Goal: Task Accomplishment & Management: Manage account settings

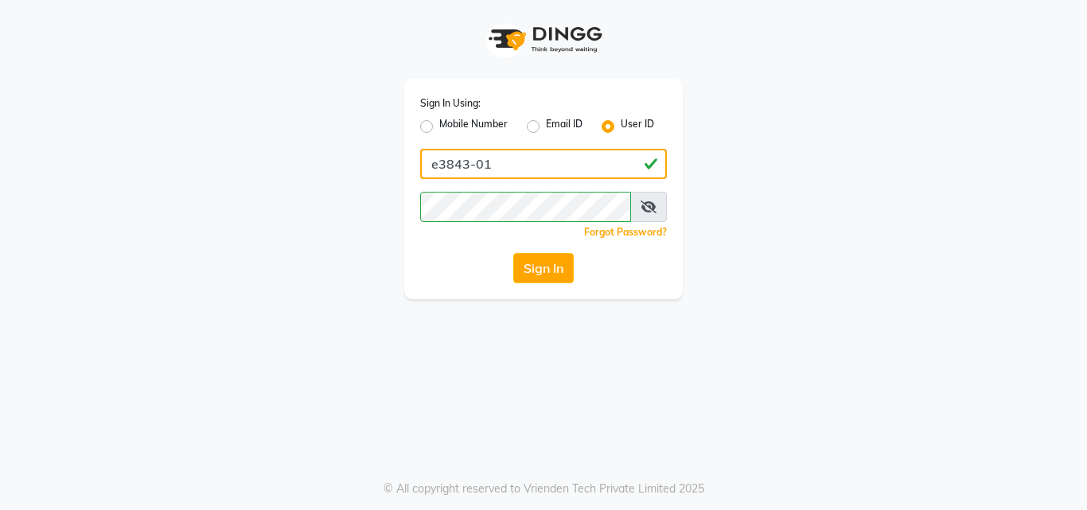
click at [497, 170] on input "e3843-01" at bounding box center [543, 164] width 247 height 30
type input "E1785-13"
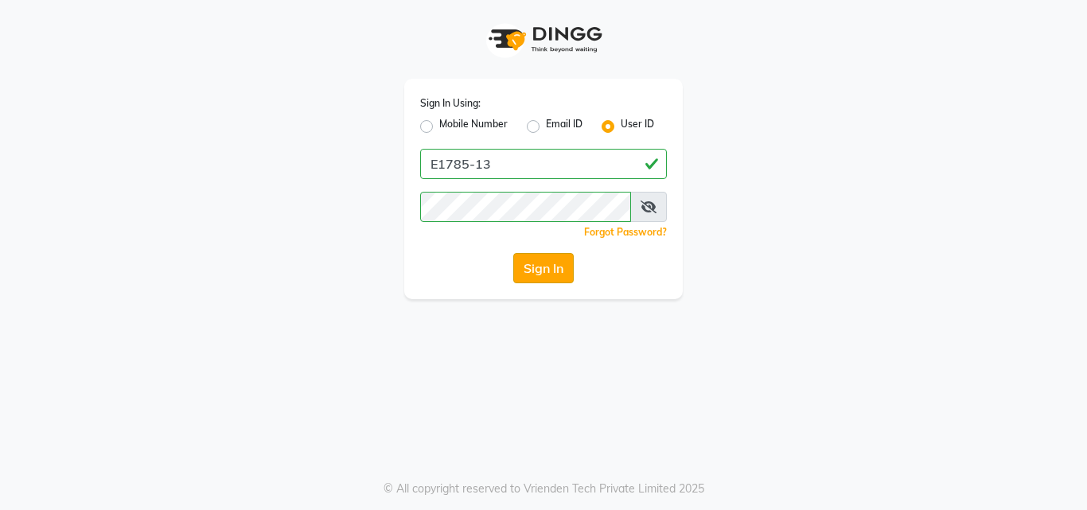
click at [544, 271] on button "Sign In" at bounding box center [543, 268] width 60 height 30
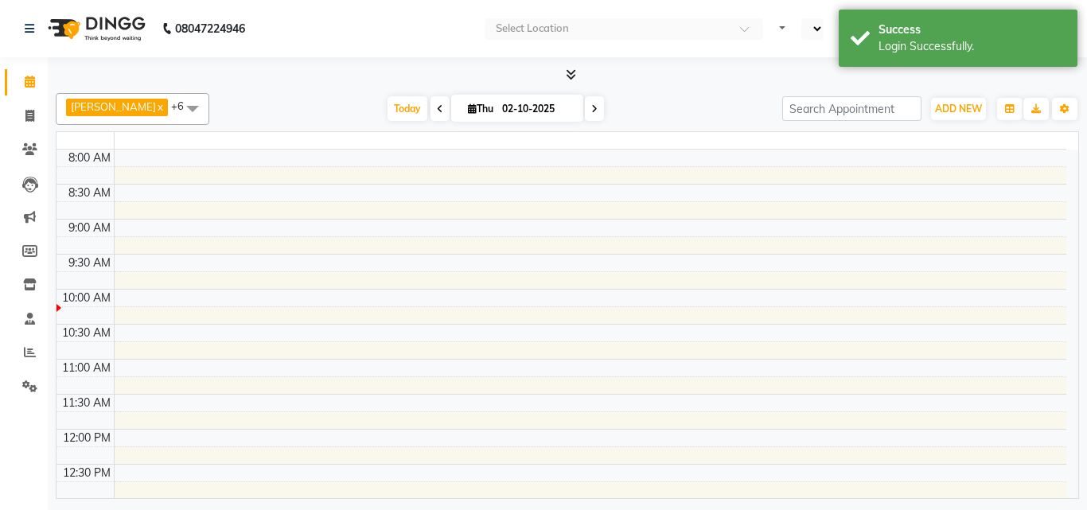
select select "en"
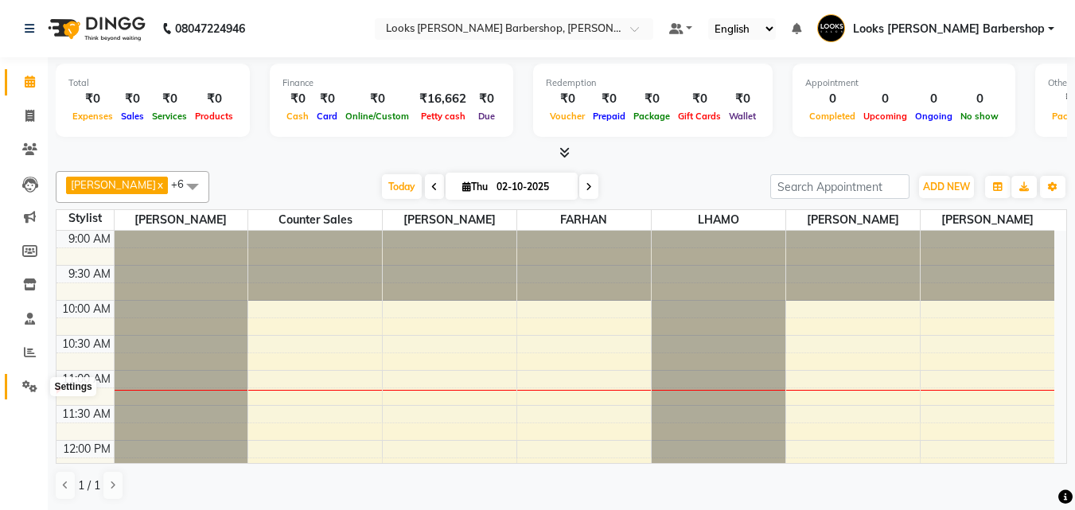
click at [26, 378] on span at bounding box center [30, 387] width 28 height 18
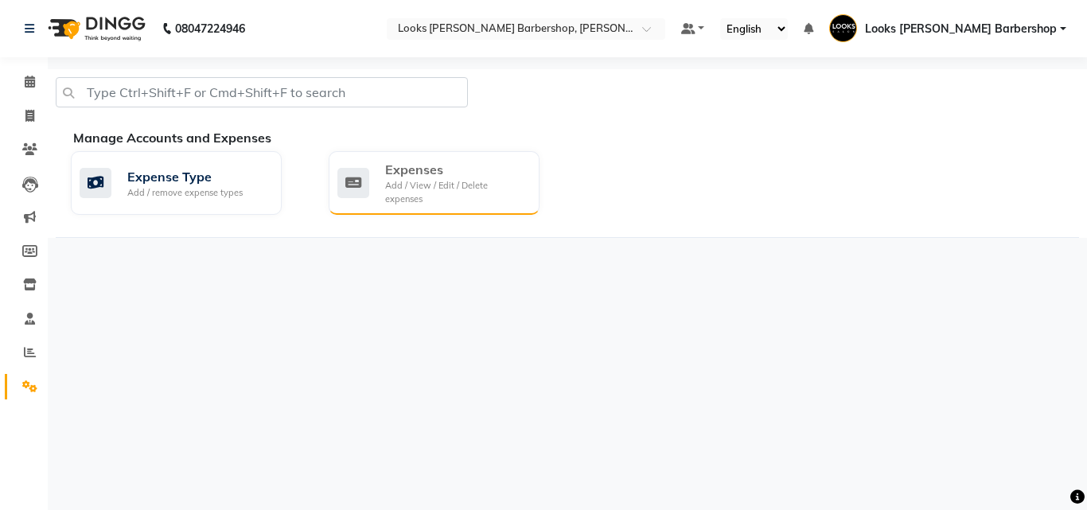
click at [424, 165] on div "Expenses" at bounding box center [456, 169] width 142 height 19
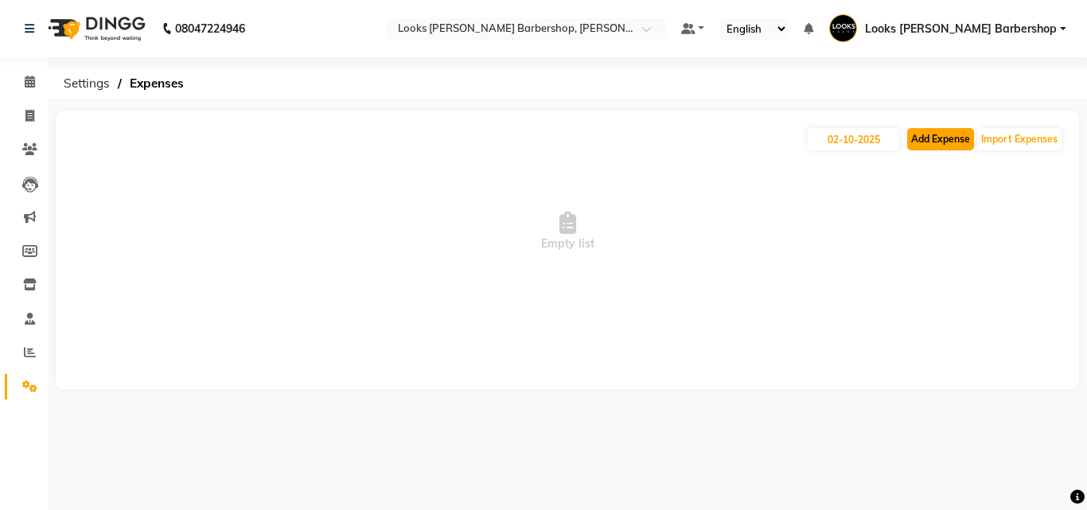
click at [929, 141] on button "Add Expense" at bounding box center [940, 139] width 67 height 22
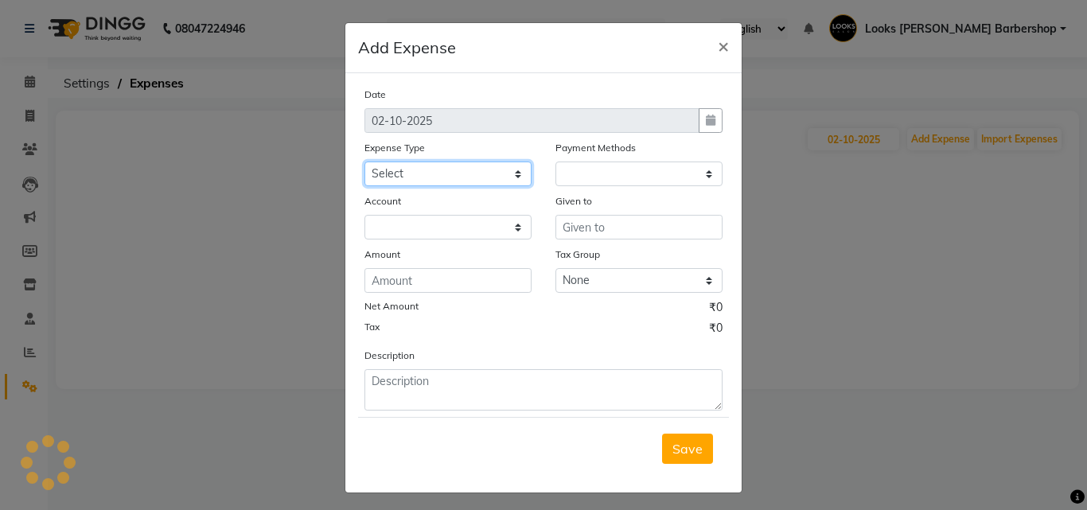
click at [481, 180] on select "Select Accommodation Aesthetics Bank Deposit BLINKIT Cash Handover Client Refun…" at bounding box center [448, 174] width 167 height 25
select select "24890"
click at [365, 162] on select "Select Accommodation Aesthetics Bank Deposit BLINKIT Cash Handover Client Refun…" at bounding box center [448, 174] width 167 height 25
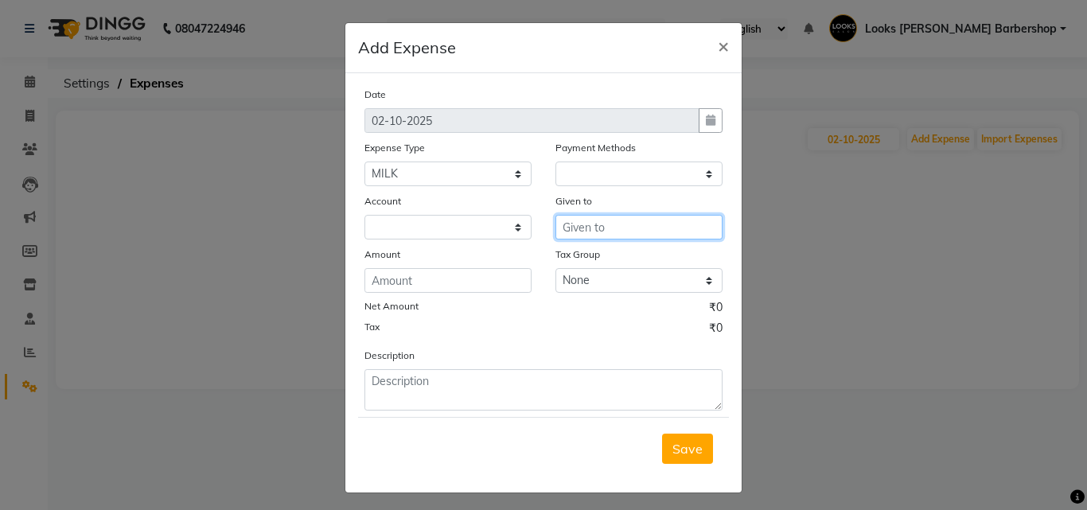
click at [663, 228] on input "text" at bounding box center [639, 227] width 167 height 25
type input "SACHIN"
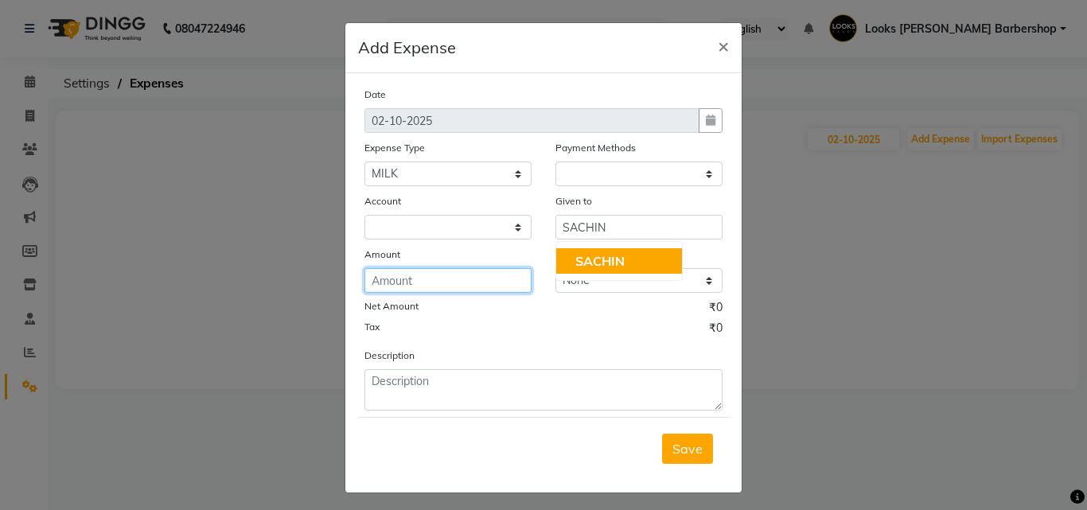
click at [427, 268] on input "number" at bounding box center [448, 280] width 167 height 25
type input "120"
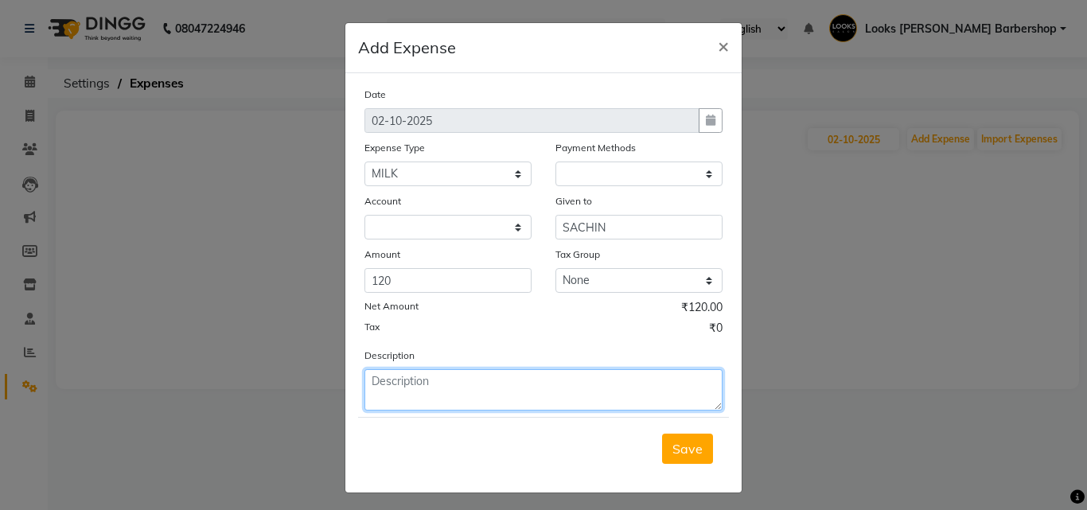
click at [490, 401] on textarea at bounding box center [544, 389] width 358 height 41
type textarea "FOR MILK"
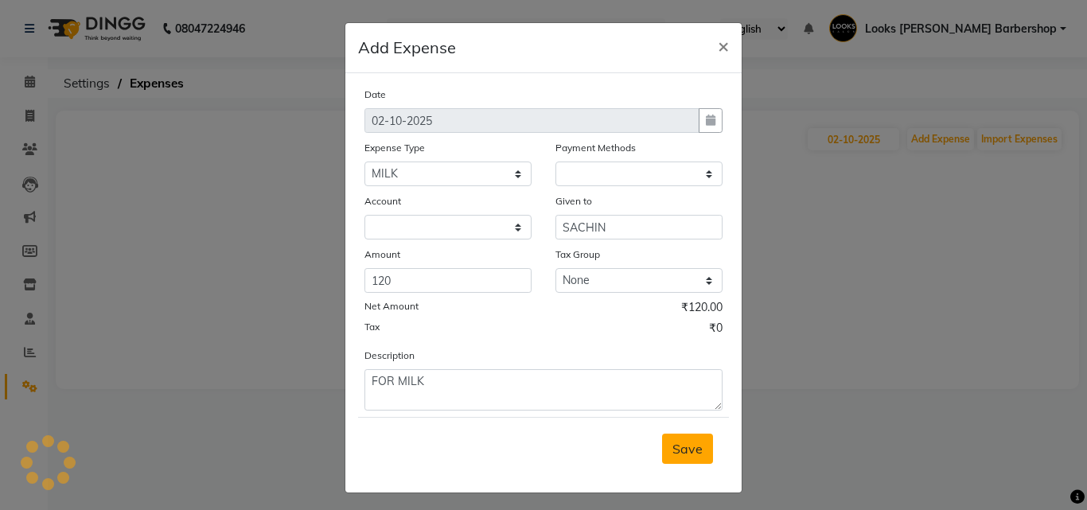
click at [662, 441] on button "Save" at bounding box center [687, 449] width 51 height 30
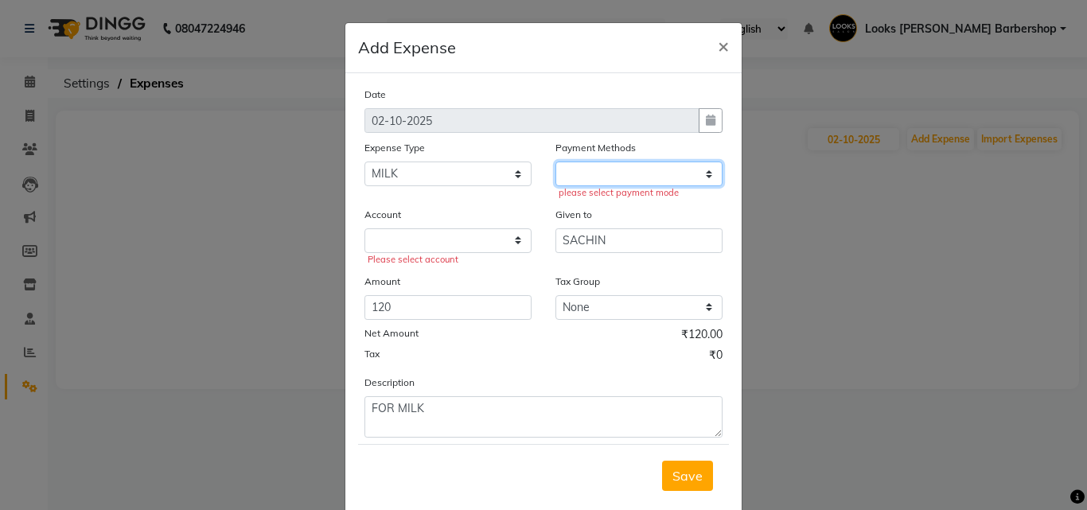
click at [665, 164] on select at bounding box center [639, 174] width 167 height 25
click at [664, 172] on select at bounding box center [639, 174] width 167 height 25
click at [694, 173] on select at bounding box center [639, 174] width 167 height 25
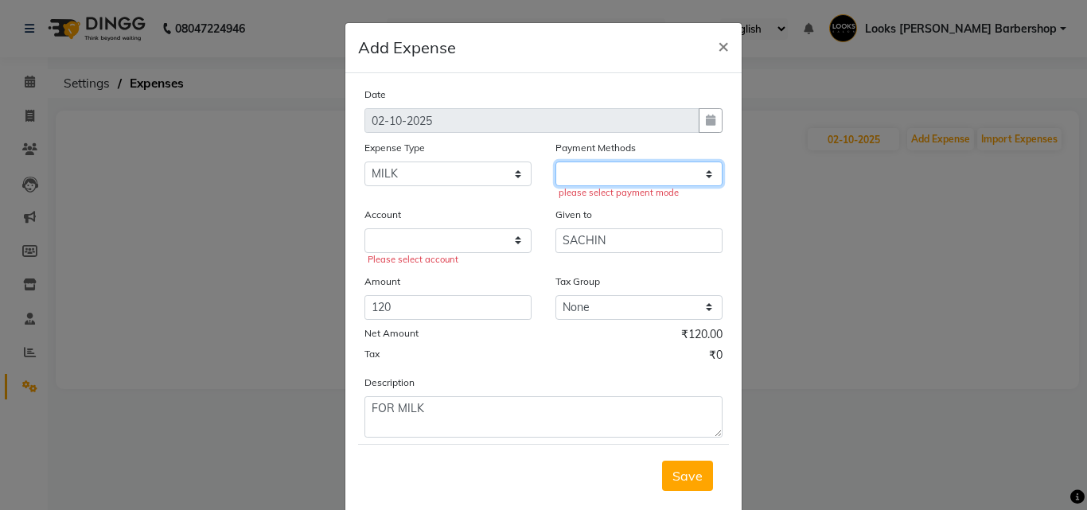
click at [694, 173] on select at bounding box center [639, 174] width 167 height 25
click at [692, 184] on select at bounding box center [639, 174] width 167 height 25
click at [690, 183] on select at bounding box center [639, 174] width 167 height 25
click at [690, 182] on select at bounding box center [639, 174] width 167 height 25
click at [703, 170] on select at bounding box center [639, 174] width 167 height 25
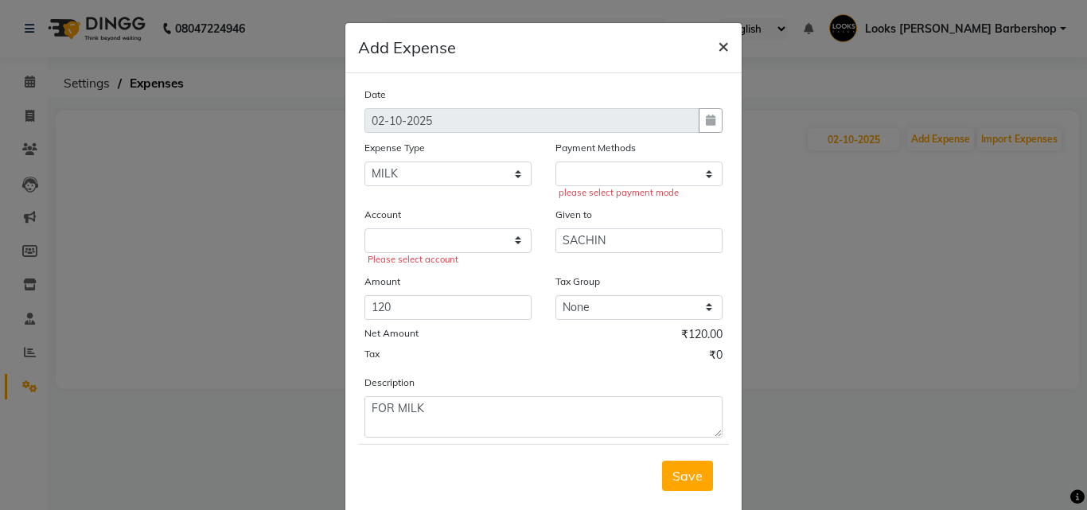
click at [718, 52] on span "×" at bounding box center [723, 45] width 11 height 24
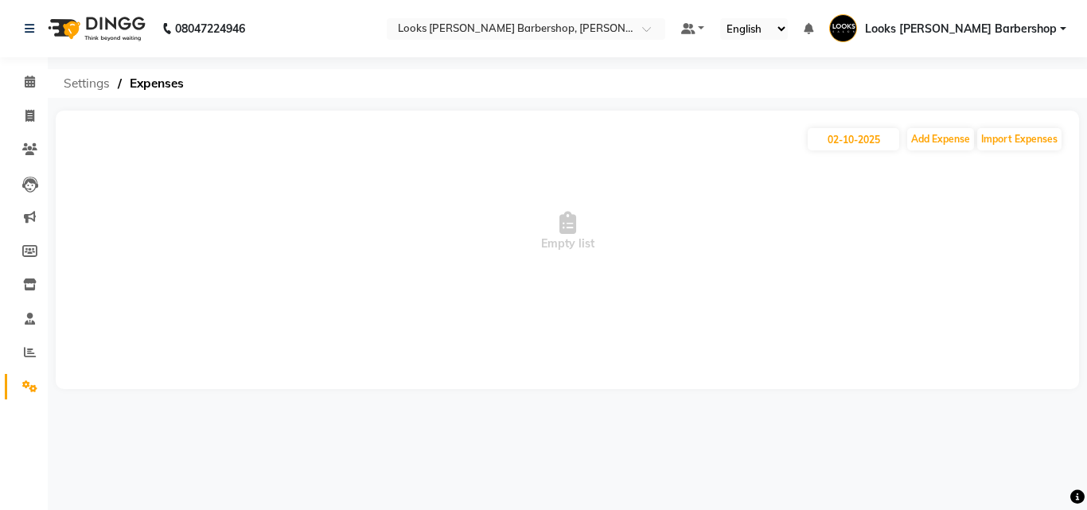
click at [75, 84] on span "Settings" at bounding box center [87, 83] width 62 height 29
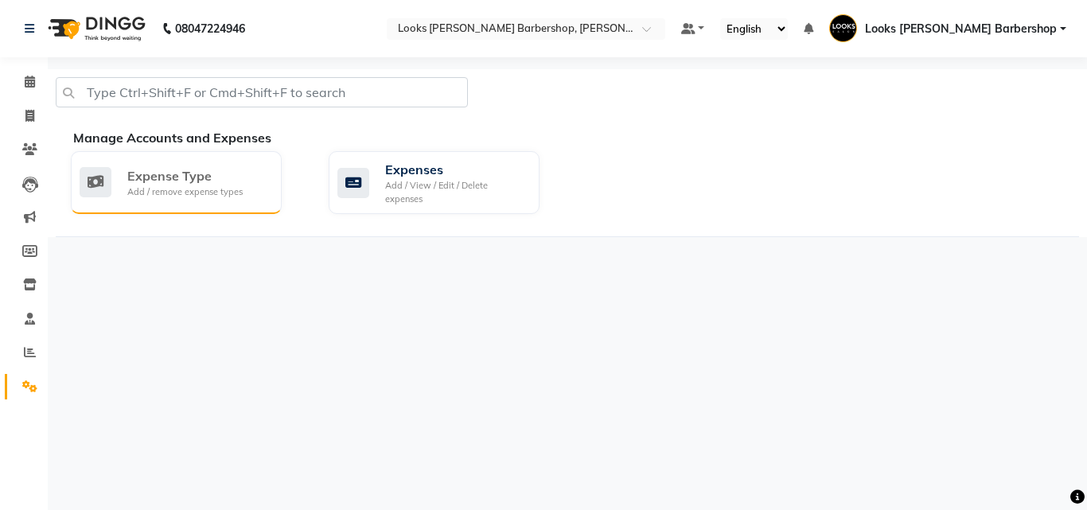
click at [107, 181] on icon at bounding box center [96, 182] width 32 height 30
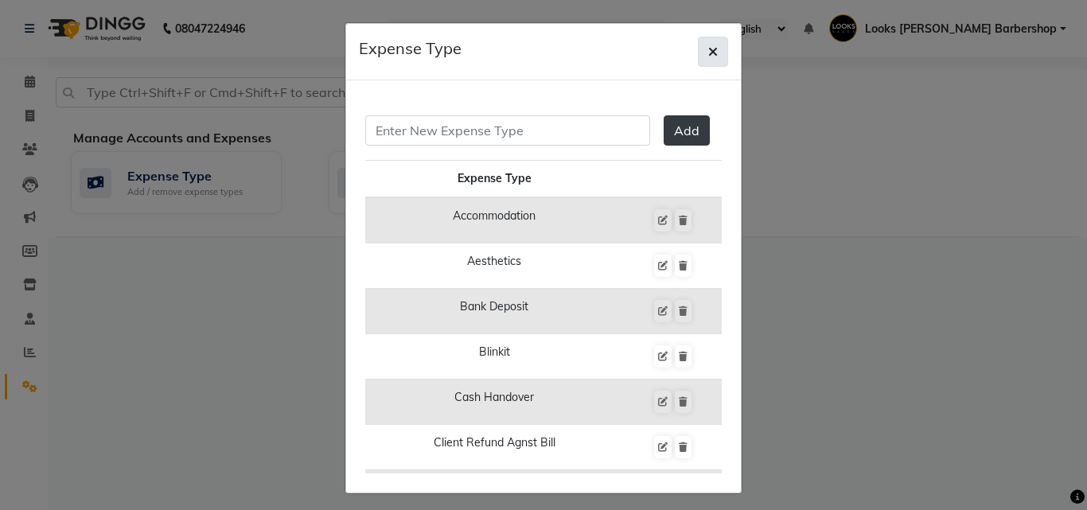
click at [716, 46] on button "button" at bounding box center [713, 52] width 30 height 30
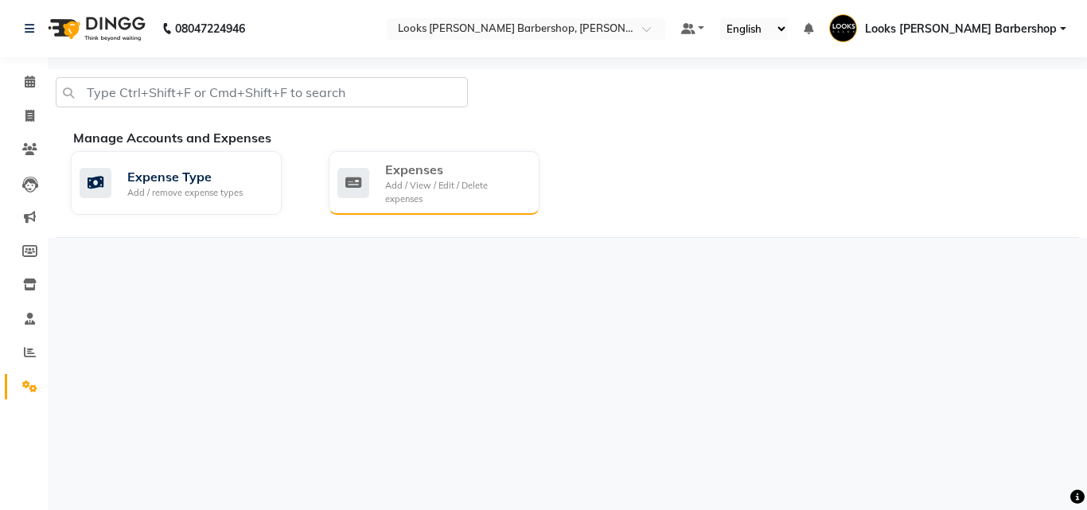
click at [367, 181] on icon at bounding box center [353, 183] width 32 height 30
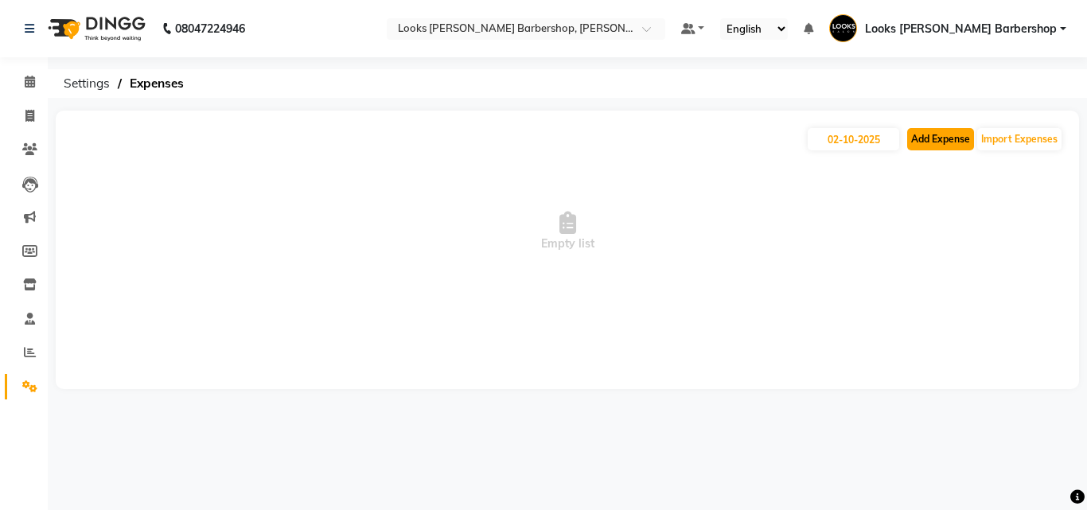
click at [927, 141] on button "Add Expense" at bounding box center [940, 139] width 67 height 22
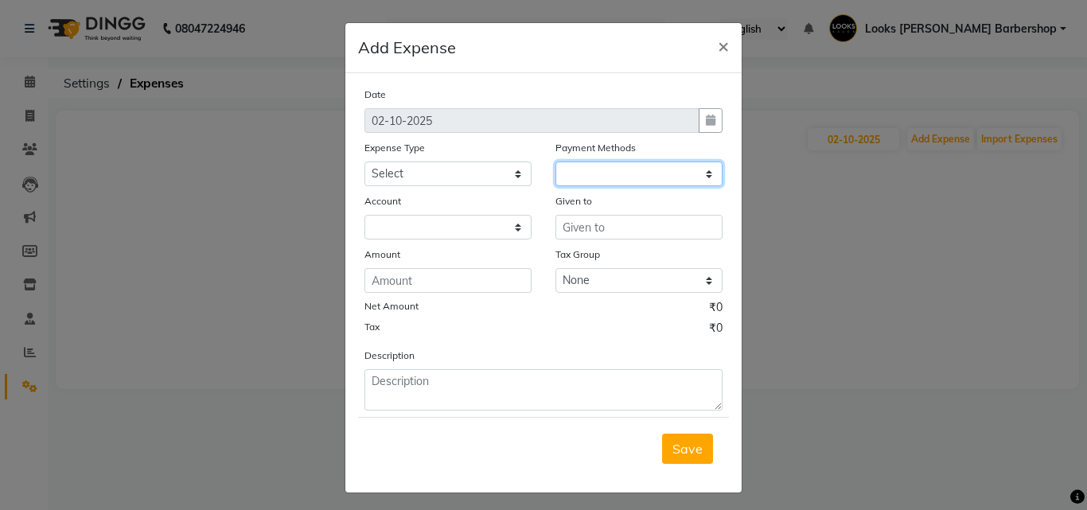
click at [620, 171] on select at bounding box center [639, 174] width 167 height 25
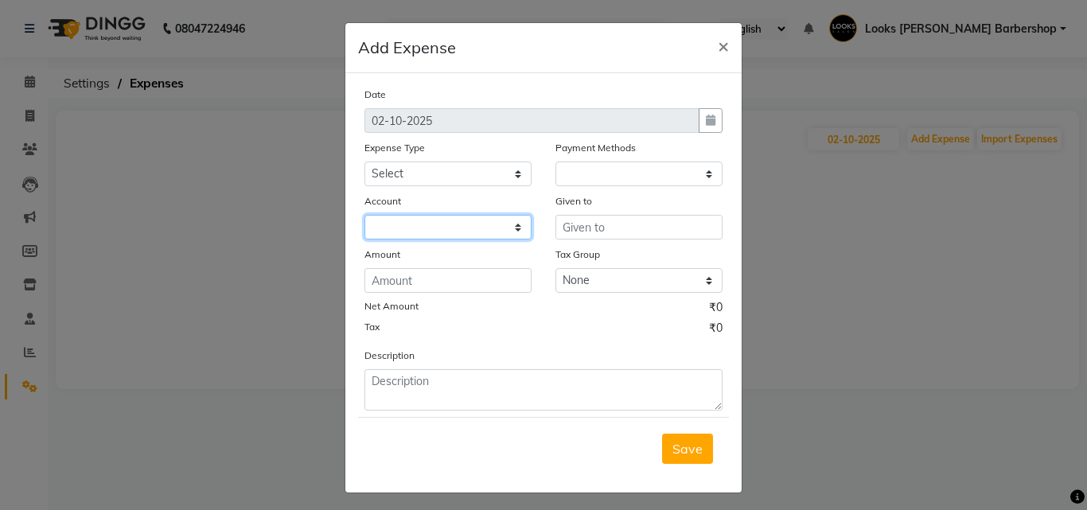
click at [384, 220] on select at bounding box center [448, 227] width 167 height 25
click at [382, 221] on select at bounding box center [448, 227] width 167 height 25
click at [385, 221] on select at bounding box center [448, 227] width 167 height 25
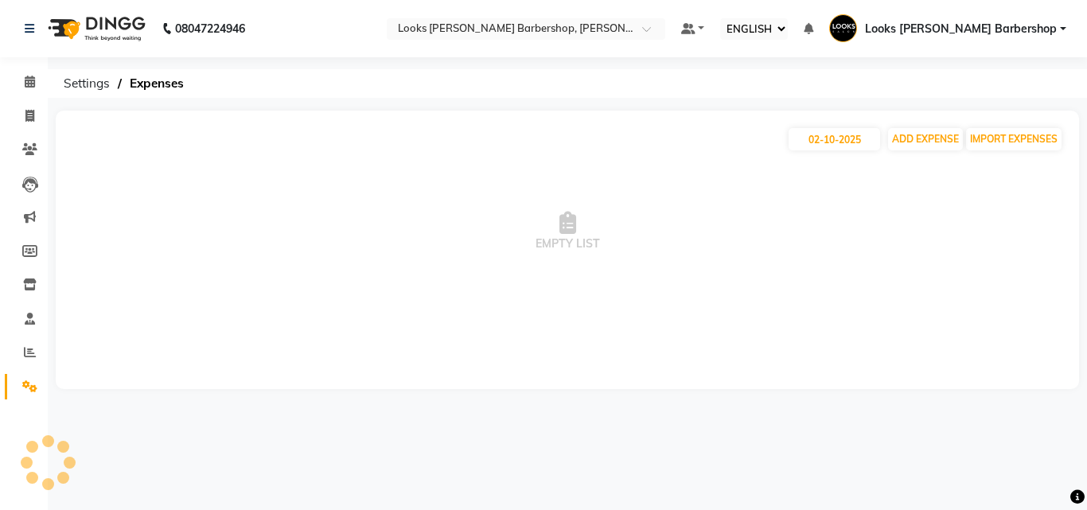
select select "ec"
click at [928, 136] on button "ADD EXPENSE" at bounding box center [925, 139] width 75 height 22
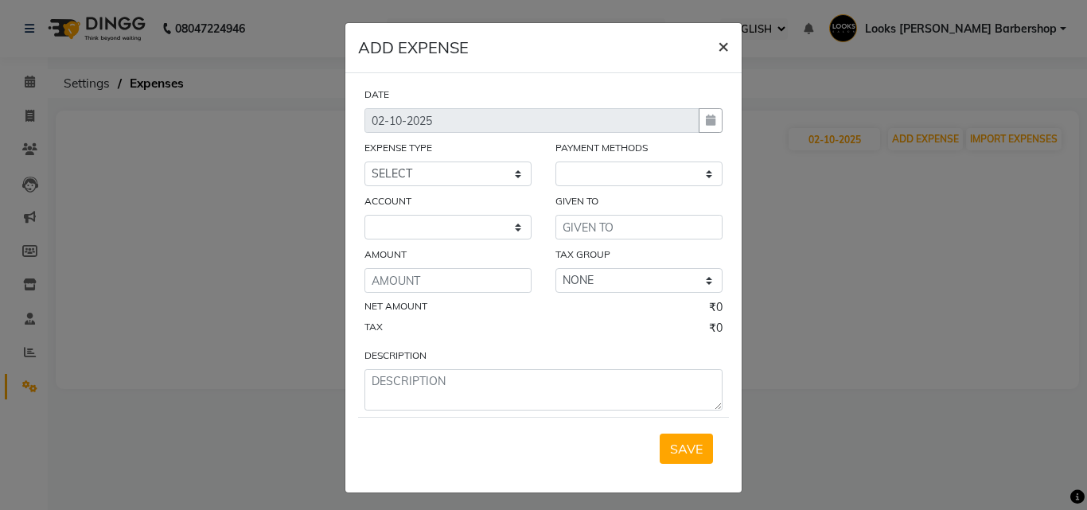
click at [718, 44] on span "×" at bounding box center [723, 45] width 11 height 24
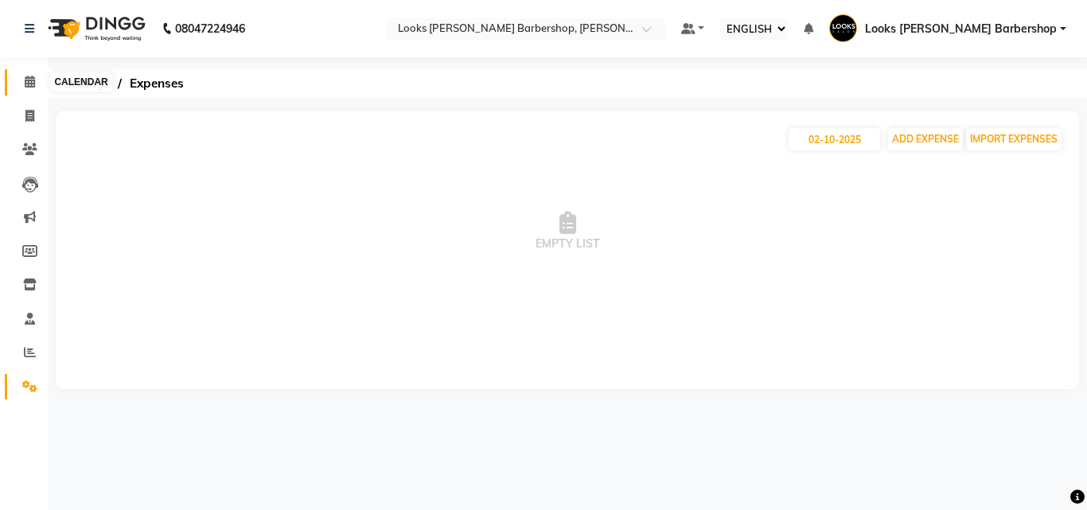
click at [22, 80] on span at bounding box center [30, 82] width 28 height 18
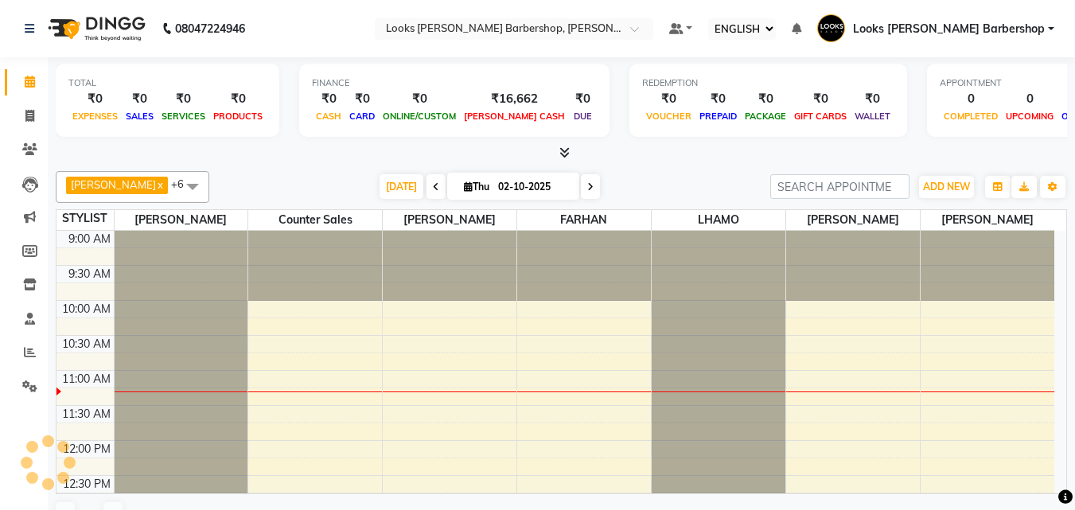
scroll to position [141, 0]
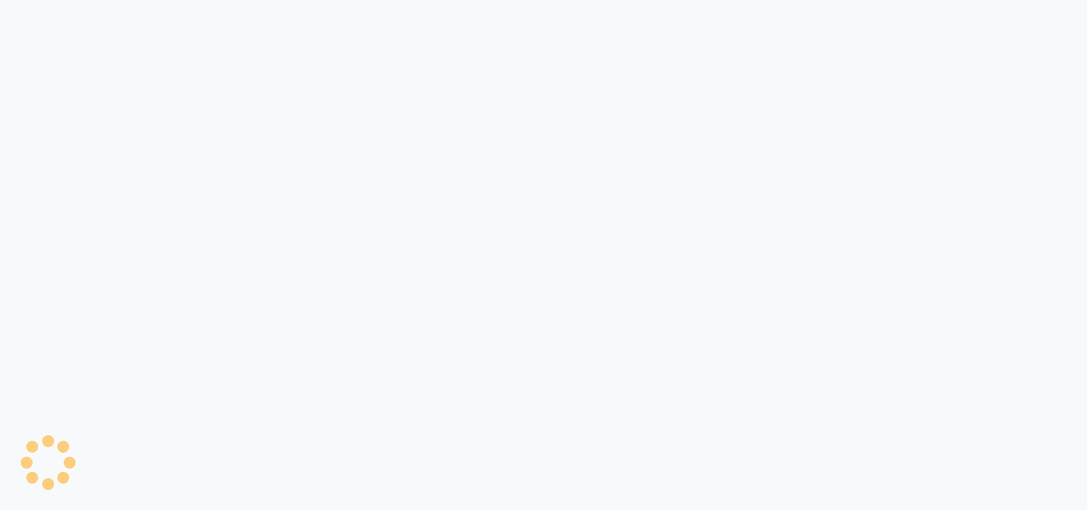
select select "ec"
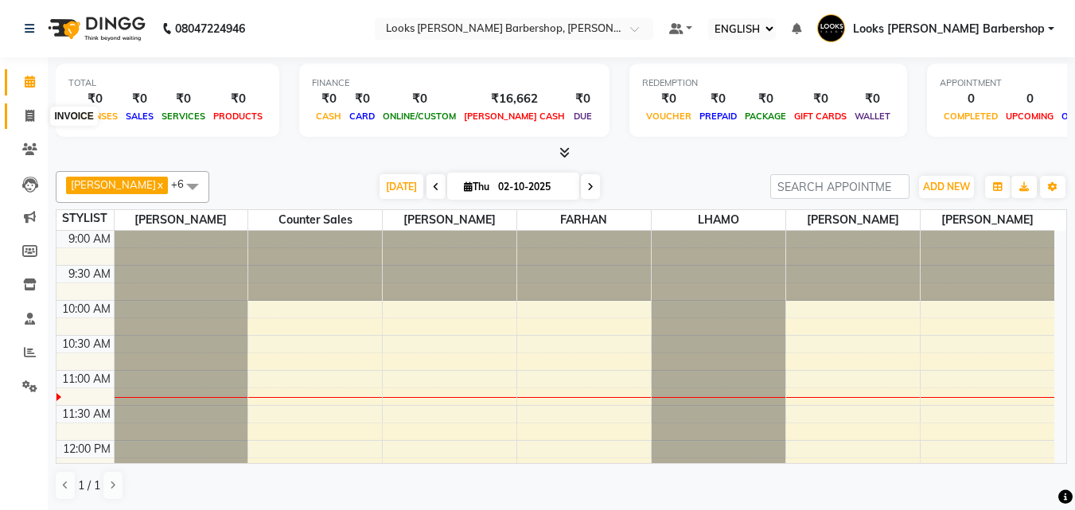
click at [19, 113] on span at bounding box center [30, 116] width 28 height 18
select select "service"
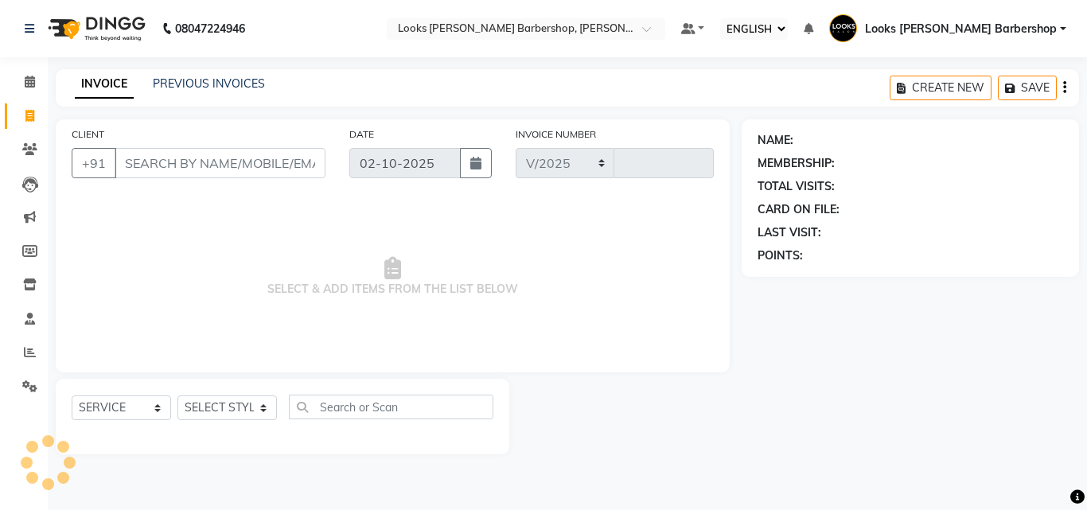
select select "4323"
type input "4465"
click at [27, 85] on icon at bounding box center [30, 82] width 10 height 12
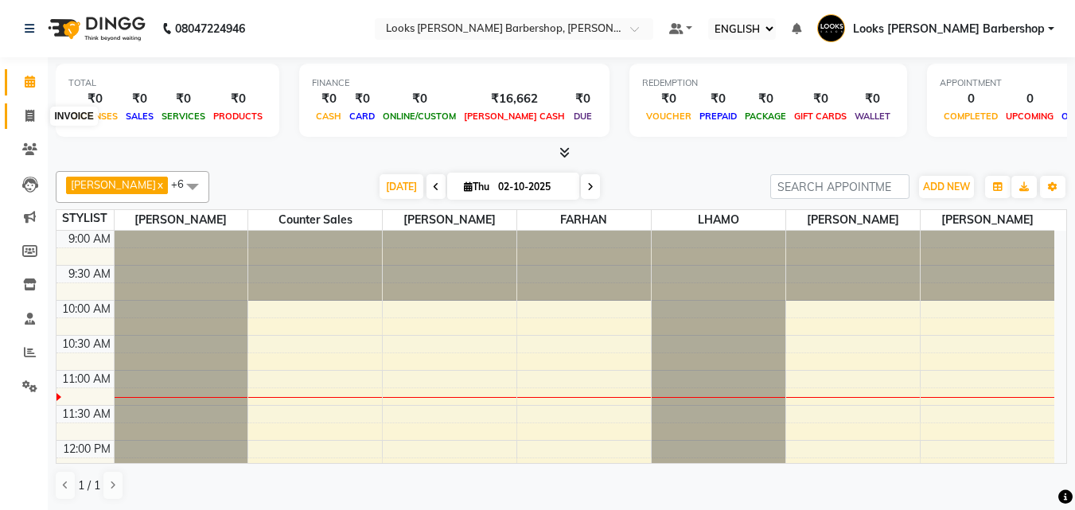
click at [22, 117] on span at bounding box center [30, 116] width 28 height 18
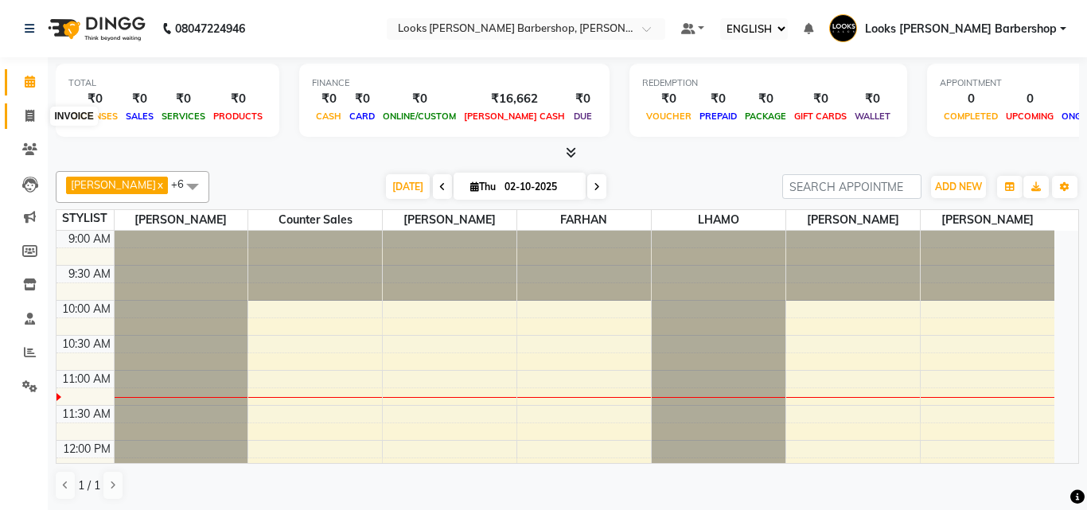
select select "service"
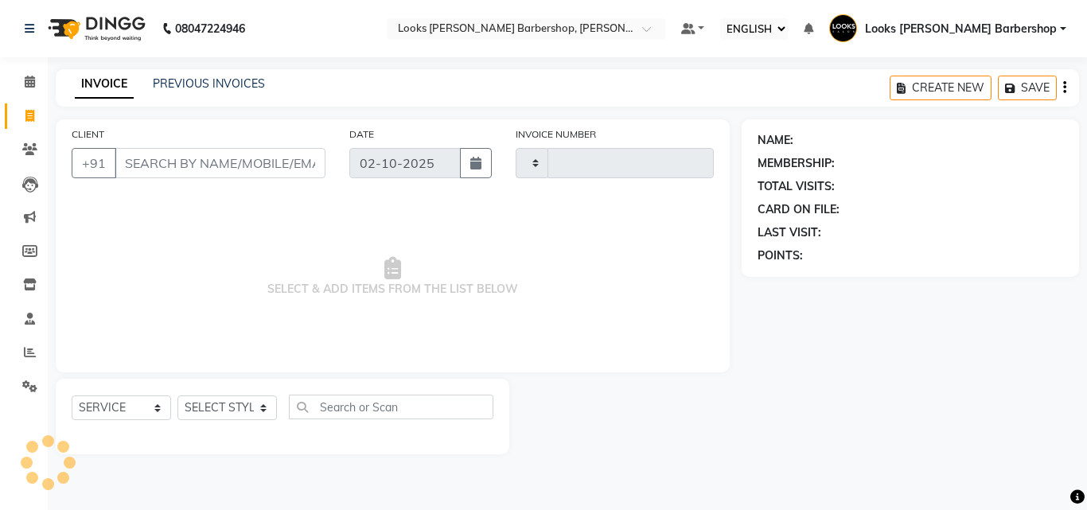
type input "4465"
select select "4323"
click at [138, 165] on input "CLIENT" at bounding box center [220, 163] width 211 height 30
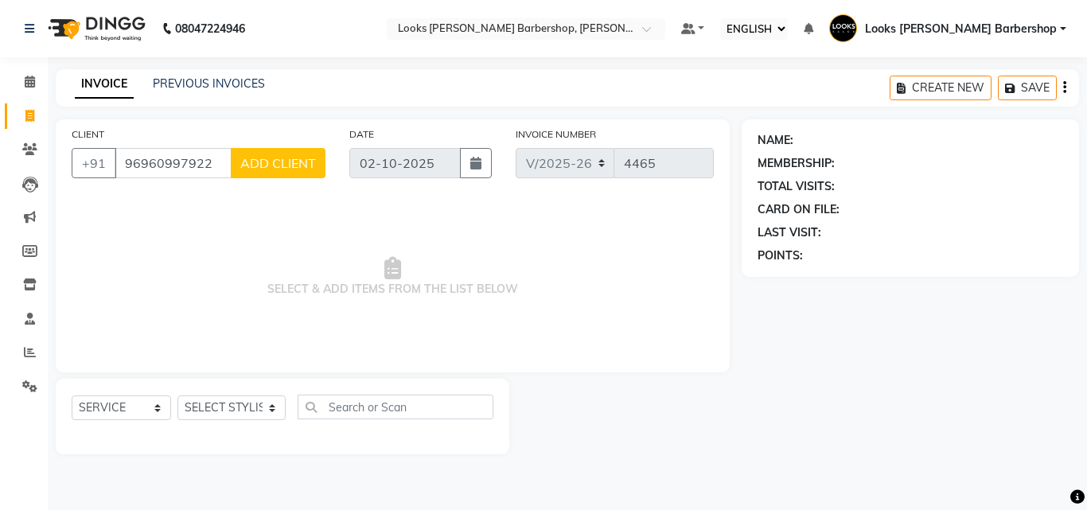
type input "96960997922"
click at [238, 415] on select "SELECT STYLIST [PERSON_NAME] [PERSON_NAME] Amazon_Kart [PERSON_NAME] Counter Sa…" at bounding box center [231, 408] width 108 height 25
select select "23410"
click at [177, 396] on select "SELECT STYLIST [PERSON_NAME] [PERSON_NAME] Amazon_Kart [PERSON_NAME] Counter Sa…" at bounding box center [231, 408] width 108 height 25
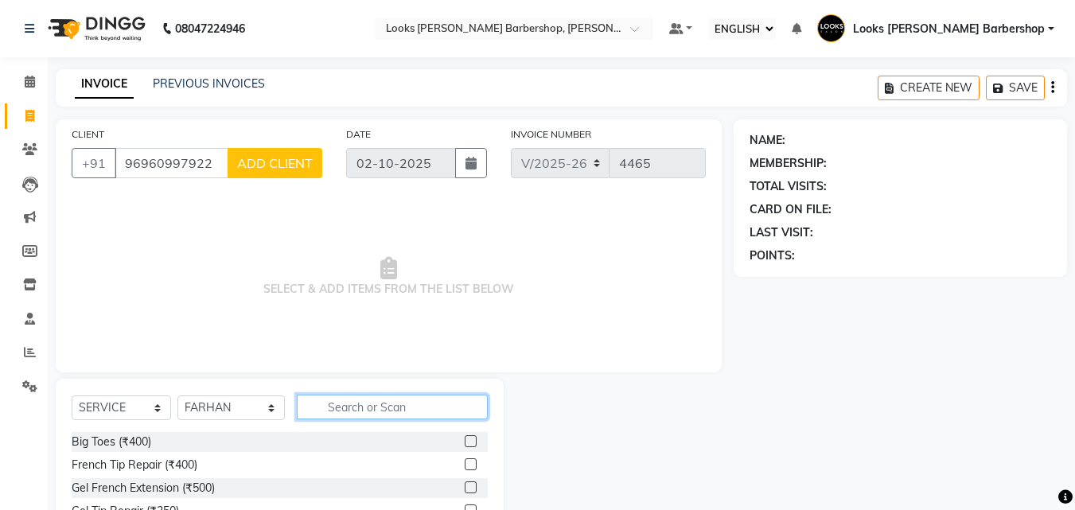
drag, startPoint x: 377, startPoint y: 408, endPoint x: 400, endPoint y: 364, distance: 50.2
click at [400, 365] on div "CLIENT [PHONE_NUMBER] ADD CLIENT DATE [DATE] INVOICE NUMBER V/2025 V/[PHONE_NUM…" at bounding box center [389, 366] width 690 height 494
click at [465, 483] on label at bounding box center [471, 488] width 12 height 12
click at [465, 483] on input "checkbox" at bounding box center [470, 488] width 10 height 10
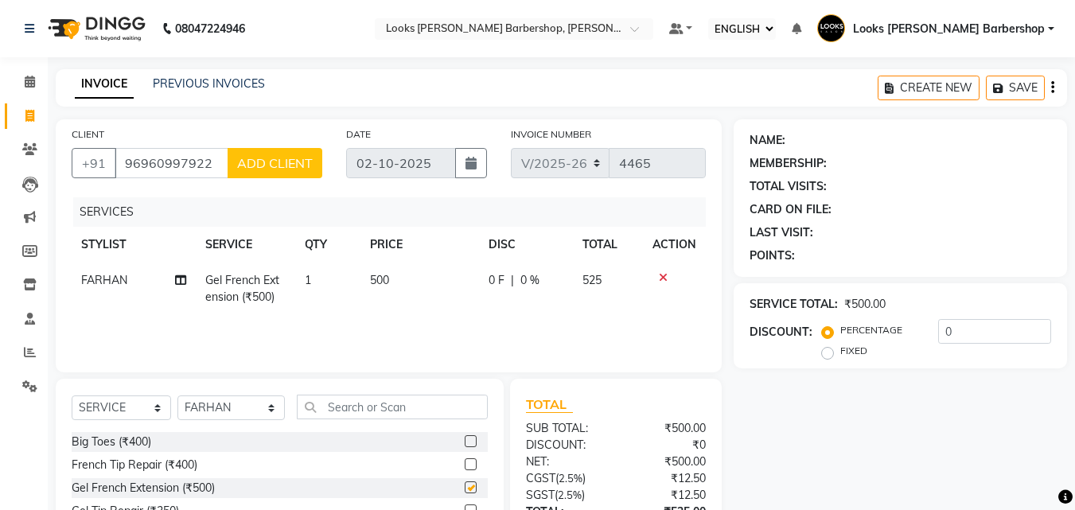
checkbox input "false"
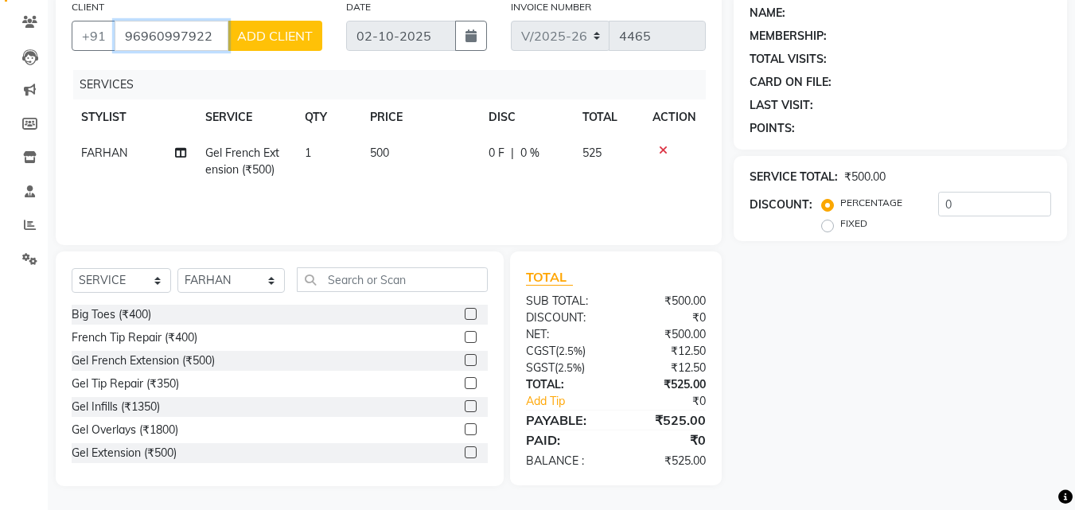
click at [211, 38] on input "96960997922" at bounding box center [172, 36] width 114 height 30
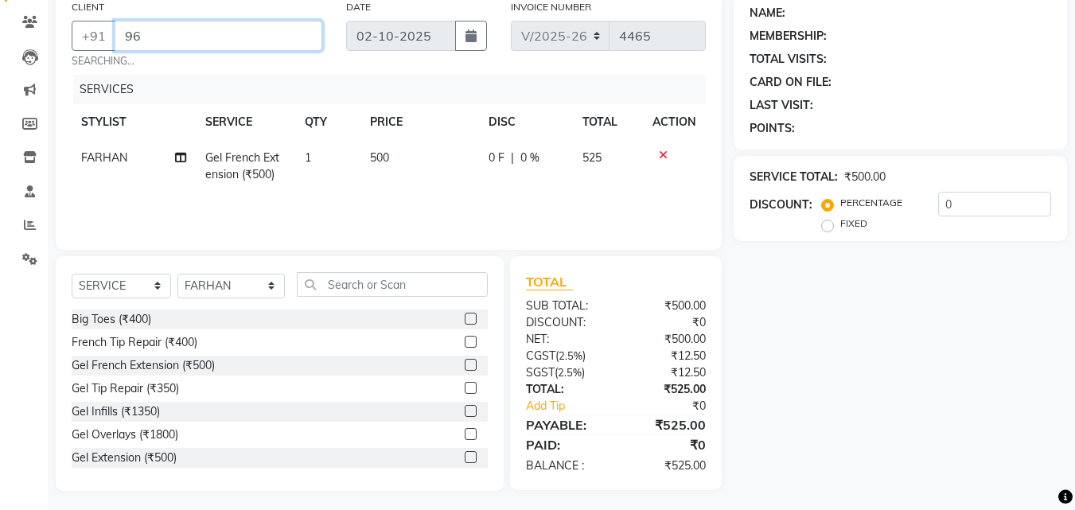
type input "9"
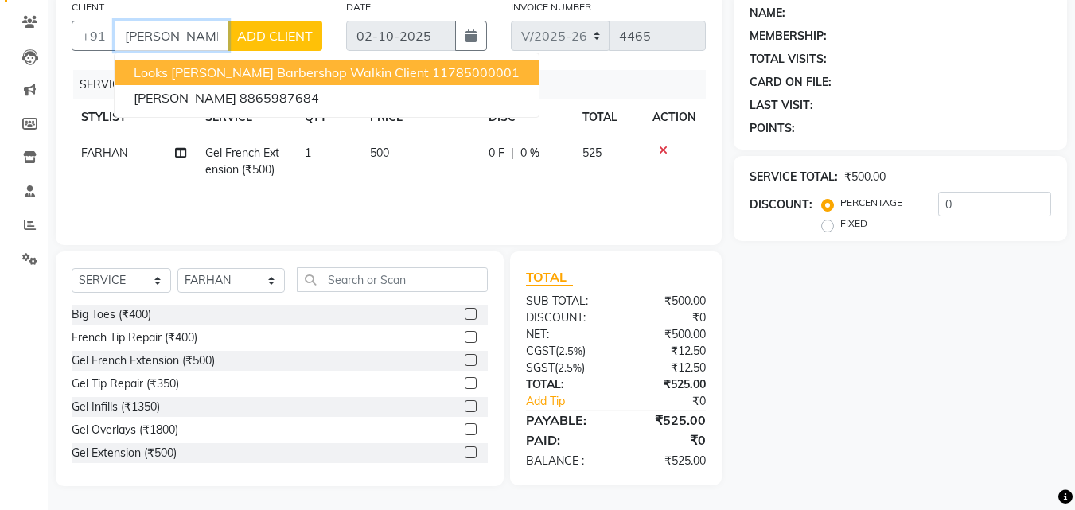
click at [189, 68] on span "Looks [PERSON_NAME] Barbershop Walkin Client" at bounding box center [281, 72] width 295 height 16
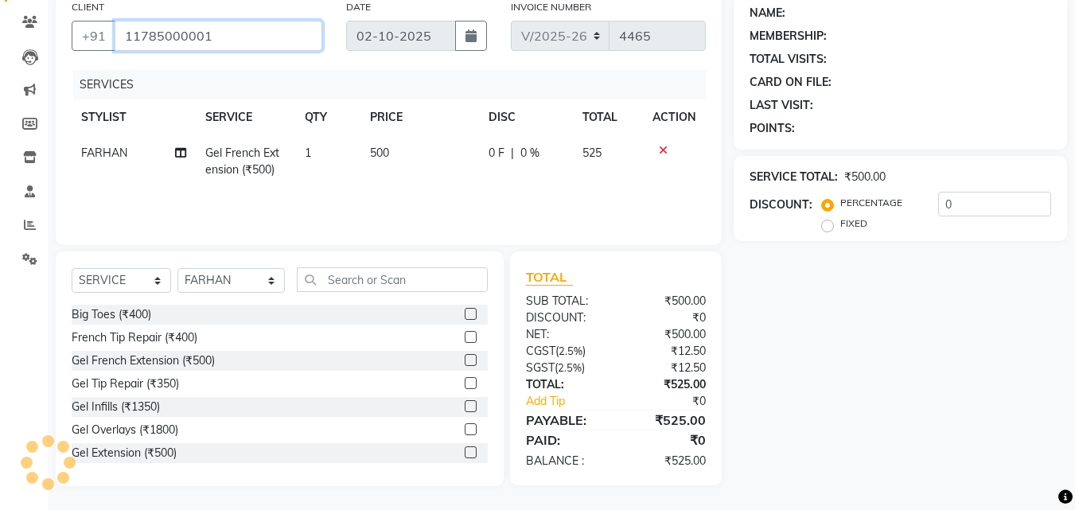
type input "11785000001"
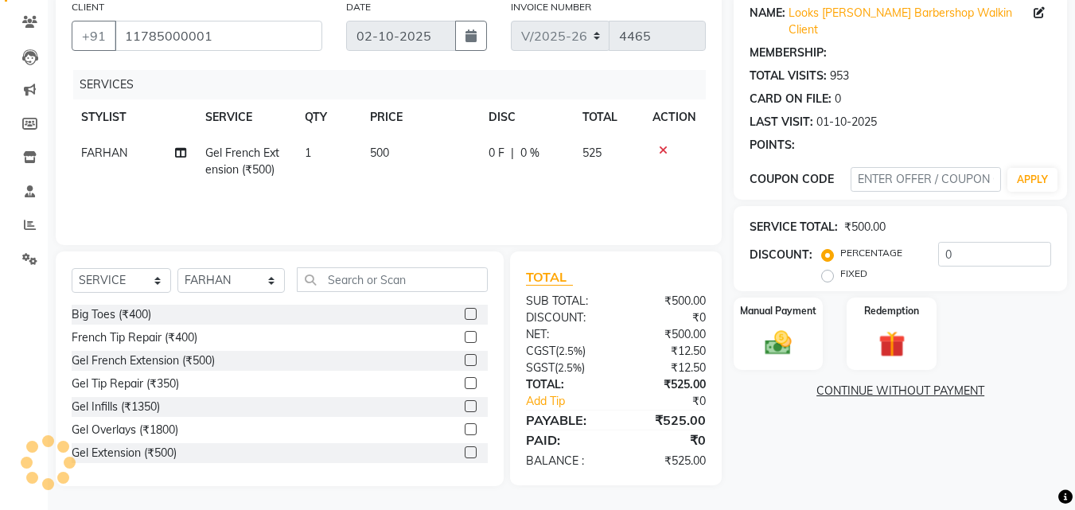
select select "1: Object"
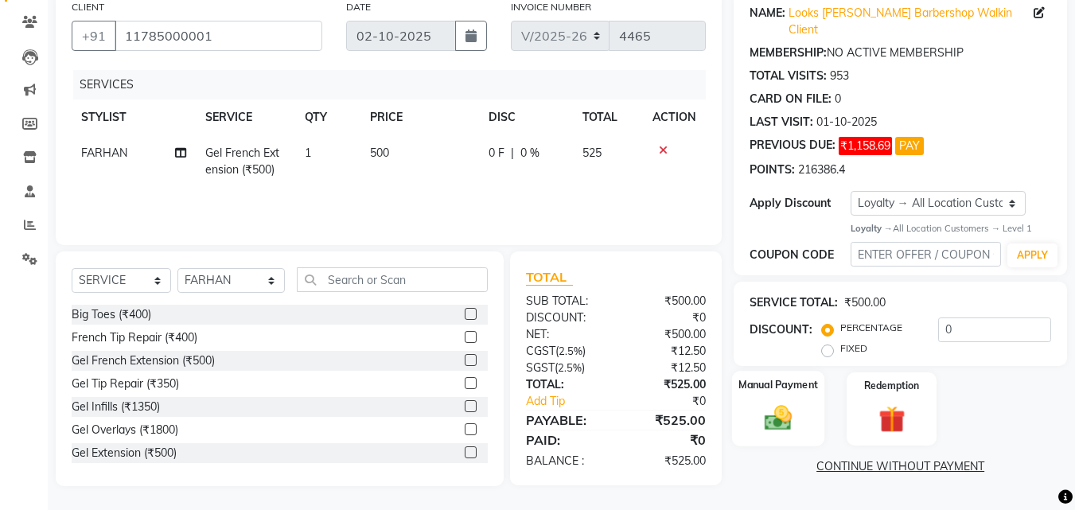
click at [774, 415] on img at bounding box center [778, 419] width 45 height 32
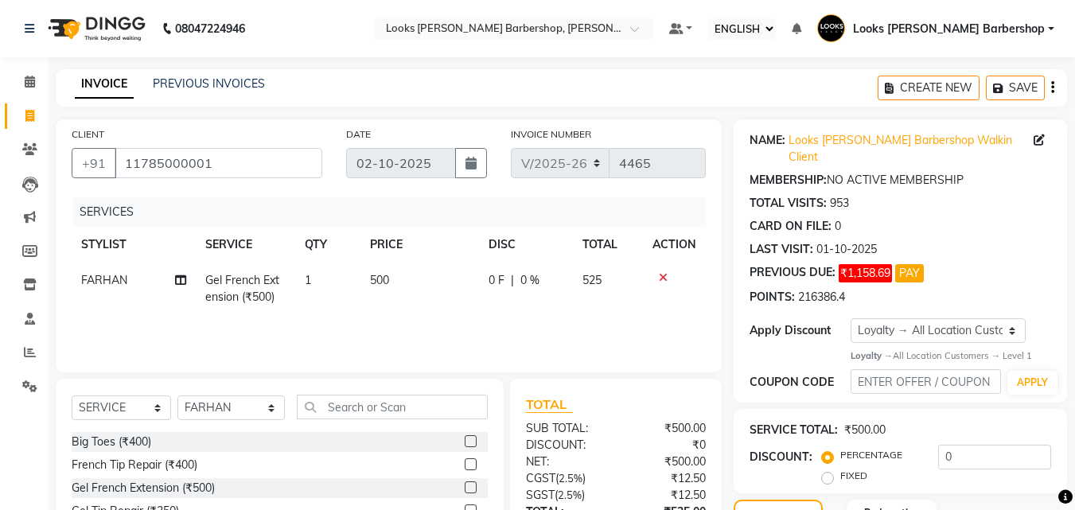
scroll to position [205, 0]
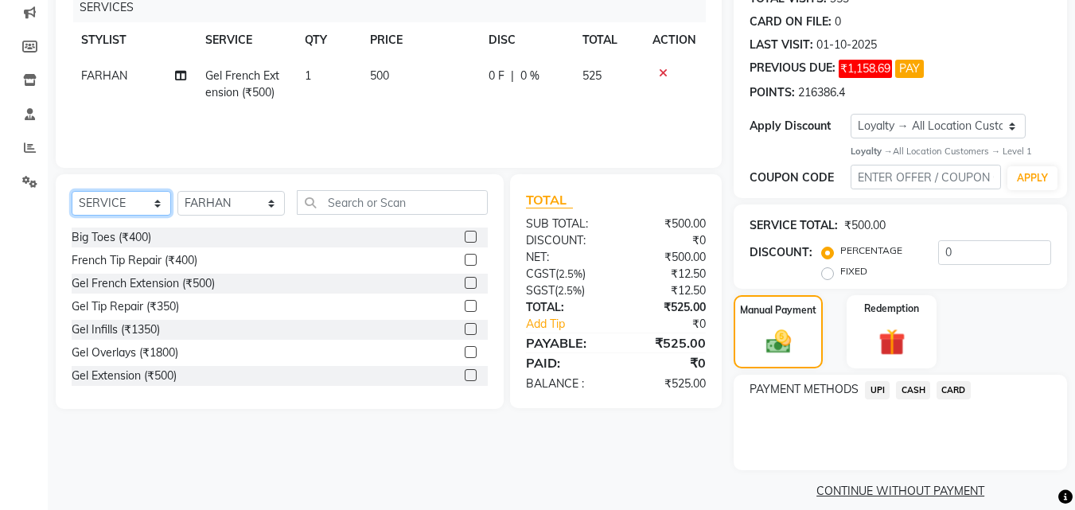
click at [139, 202] on select "SELECT SERVICE PRODUCT MEMBERSHIP PACKAGE VOUCHER PREPAID GIFT CARD" at bounding box center [121, 203] width 99 height 25
click at [72, 191] on select "SELECT SERVICE PRODUCT MEMBERSHIP PACKAGE VOUCHER PREPAID GIFT CARD" at bounding box center [121, 203] width 99 height 25
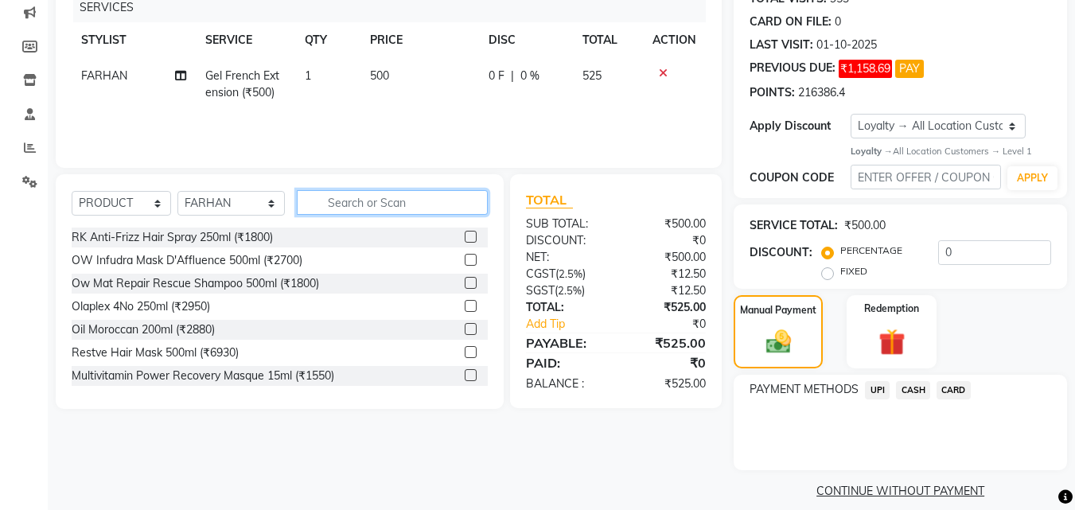
click at [349, 201] on input "text" at bounding box center [393, 202] width 192 height 25
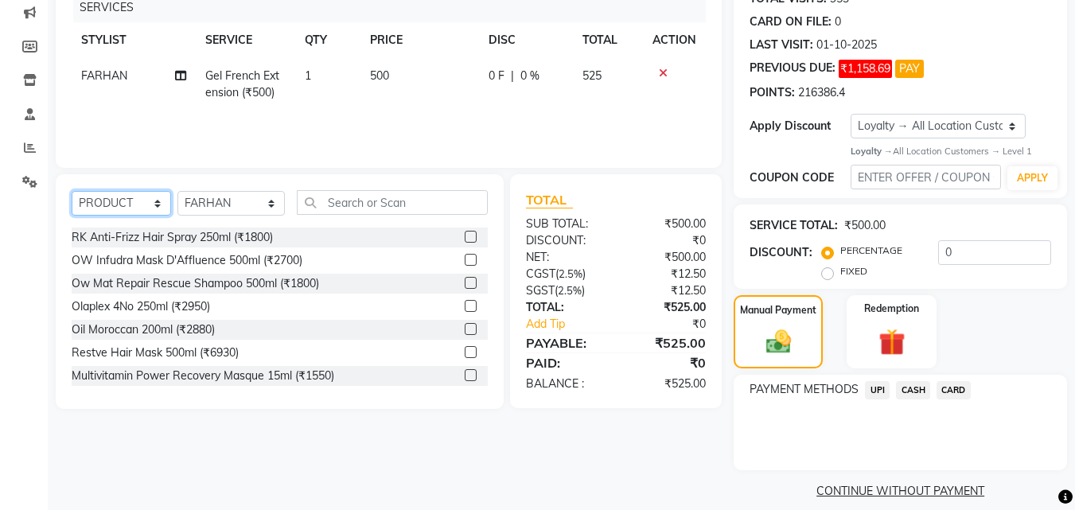
click at [85, 208] on select "SELECT SERVICE PRODUCT MEMBERSHIP PACKAGE VOUCHER PREPAID GIFT CARD" at bounding box center [121, 203] width 99 height 25
select select "P"
click at [72, 191] on select "SELECT SERVICE PRODUCT MEMBERSHIP PACKAGE VOUCHER PREPAID GIFT CARD" at bounding box center [121, 203] width 99 height 25
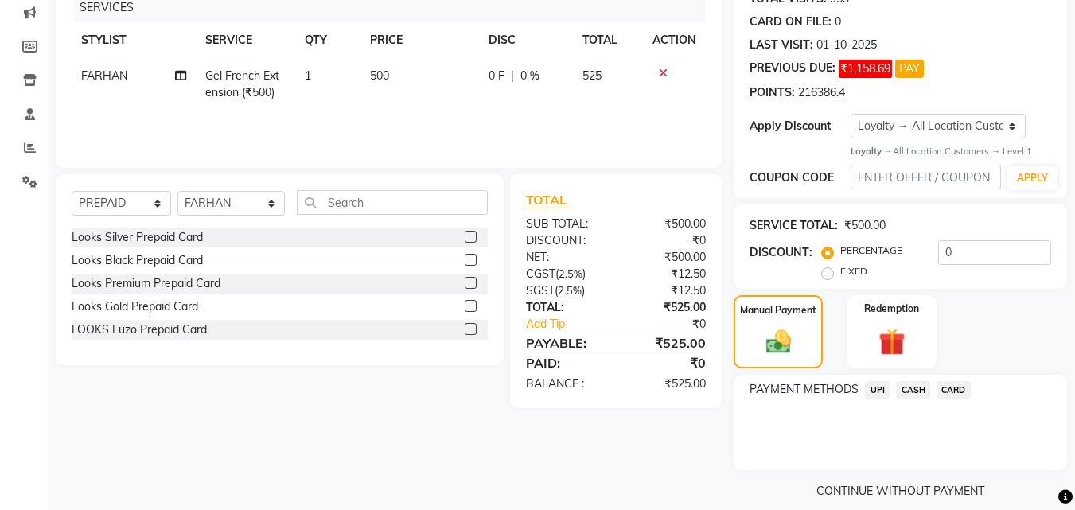
click at [661, 69] on icon at bounding box center [663, 73] width 9 height 11
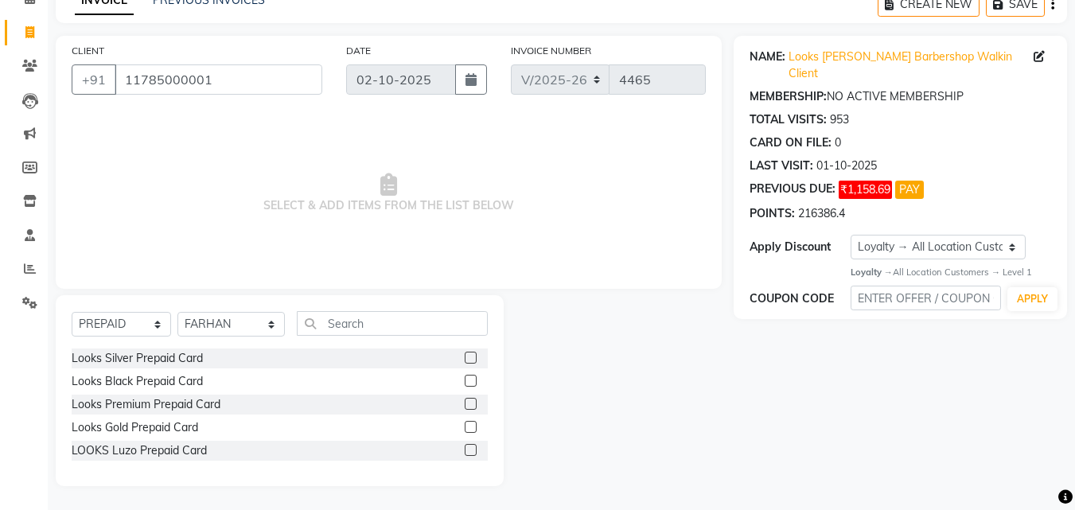
click at [465, 408] on label at bounding box center [471, 404] width 12 height 12
click at [465, 408] on input "checkbox" at bounding box center [470, 405] width 10 height 10
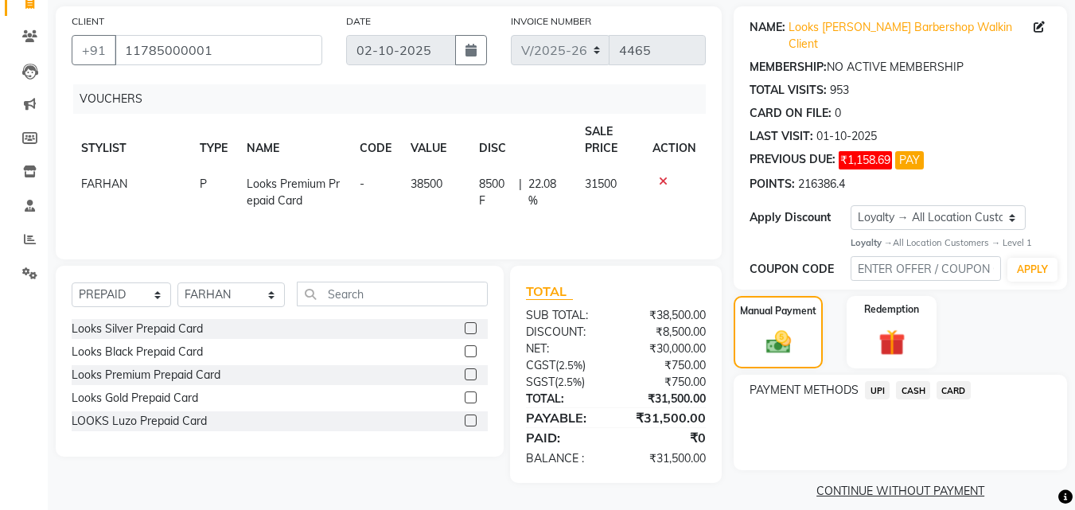
checkbox input "false"
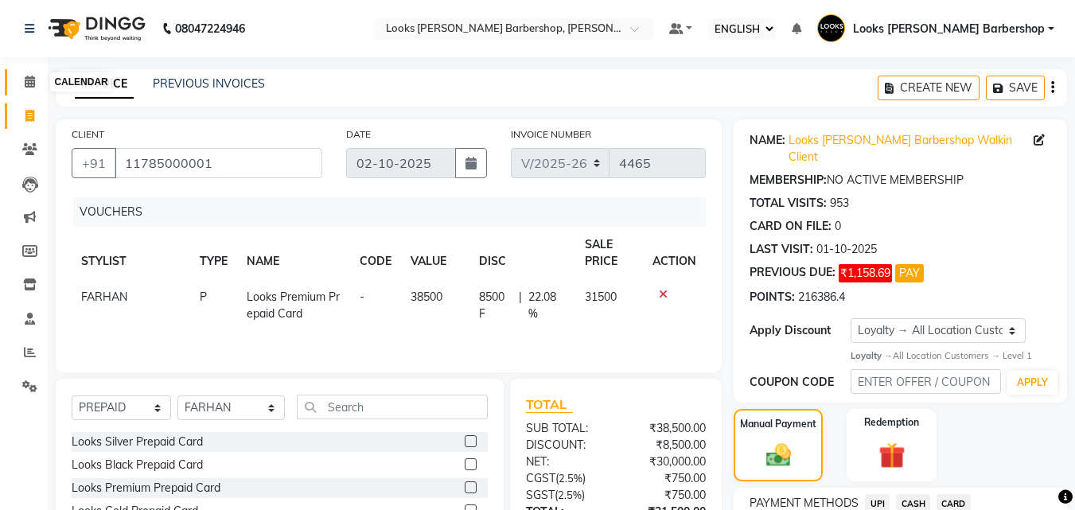
click at [32, 78] on icon at bounding box center [30, 82] width 10 height 12
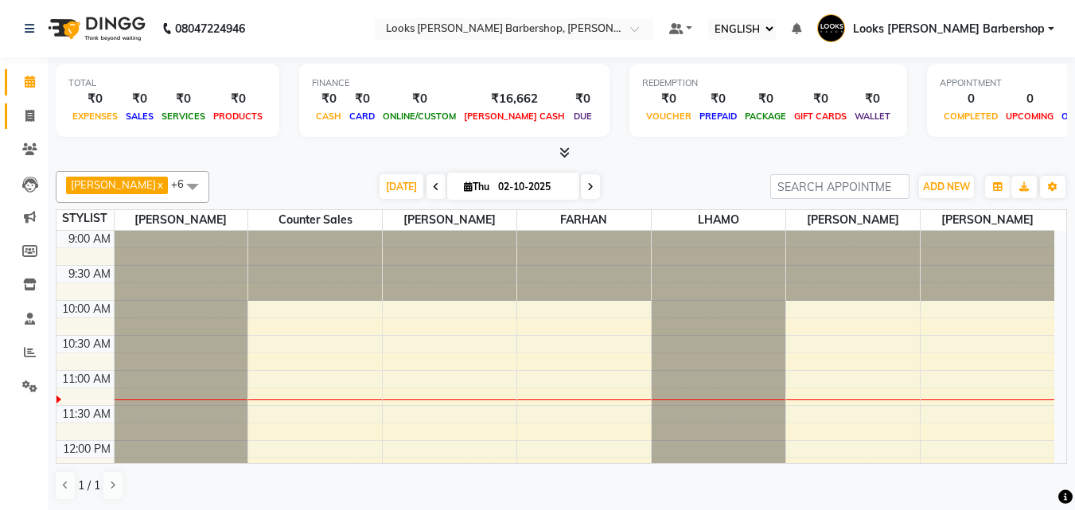
click at [9, 119] on link "INVOICE" at bounding box center [24, 116] width 38 height 26
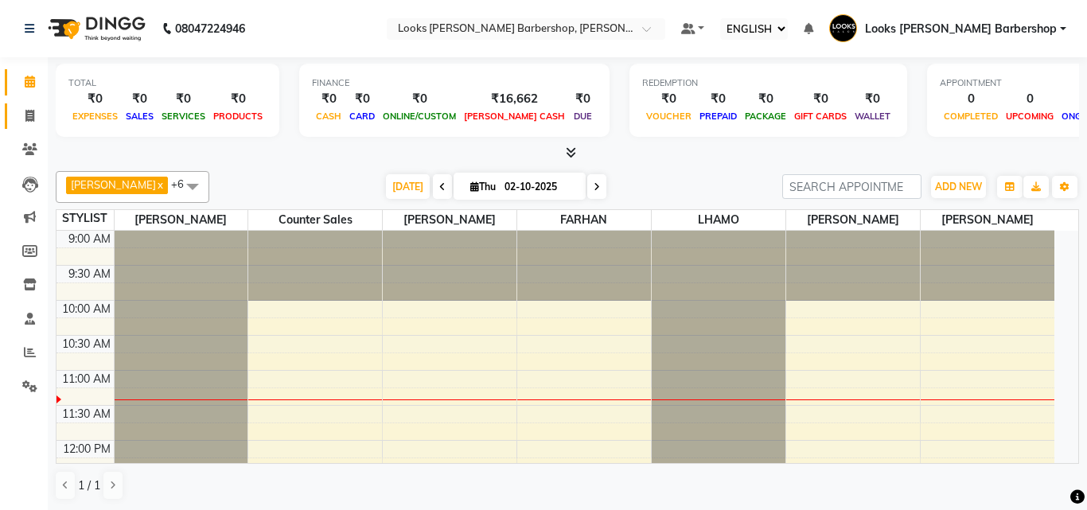
select select "4323"
select select "service"
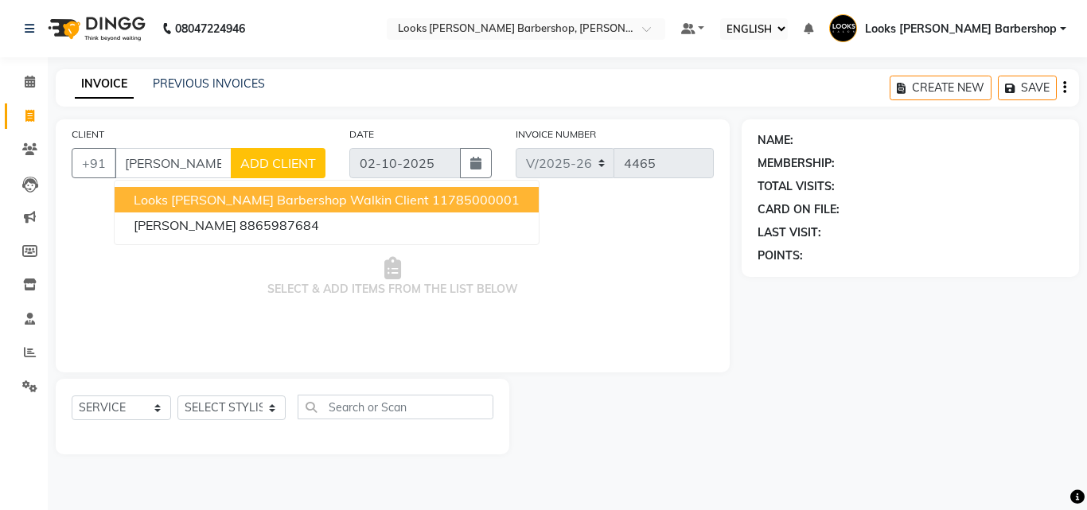
click at [227, 201] on span "Looks [PERSON_NAME] Barbershop Walkin Client" at bounding box center [281, 200] width 295 height 16
type input "11785000001"
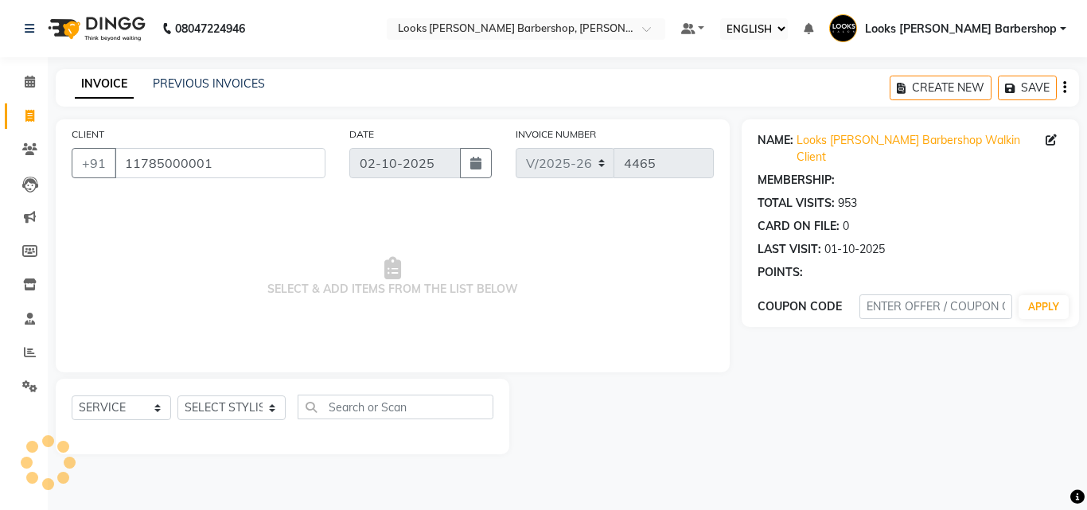
select select "1: Object"
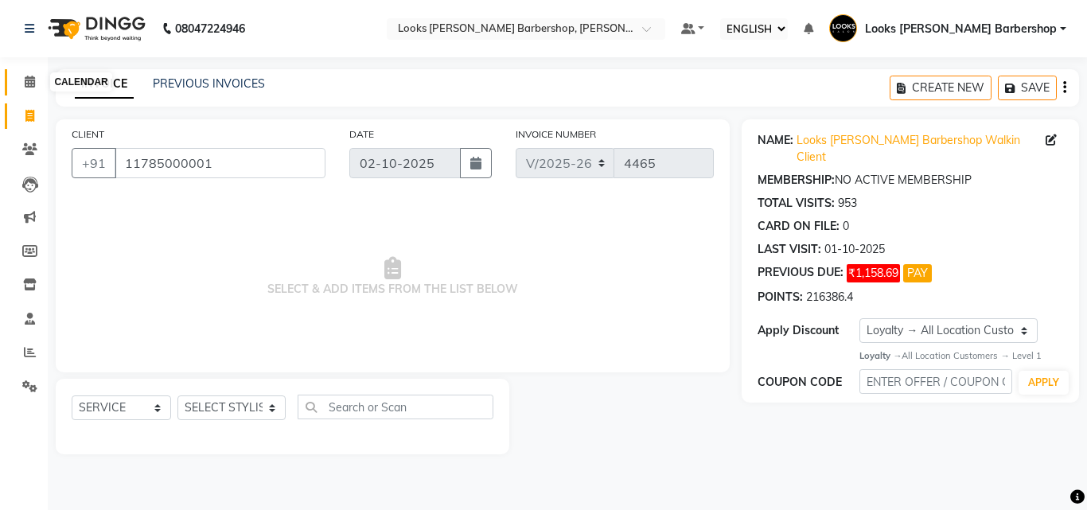
click at [33, 80] on icon at bounding box center [30, 82] width 10 height 12
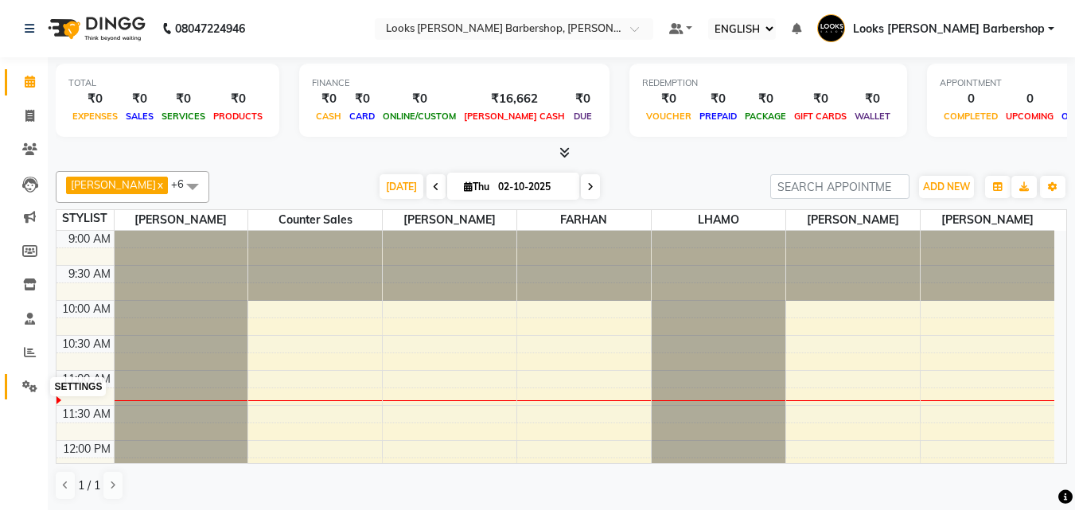
click at [19, 381] on span at bounding box center [30, 387] width 28 height 18
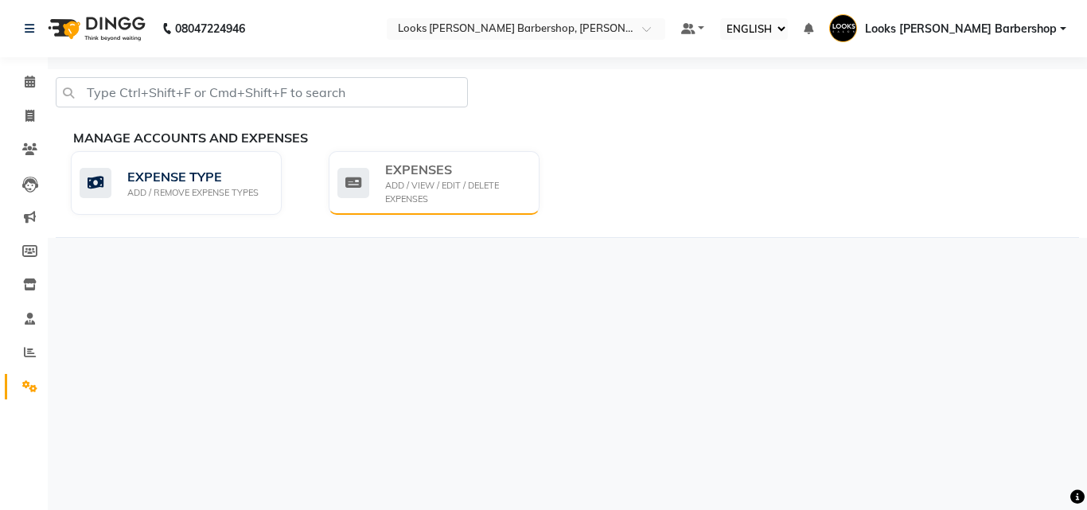
click at [435, 179] on div "ADD / VIEW / EDIT / DELETE EXPENSES" at bounding box center [456, 192] width 142 height 26
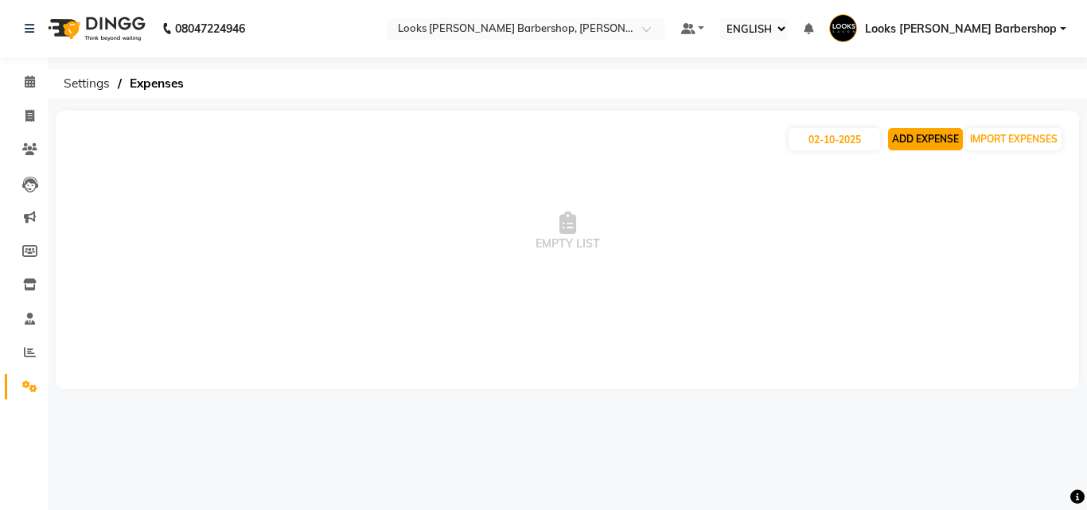
click at [920, 140] on button "ADD EXPENSE" at bounding box center [925, 139] width 75 height 22
select select "1"
select select "3128"
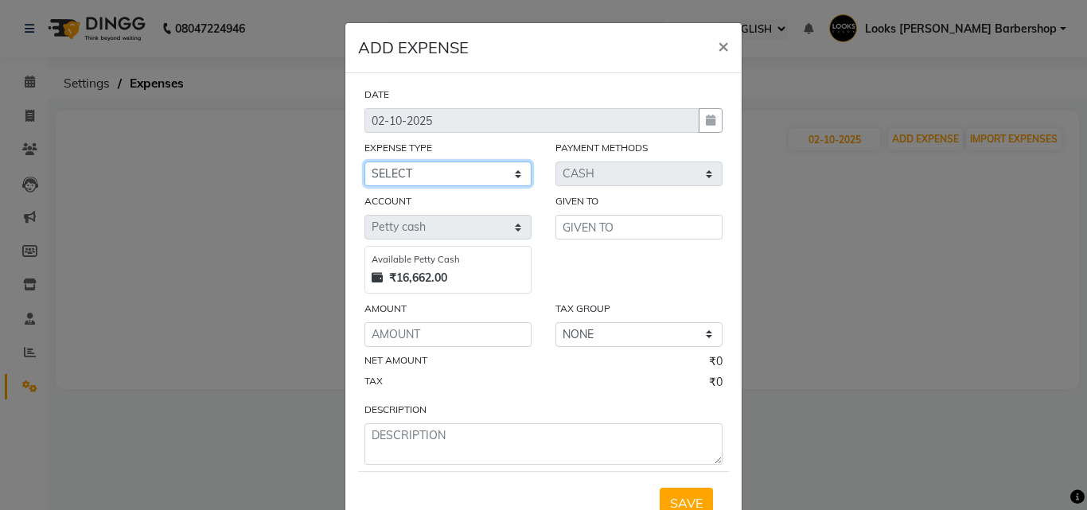
click at [412, 177] on select "SELECT Accommodation Aesthetics Bank Deposit BLINKIT Cash Handover Client Refun…" at bounding box center [448, 174] width 167 height 25
click at [365, 162] on select "SELECT Accommodation Aesthetics Bank Deposit BLINKIT Cash Handover Client Refun…" at bounding box center [448, 174] width 167 height 25
drag, startPoint x: 465, startPoint y: 178, endPoint x: 473, endPoint y: 185, distance: 10.7
click at [466, 177] on select "SELECT Accommodation Aesthetics Bank Deposit BLINKIT Cash Handover Client Refun…" at bounding box center [448, 174] width 167 height 25
select select "24890"
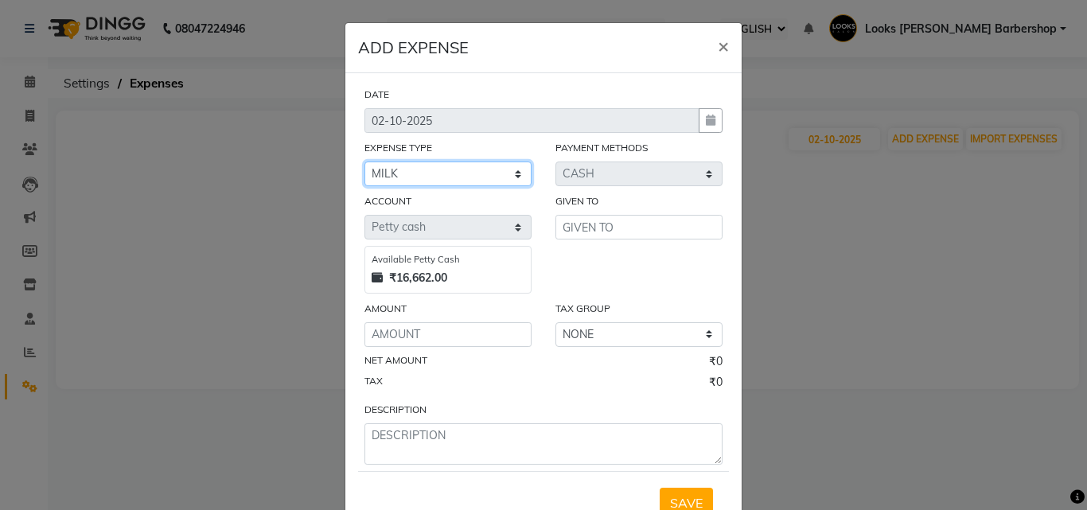
click at [365, 162] on select "SELECT Accommodation Aesthetics Bank Deposit BLINKIT Cash Handover Client Refun…" at bounding box center [448, 174] width 167 height 25
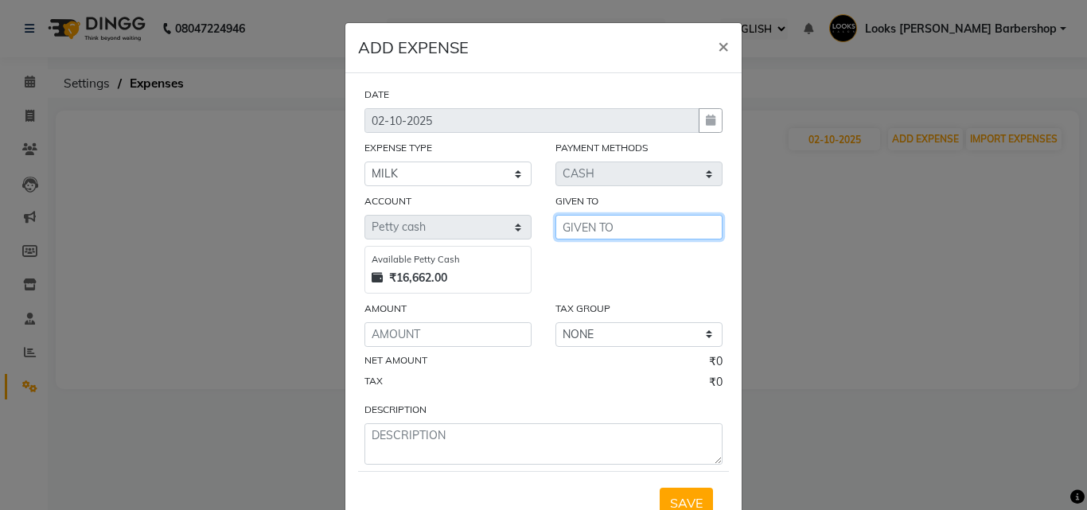
click at [610, 221] on input "text" at bounding box center [639, 227] width 167 height 25
drag, startPoint x: 586, startPoint y: 238, endPoint x: 585, endPoint y: 248, distance: 9.6
click at [586, 237] on input "SACHIN" at bounding box center [639, 227] width 167 height 25
click at [583, 253] on span "SACHIN" at bounding box center [599, 261] width 49 height 16
type input "SACHIN"
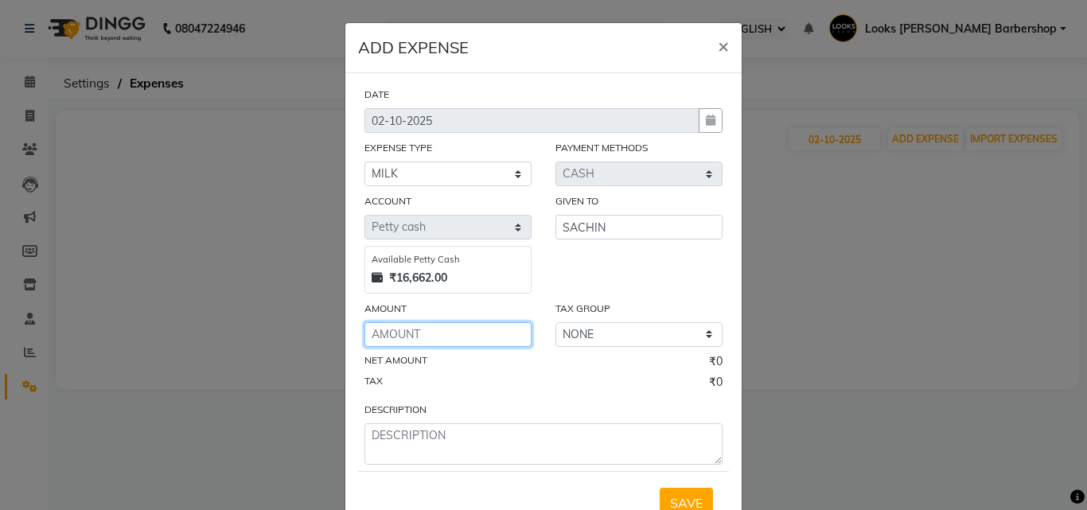
click at [480, 345] on input "number" at bounding box center [448, 334] width 167 height 25
type input "120"
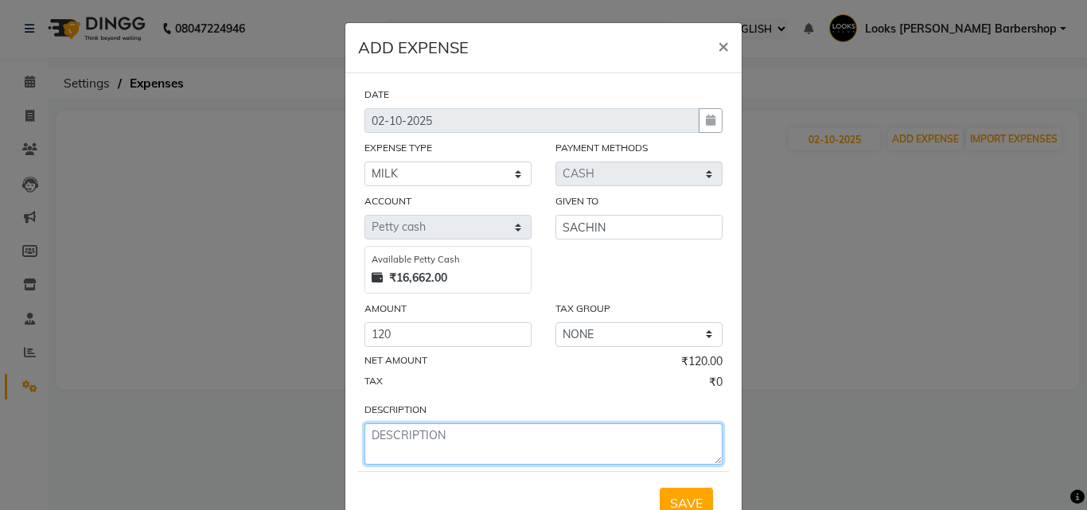
click at [425, 457] on textarea at bounding box center [544, 443] width 358 height 41
type textarea "MILK"
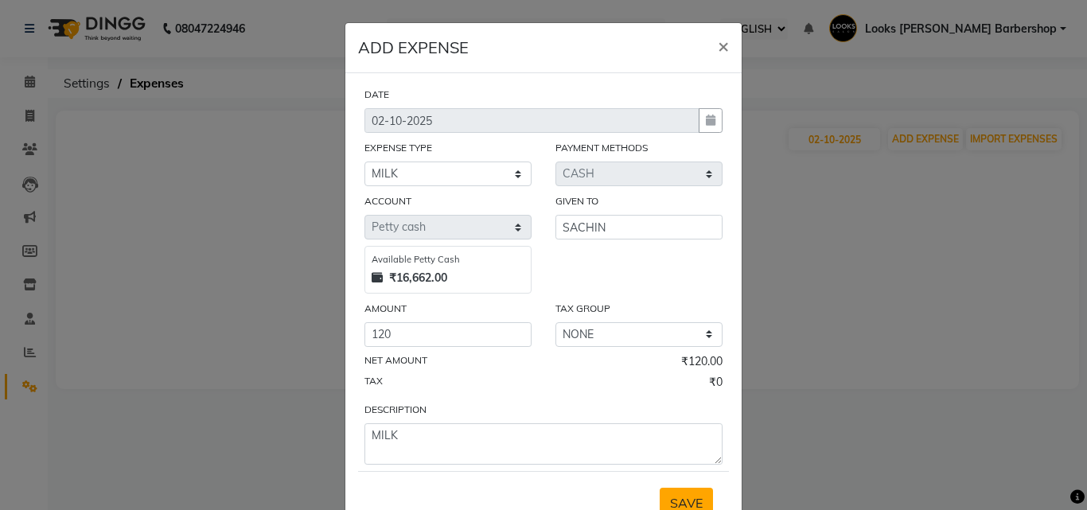
click at [686, 501] on span "SAVE" at bounding box center [686, 503] width 33 height 16
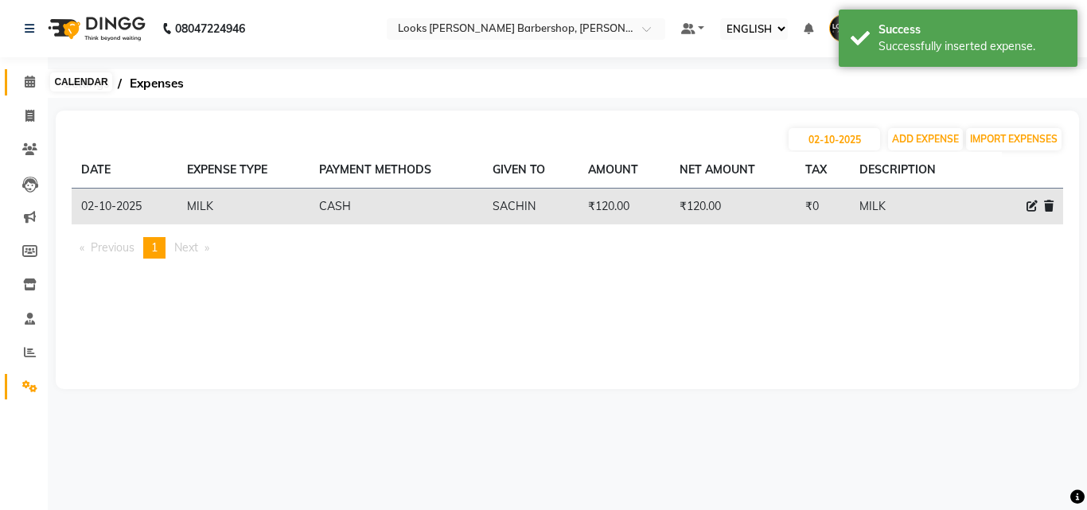
click at [31, 79] on icon at bounding box center [30, 82] width 10 height 12
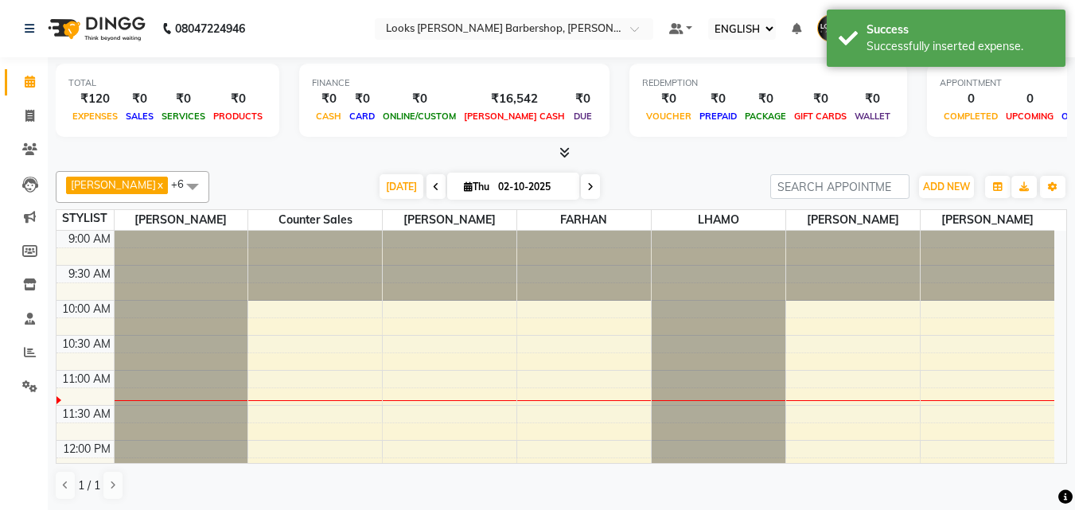
click at [564, 147] on icon at bounding box center [565, 152] width 10 height 12
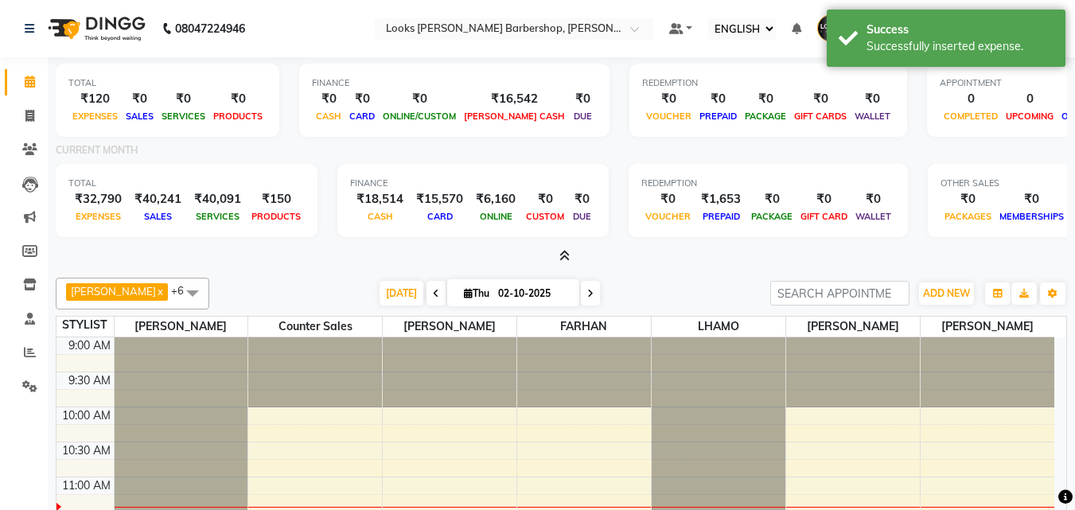
click at [566, 258] on icon at bounding box center [565, 256] width 10 height 12
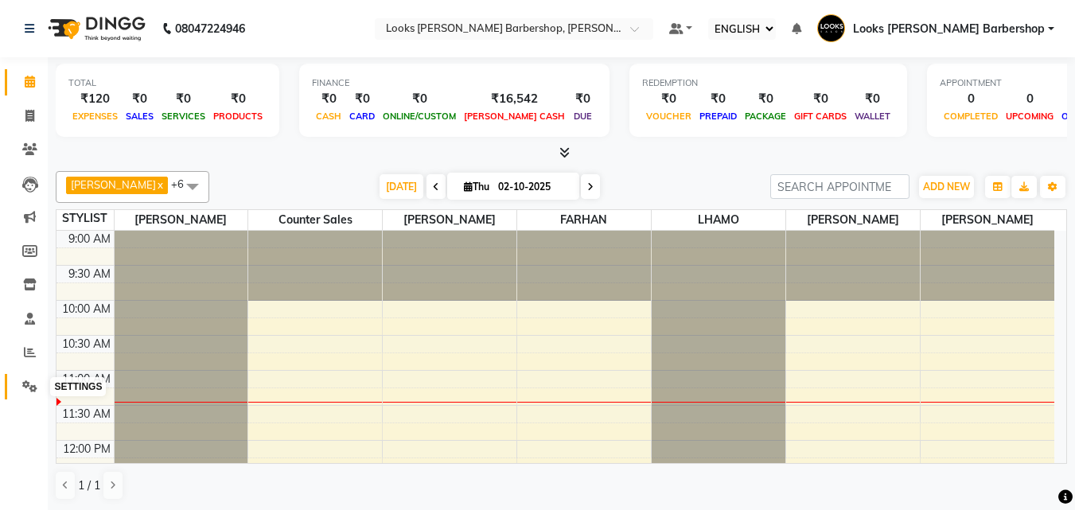
click at [33, 384] on icon at bounding box center [29, 386] width 15 height 12
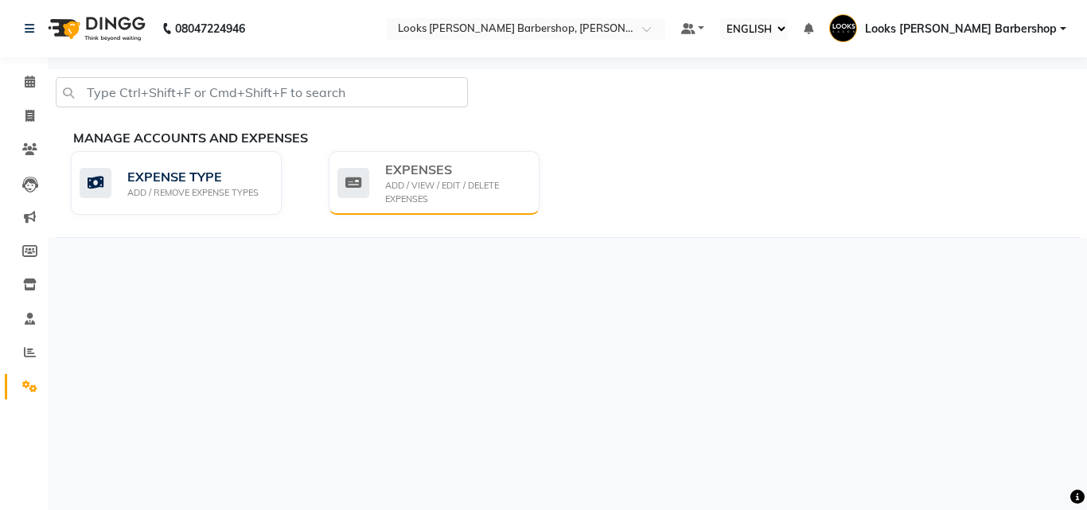
click at [401, 197] on div "ADD / VIEW / EDIT / DELETE EXPENSES" at bounding box center [456, 192] width 142 height 26
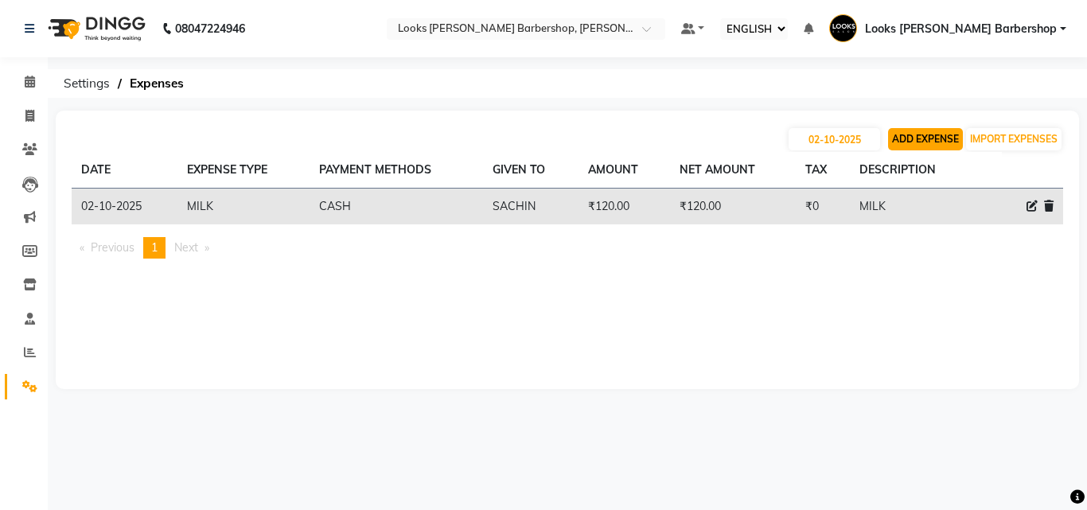
click at [951, 140] on button "ADD EXPENSE" at bounding box center [925, 139] width 75 height 22
select select "1"
select select "3128"
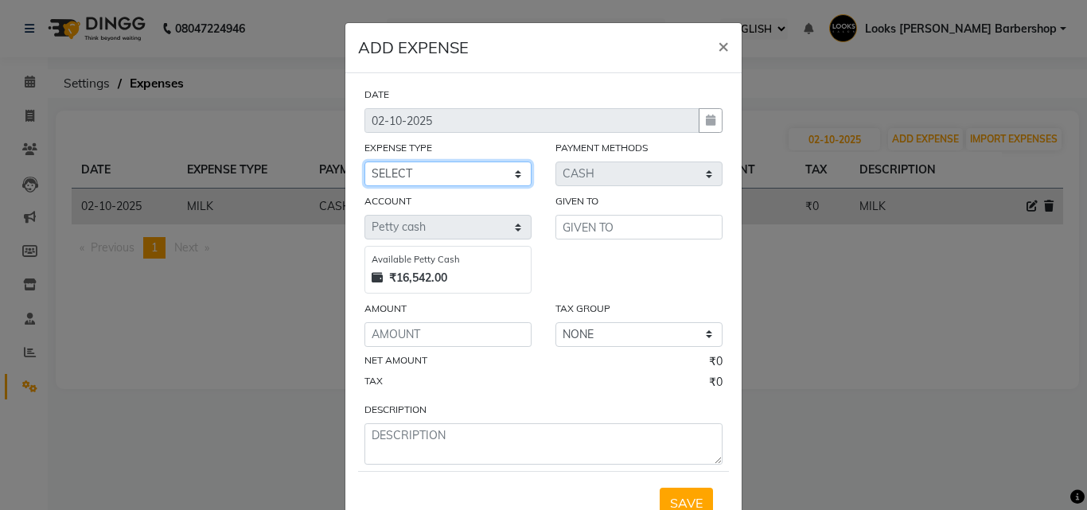
click at [490, 174] on select "SELECT Accommodation Aesthetics Bank Deposit BLINKIT Cash Handover Client Refun…" at bounding box center [448, 174] width 167 height 25
select select "19564"
click at [365, 162] on select "SELECT Accommodation Aesthetics Bank Deposit BLINKIT Cash Handover Client Refun…" at bounding box center [448, 174] width 167 height 25
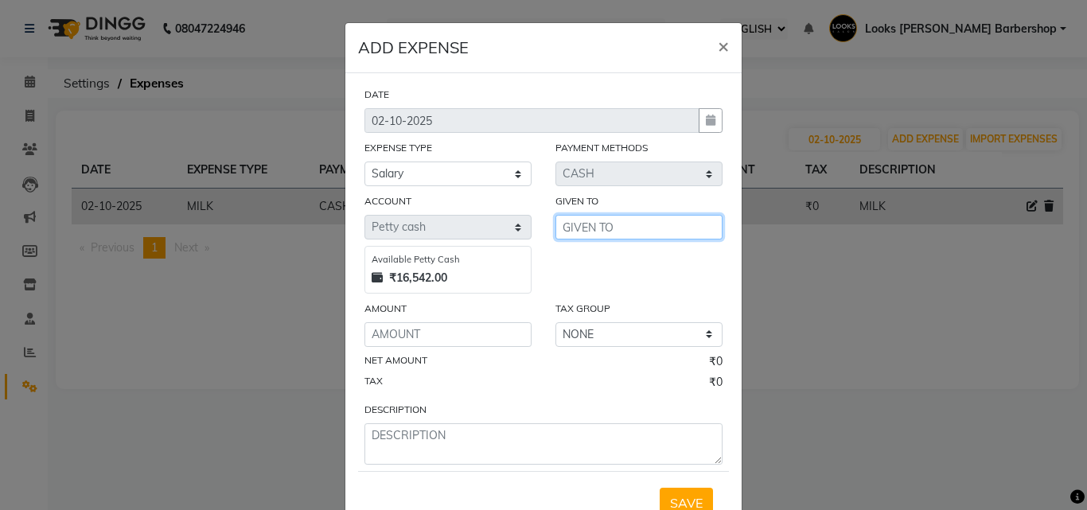
click at [586, 229] on input "text" at bounding box center [639, 227] width 167 height 25
type input "SEEMA GARBAGE PICKER"
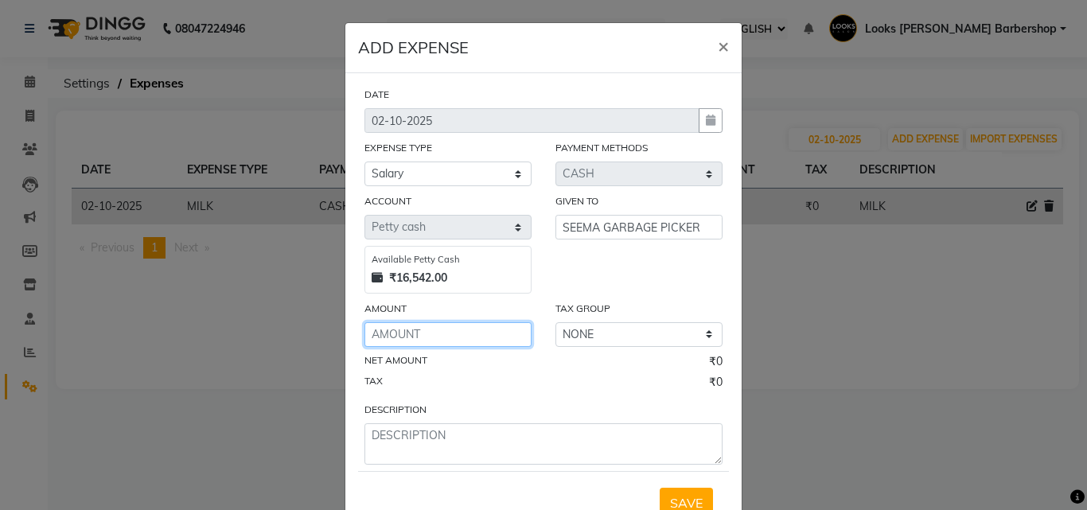
click at [503, 333] on input "number" at bounding box center [448, 334] width 167 height 25
type input "2400"
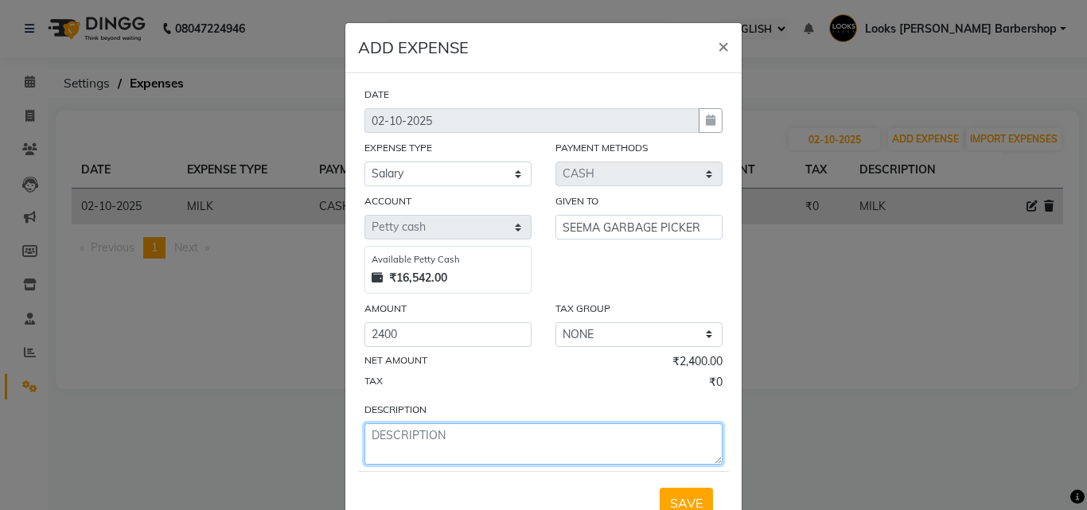
click at [506, 436] on textarea at bounding box center [544, 443] width 358 height 41
type textarea "S"
type textarea "THIS MONTH SALARY TO SEEMA GARBAGE PICKER"
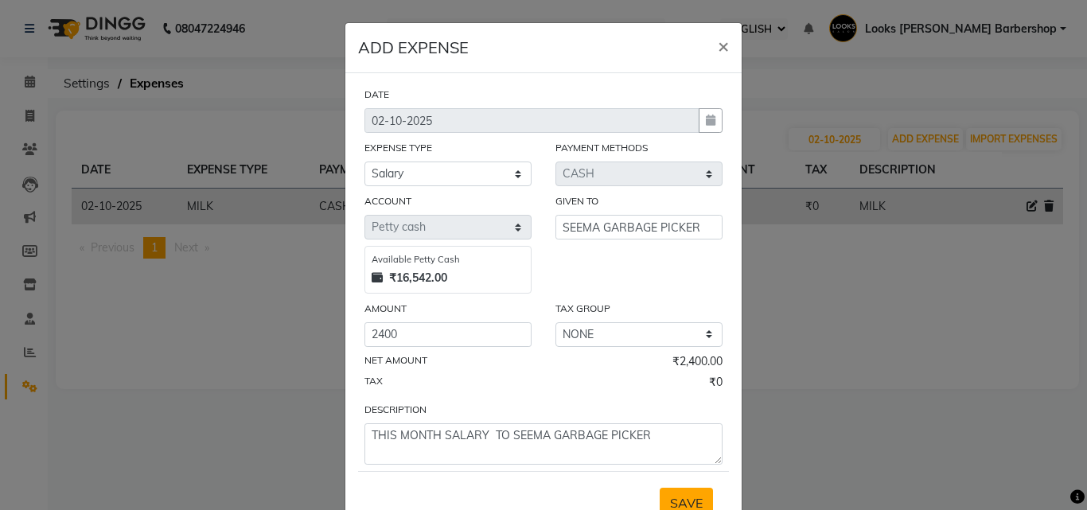
click at [684, 499] on span "SAVE" at bounding box center [686, 503] width 33 height 16
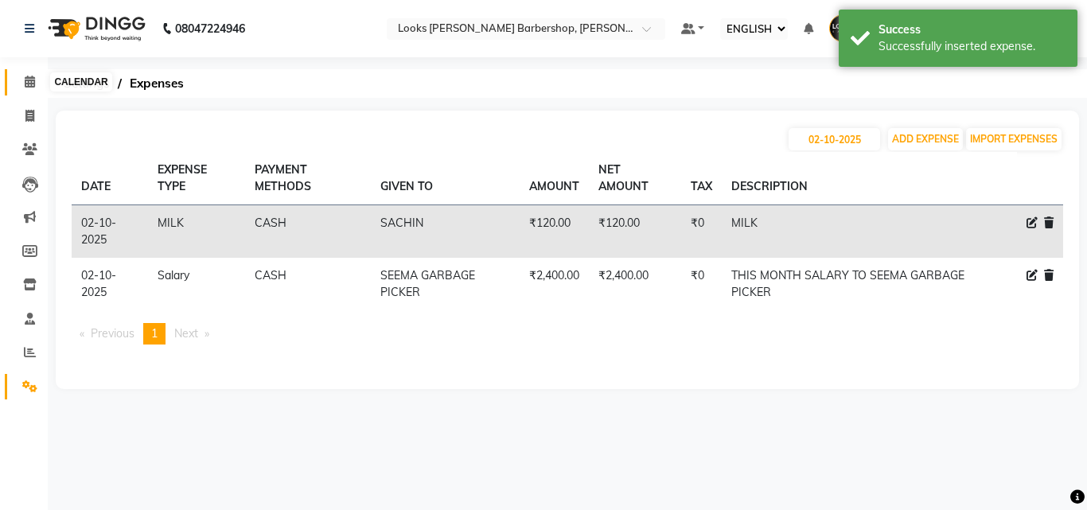
click at [33, 75] on span at bounding box center [30, 82] width 28 height 18
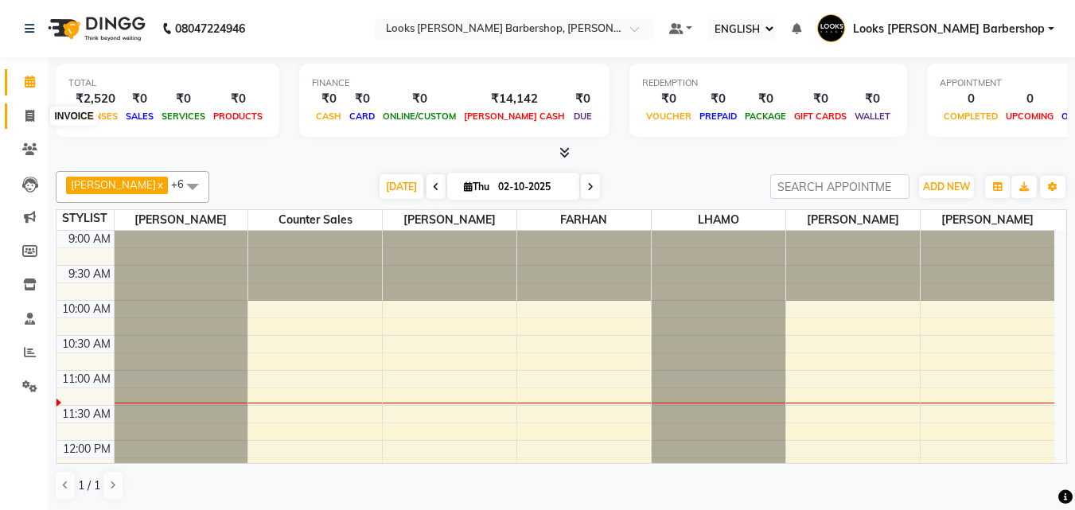
click at [29, 122] on span at bounding box center [30, 116] width 28 height 18
select select "service"
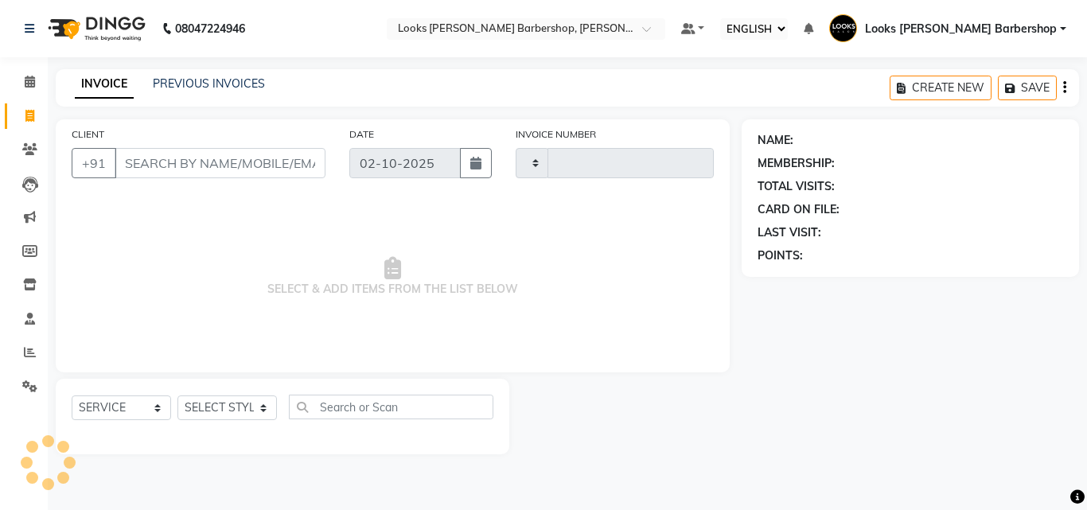
type input "4465"
select select "4323"
click at [22, 75] on span at bounding box center [30, 82] width 28 height 18
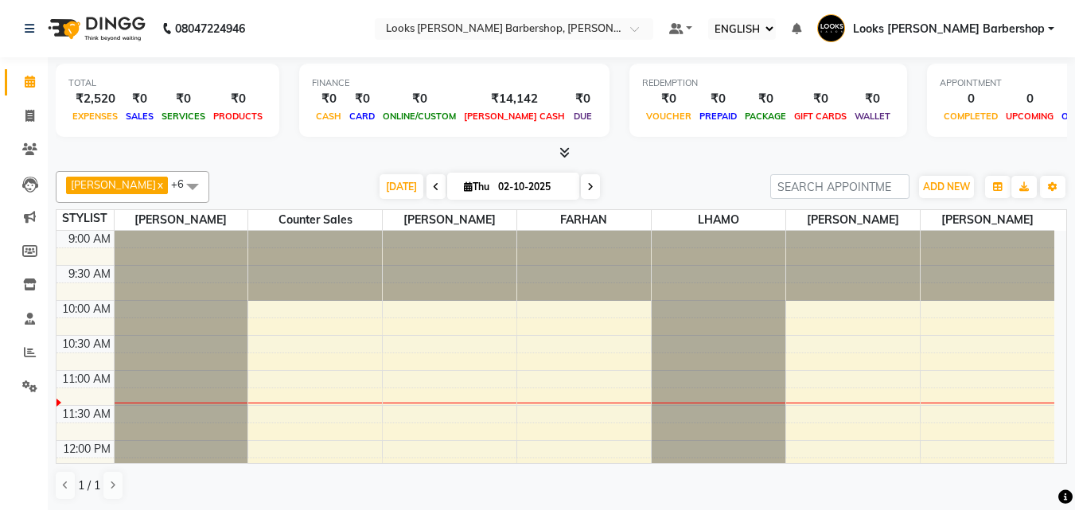
drag, startPoint x: 1086, startPoint y: 0, endPoint x: 672, endPoint y: 64, distance: 419.5
click at [672, 64] on div "REDEMPTION ₹0 VOUCHER ₹0 PREPAID ₹0 PACKAGE ₹0 GIFT CARDS ₹0 WALLET" at bounding box center [769, 100] width 278 height 73
click at [1003, 33] on span "Looks [PERSON_NAME] Barbershop" at bounding box center [949, 29] width 192 height 17
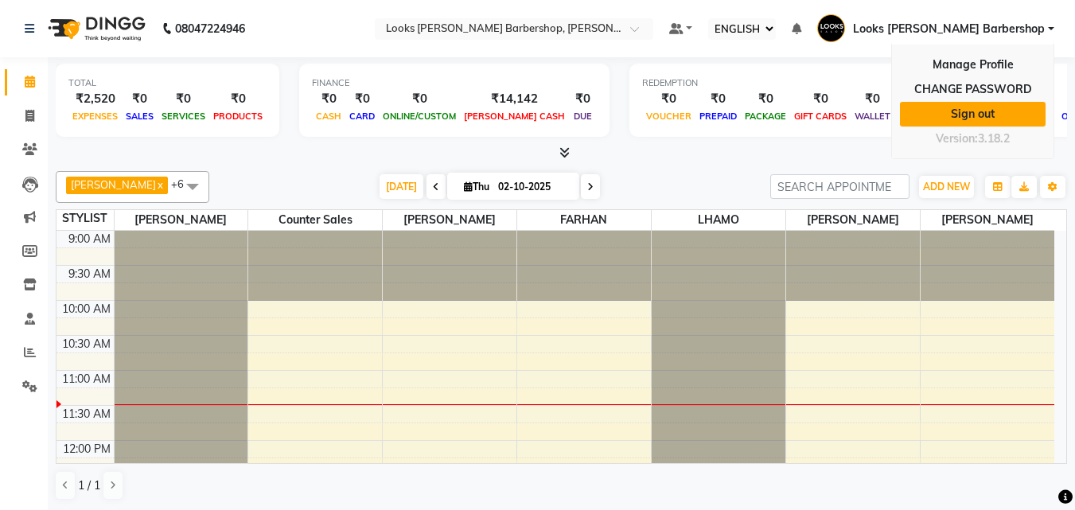
click at [993, 113] on link "Sign out" at bounding box center [973, 114] width 146 height 25
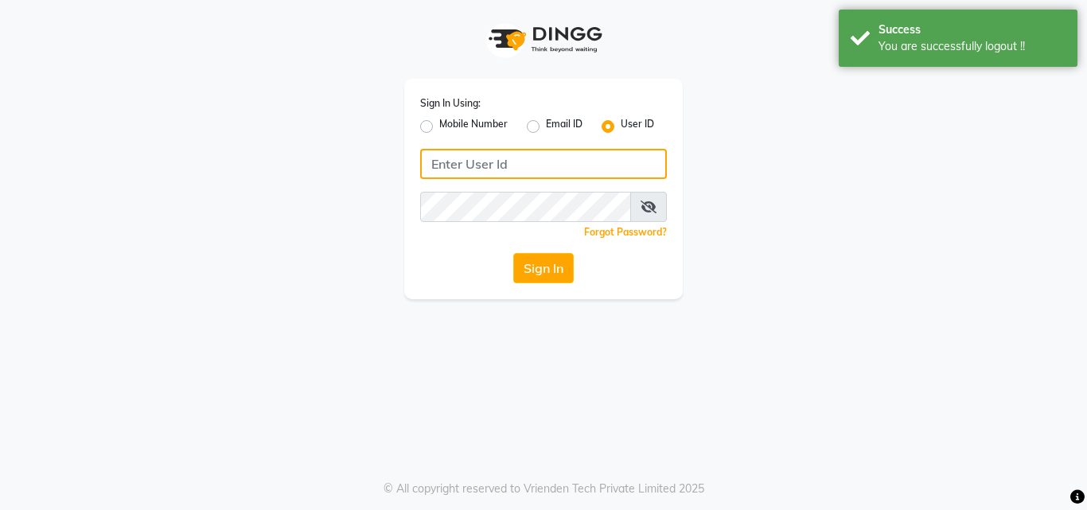
type input "E1785-13"
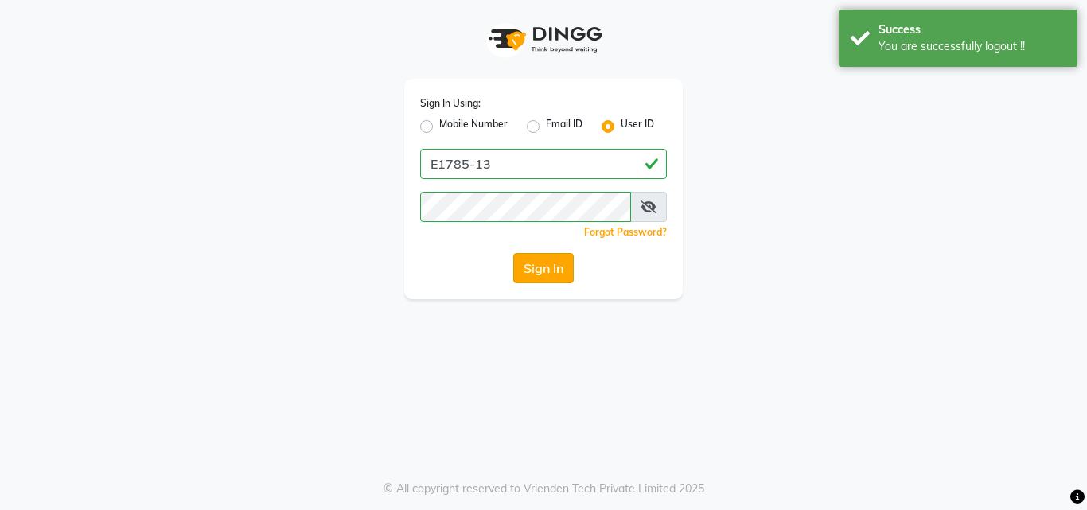
click at [548, 279] on button "Sign In" at bounding box center [543, 268] width 60 height 30
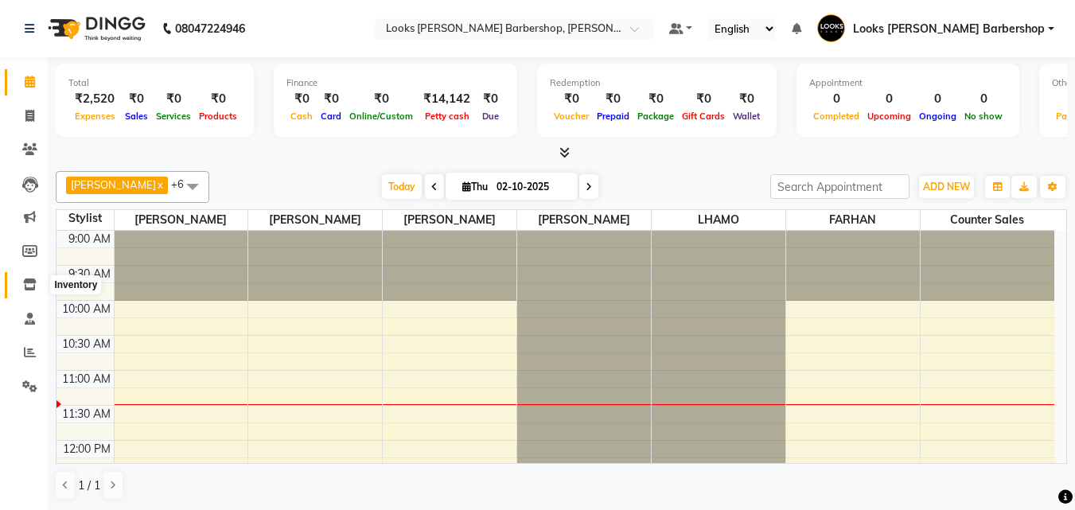
click at [21, 284] on span at bounding box center [30, 285] width 28 height 18
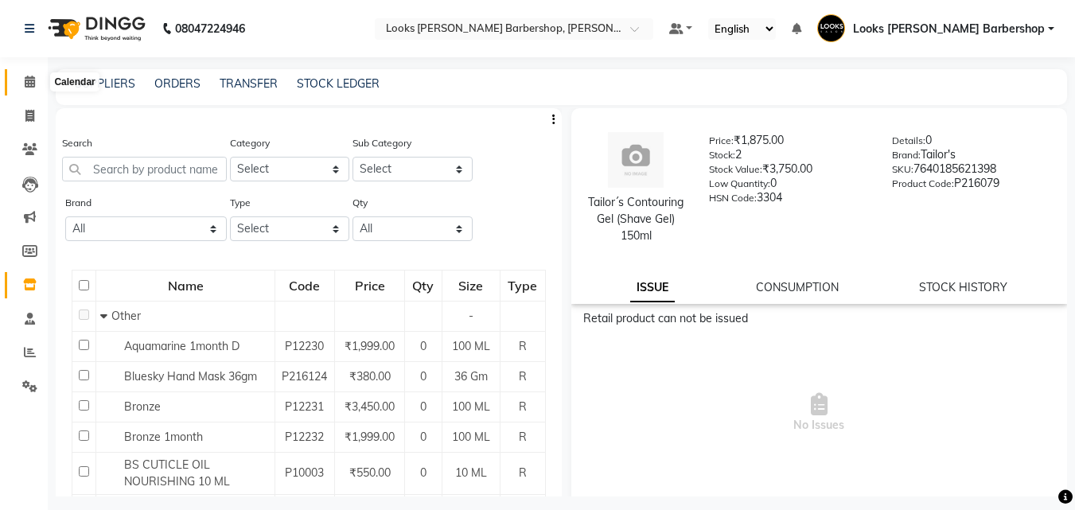
click at [34, 78] on icon at bounding box center [30, 82] width 10 height 12
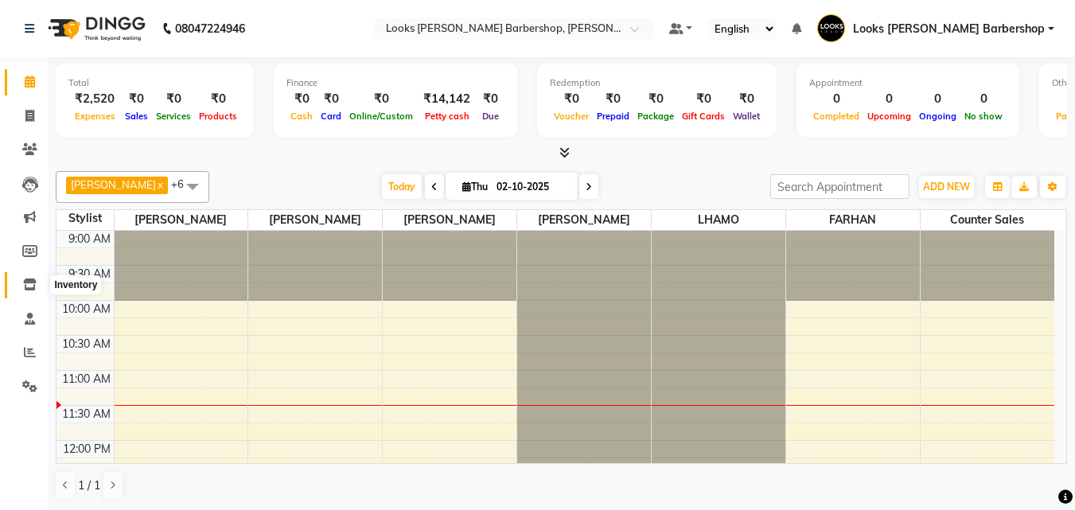
click at [33, 283] on icon at bounding box center [30, 285] width 14 height 12
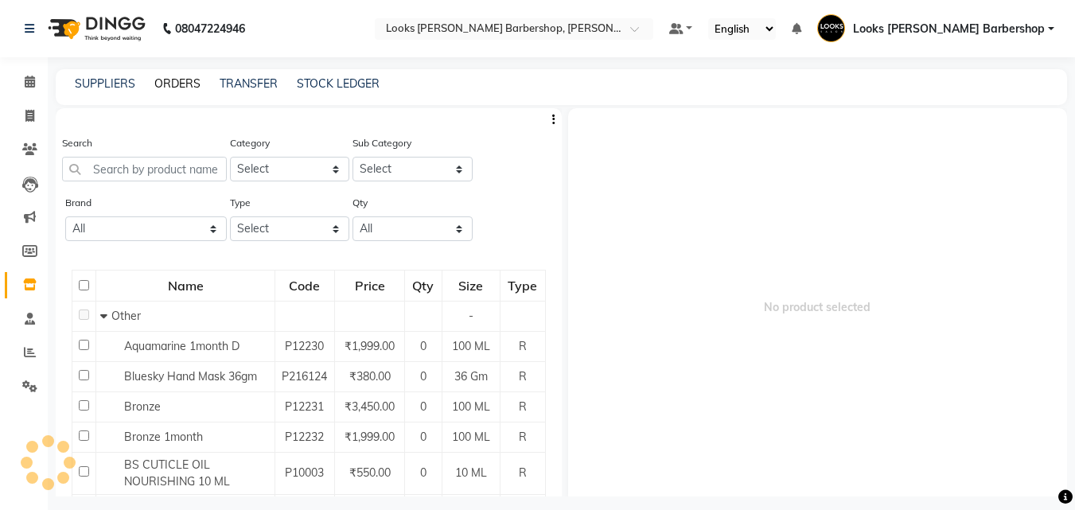
click at [176, 79] on link "ORDERS" at bounding box center [177, 83] width 46 height 14
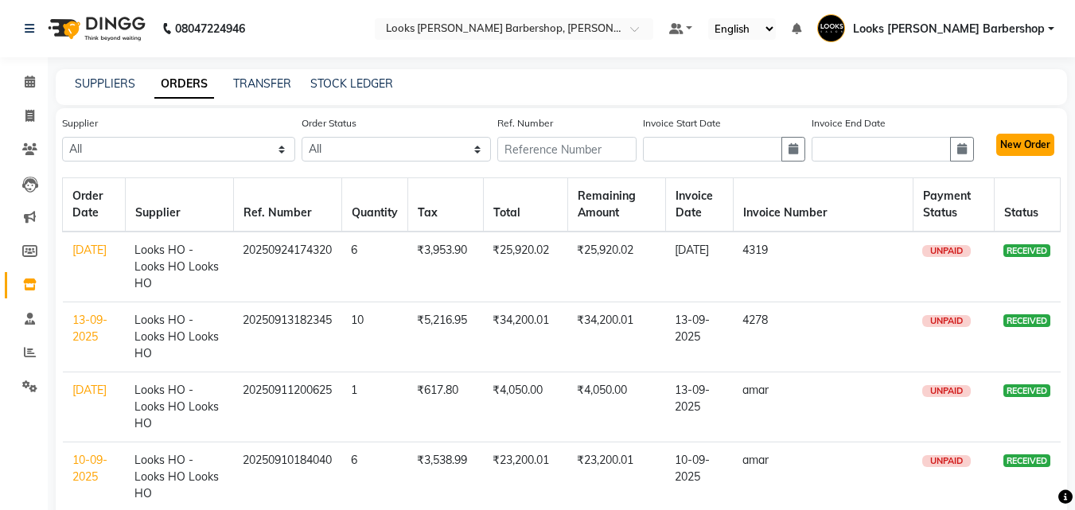
click at [1016, 145] on button "New Order" at bounding box center [1025, 145] width 58 height 22
select select "true"
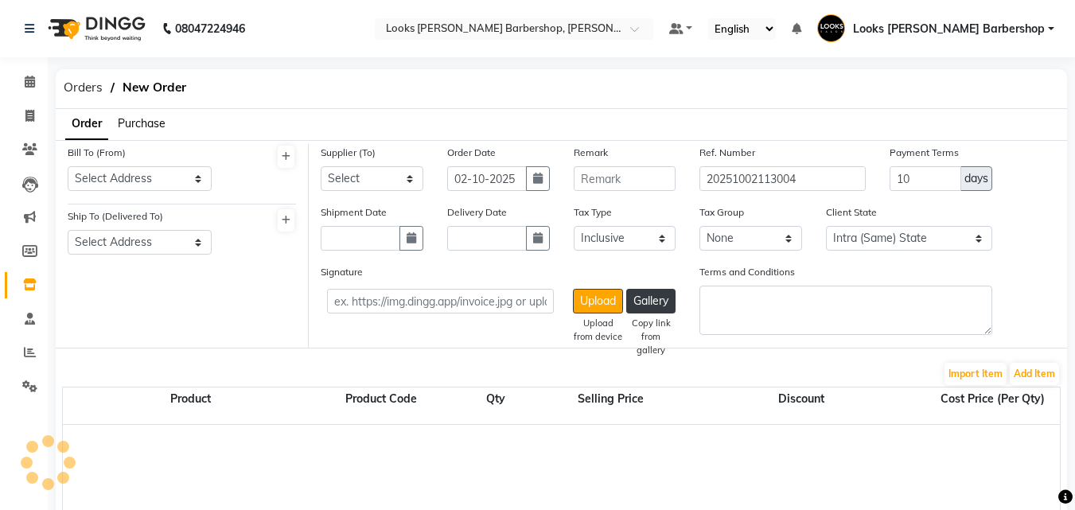
select select "1622"
click at [1040, 365] on button "Add Item" at bounding box center [1034, 374] width 49 height 22
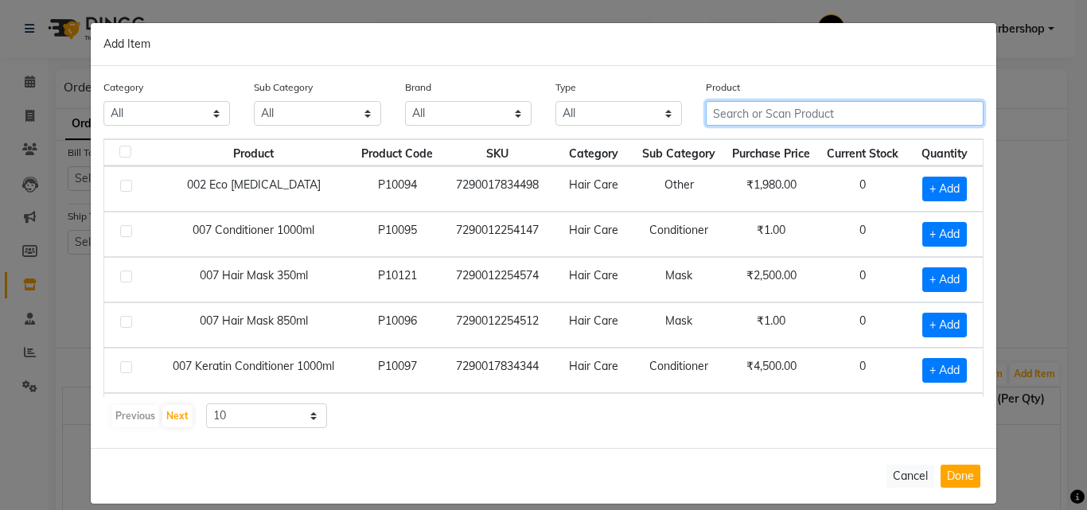
click at [789, 115] on input "text" at bounding box center [845, 113] width 278 height 25
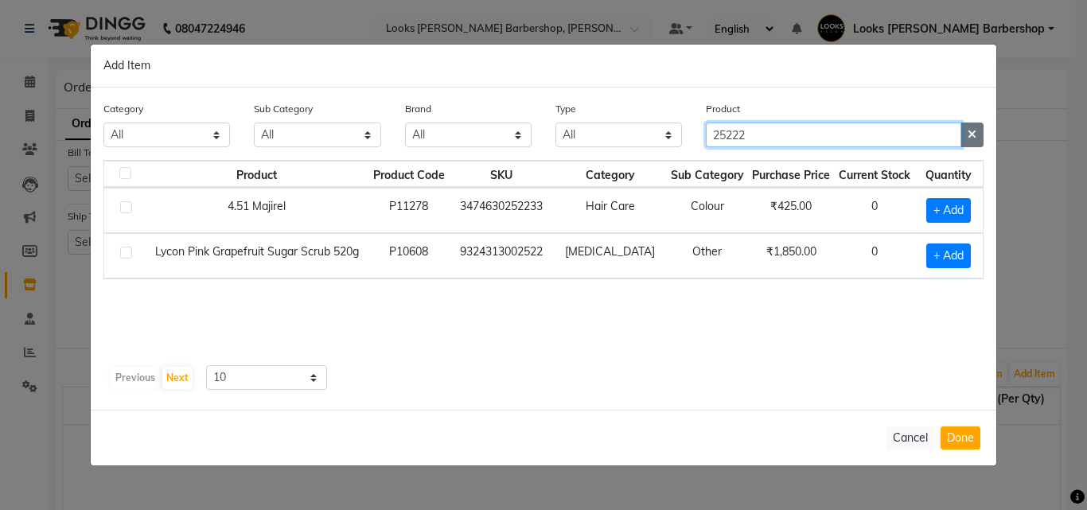
type input "25222"
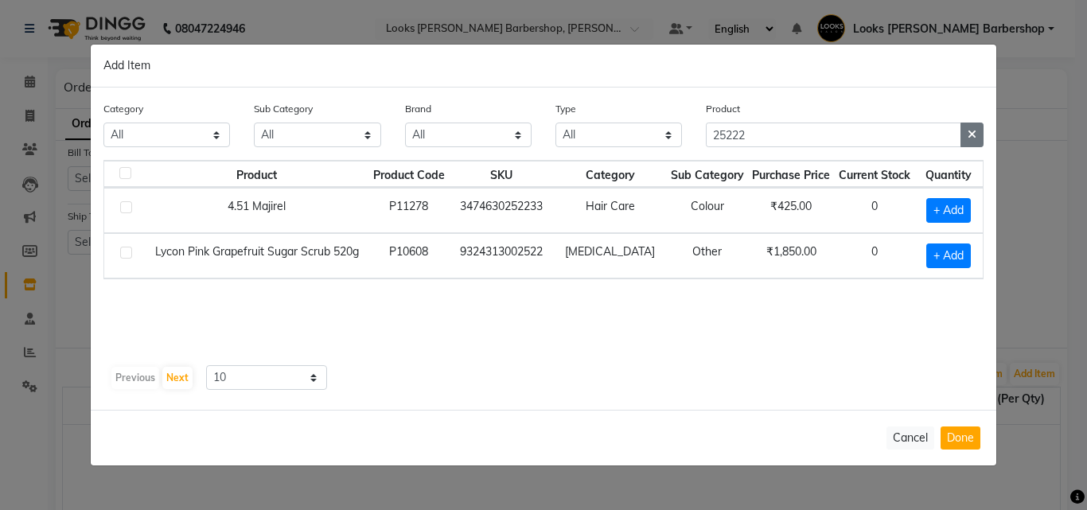
click at [969, 130] on icon "button" at bounding box center [972, 134] width 9 height 11
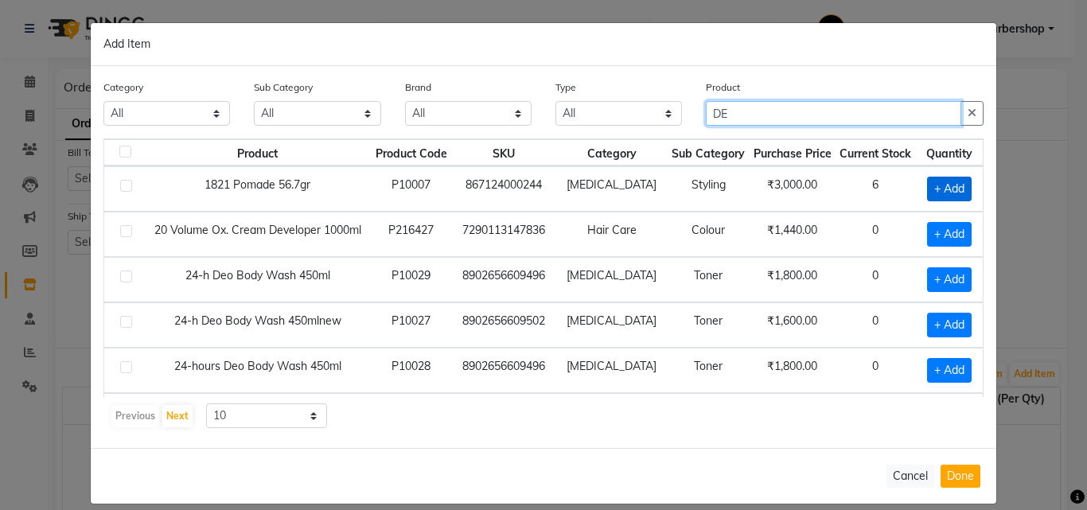
type input "DE"
click at [927, 185] on span "+ Add" at bounding box center [949, 189] width 45 height 25
checkbox input "true"
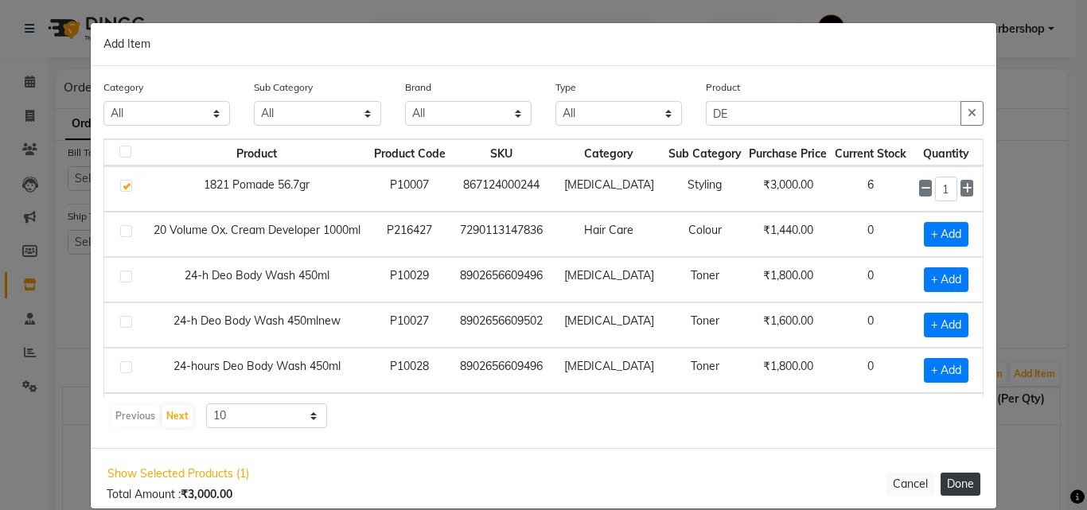
click at [948, 477] on button "Done" at bounding box center [961, 484] width 40 height 23
select select "3882"
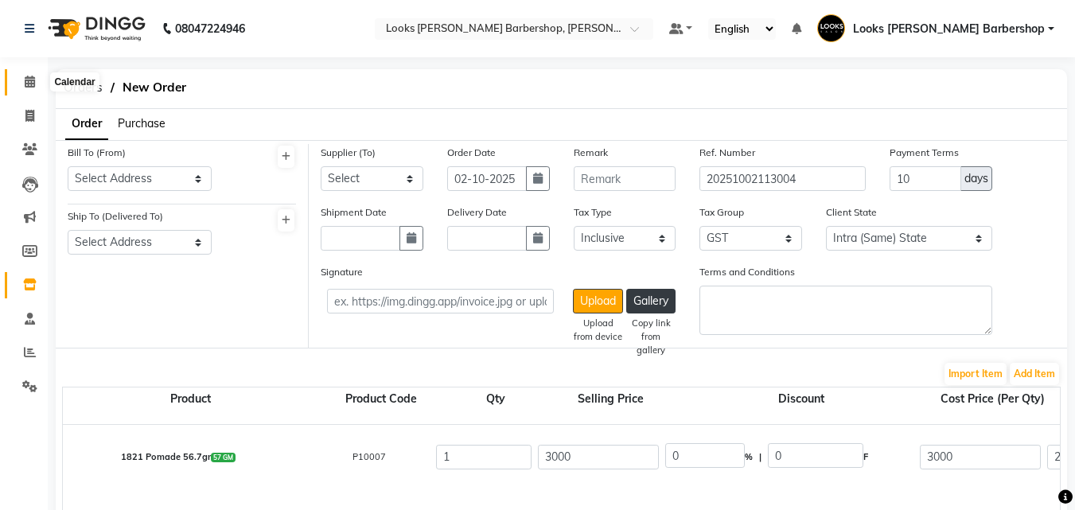
click at [29, 83] on icon at bounding box center [30, 82] width 10 height 12
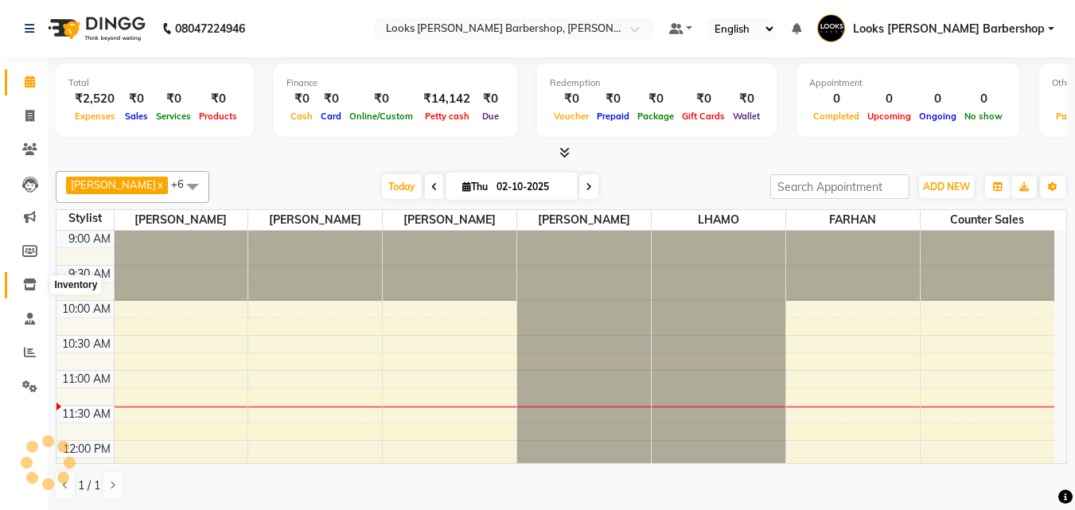
click at [25, 280] on icon at bounding box center [30, 285] width 14 height 12
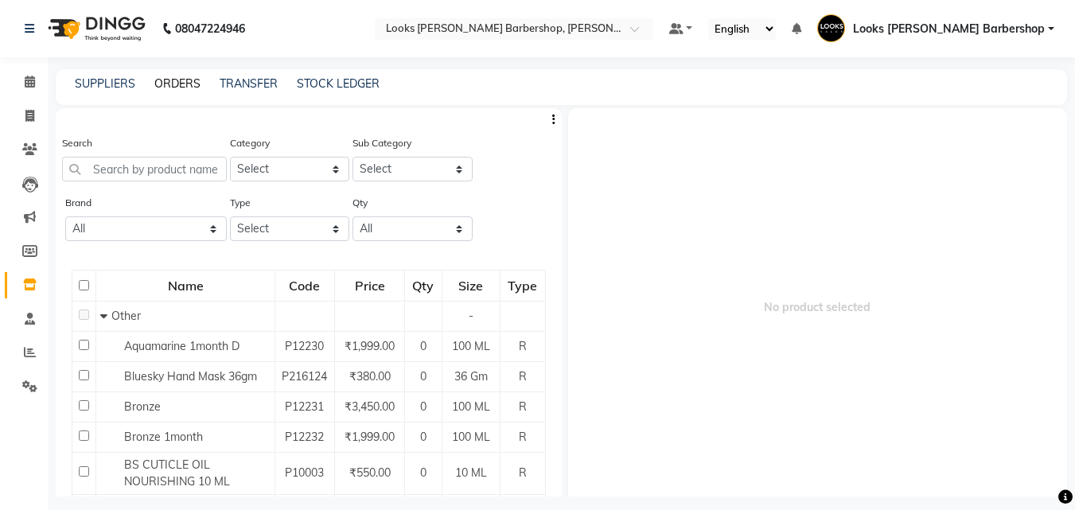
click at [174, 80] on link "ORDERS" at bounding box center [177, 83] width 46 height 14
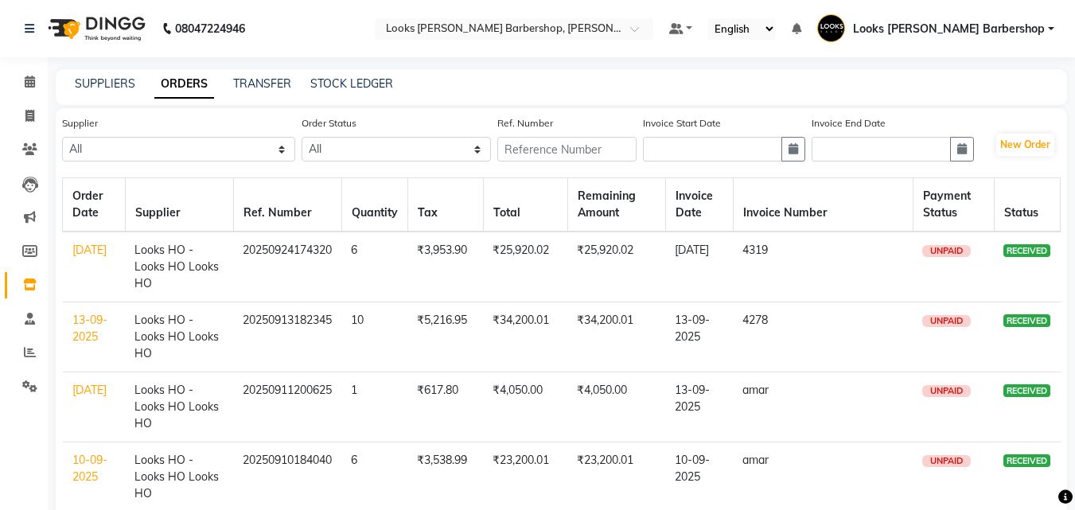
click at [830, 272] on td "4319" at bounding box center [823, 267] width 180 height 71
click at [88, 252] on link "[DATE]" at bounding box center [89, 250] width 34 height 14
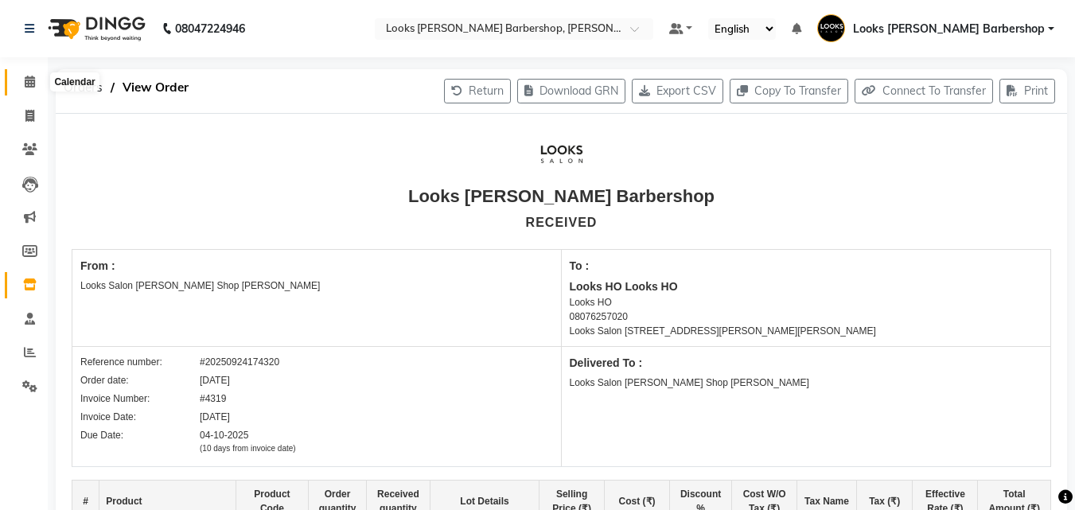
click at [23, 83] on span at bounding box center [30, 82] width 28 height 18
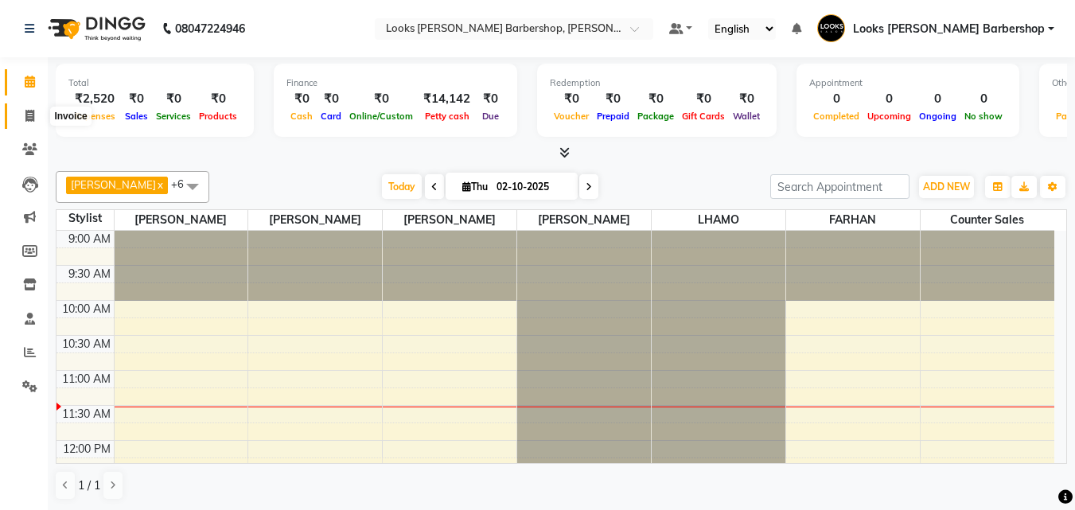
click at [31, 118] on icon at bounding box center [29, 116] width 9 height 12
select select "service"
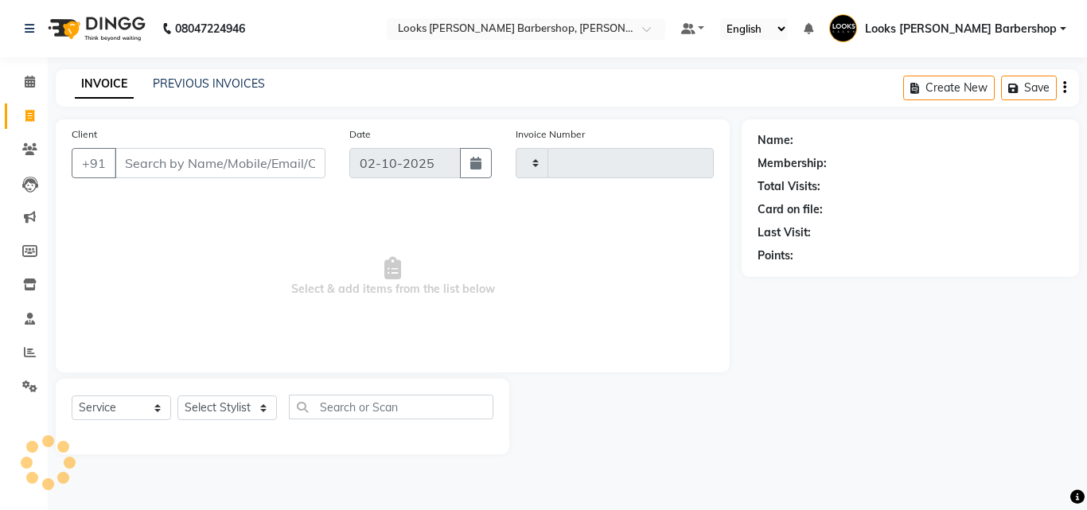
type input "4465"
select select "4323"
click at [25, 84] on icon at bounding box center [30, 82] width 10 height 12
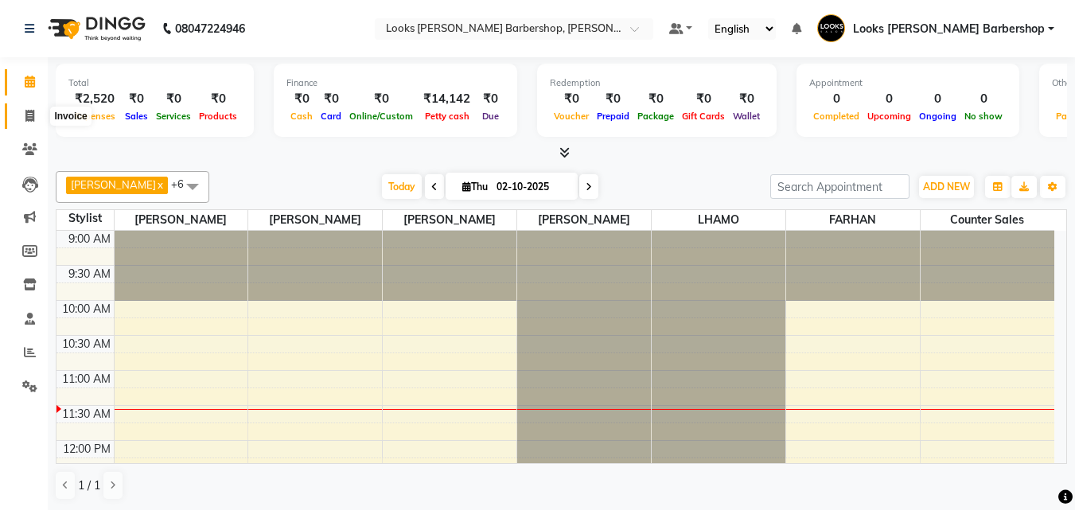
click at [22, 122] on span at bounding box center [30, 116] width 28 height 18
select select "service"
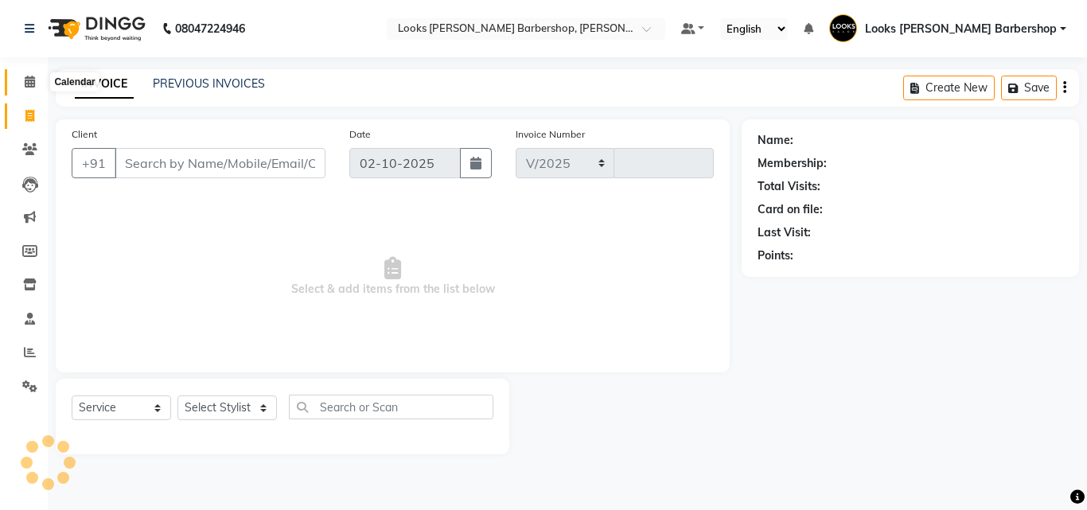
select select "4323"
type input "4465"
click at [39, 82] on span at bounding box center [30, 82] width 28 height 18
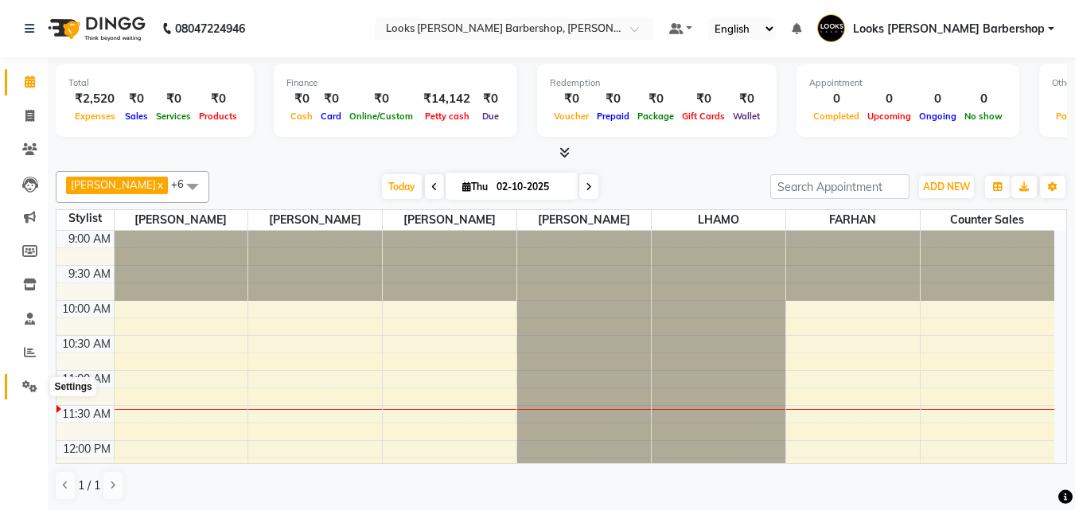
click at [26, 380] on icon at bounding box center [29, 386] width 15 height 12
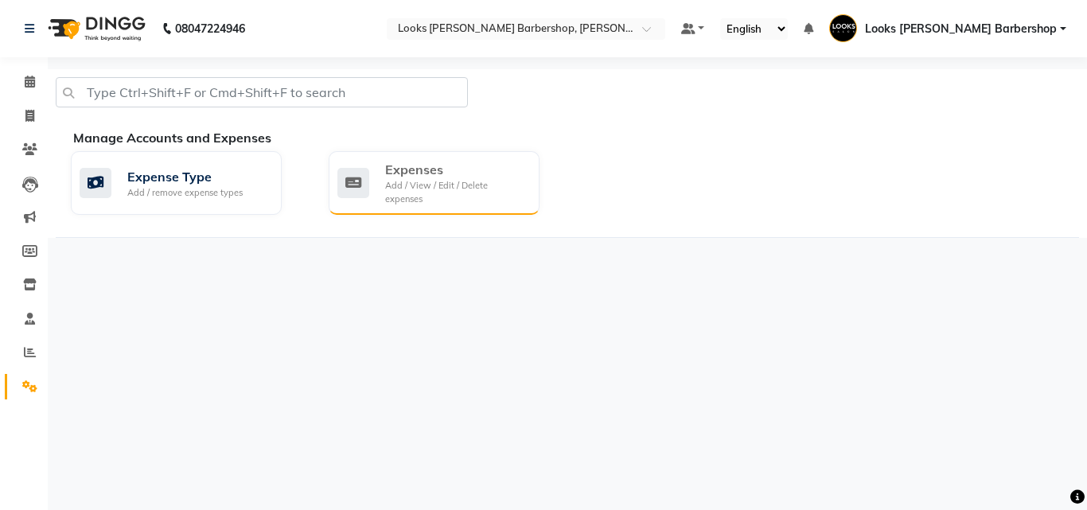
click at [435, 182] on div "Add / View / Edit / Delete expenses" at bounding box center [456, 192] width 142 height 26
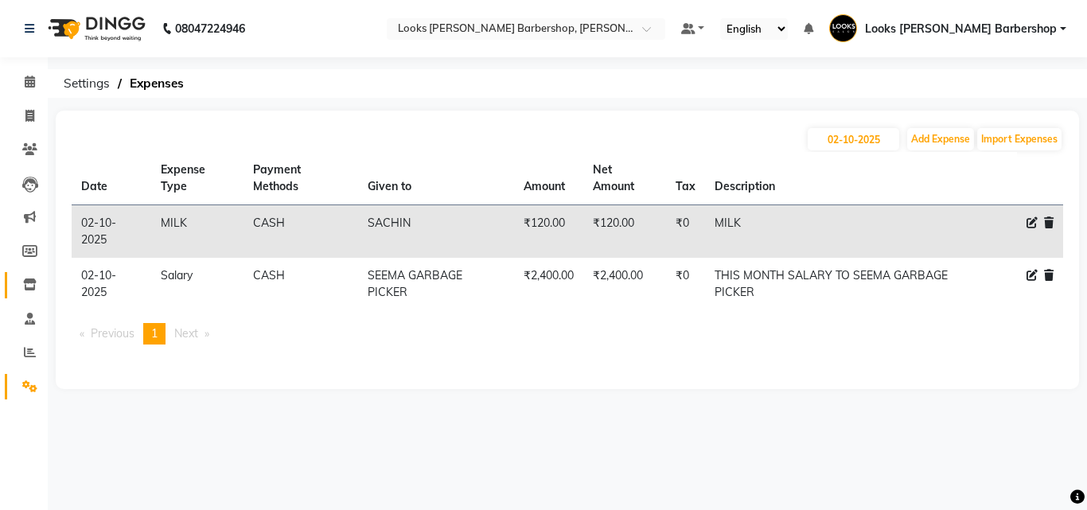
click at [29, 298] on link "Inventory" at bounding box center [24, 285] width 38 height 26
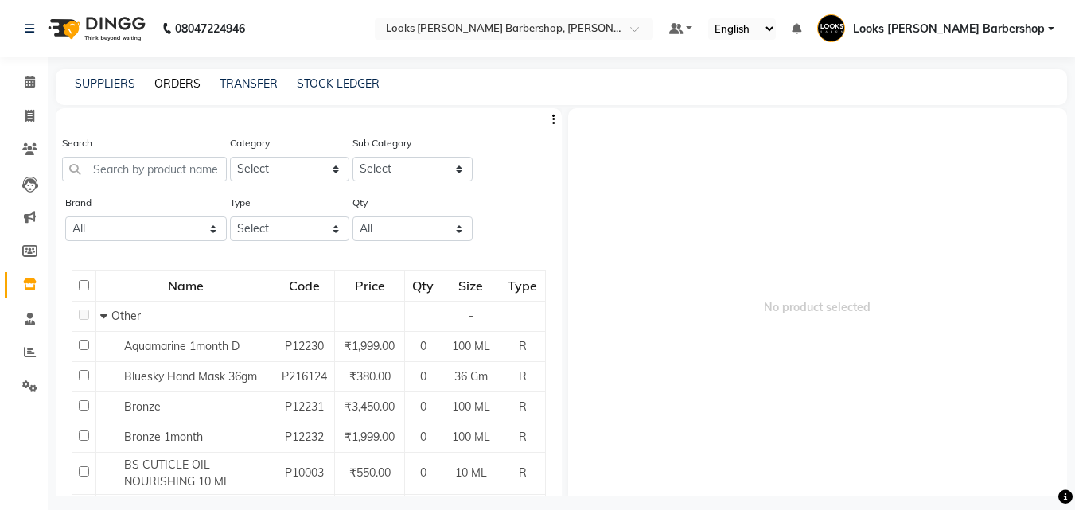
click at [182, 83] on link "ORDERS" at bounding box center [177, 83] width 46 height 14
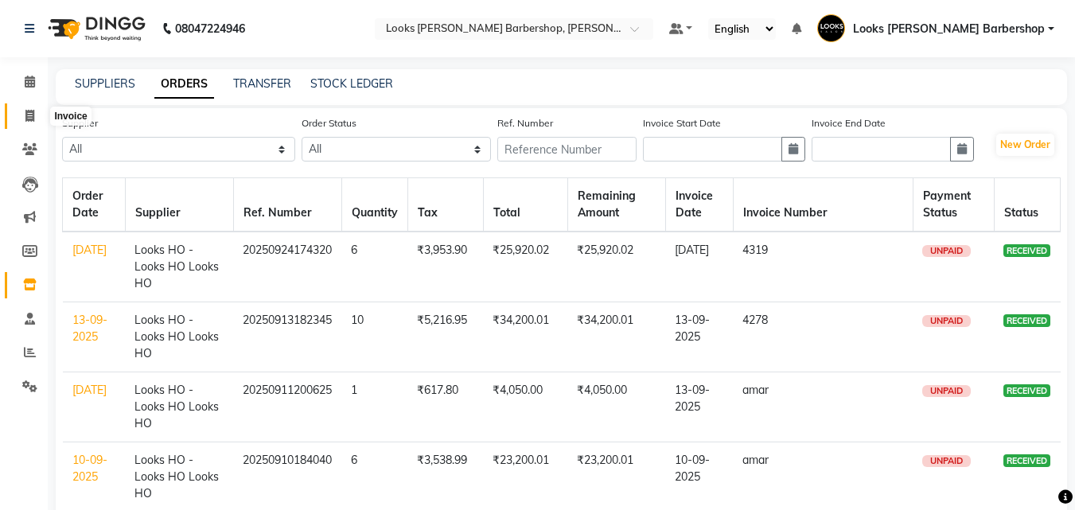
click at [33, 119] on icon at bounding box center [29, 116] width 9 height 12
select select "4323"
select select "service"
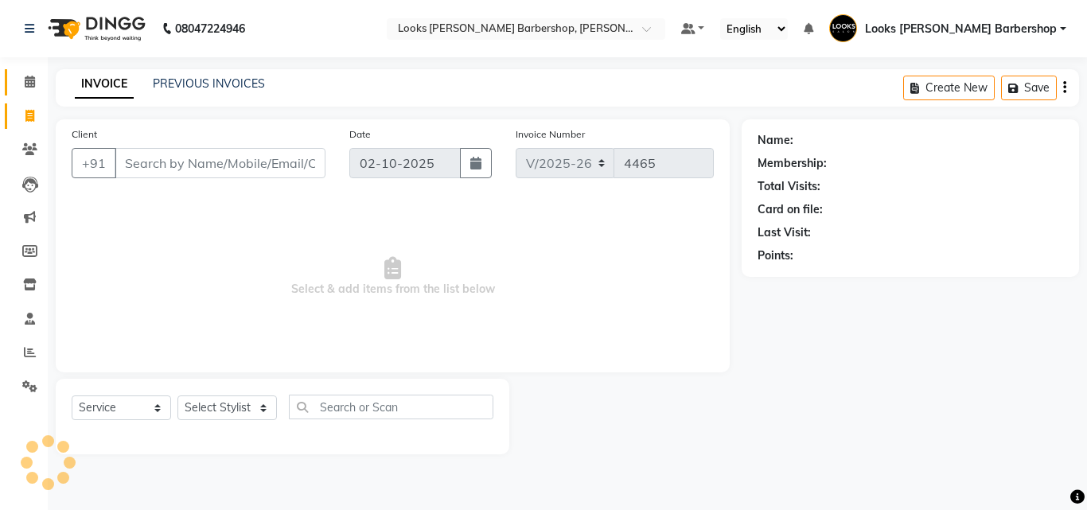
click at [12, 79] on link "Calendar" at bounding box center [24, 82] width 38 height 26
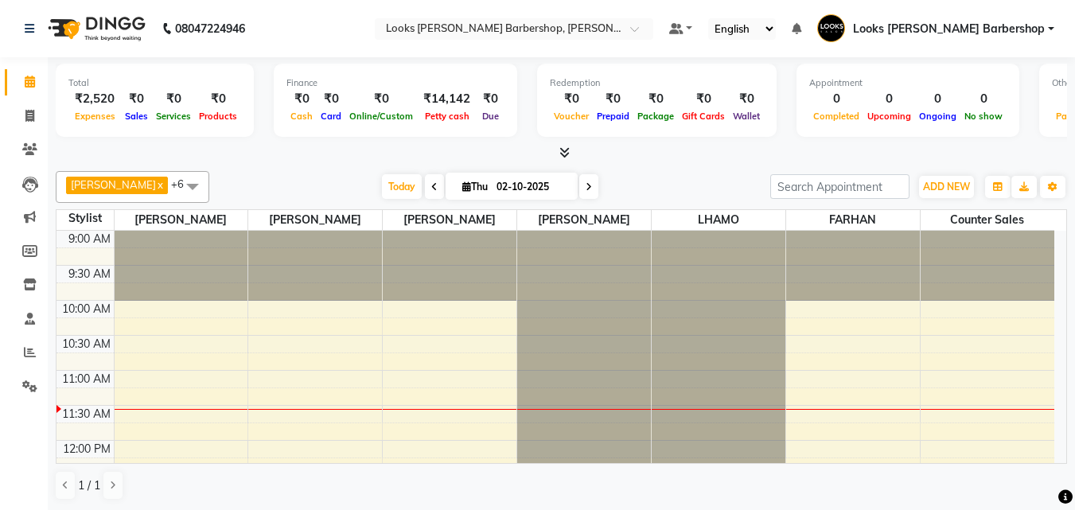
click at [569, 153] on icon at bounding box center [565, 152] width 10 height 12
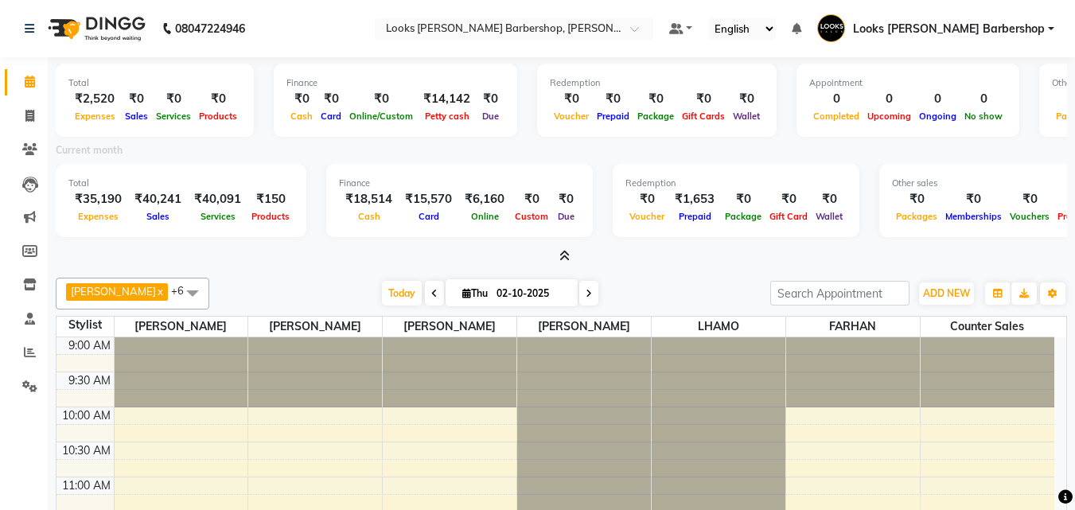
click at [568, 258] on icon at bounding box center [565, 256] width 10 height 12
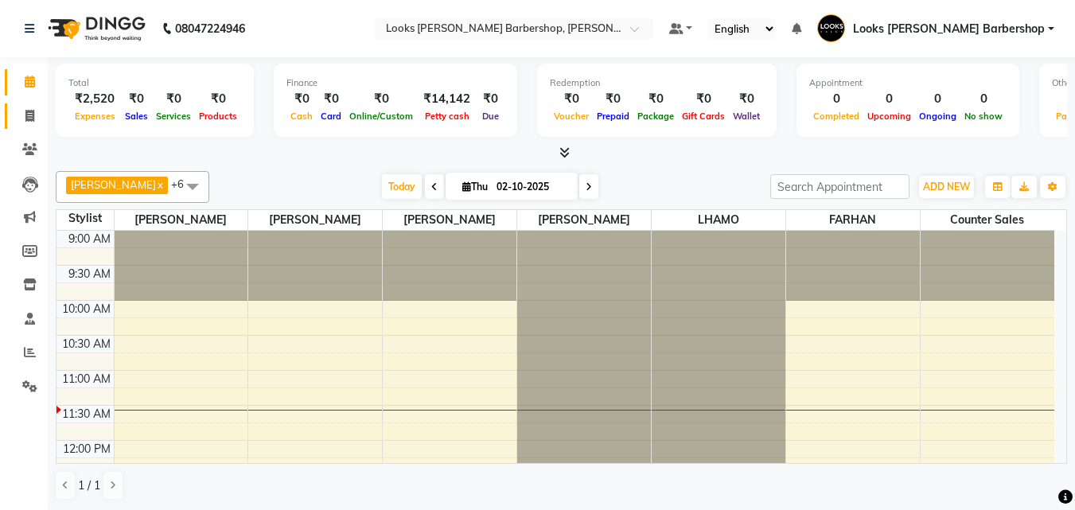
click at [13, 103] on link "Invoice" at bounding box center [24, 116] width 38 height 26
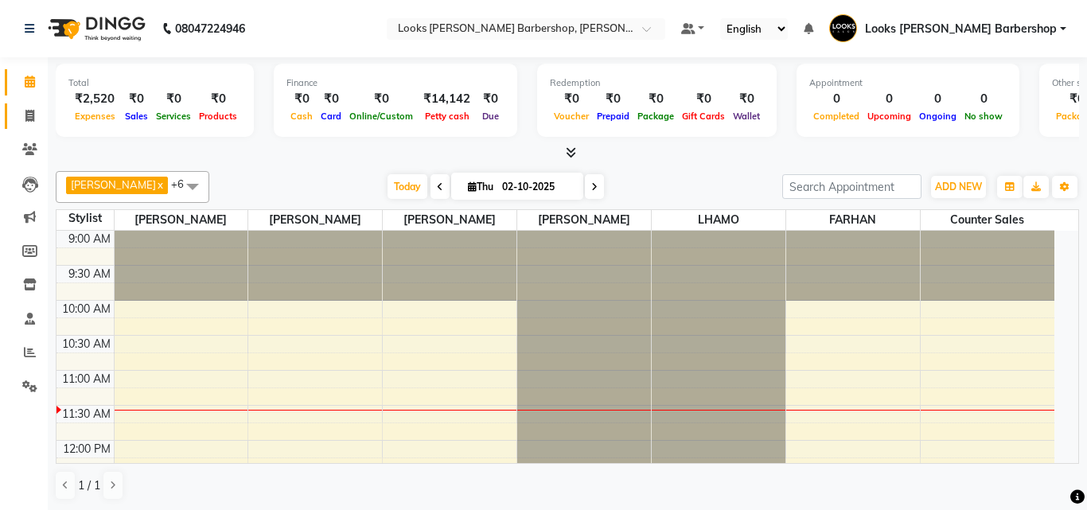
select select "service"
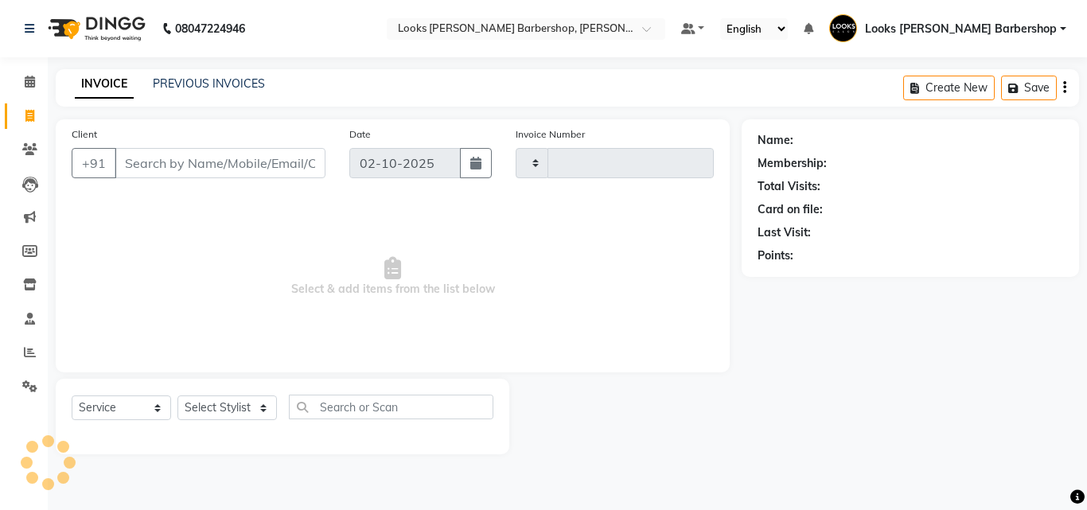
type input "4465"
select select "4323"
click at [19, 92] on link "Calendar" at bounding box center [24, 82] width 38 height 26
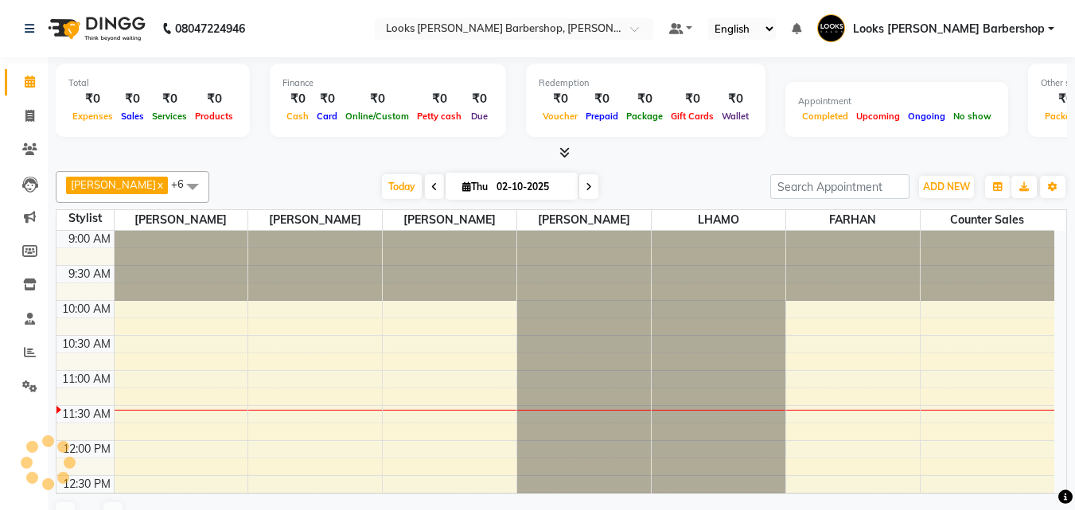
scroll to position [141, 0]
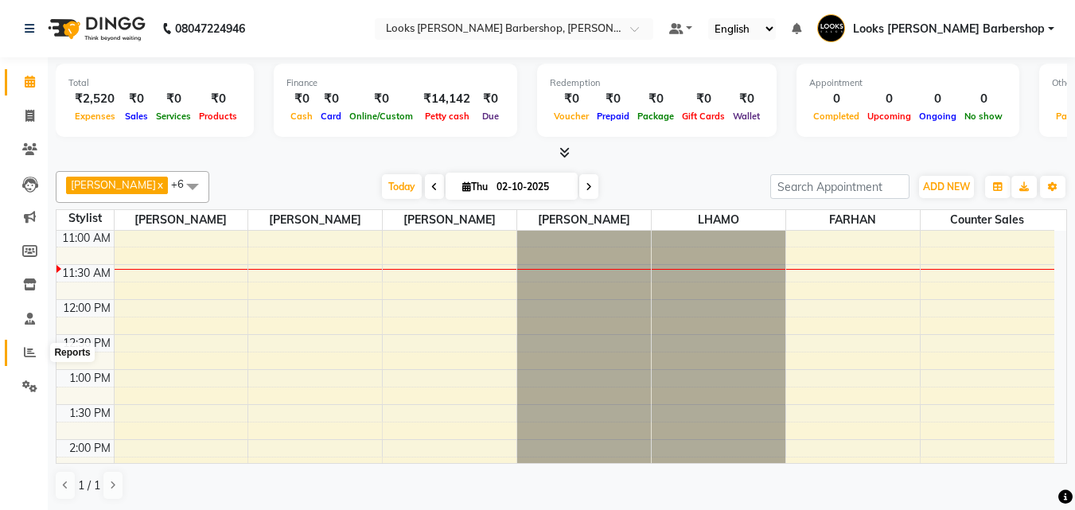
click at [36, 347] on span at bounding box center [30, 353] width 28 height 18
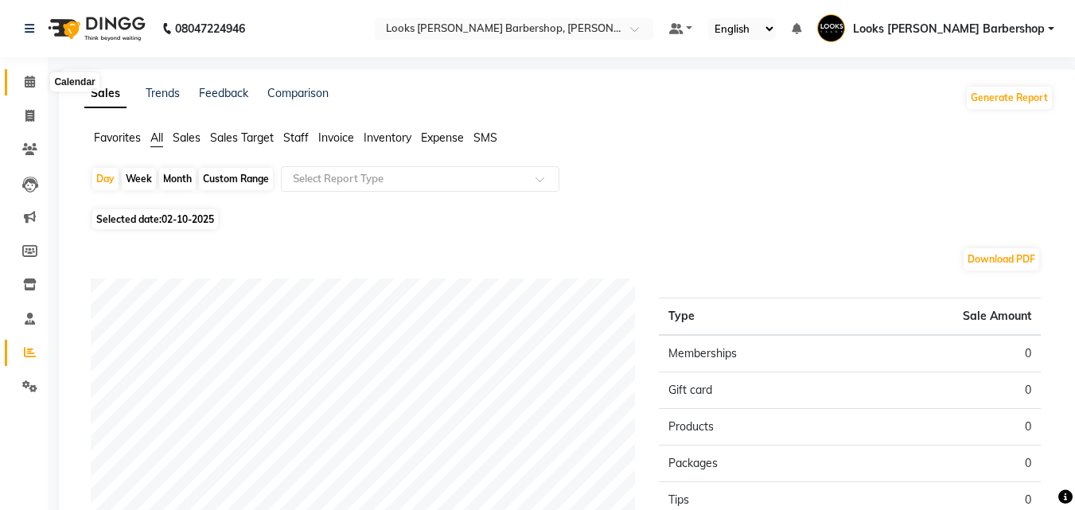
click at [29, 88] on span at bounding box center [30, 82] width 28 height 18
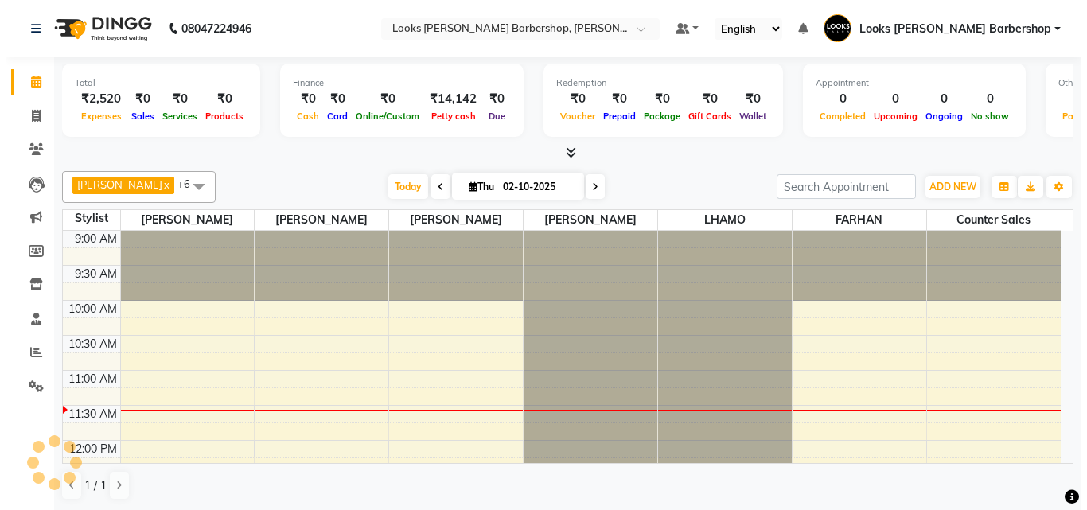
scroll to position [141, 0]
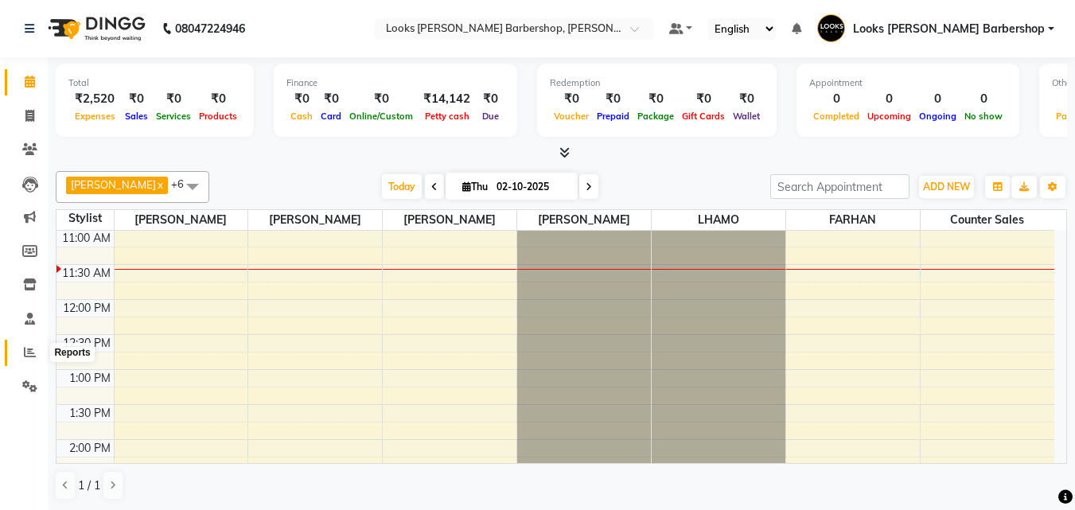
click at [29, 355] on icon at bounding box center [30, 352] width 12 height 12
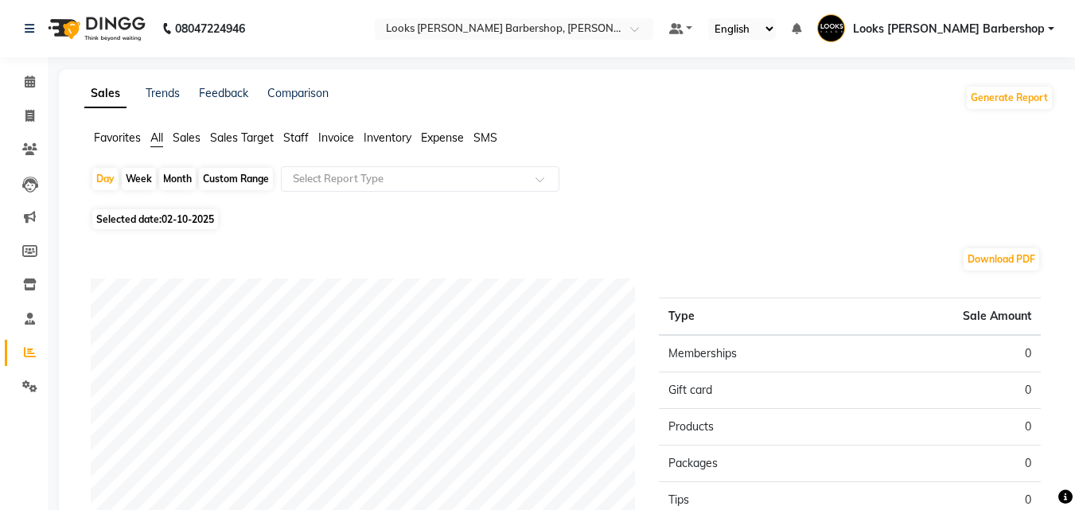
click at [431, 143] on span "Expense" at bounding box center [442, 138] width 43 height 14
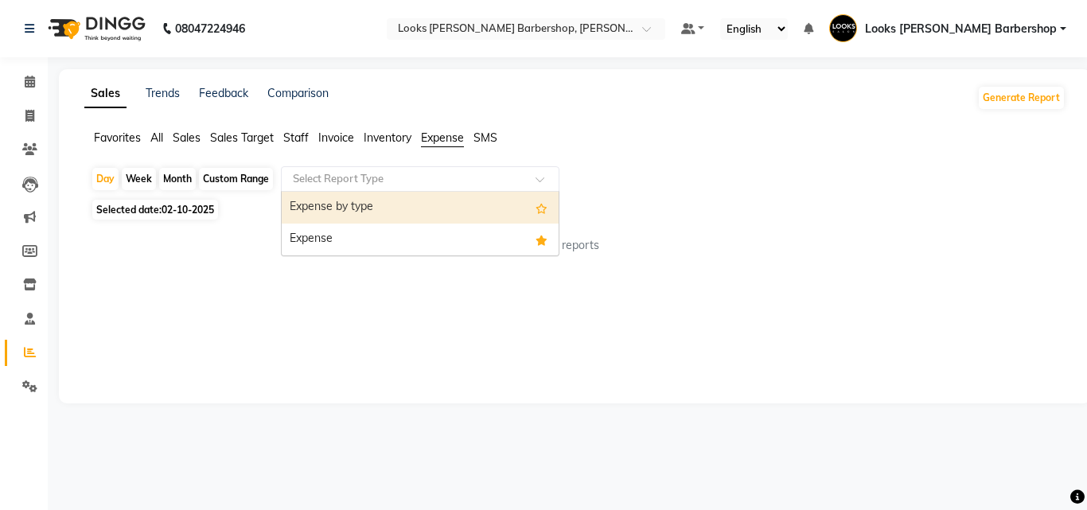
click at [450, 181] on input "text" at bounding box center [404, 179] width 229 height 16
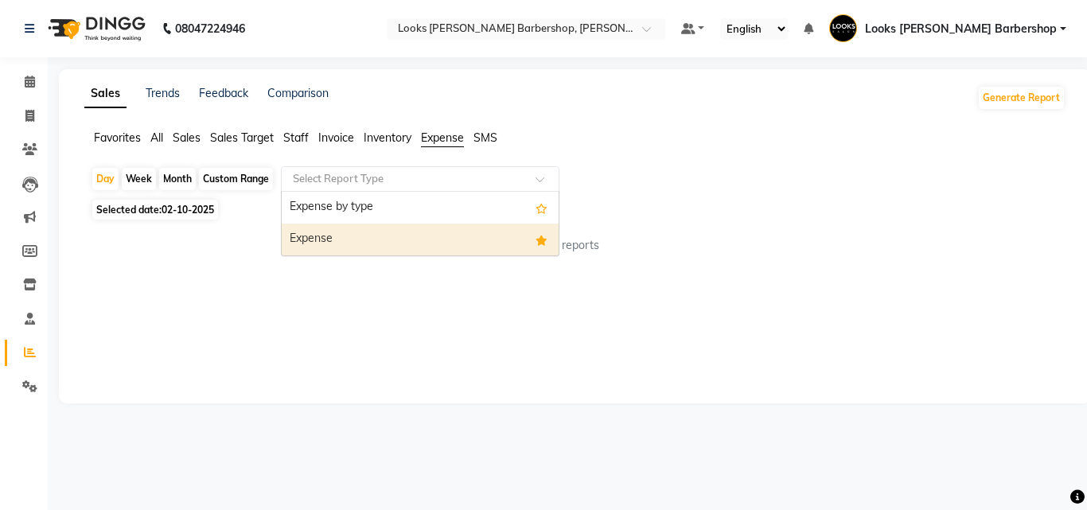
click at [398, 240] on div "Expense" at bounding box center [420, 240] width 277 height 32
select select "full_report"
select select "pdf"
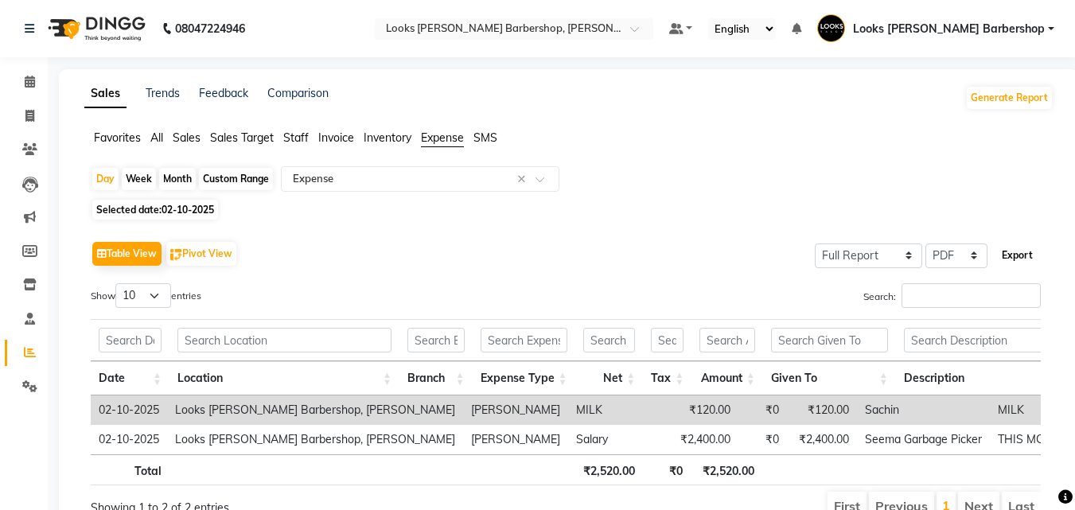
click at [1029, 250] on button "Export" at bounding box center [1018, 255] width 44 height 27
select select "serif"
select select "13px"
select select "template_1"
select select "A4"
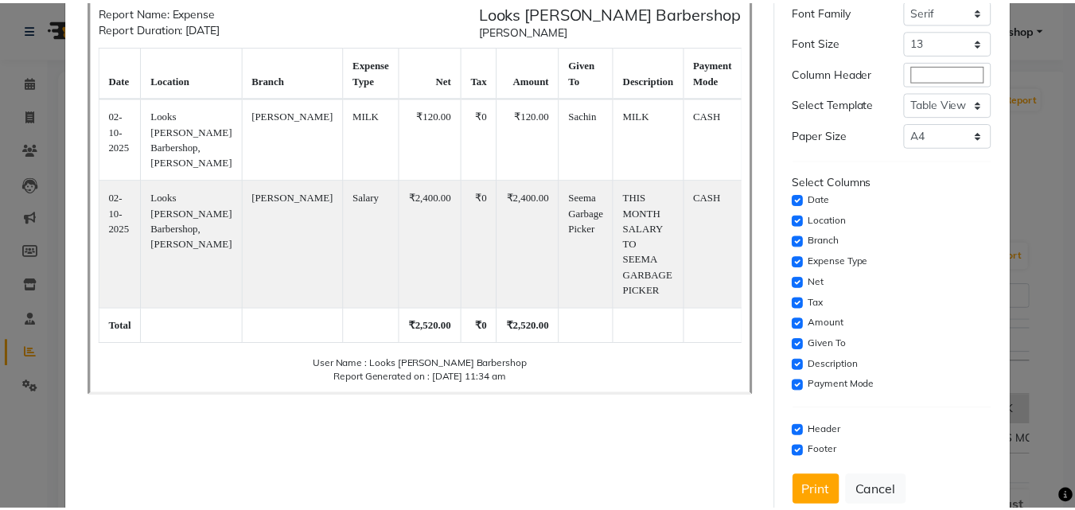
scroll to position [130, 0]
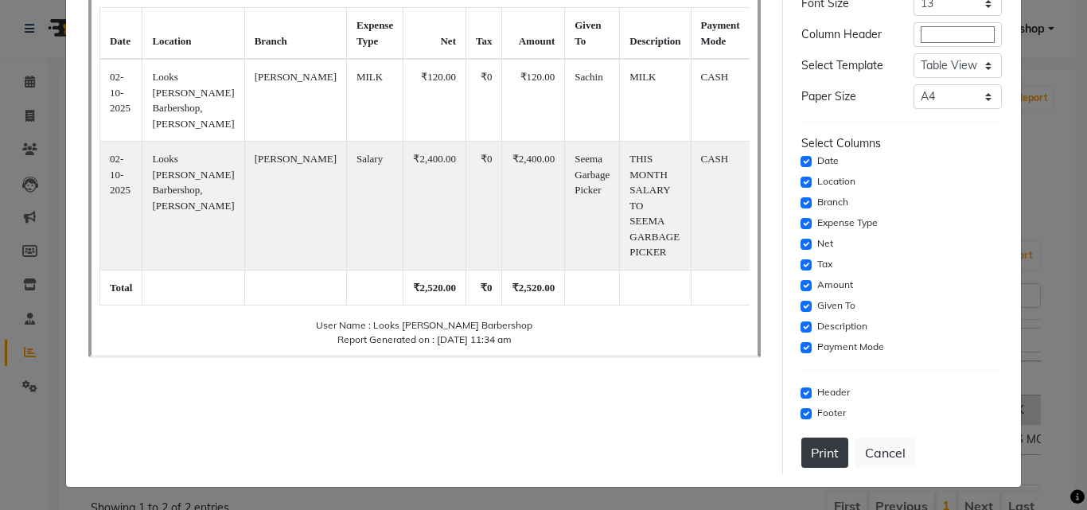
click at [813, 441] on button "Print" at bounding box center [824, 453] width 47 height 30
click at [893, 439] on button "Cancel" at bounding box center [885, 453] width 61 height 30
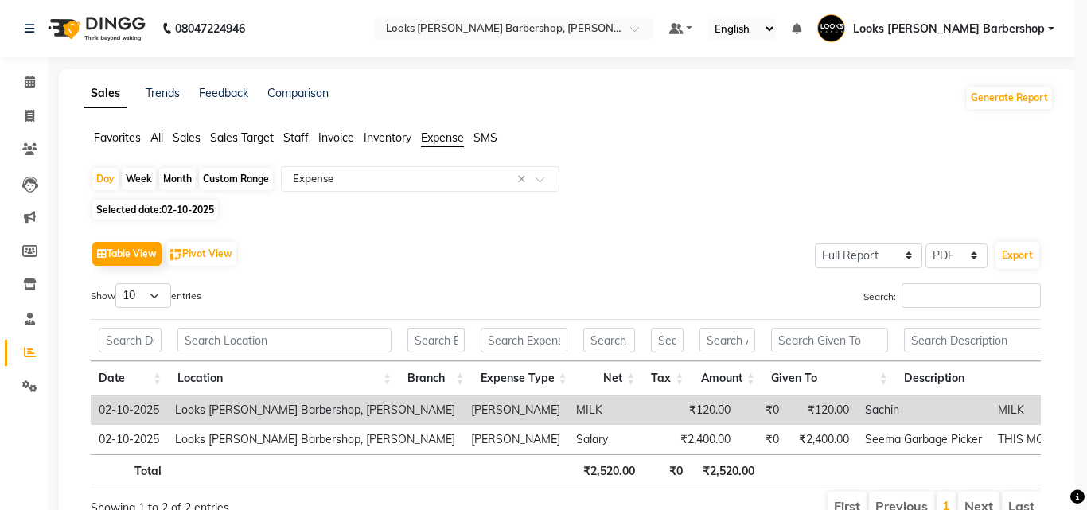
click at [877, 451] on ngb-modal-window "× Report Preview Report Name: Expense Report Duration: [DATE] Looks [PERSON_NAM…" at bounding box center [543, 255] width 1087 height 510
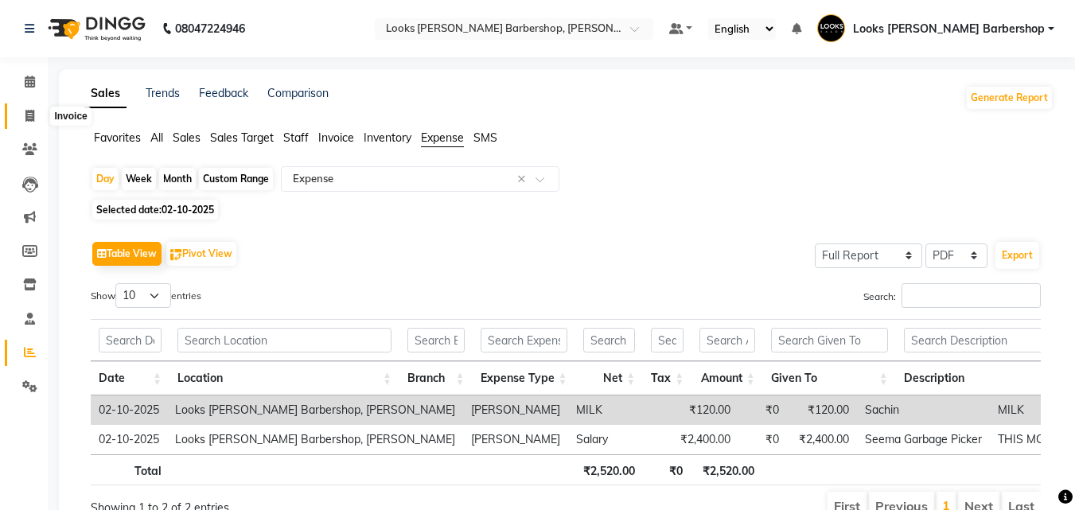
click at [36, 120] on span at bounding box center [30, 116] width 28 height 18
select select "service"
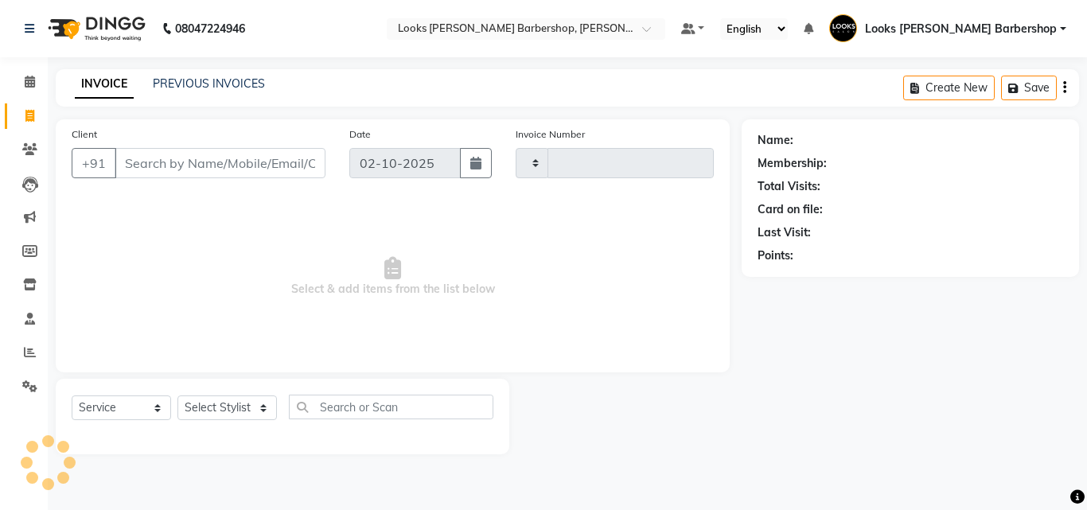
type input "4465"
select select "4323"
drag, startPoint x: 34, startPoint y: 388, endPoint x: 29, endPoint y: 326, distance: 63.1
click at [33, 388] on icon at bounding box center [29, 386] width 15 height 12
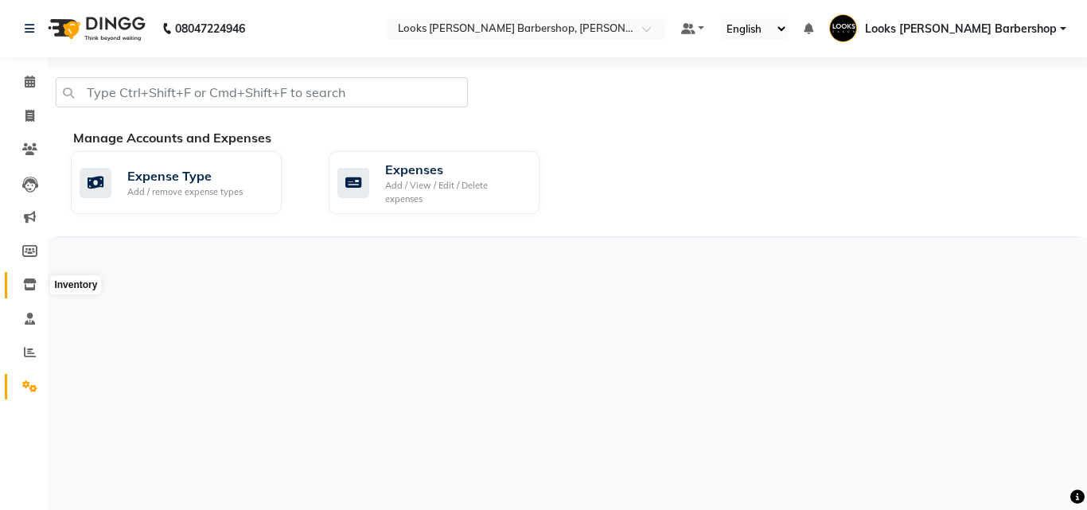
click at [27, 287] on icon at bounding box center [30, 285] width 14 height 12
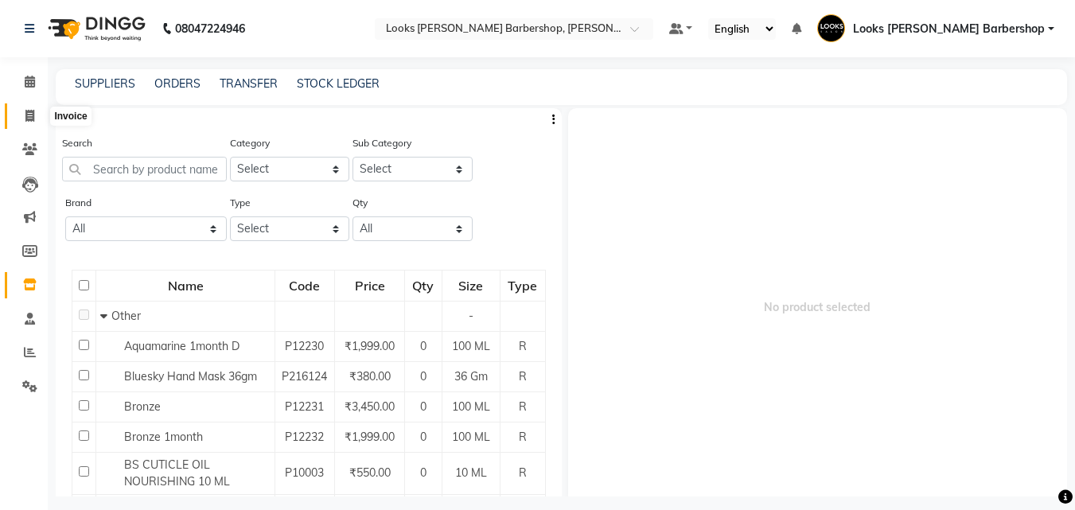
click at [25, 119] on icon at bounding box center [29, 116] width 9 height 12
select select "service"
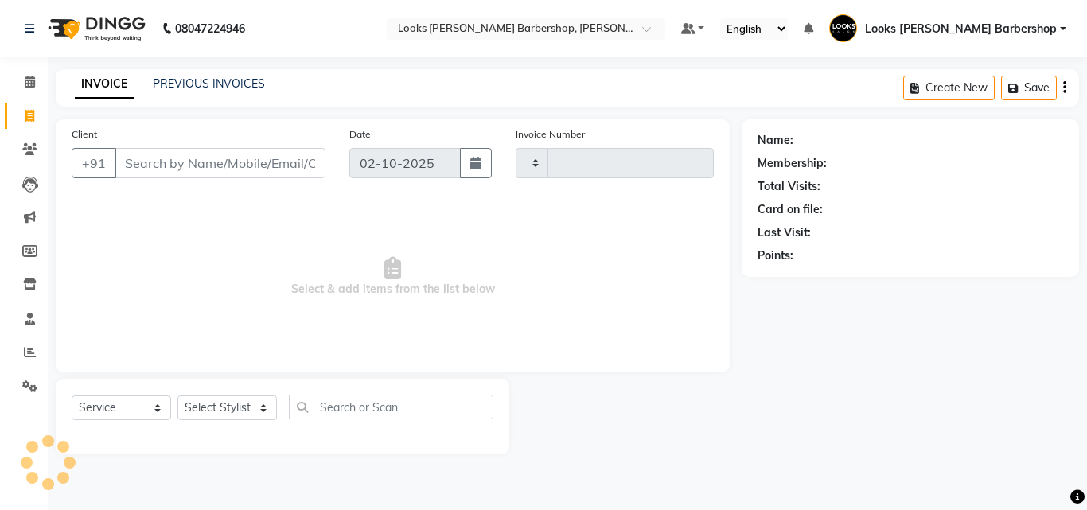
type input "4465"
select select "4323"
click at [29, 380] on icon at bounding box center [29, 386] width 15 height 12
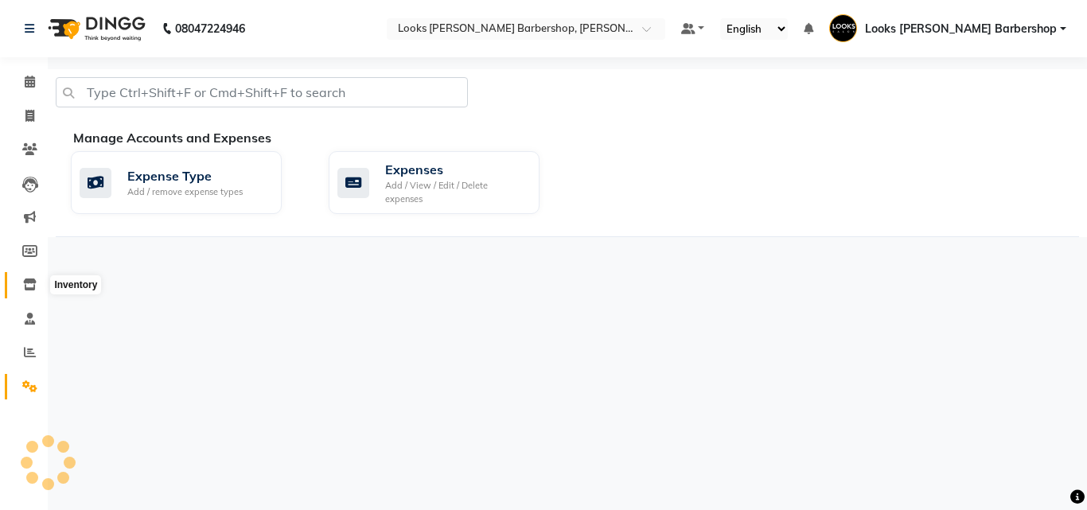
click at [29, 282] on icon at bounding box center [30, 285] width 14 height 12
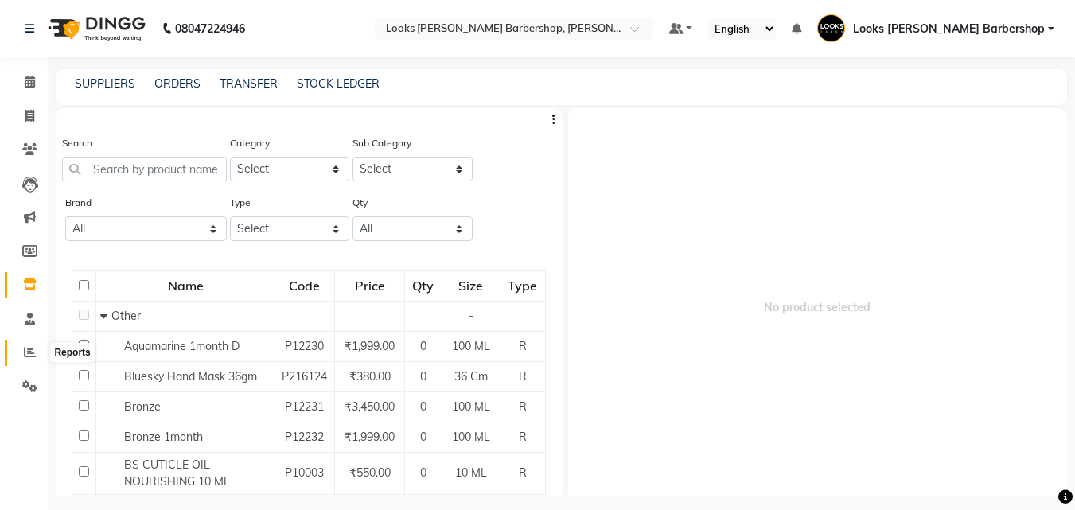
click at [36, 350] on span at bounding box center [30, 353] width 28 height 18
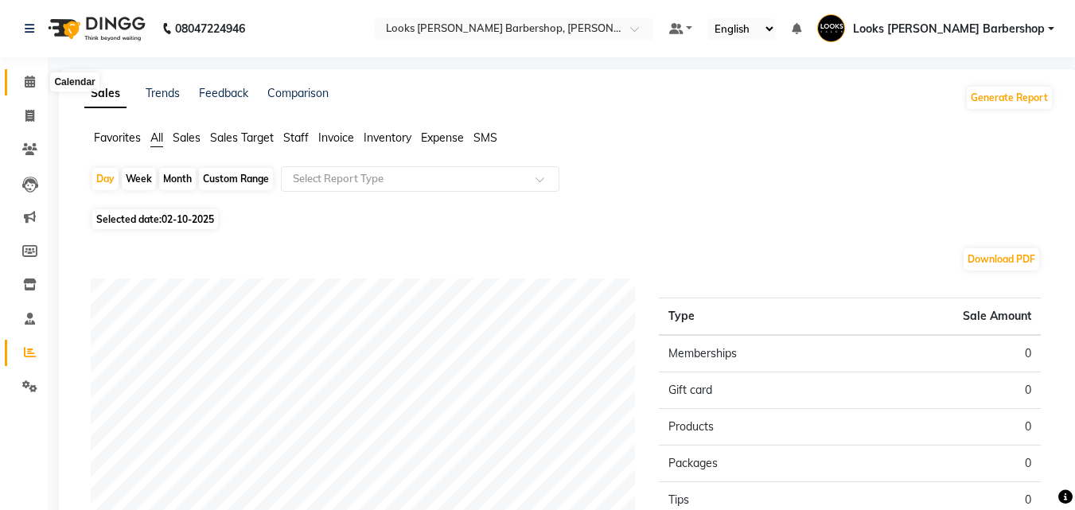
click at [26, 86] on icon at bounding box center [30, 82] width 10 height 12
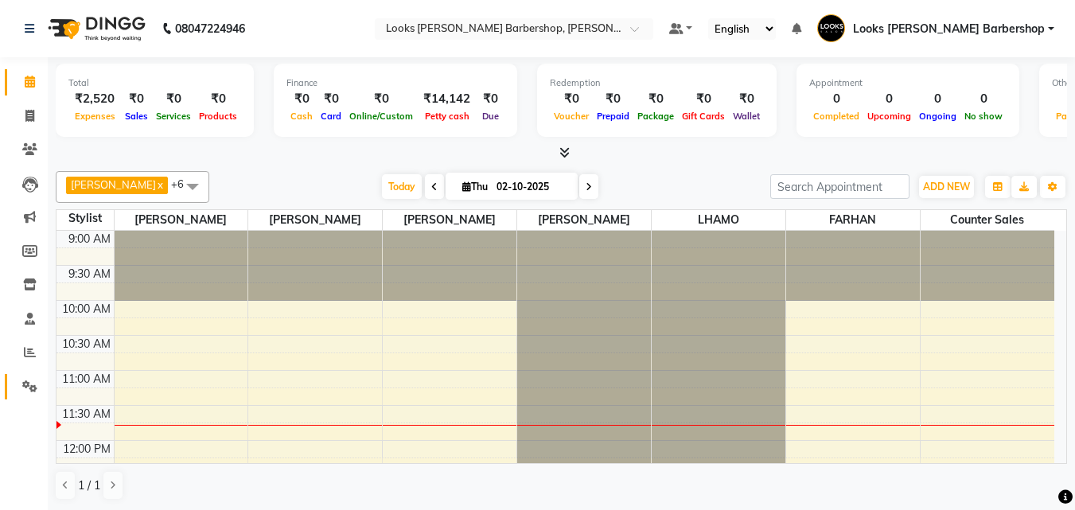
click at [7, 385] on link "Settings" at bounding box center [24, 387] width 38 height 26
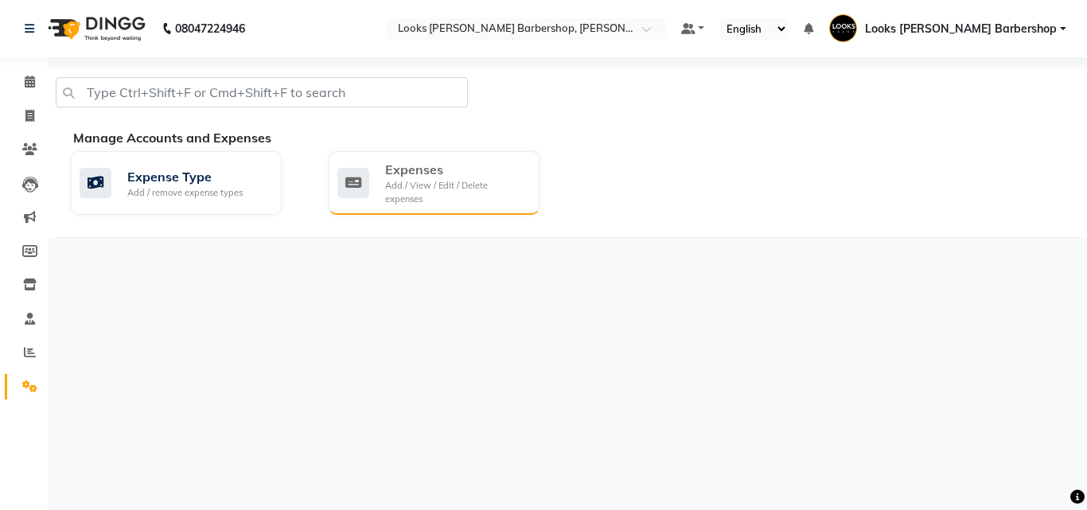
click at [448, 201] on div "Expense Type Add / remove expense types Expenses Add / View / Edit / Delete exp…" at bounding box center [575, 186] width 1032 height 70
click at [464, 163] on div "Expenses" at bounding box center [456, 169] width 142 height 19
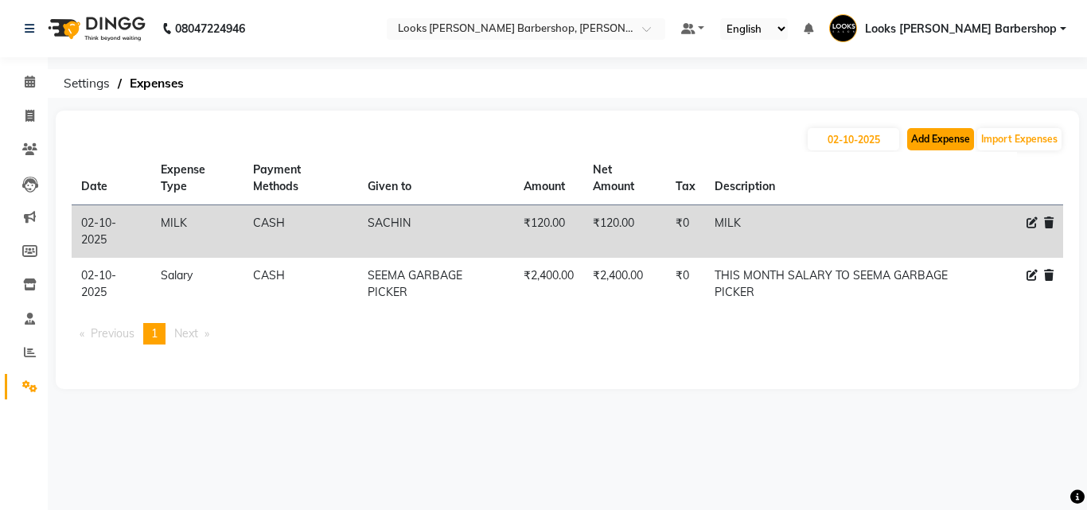
click at [929, 135] on button "Add Expense" at bounding box center [940, 139] width 67 height 22
select select "1"
select select "3128"
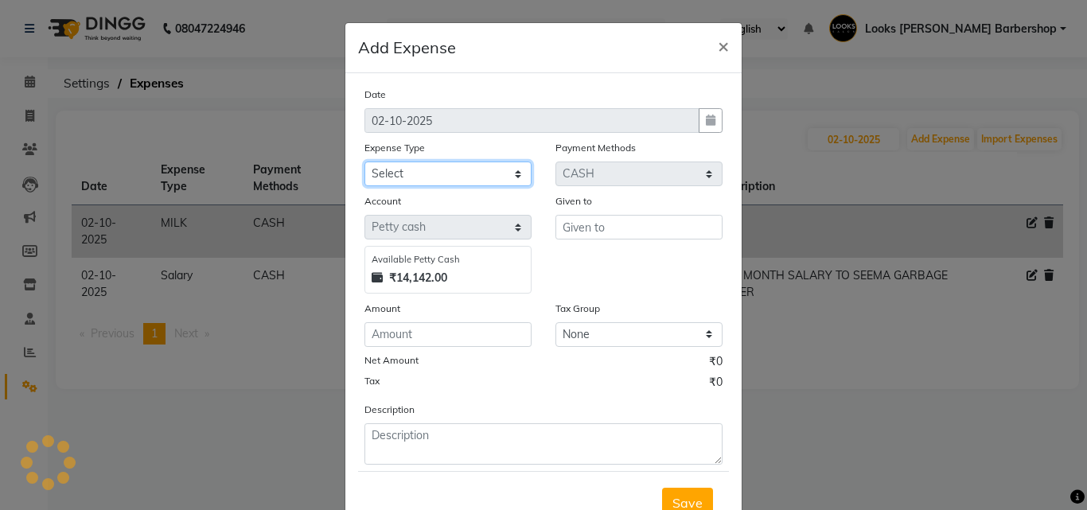
click at [407, 176] on select "Select Accommodation Aesthetics Bank Deposit BLINKIT Cash Handover Client Refun…" at bounding box center [448, 174] width 167 height 25
select select "23749"
click at [365, 162] on select "Select Accommodation Aesthetics Bank Deposit BLINKIT Cash Handover Client Refun…" at bounding box center [448, 174] width 167 height 25
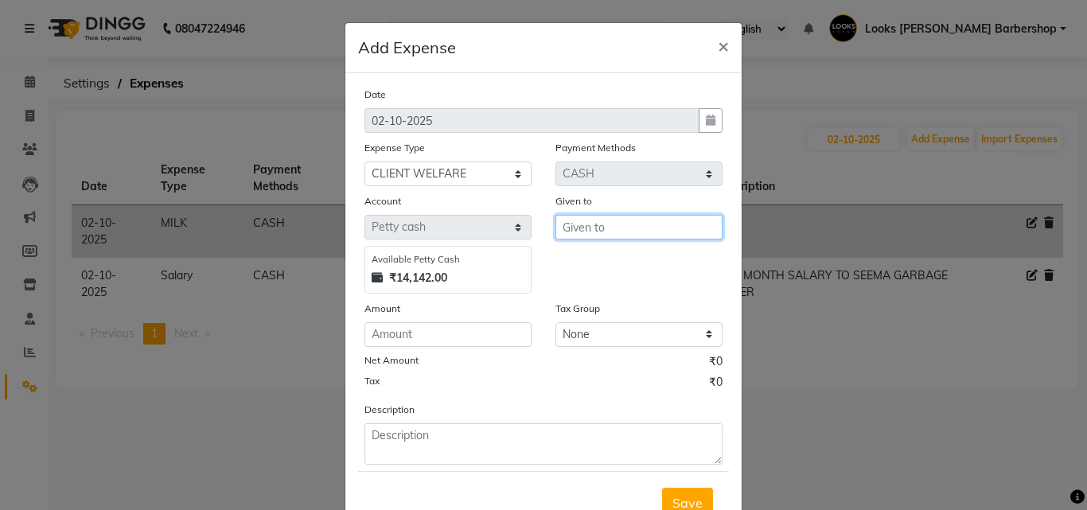
click at [597, 231] on input "text" at bounding box center [639, 227] width 167 height 25
click at [591, 265] on span "SACHIN" at bounding box center [599, 261] width 49 height 16
type input "SACHIN"
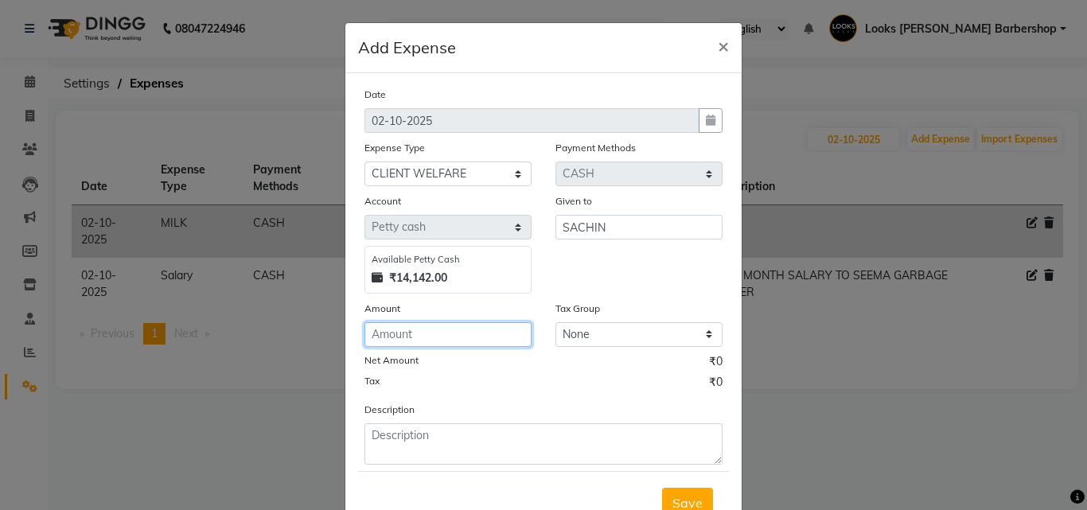
click at [475, 334] on input "number" at bounding box center [448, 334] width 167 height 25
type input "50"
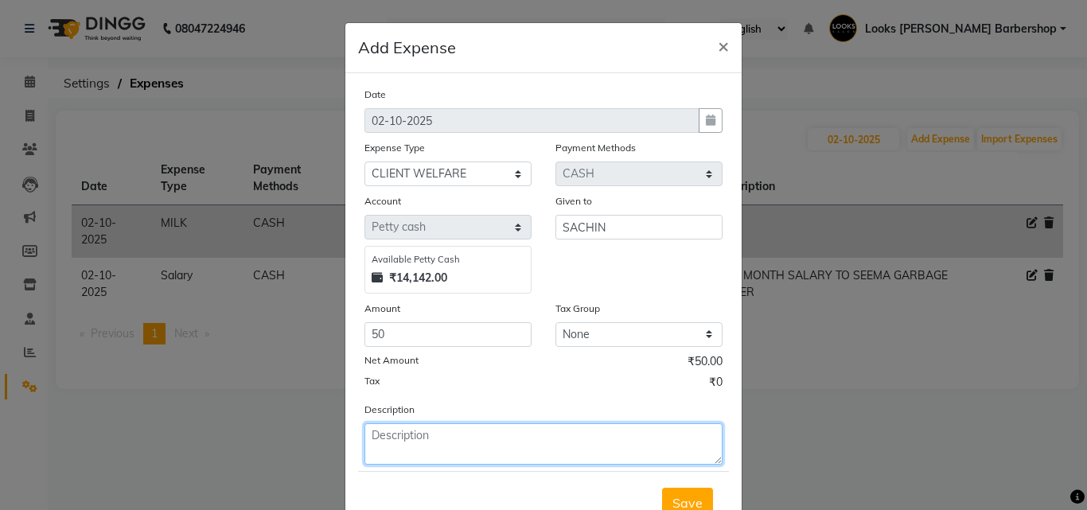
click at [440, 460] on textarea at bounding box center [544, 443] width 358 height 41
type textarea "RAJNIGHNDA FOR CLIENT"
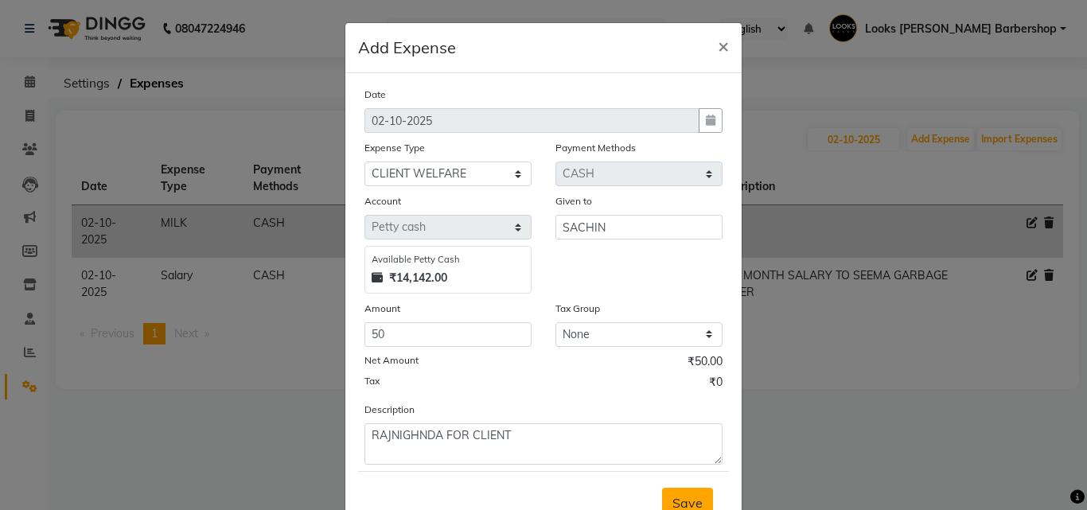
click at [692, 499] on span "Save" at bounding box center [688, 503] width 30 height 16
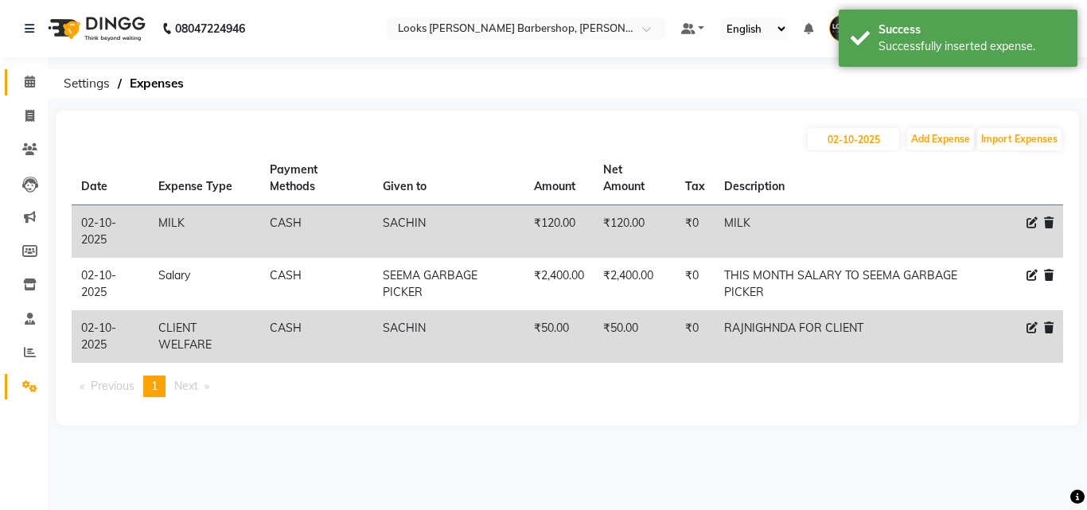
click at [38, 69] on link "Calendar" at bounding box center [24, 82] width 38 height 26
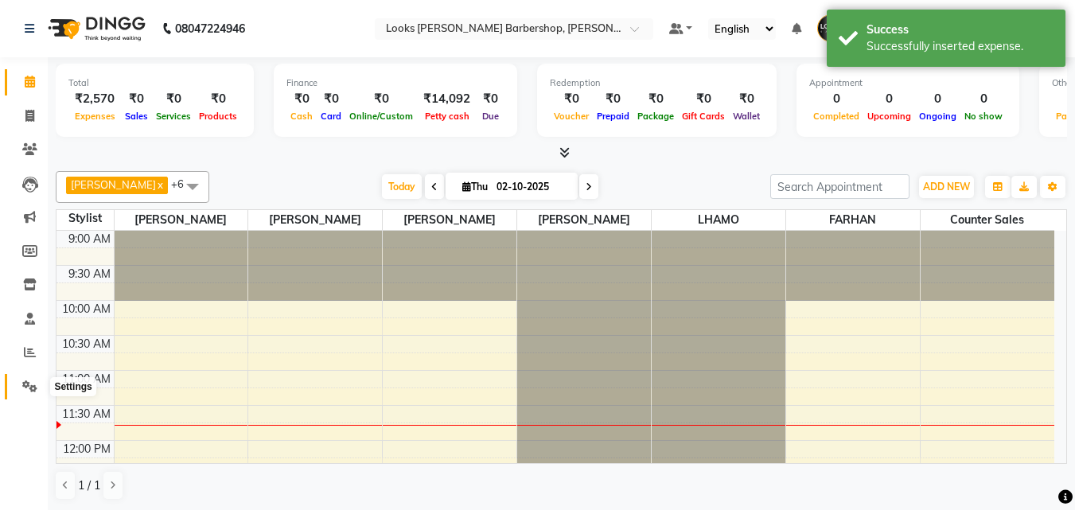
click at [16, 387] on span at bounding box center [30, 387] width 28 height 18
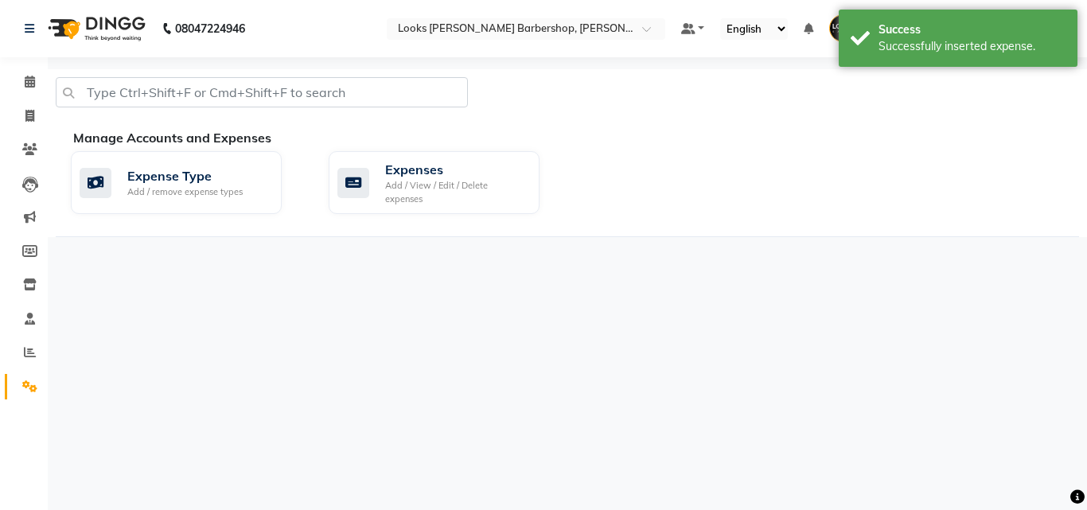
click at [446, 147] on div "Manage Accounts and Expenses Expense Type Add / remove expense types Expenses A…" at bounding box center [568, 182] width 1024 height 109
click at [444, 173] on div "Expenses" at bounding box center [456, 169] width 142 height 19
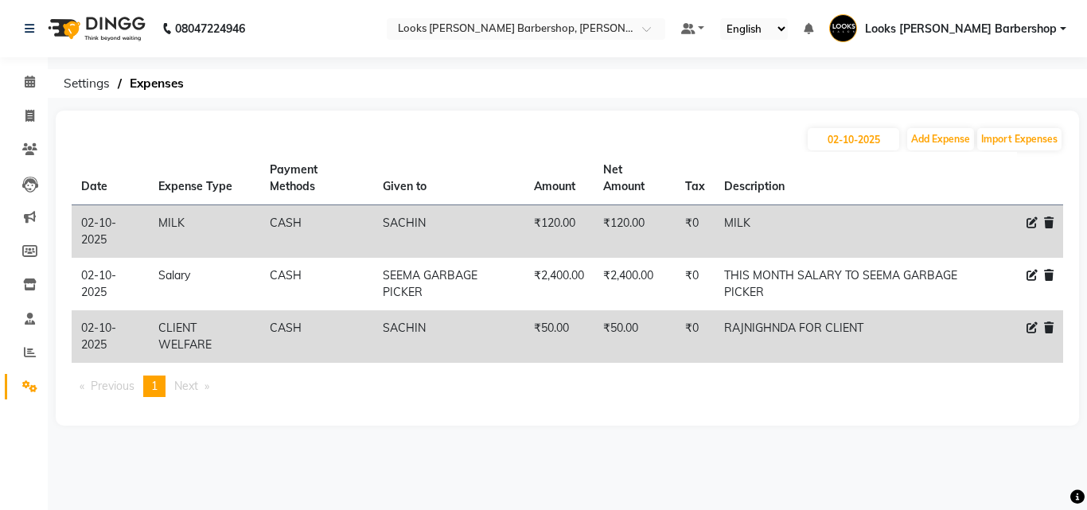
click at [1032, 327] on icon at bounding box center [1032, 327] width 11 height 11
select select "23749"
select select "1"
select select "3128"
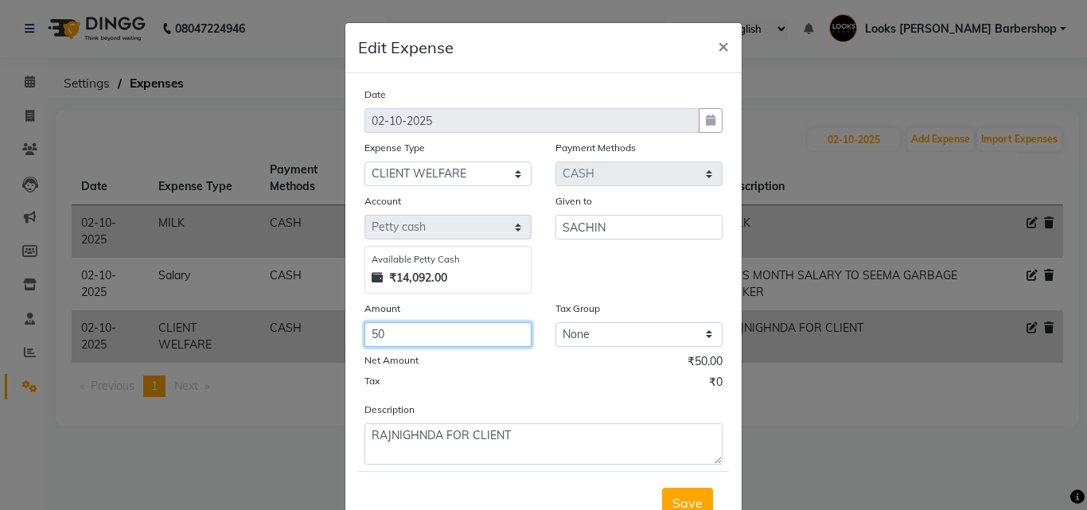
click at [396, 328] on input "50" at bounding box center [448, 334] width 167 height 25
click at [718, 53] on span "×" at bounding box center [723, 45] width 11 height 24
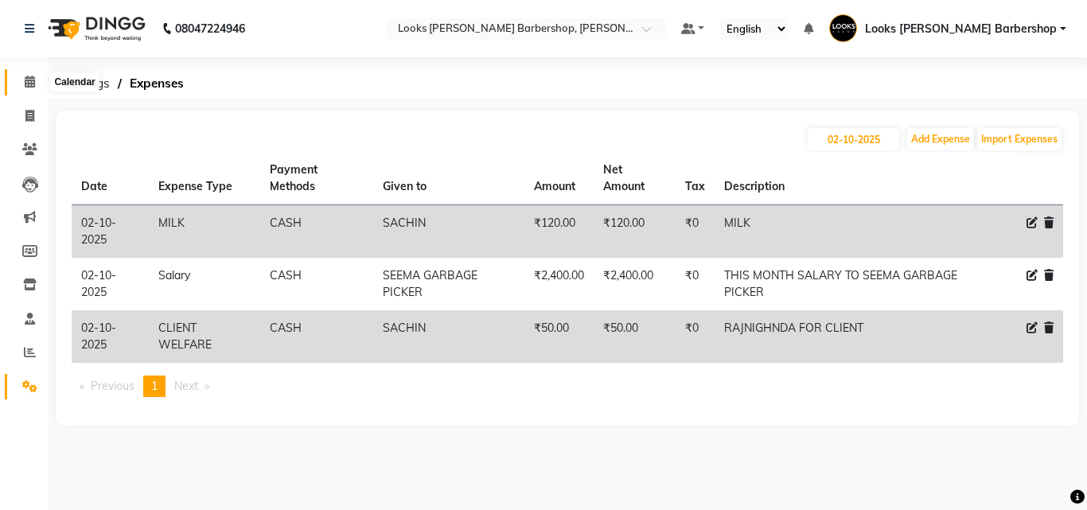
click at [30, 87] on icon at bounding box center [30, 82] width 10 height 12
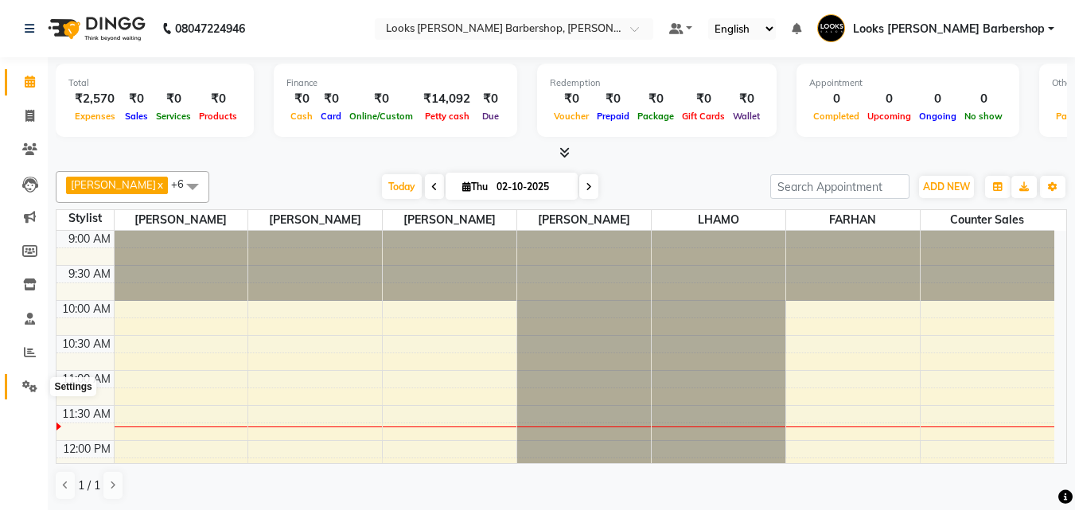
click at [23, 379] on span at bounding box center [30, 387] width 28 height 18
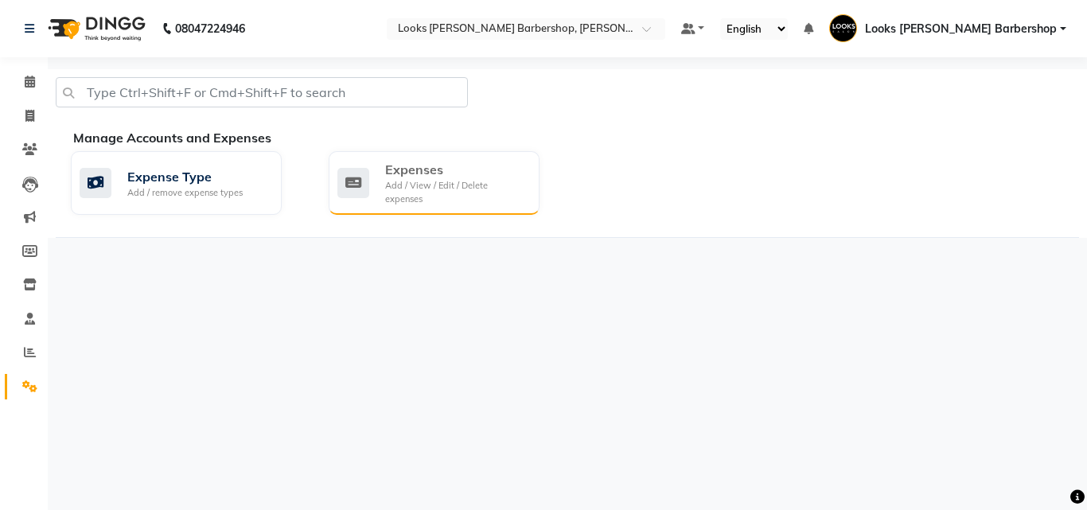
click at [389, 159] on div "Expenses Add / View / Edit / Delete expenses" at bounding box center [434, 183] width 211 height 64
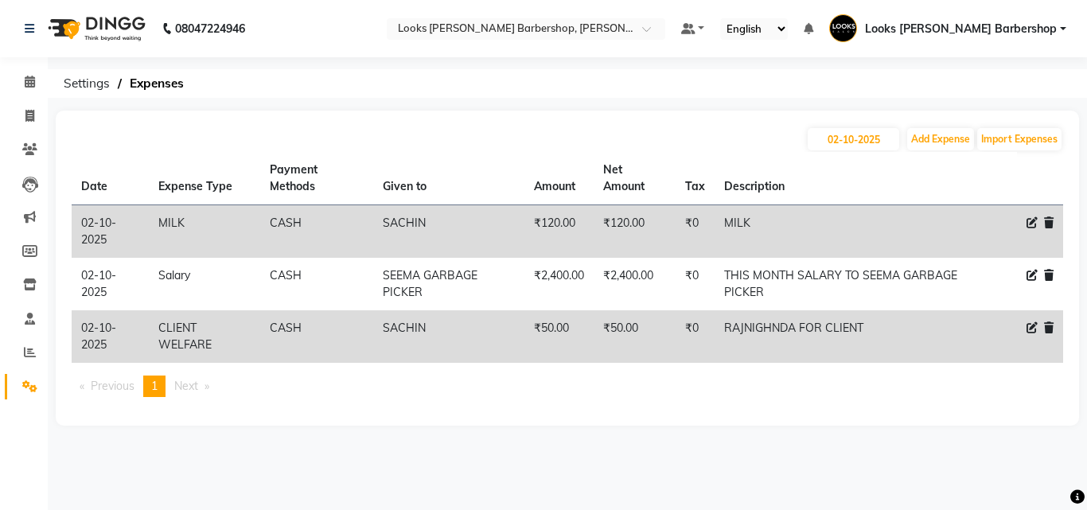
click at [1034, 330] on icon at bounding box center [1032, 327] width 11 height 11
select select "23749"
select select "1"
select select "3128"
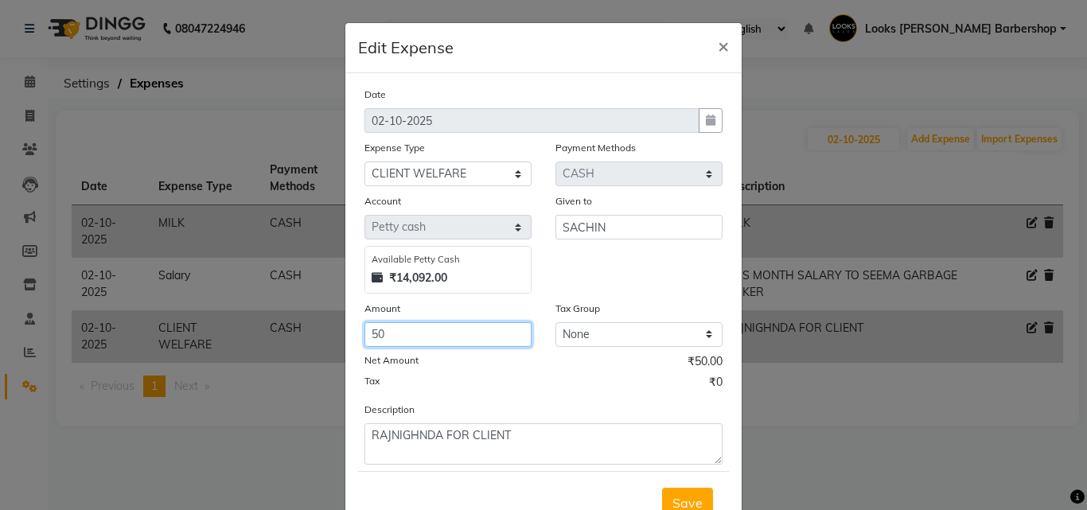
click at [458, 341] on input "50" at bounding box center [448, 334] width 167 height 25
type input "5"
type input "25"
click at [701, 497] on button "Save" at bounding box center [687, 503] width 51 height 30
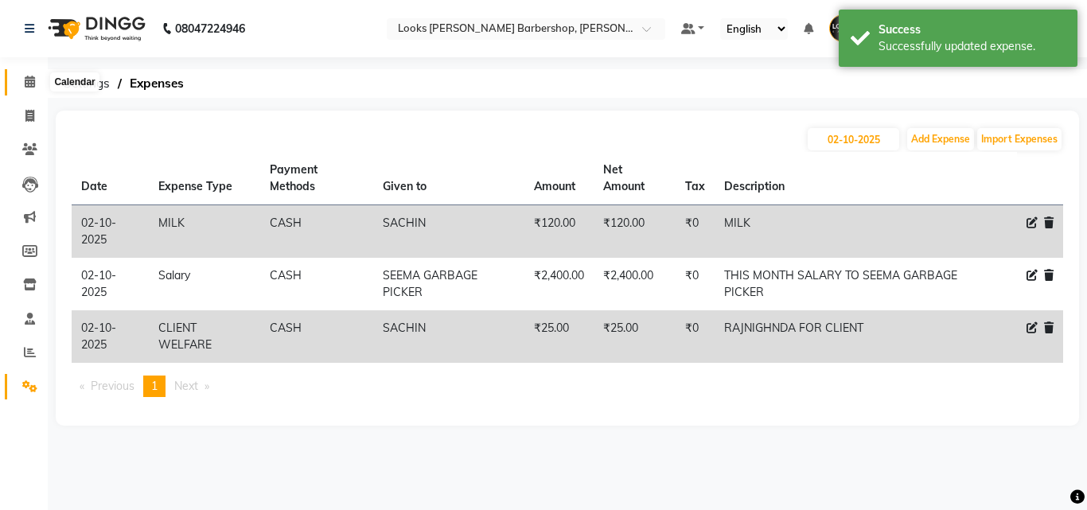
click at [21, 84] on span at bounding box center [30, 82] width 28 height 18
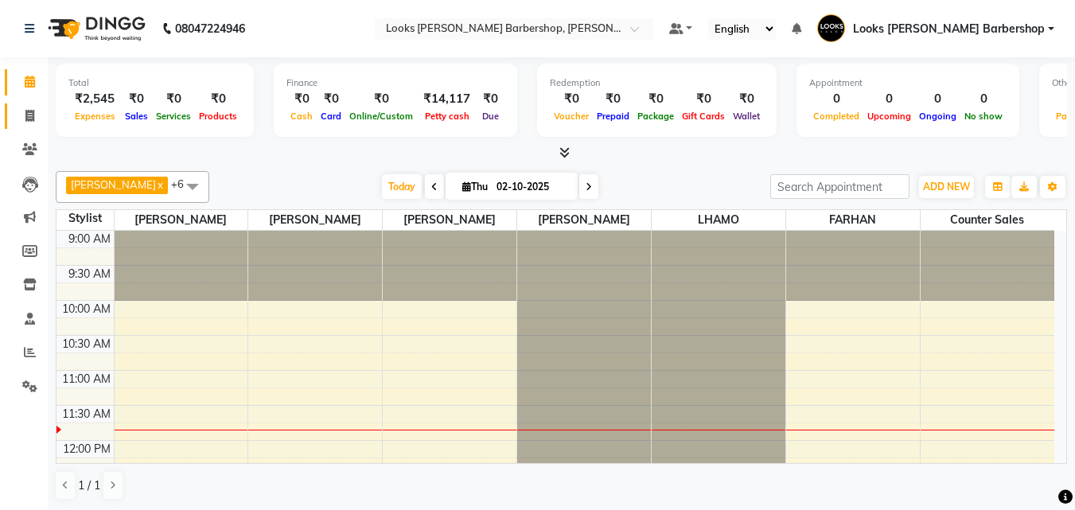
click at [12, 103] on link "Invoice" at bounding box center [24, 116] width 38 height 26
select select "service"
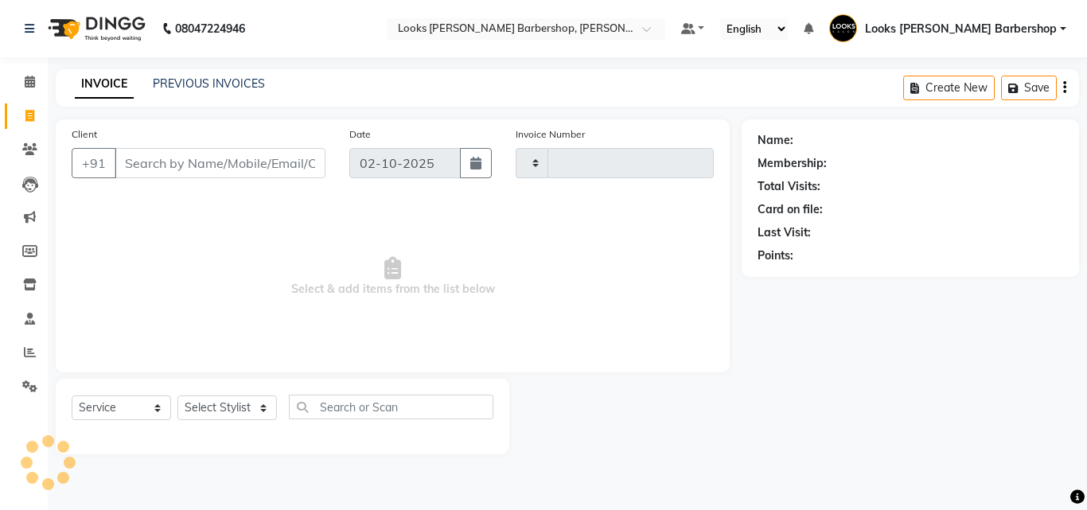
type input "4465"
select select "4323"
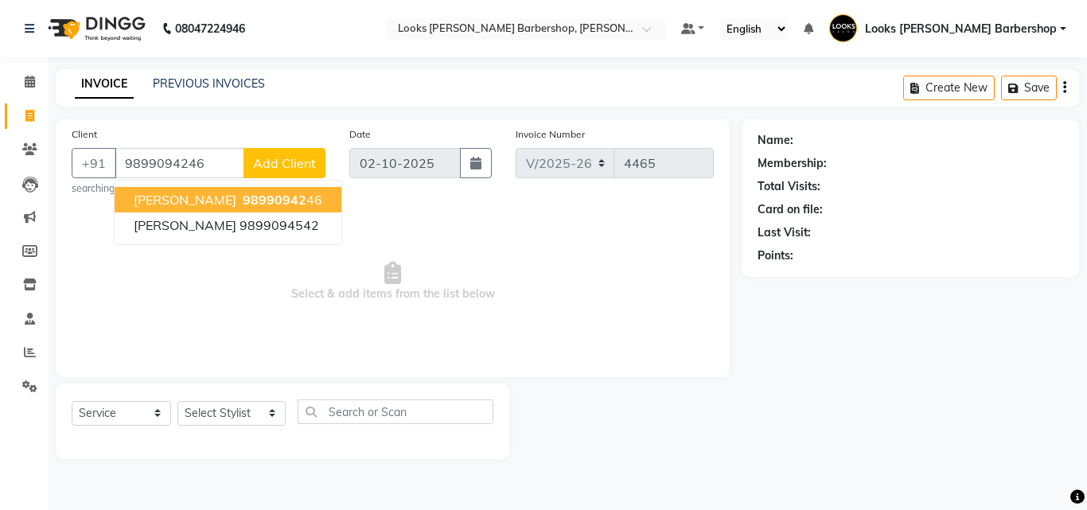
type input "9899094246"
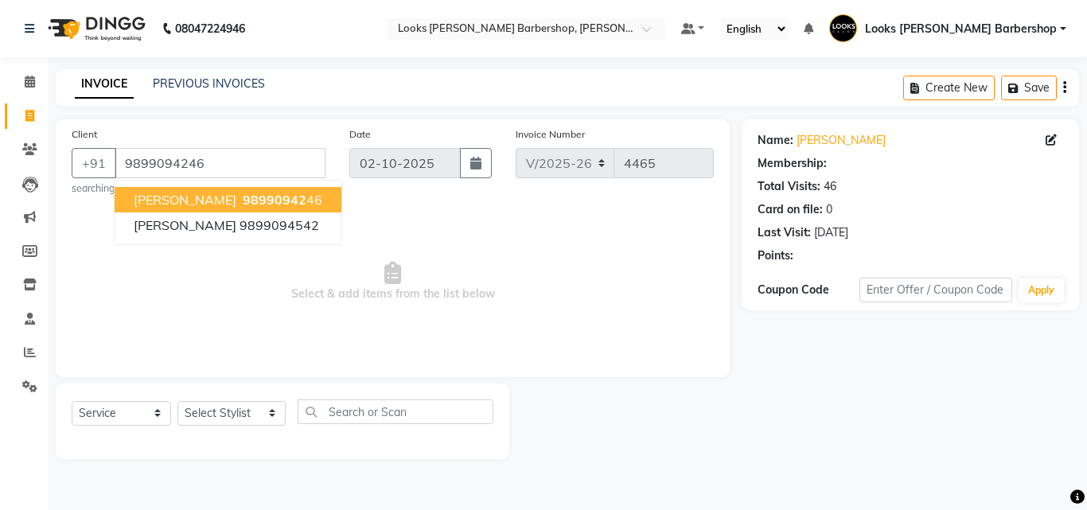
select select "1: Object"
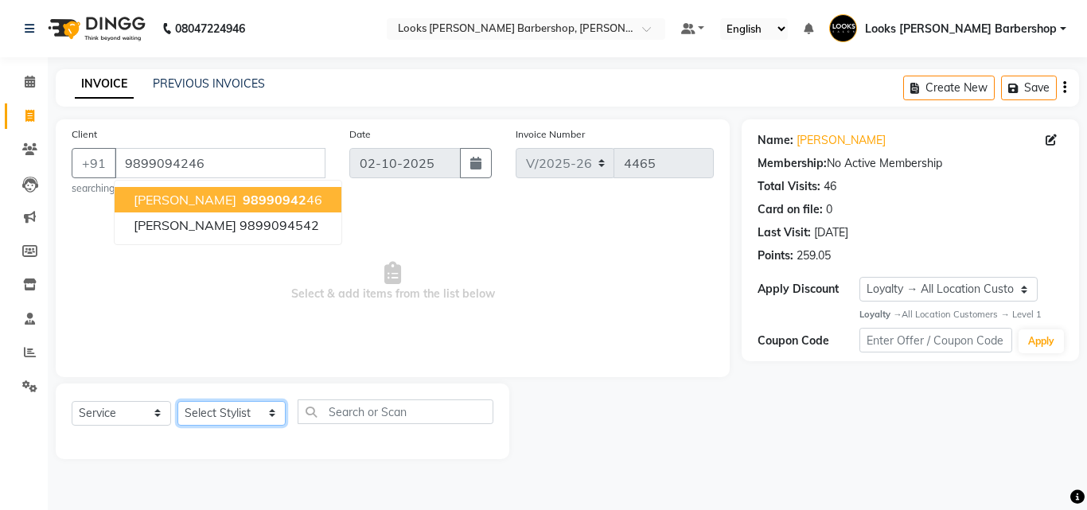
click at [204, 408] on select "Select Stylist [PERSON_NAME] [PERSON_NAME] Amazon_Kart [PERSON_NAME] Counter Sa…" at bounding box center [231, 413] width 108 height 25
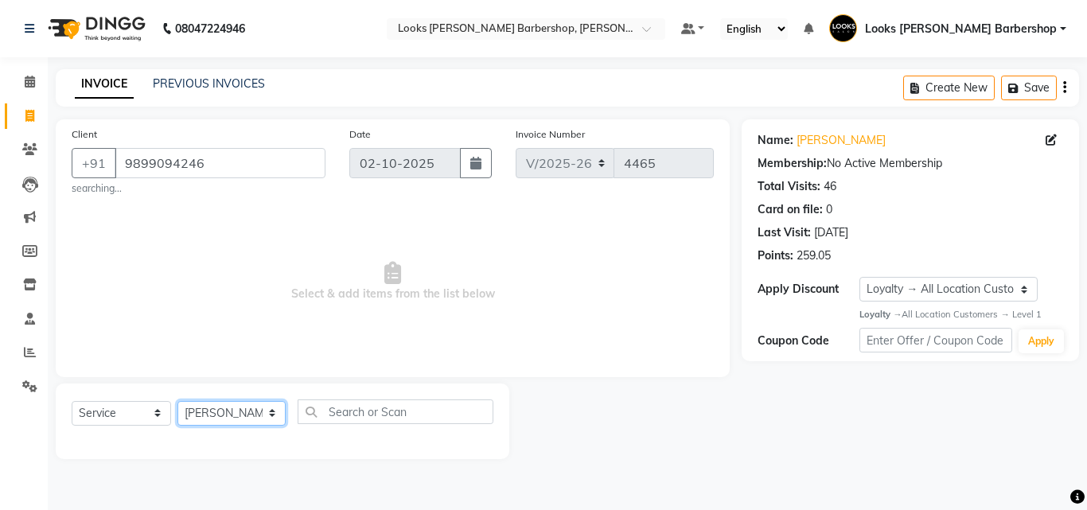
click at [177, 401] on select "Select Stylist [PERSON_NAME] [PERSON_NAME] Amazon_Kart [PERSON_NAME] Counter Sa…" at bounding box center [231, 413] width 108 height 25
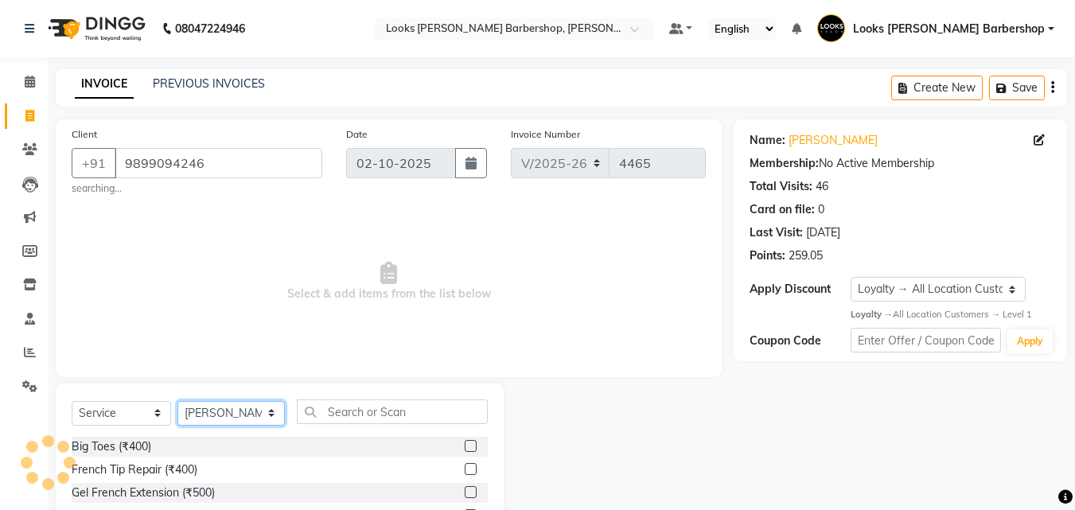
click at [237, 419] on select "Select Stylist [PERSON_NAME] [PERSON_NAME] Amazon_Kart [PERSON_NAME] Counter Sa…" at bounding box center [230, 413] width 107 height 25
click at [177, 401] on select "Select Stylist [PERSON_NAME] [PERSON_NAME] Amazon_Kart [PERSON_NAME] Counter Sa…" at bounding box center [230, 413] width 107 height 25
click at [217, 421] on select "Select Stylist [PERSON_NAME] [PERSON_NAME] Amazon_Kart [PERSON_NAME] Counter Sa…" at bounding box center [230, 413] width 107 height 25
select select "23410"
click at [177, 401] on select "Select Stylist [PERSON_NAME] [PERSON_NAME] Amazon_Kart [PERSON_NAME] Counter Sa…" at bounding box center [230, 413] width 107 height 25
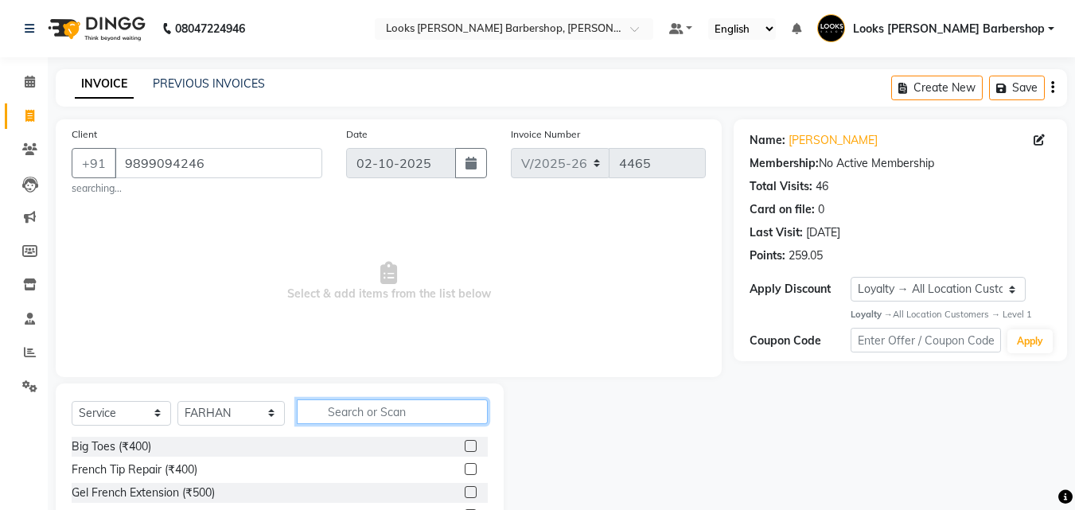
click at [349, 404] on input "text" at bounding box center [393, 412] width 192 height 25
type input "BEARD"
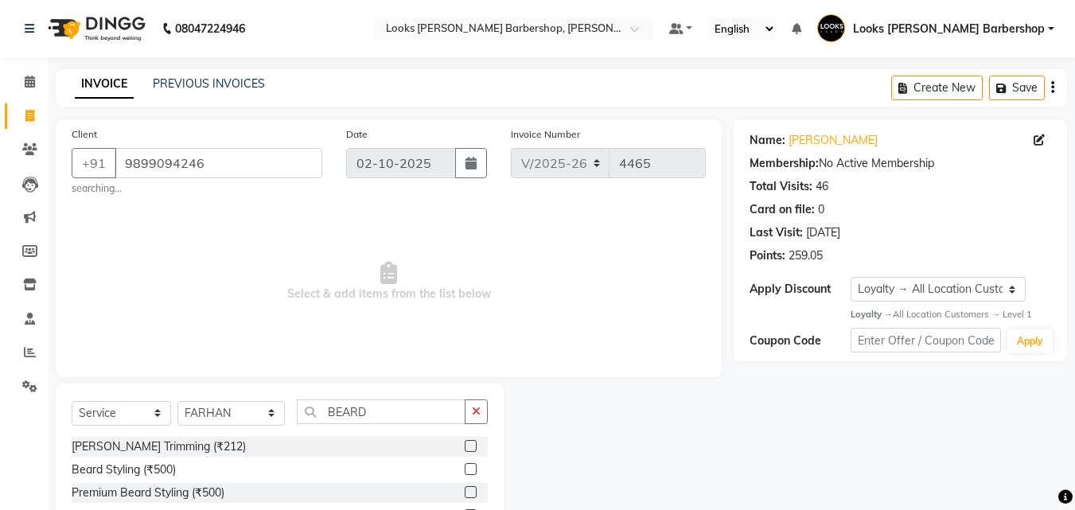
click at [474, 441] on label at bounding box center [471, 446] width 12 height 12
click at [474, 442] on input "checkbox" at bounding box center [470, 447] width 10 height 10
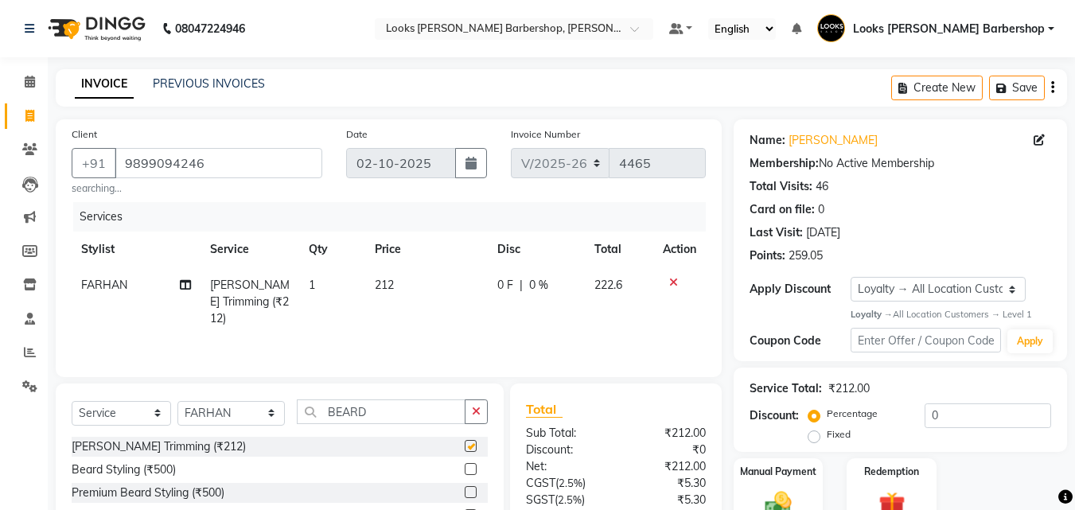
checkbox input "false"
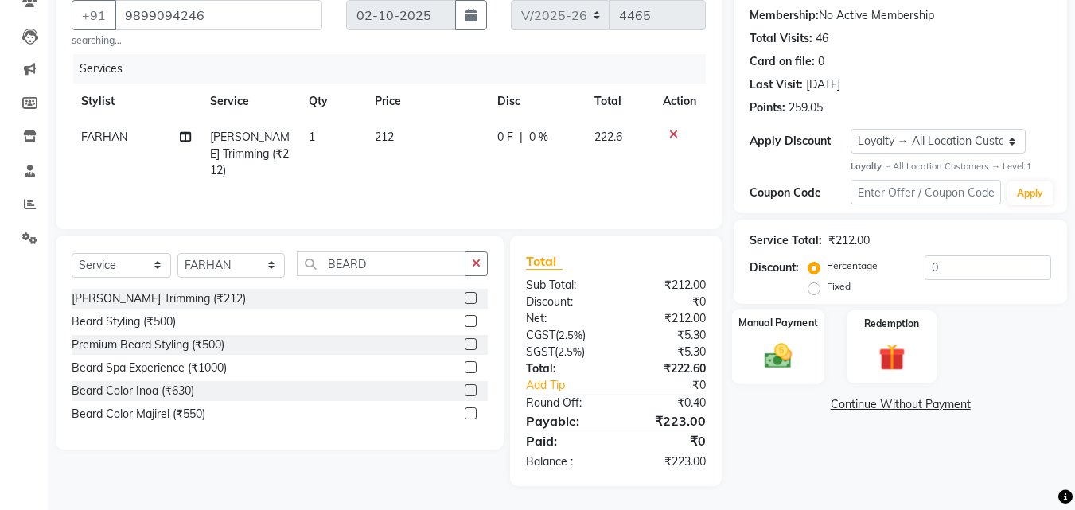
click at [749, 358] on div "Manual Payment" at bounding box center [778, 347] width 93 height 76
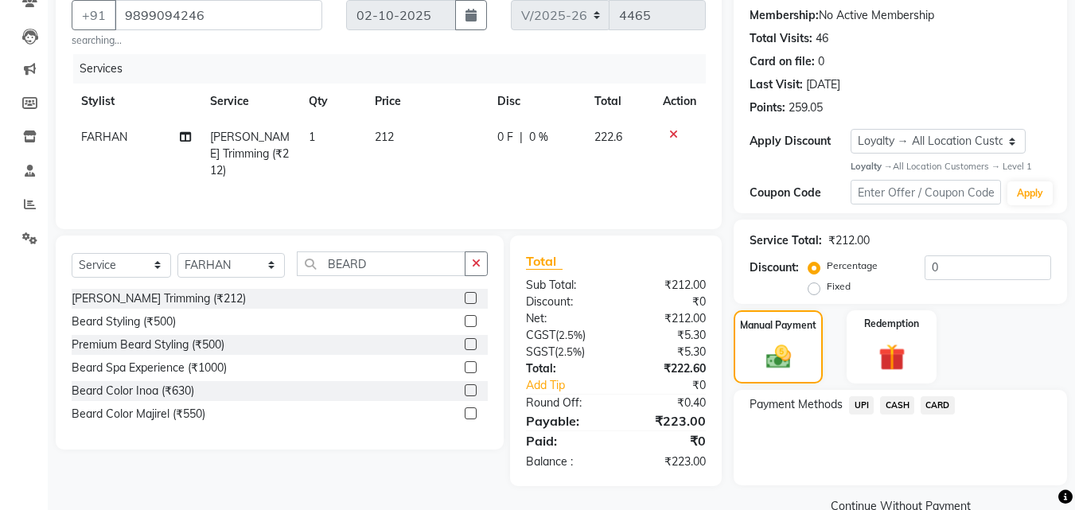
drag, startPoint x: 898, startPoint y: 407, endPoint x: 923, endPoint y: 421, distance: 29.2
click at [899, 407] on span "CASH" at bounding box center [897, 405] width 34 height 18
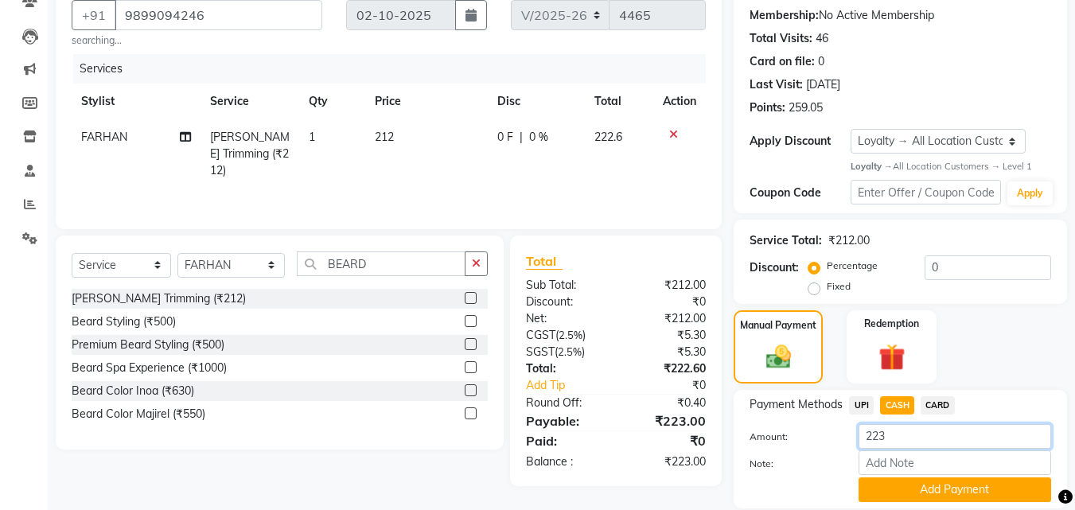
click at [925, 432] on input "223" at bounding box center [955, 436] width 193 height 25
type input "2"
type input "500"
click at [903, 486] on button "Add Payment" at bounding box center [955, 490] width 193 height 25
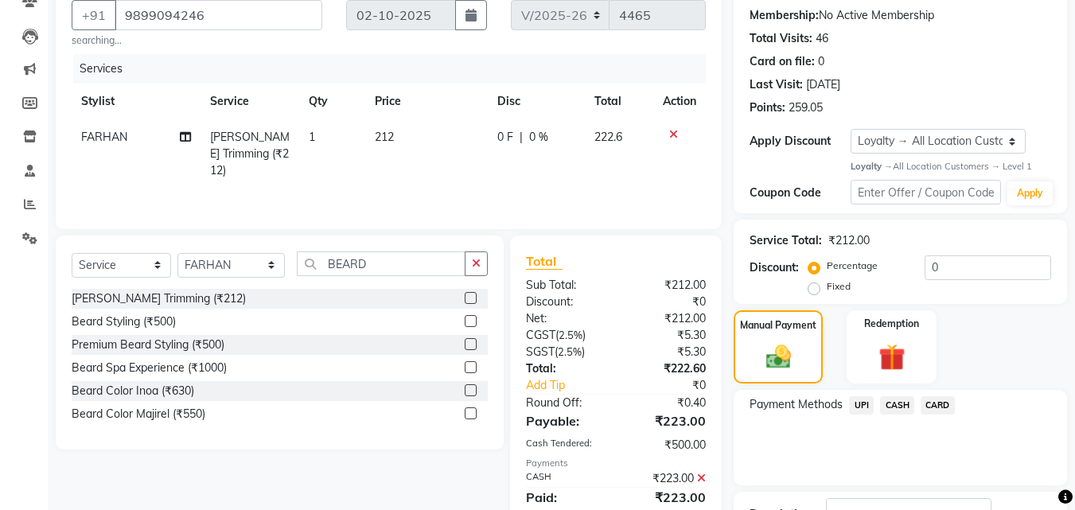
scroll to position [317, 0]
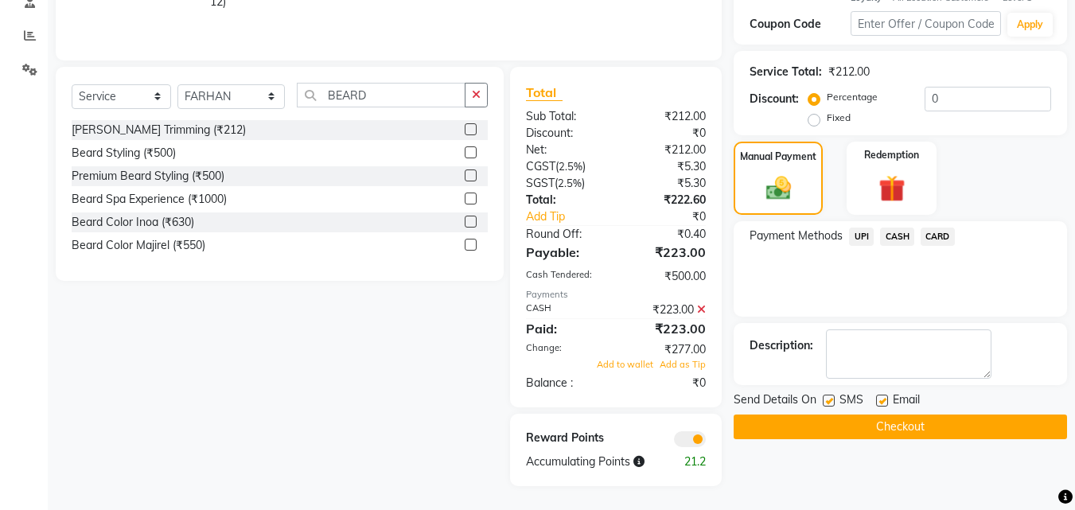
click at [879, 426] on button "Checkout" at bounding box center [900, 427] width 333 height 25
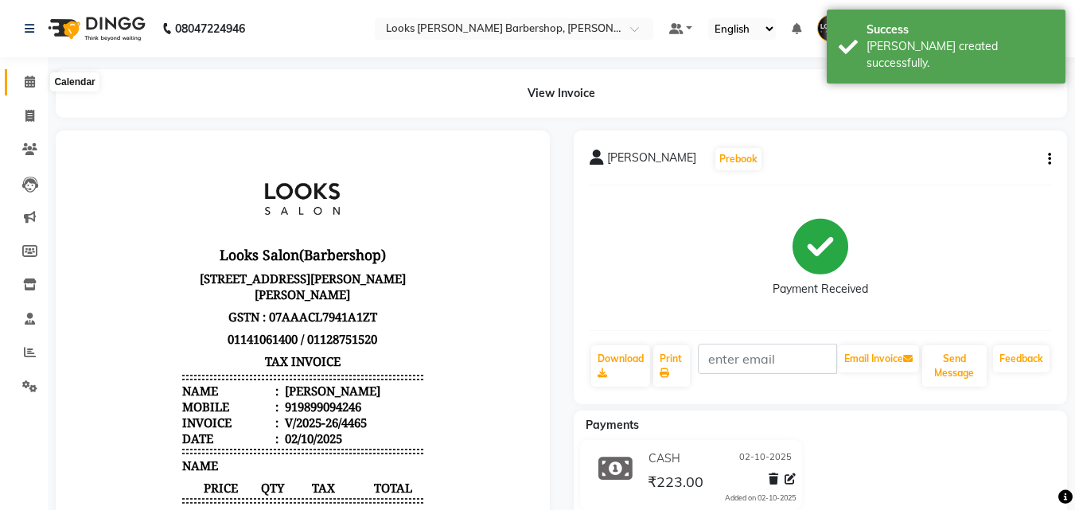
click at [25, 85] on icon at bounding box center [30, 82] width 10 height 12
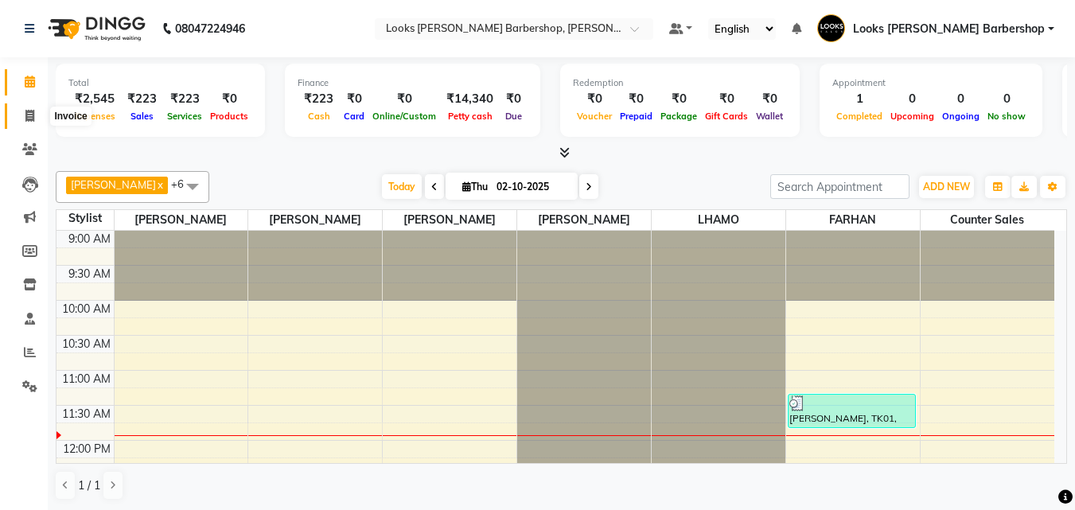
drag, startPoint x: 35, startPoint y: 118, endPoint x: 32, endPoint y: 127, distance: 10.1
click at [35, 119] on span at bounding box center [30, 116] width 28 height 18
select select "service"
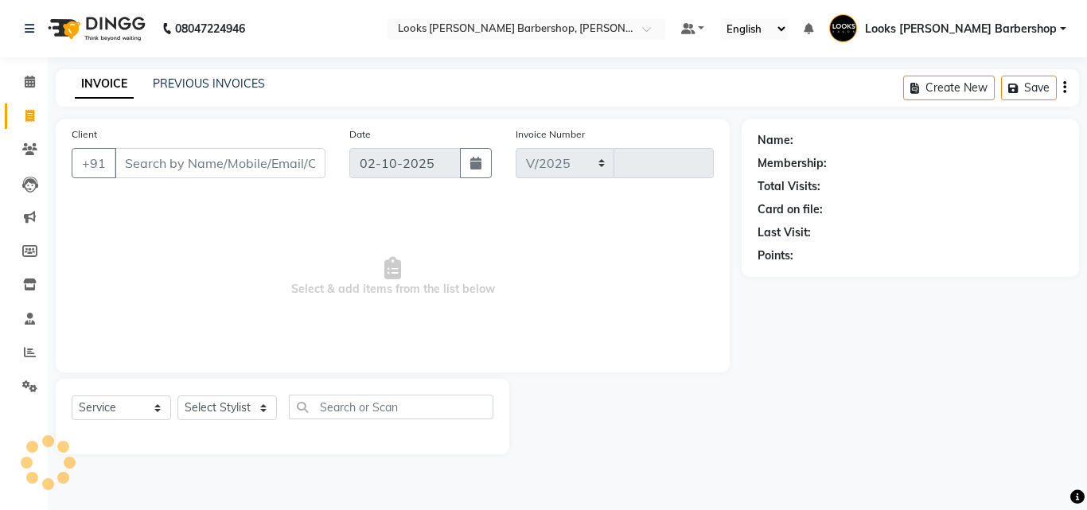
select select "4323"
type input "4466"
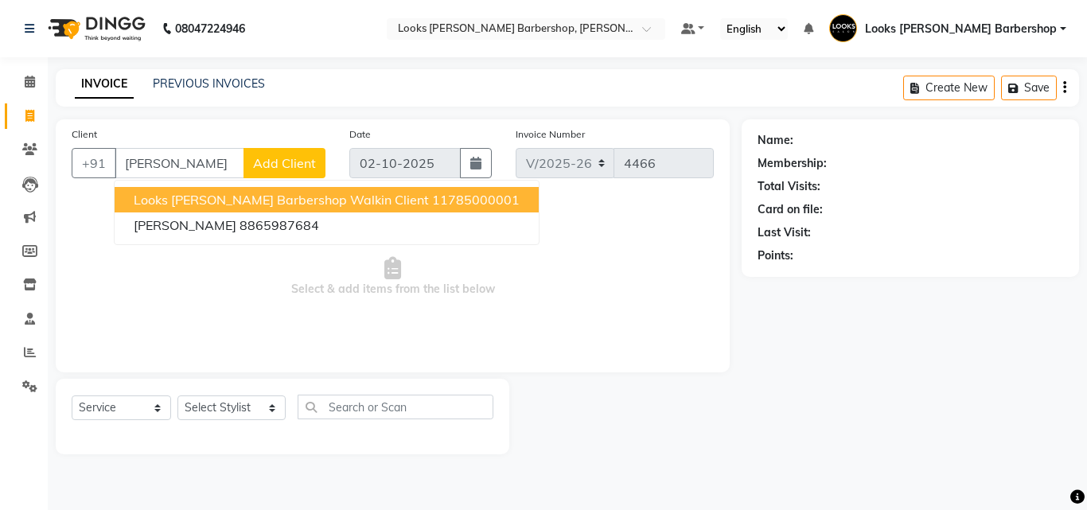
click at [205, 197] on span "Looks [PERSON_NAME] Barbershop Walkin Client" at bounding box center [281, 200] width 295 height 16
type input "11785000001"
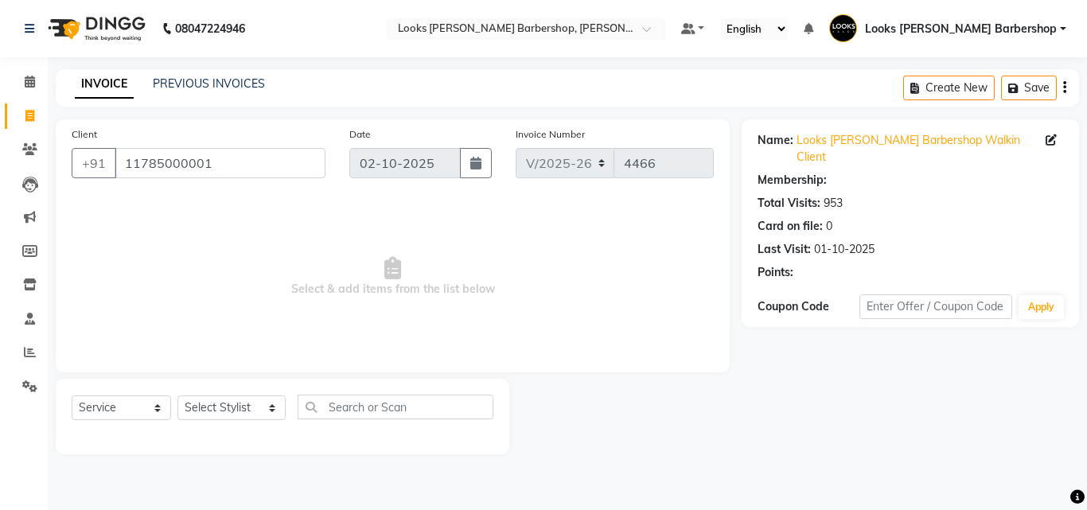
select select "1: Object"
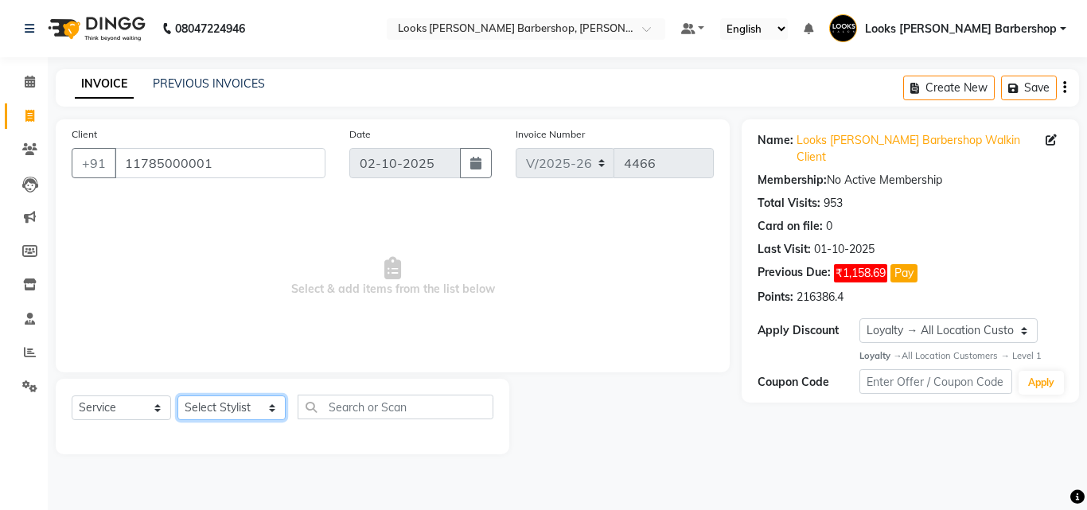
click at [229, 396] on select "Select Stylist [PERSON_NAME] [PERSON_NAME] Amazon_Kart [PERSON_NAME] Counter Sa…" at bounding box center [231, 408] width 108 height 25
select select "23407"
click at [177, 396] on select "Select Stylist [PERSON_NAME] [PERSON_NAME] Amazon_Kart [PERSON_NAME] Counter Sa…" at bounding box center [231, 408] width 108 height 25
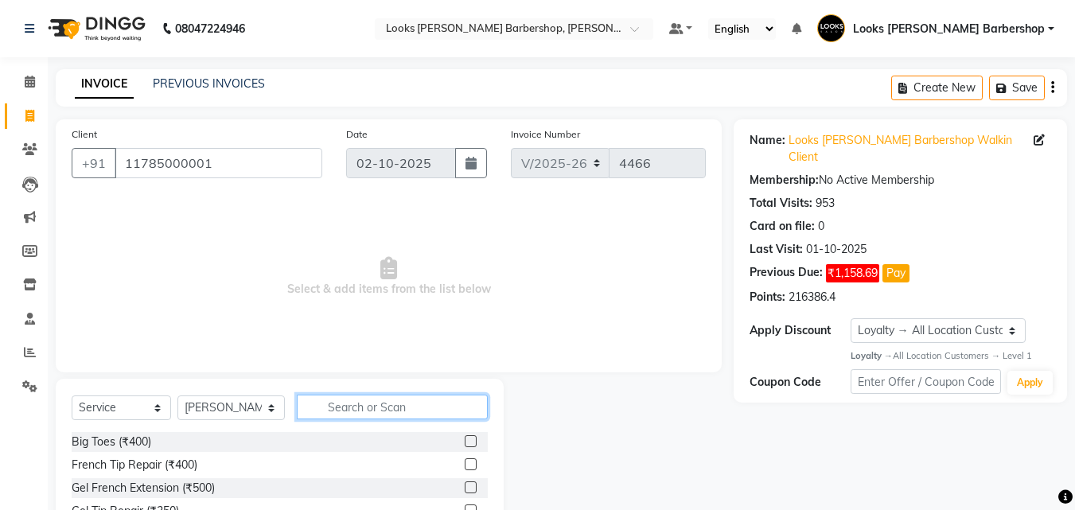
click at [333, 409] on input "text" at bounding box center [393, 407] width 192 height 25
type input "CUT"
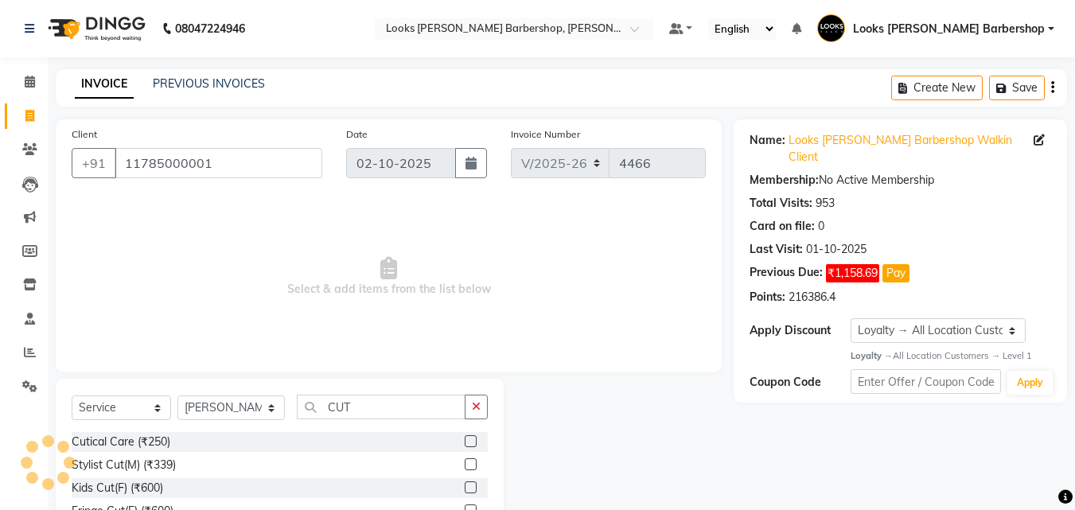
click at [465, 464] on label at bounding box center [471, 464] width 12 height 12
click at [465, 464] on input "checkbox" at bounding box center [470, 465] width 10 height 10
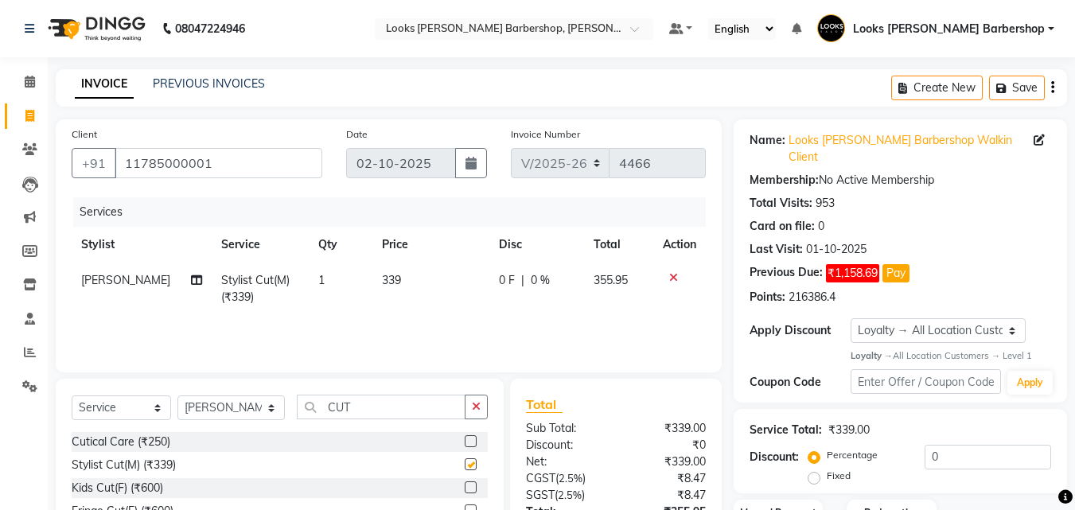
checkbox input "false"
click at [496, 394] on div "Select Service Product Membership Package Voucher Prepaid Gift Card Select Styl…" at bounding box center [280, 496] width 448 height 235
click at [489, 408] on div "Select Service Product Membership Package Voucher Prepaid Gift Card Select Styl…" at bounding box center [280, 496] width 448 height 235
click at [475, 406] on icon "button" at bounding box center [476, 406] width 9 height 11
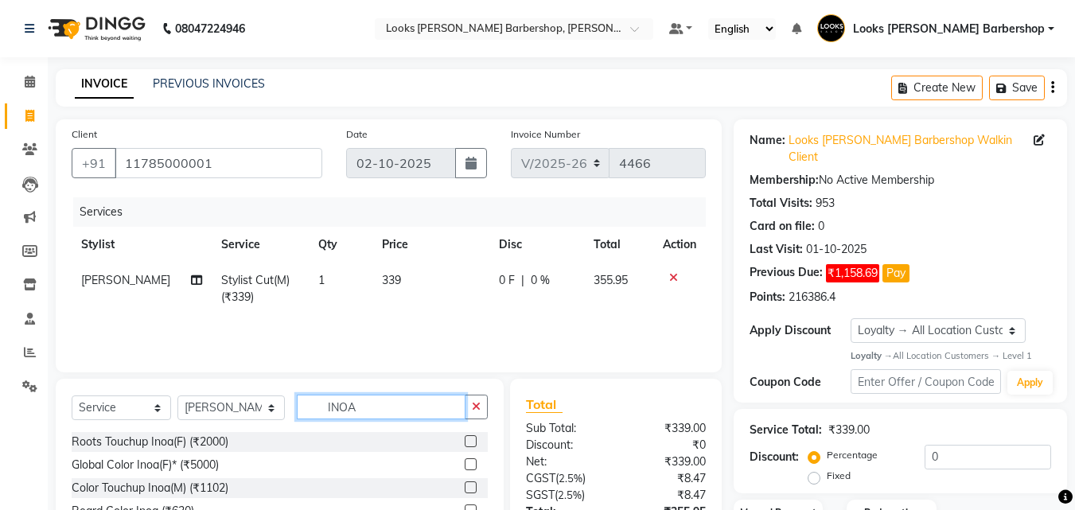
type input "INOA"
click at [465, 486] on label at bounding box center [471, 488] width 12 height 12
click at [465, 486] on input "checkbox" at bounding box center [470, 488] width 10 height 10
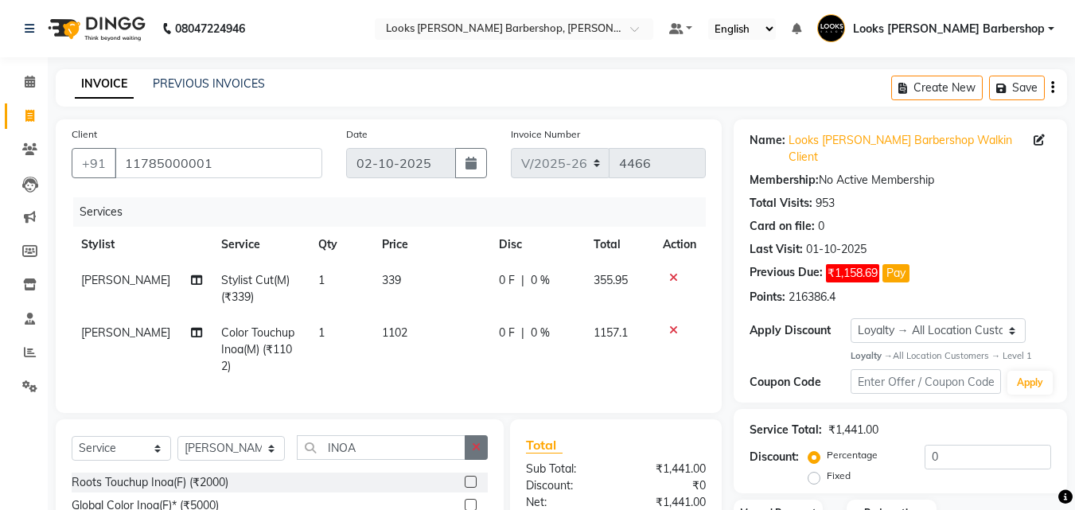
checkbox input "false"
click at [470, 460] on button "button" at bounding box center [476, 447] width 23 height 25
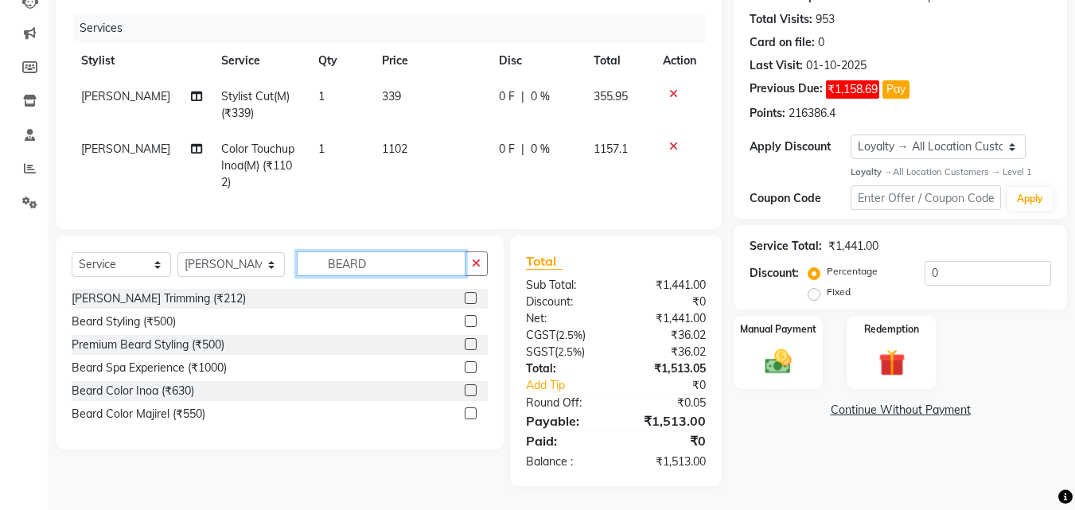
type input "BEARD"
click at [472, 298] on label at bounding box center [471, 298] width 12 height 12
click at [472, 298] on input "checkbox" at bounding box center [470, 299] width 10 height 10
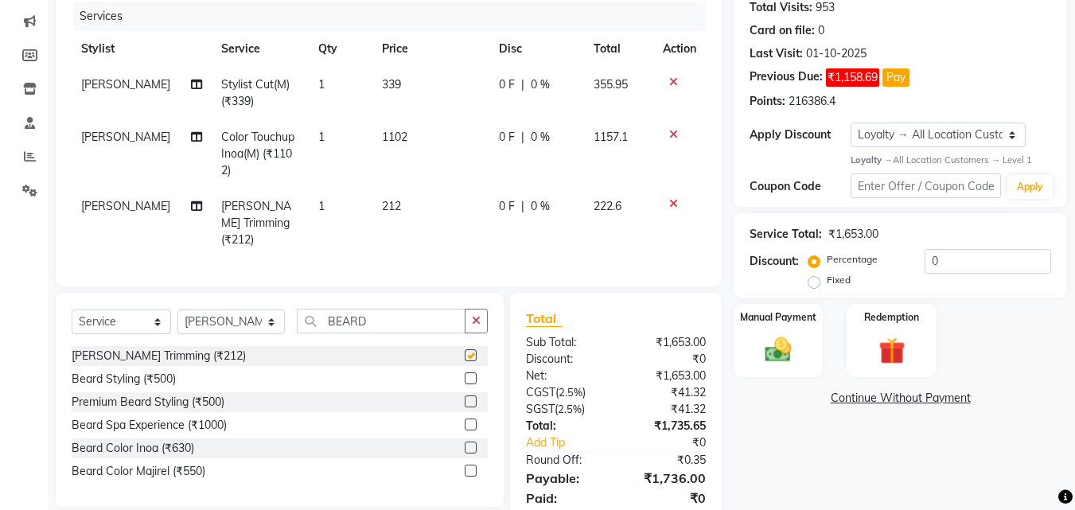
checkbox input "false"
click at [961, 249] on input "0" at bounding box center [988, 261] width 127 height 25
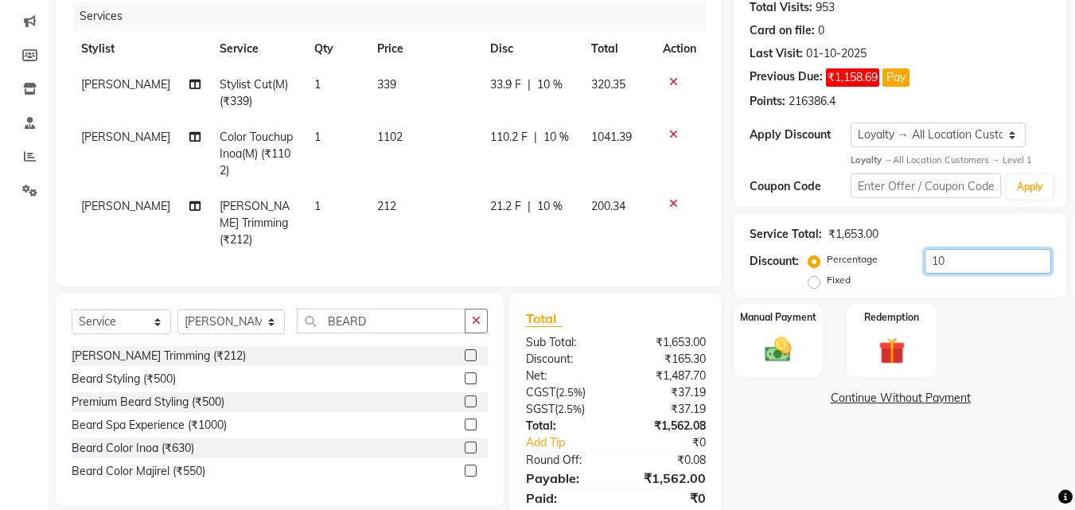
scroll to position [248, 0]
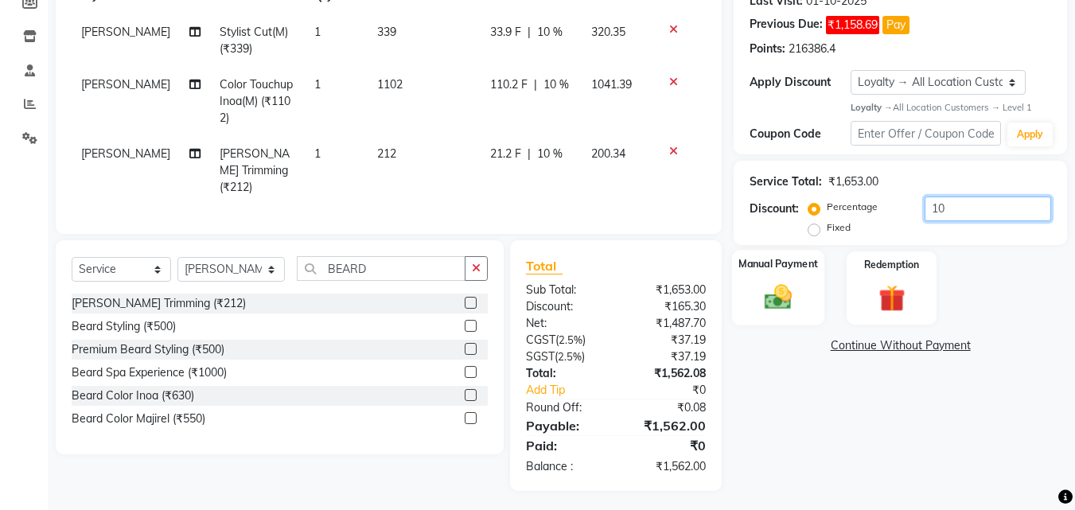
type input "10"
drag, startPoint x: 763, startPoint y: 279, endPoint x: 801, endPoint y: 298, distance: 42.0
click at [766, 282] on img at bounding box center [778, 298] width 45 height 32
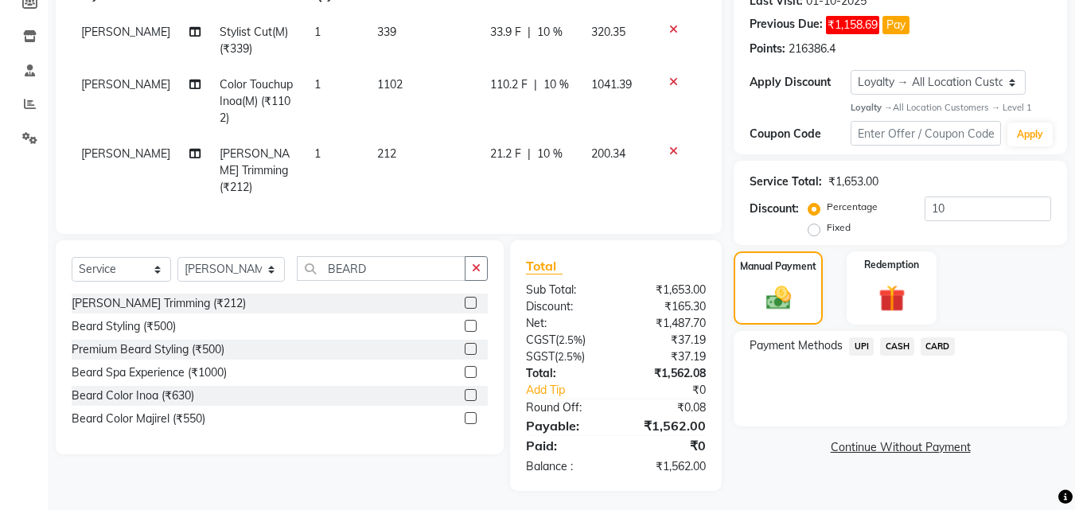
click at [907, 337] on span "CASH" at bounding box center [897, 346] width 34 height 18
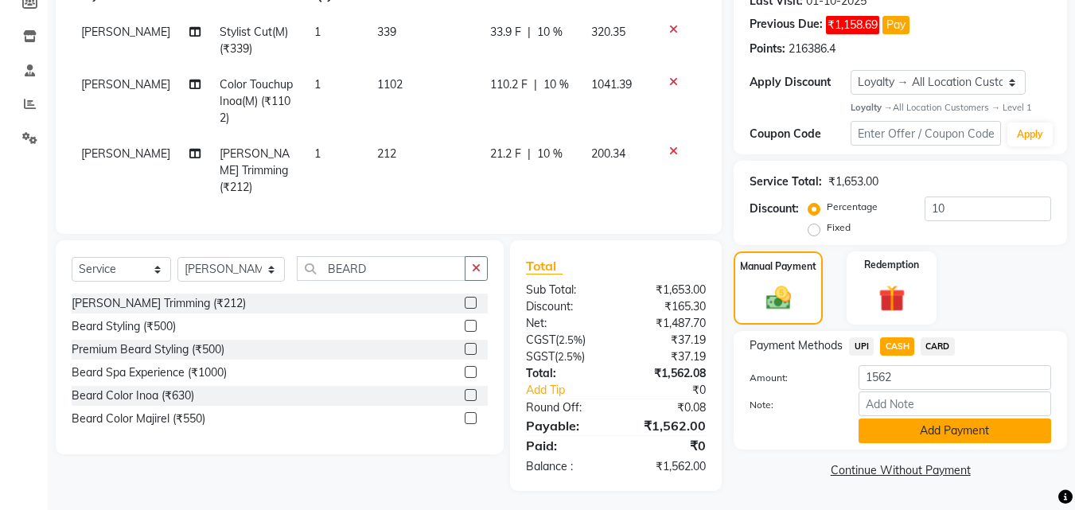
drag, startPoint x: 924, startPoint y: 411, endPoint x: 891, endPoint y: 409, distance: 32.7
click at [922, 419] on button "Add Payment" at bounding box center [955, 431] width 193 height 25
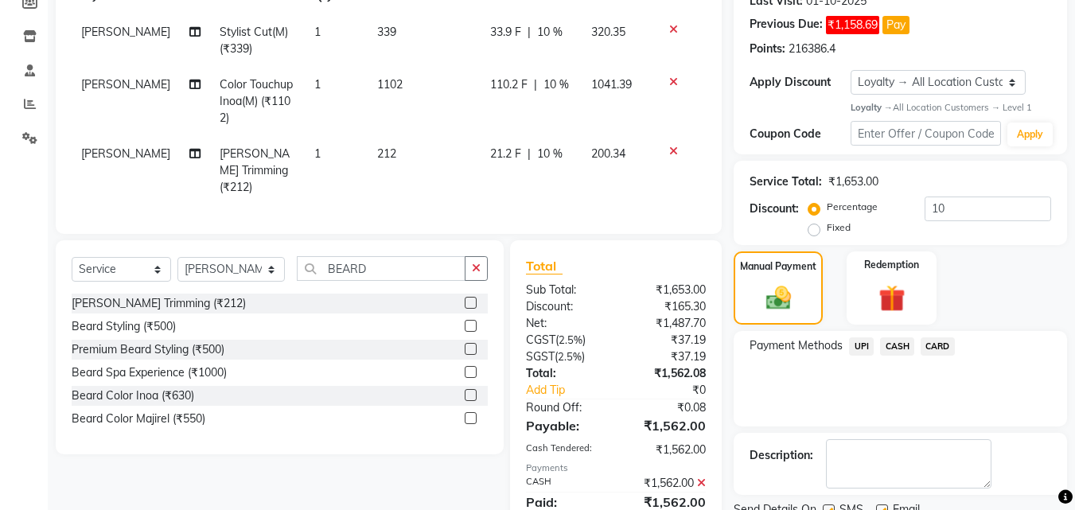
scroll to position [400, 0]
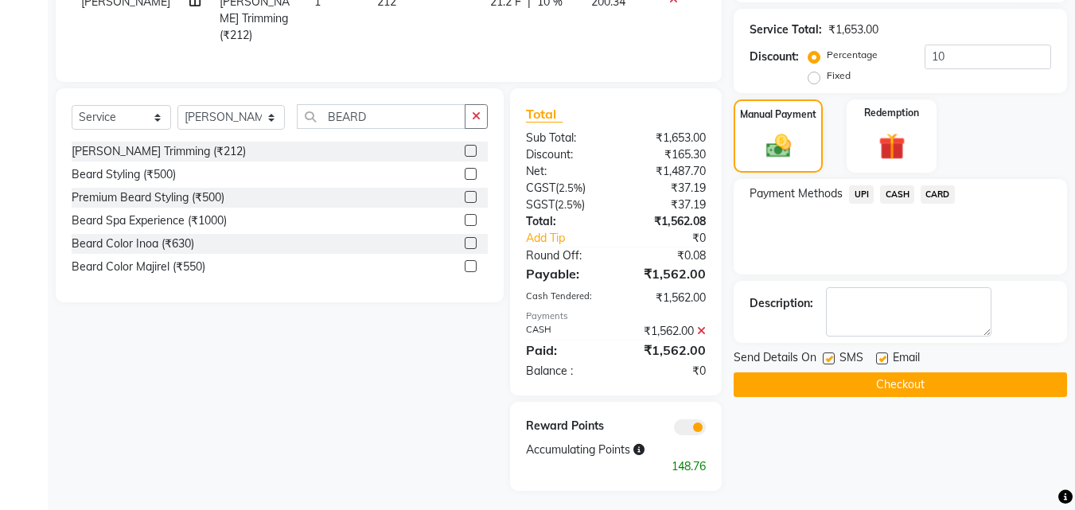
click at [903, 374] on button "Checkout" at bounding box center [900, 384] width 333 height 25
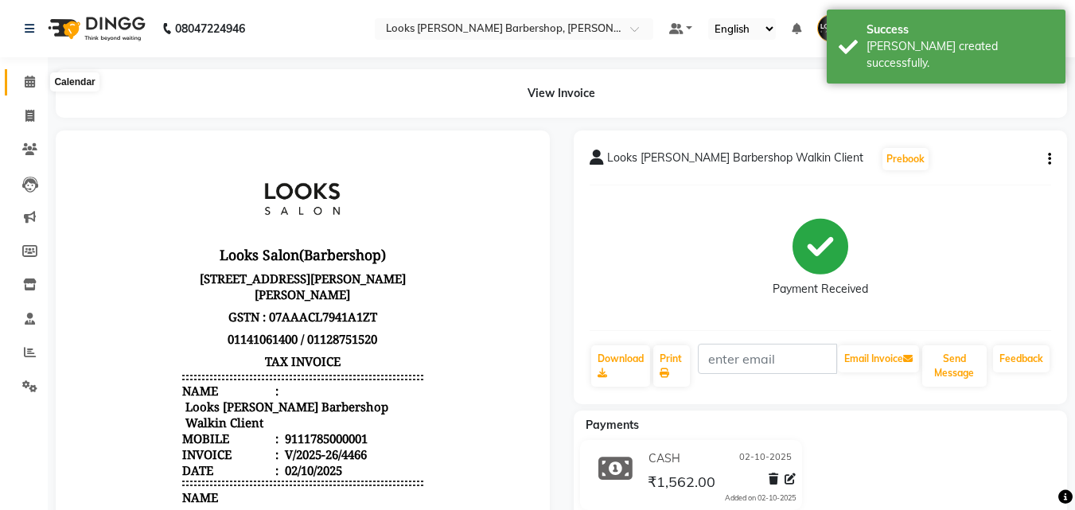
click at [25, 88] on span at bounding box center [30, 82] width 28 height 18
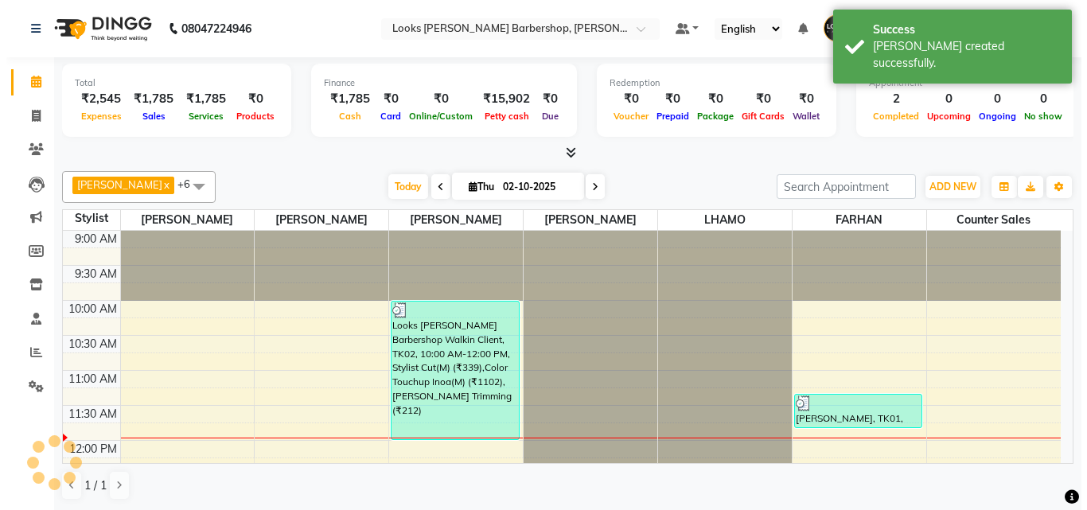
scroll to position [141, 0]
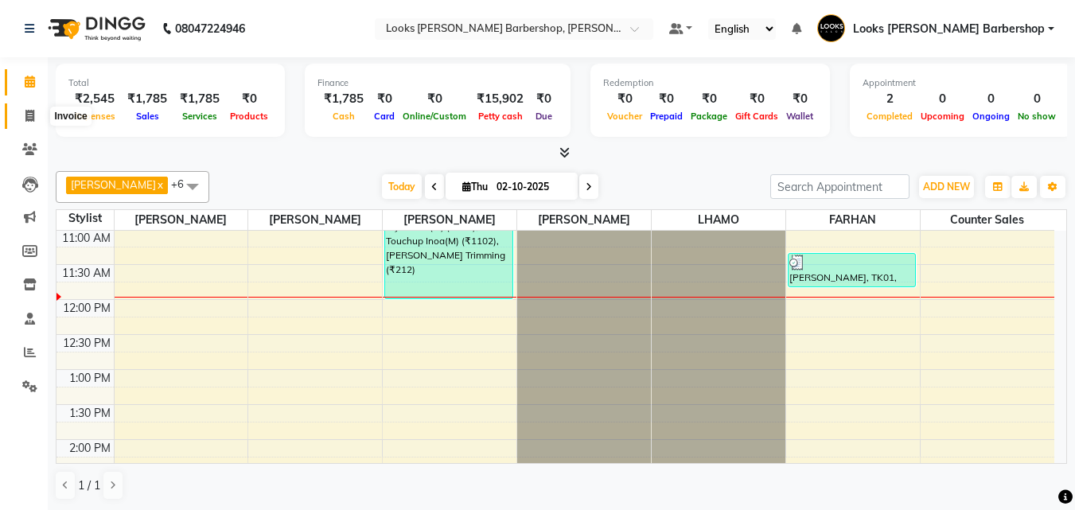
click at [29, 110] on icon at bounding box center [29, 116] width 9 height 12
select select "service"
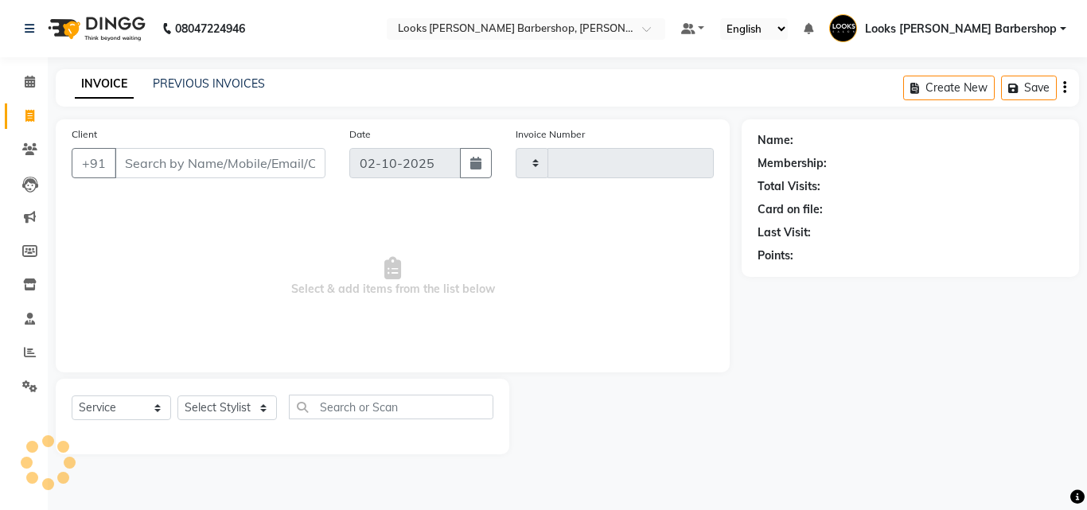
type input "4467"
select select "4323"
click at [212, 86] on link "PREVIOUS INVOICES" at bounding box center [209, 83] width 112 height 14
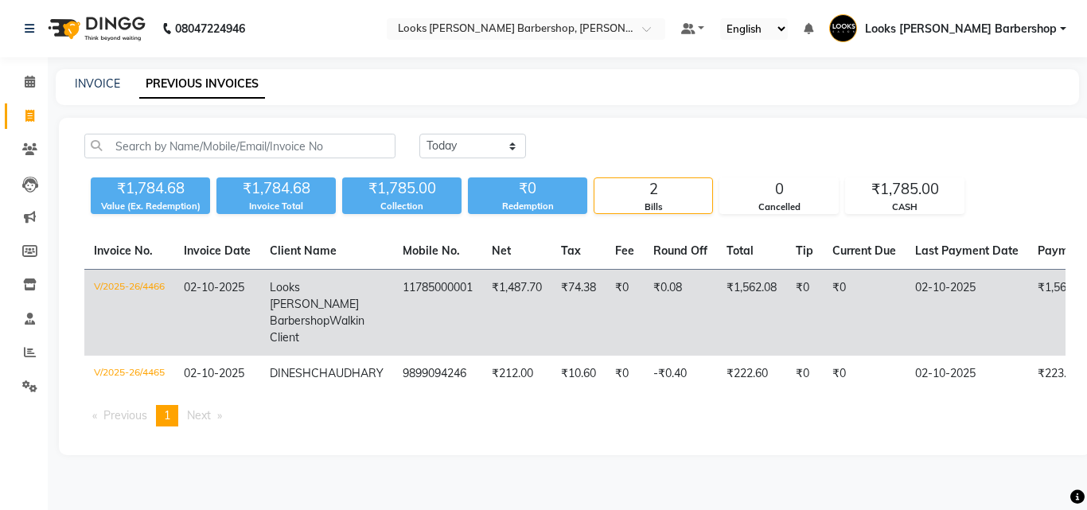
click at [141, 289] on td "V/2025-26/4466" at bounding box center [129, 313] width 90 height 87
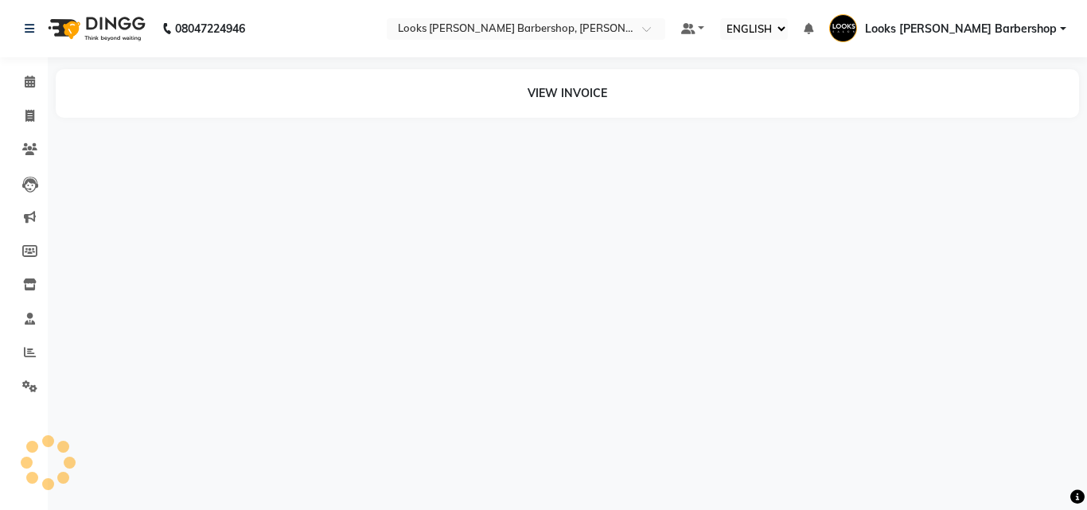
select select "ec"
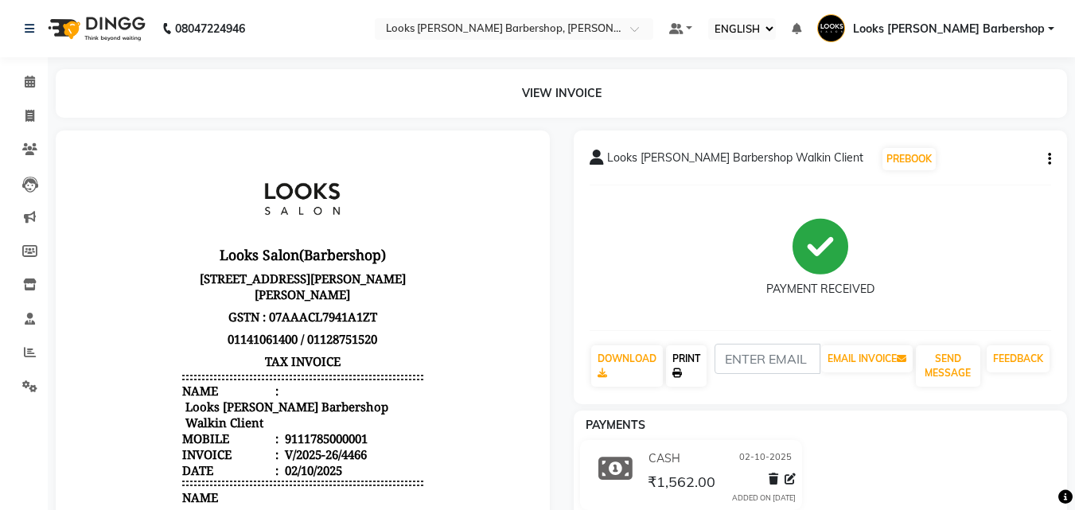
click at [673, 376] on icon at bounding box center [678, 374] width 10 height 10
click at [7, 87] on link "CALENDAR" at bounding box center [24, 82] width 38 height 26
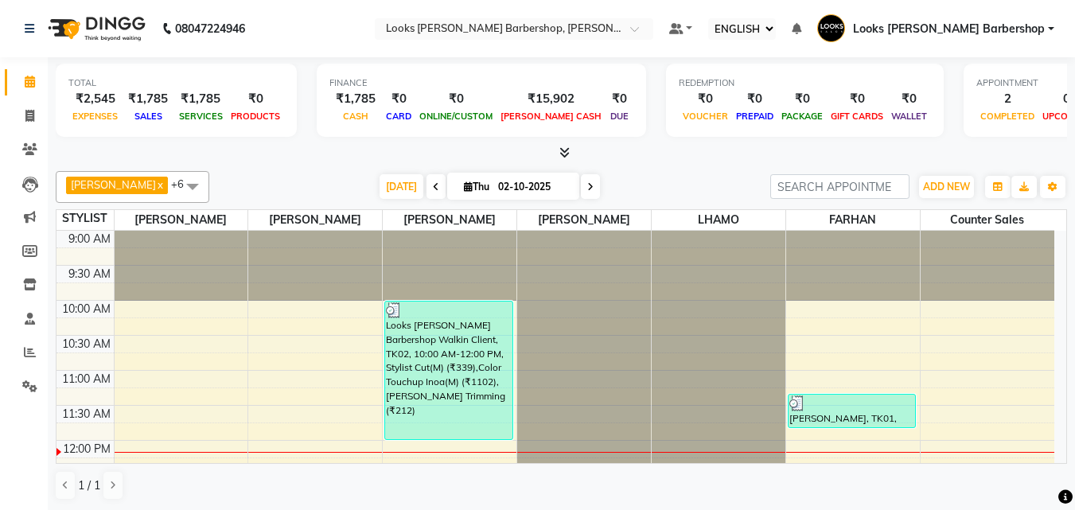
click at [703, 150] on div at bounding box center [562, 153] width 1012 height 17
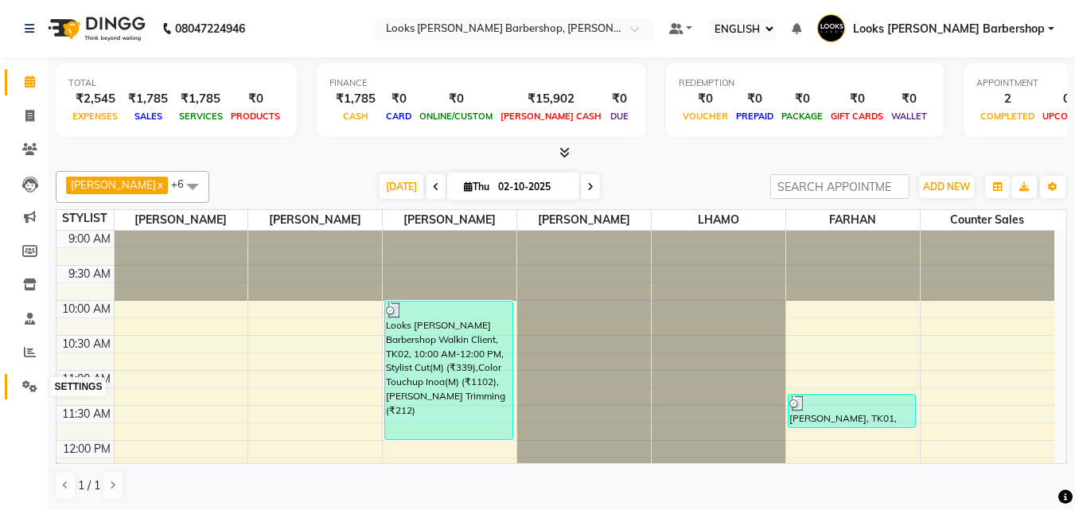
click at [24, 394] on span at bounding box center [30, 387] width 28 height 18
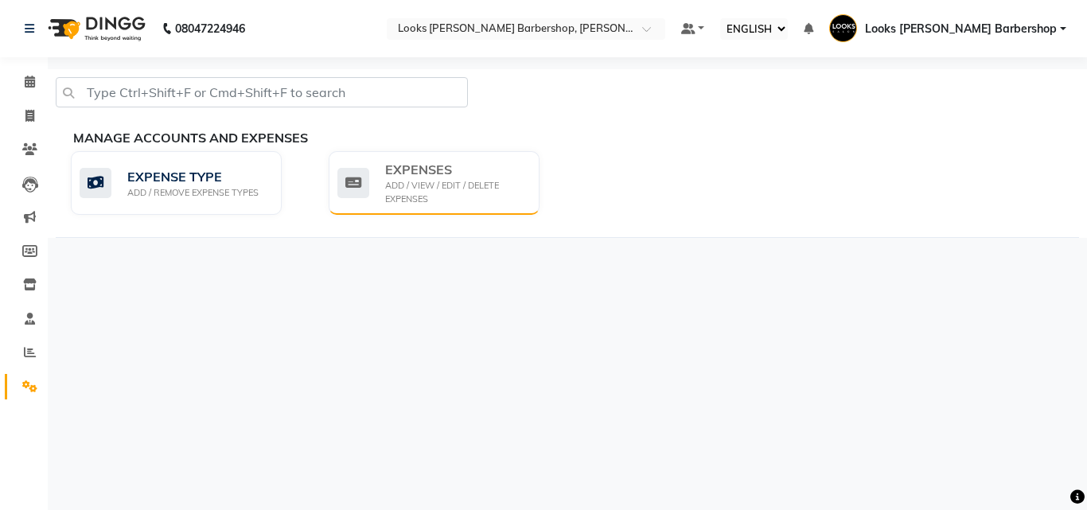
click at [361, 154] on div "EXPENSES ADD / VIEW / EDIT / DELETE EXPENSES" at bounding box center [434, 183] width 211 height 64
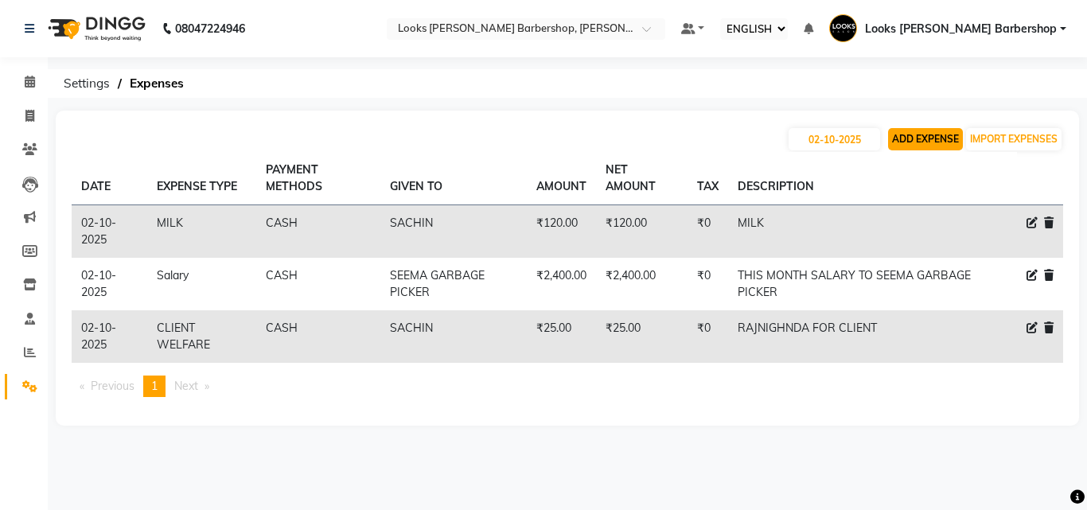
click at [959, 136] on button "ADD EXPENSE" at bounding box center [925, 139] width 75 height 22
select select "1"
select select "3128"
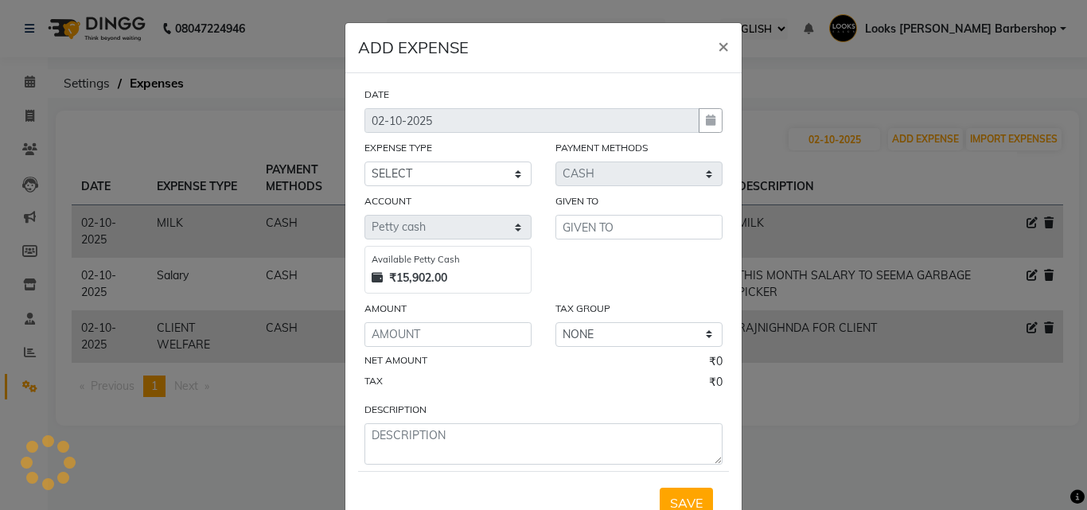
click at [434, 157] on div "EXPENSE TYPE" at bounding box center [448, 150] width 167 height 22
drag, startPoint x: 427, startPoint y: 193, endPoint x: 475, endPoint y: 177, distance: 51.3
click at [430, 192] on div "DATE 02-10-2025 EXPENSE TYPE SELECT Accommodation Aesthetics Bank Deposit BLINK…" at bounding box center [544, 275] width 358 height 379
click at [474, 177] on select "SELECT Accommodation Aesthetics Bank Deposit BLINKIT Cash Handover Client Refun…" at bounding box center [448, 174] width 167 height 25
select select "24170"
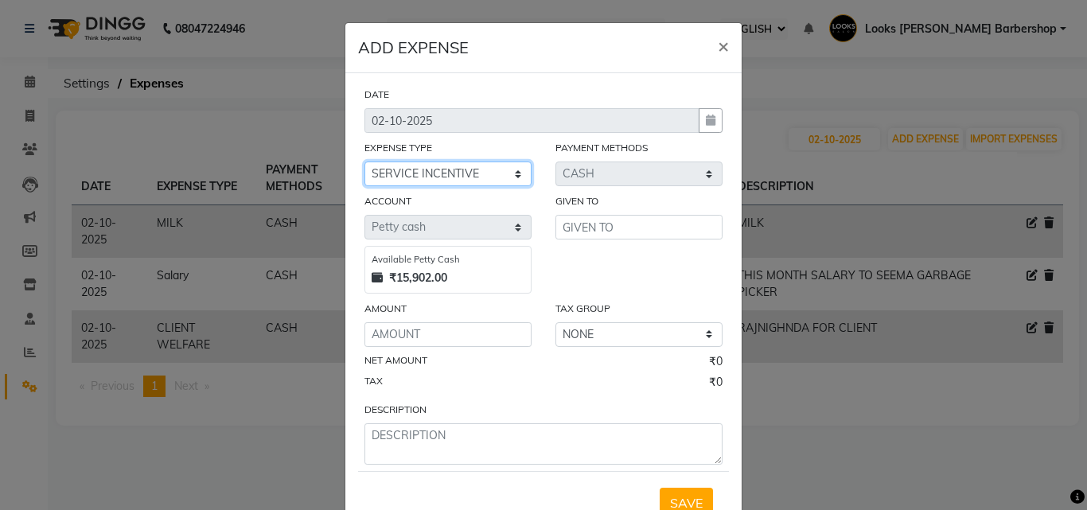
click at [365, 162] on select "SELECT Accommodation Aesthetics Bank Deposit BLINKIT Cash Handover Client Refun…" at bounding box center [448, 174] width 167 height 25
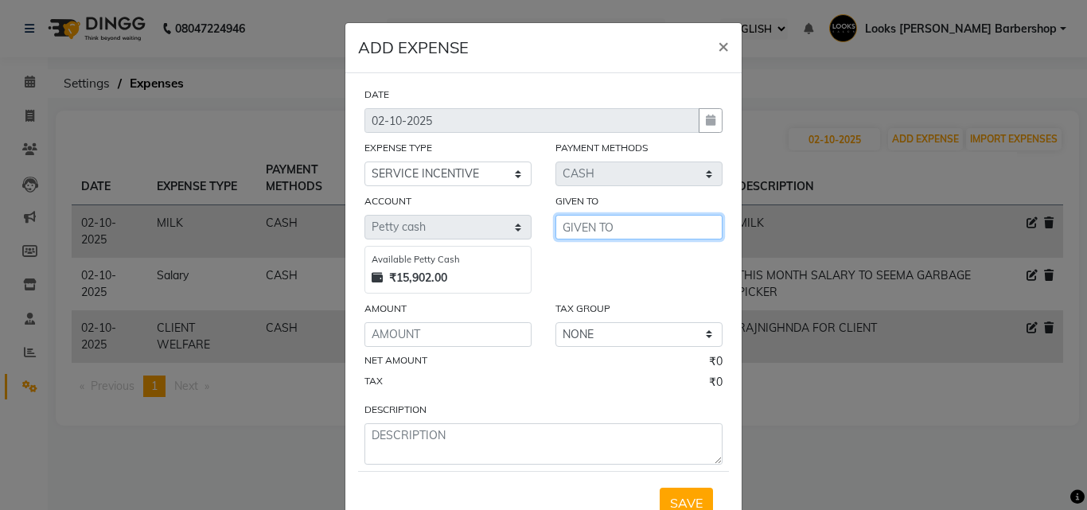
click at [592, 233] on input "text" at bounding box center [639, 227] width 167 height 25
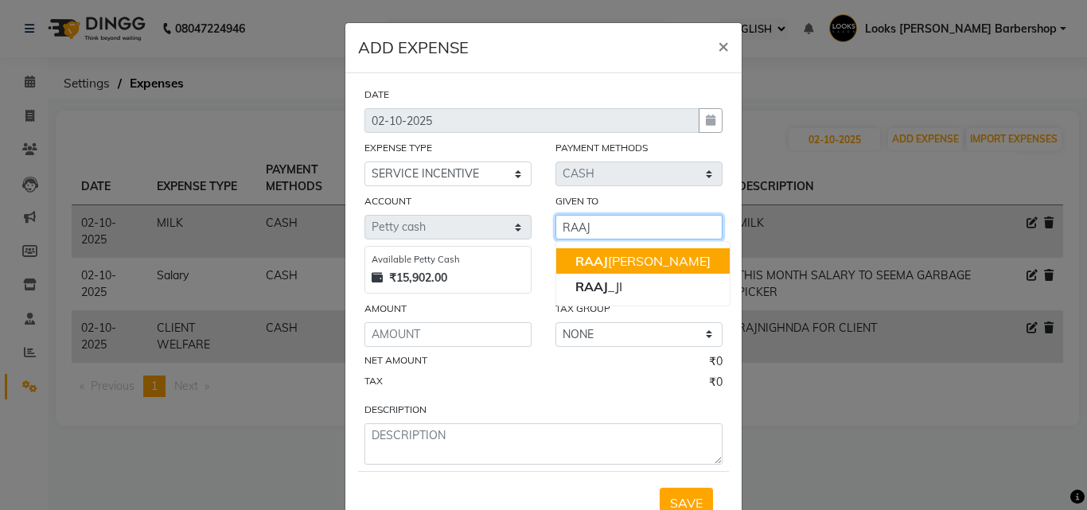
click at [600, 263] on span "RAAJ" at bounding box center [591, 261] width 33 height 16
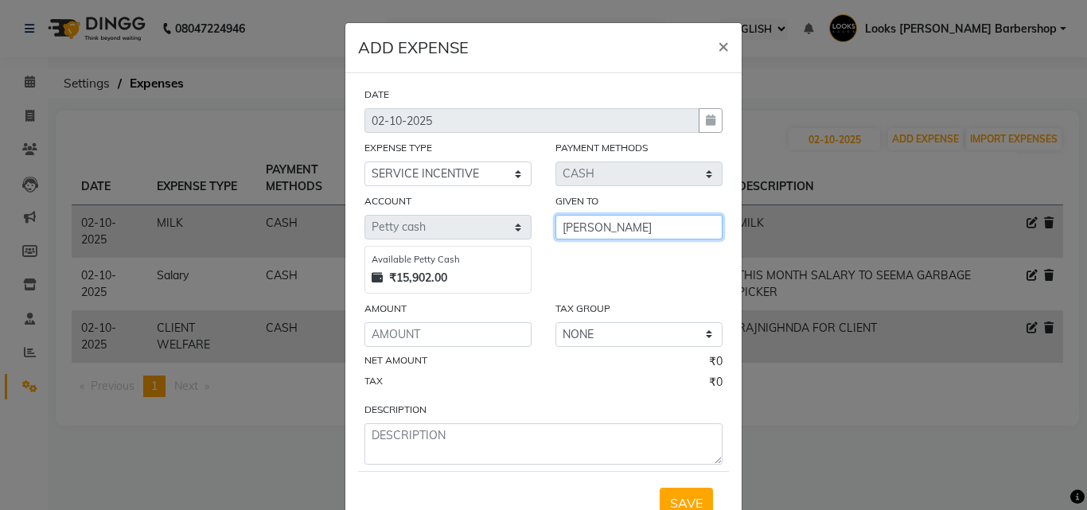
type input "[PERSON_NAME]"
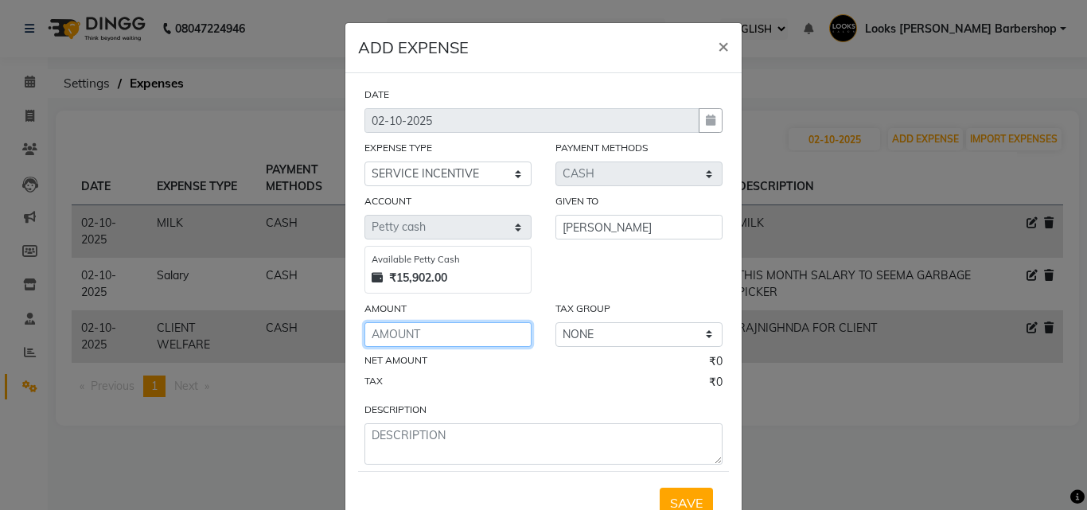
click at [484, 337] on input "number" at bounding box center [448, 334] width 167 height 25
type input "1"
type input "100"
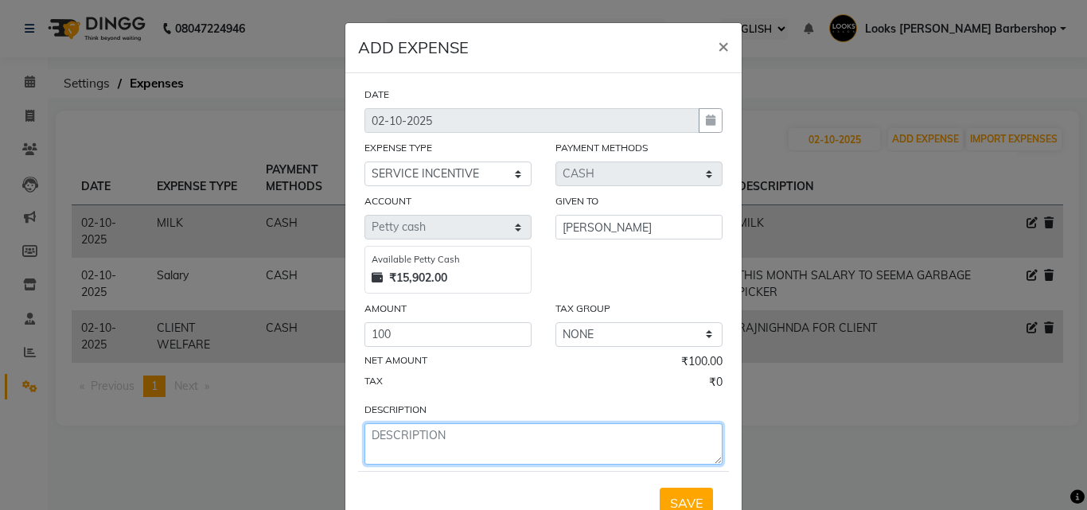
drag, startPoint x: 431, startPoint y: 432, endPoint x: 372, endPoint y: 382, distance: 76.7
click at [414, 427] on textarea at bounding box center [544, 443] width 358 height 41
type textarea "I"
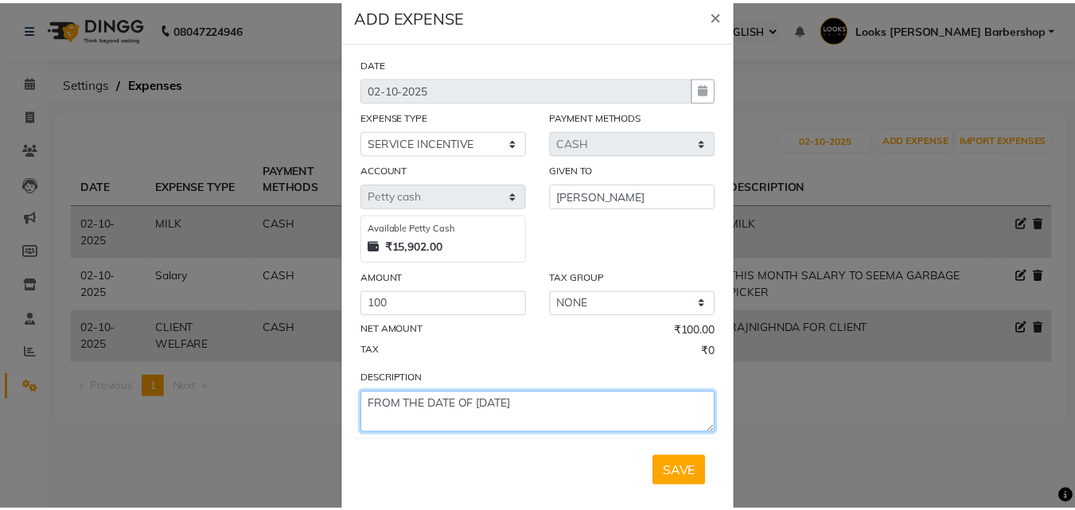
scroll to position [60, 0]
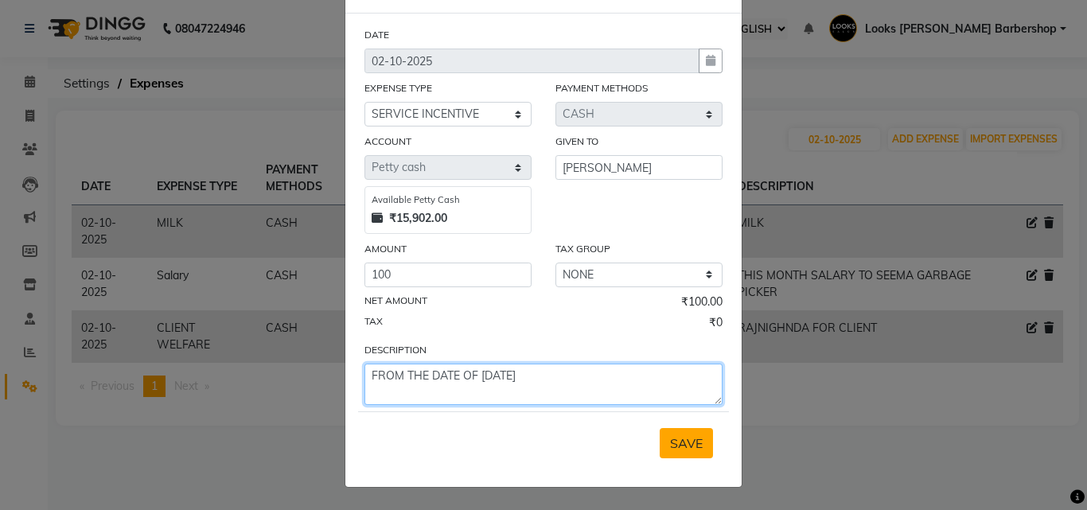
type textarea "FROM THE DATE OF 01/10/25"
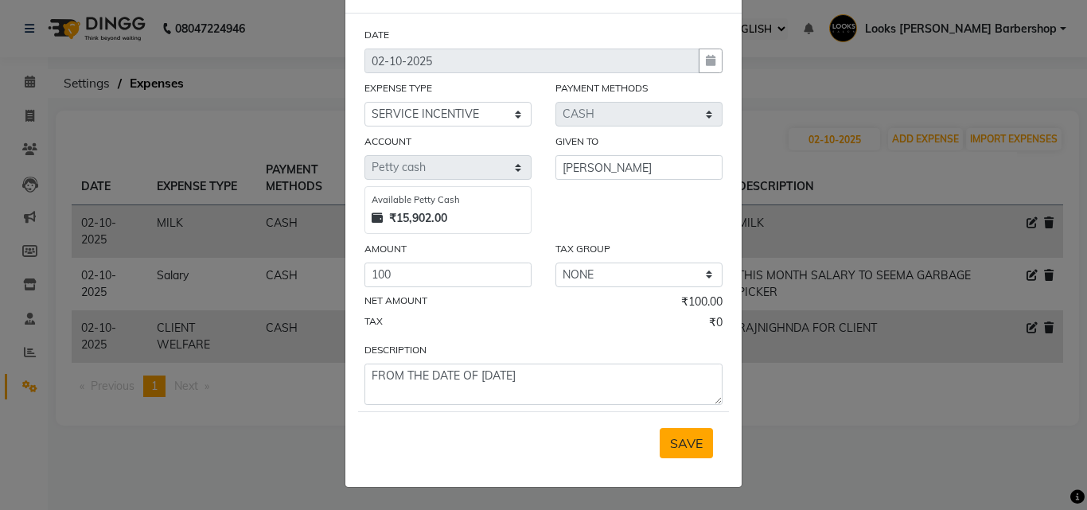
click at [681, 433] on button "SAVE" at bounding box center [686, 443] width 53 height 30
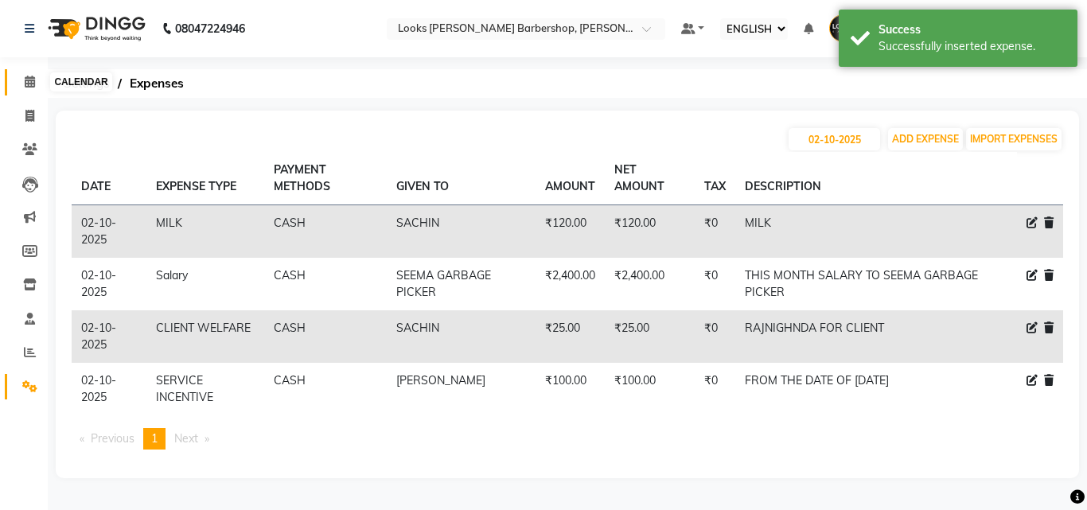
click at [27, 90] on span at bounding box center [30, 82] width 28 height 18
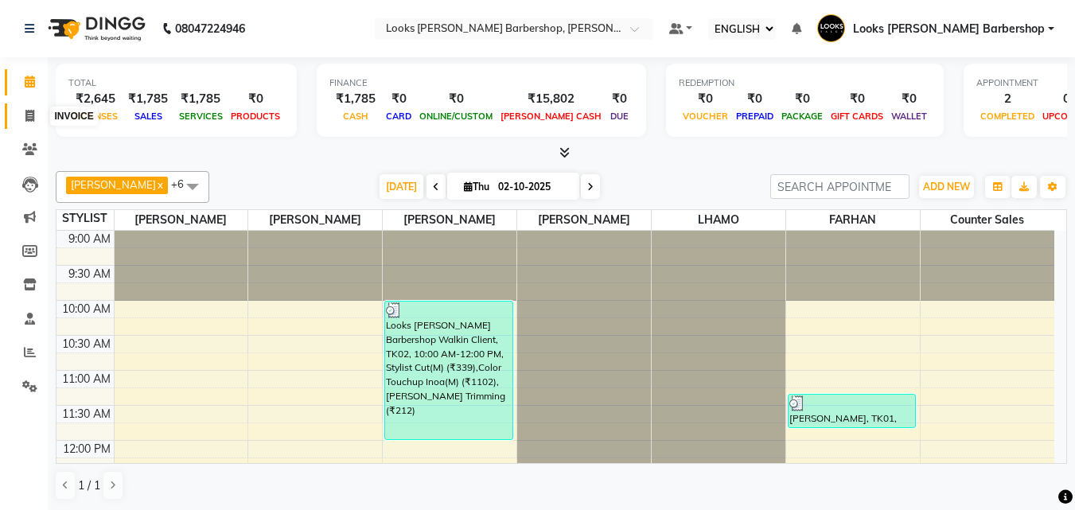
click at [21, 122] on span at bounding box center [30, 116] width 28 height 18
select select "service"
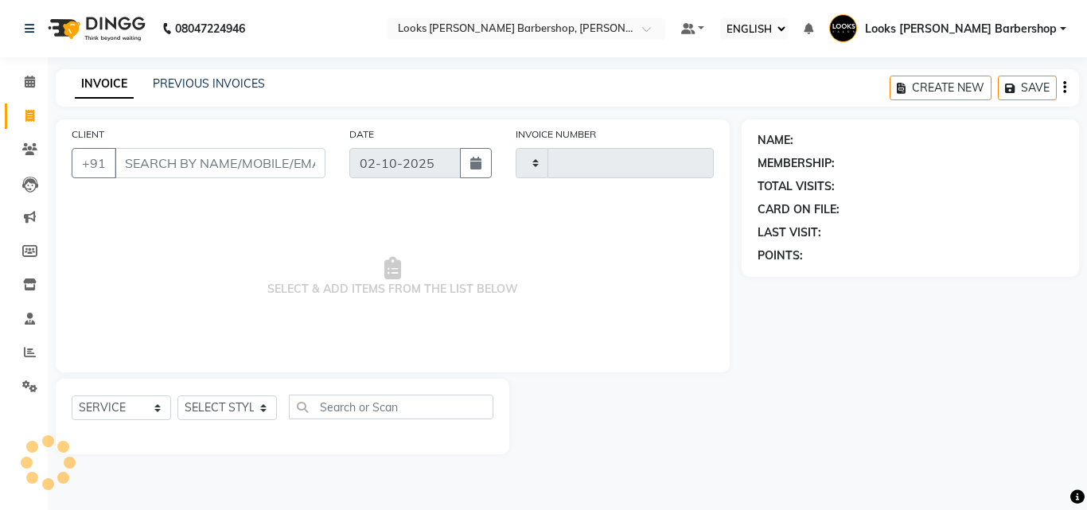
type input "4467"
select select "4323"
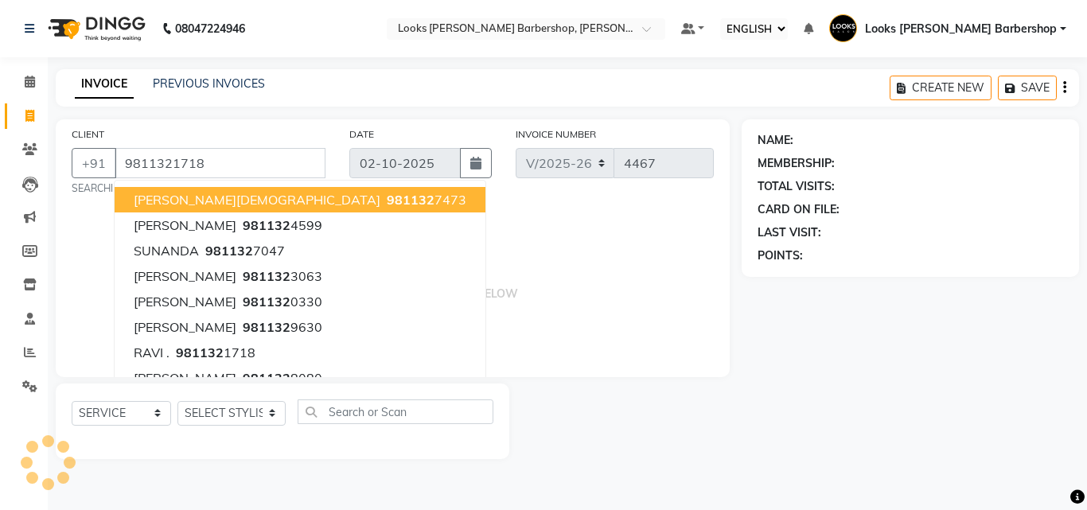
type input "9811321718"
select select "1: Object"
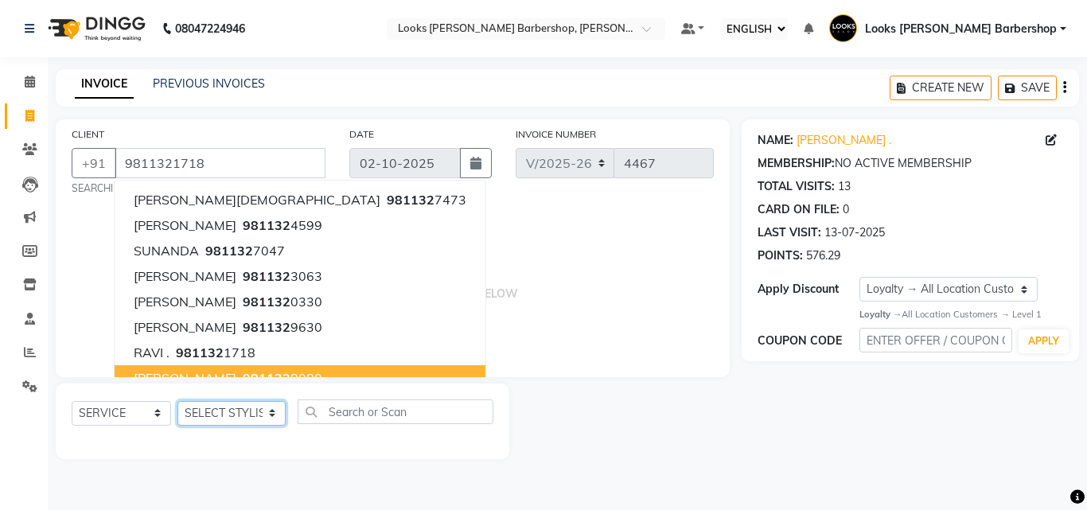
click at [218, 414] on select "SELECT STYLIST [PERSON_NAME] [PERSON_NAME] Amazon_Kart [PERSON_NAME] Counter Sa…" at bounding box center [231, 413] width 108 height 25
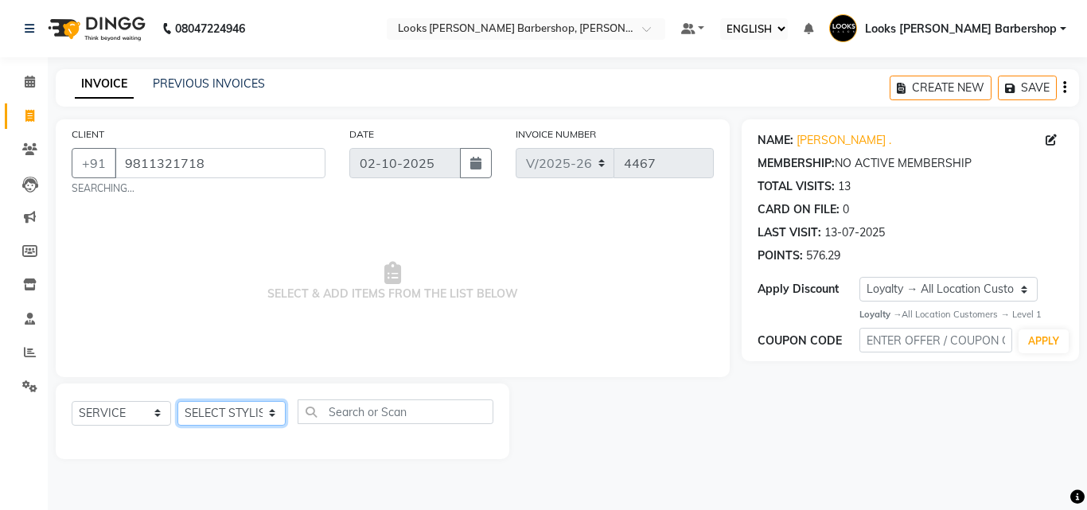
select select "23407"
click at [177, 401] on select "SELECT STYLIST [PERSON_NAME] [PERSON_NAME] Amazon_Kart [PERSON_NAME] Counter Sa…" at bounding box center [231, 413] width 108 height 25
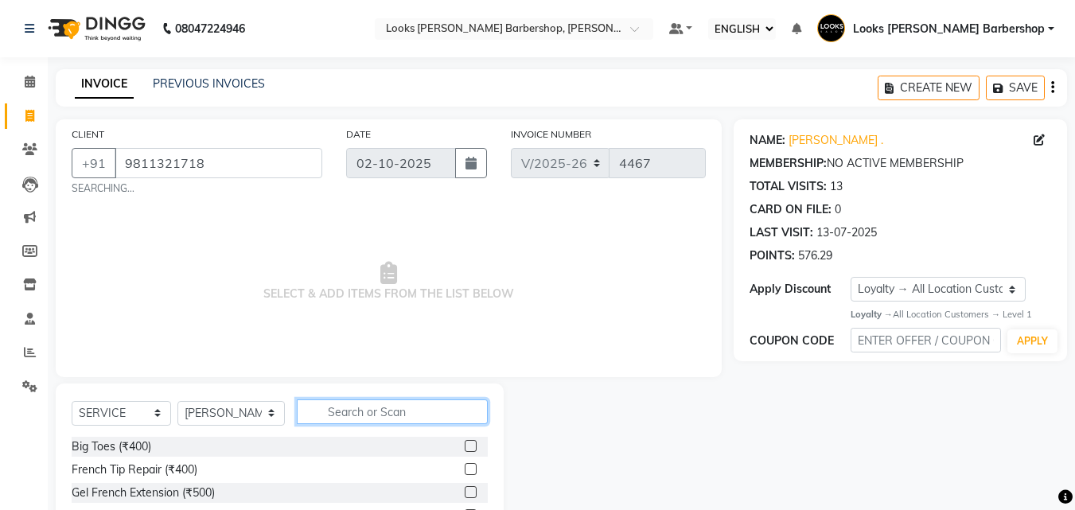
click at [383, 411] on input "text" at bounding box center [393, 412] width 192 height 25
type input "BEARD"
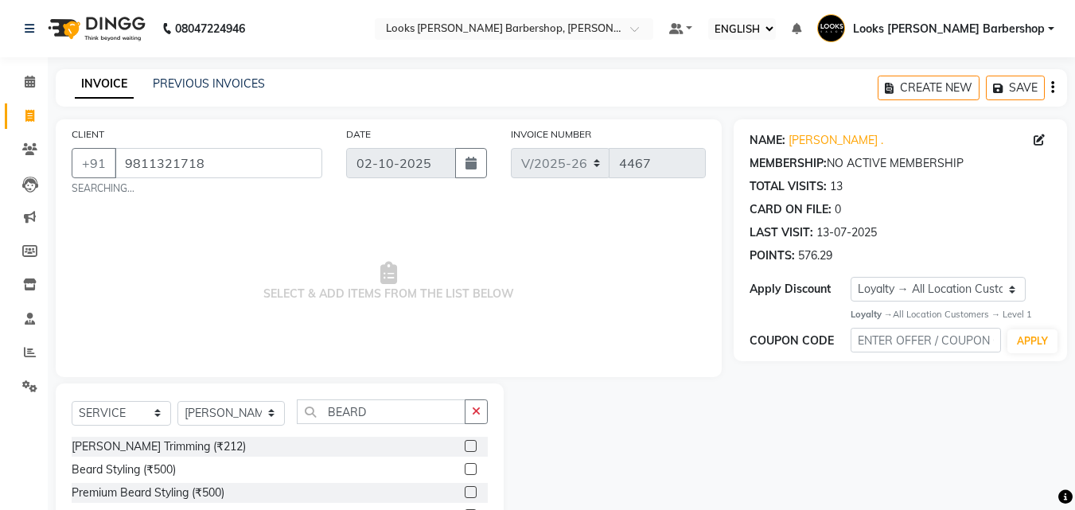
drag, startPoint x: 472, startPoint y: 446, endPoint x: 486, endPoint y: 436, distance: 17.2
click at [472, 445] on label at bounding box center [471, 446] width 12 height 12
click at [472, 445] on input "checkbox" at bounding box center [470, 447] width 10 height 10
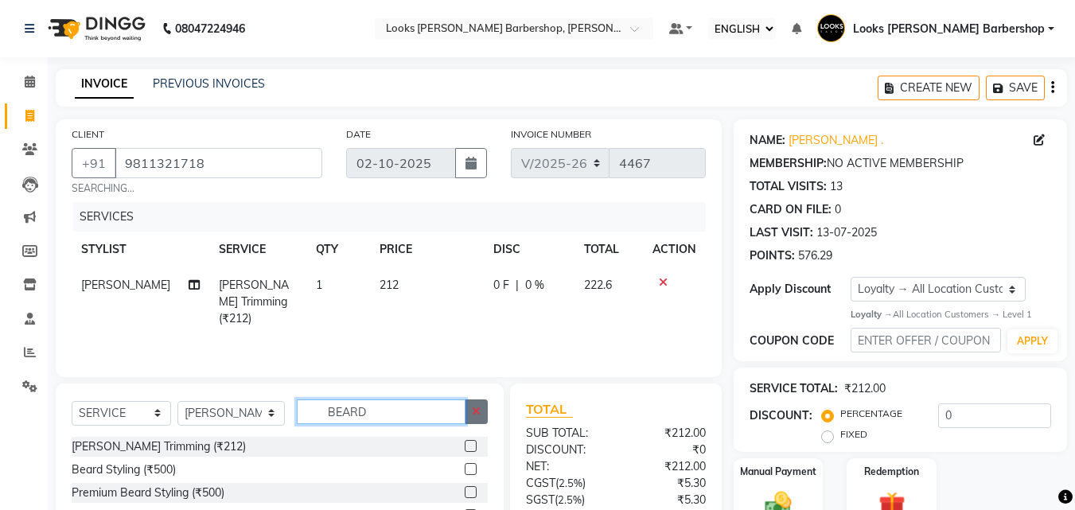
checkbox input "false"
drag, startPoint x: 457, startPoint y: 414, endPoint x: 486, endPoint y: 419, distance: 29.8
click at [482, 419] on div "BEARD" at bounding box center [393, 412] width 191 height 25
click at [486, 419] on button "button" at bounding box center [476, 412] width 23 height 25
type input "WAX"
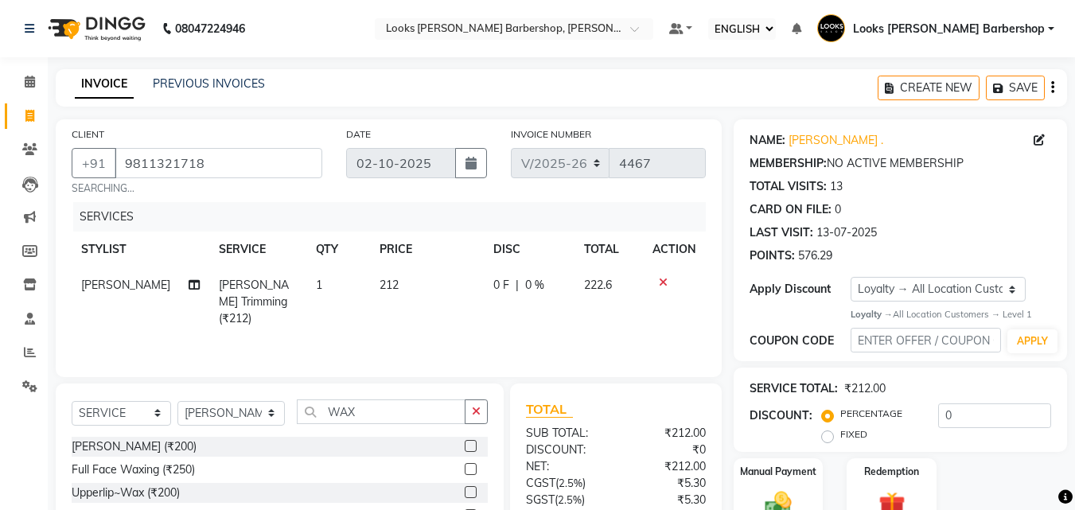
click at [465, 470] on label at bounding box center [471, 469] width 12 height 12
click at [465, 470] on input "checkbox" at bounding box center [470, 470] width 10 height 10
checkbox input "true"
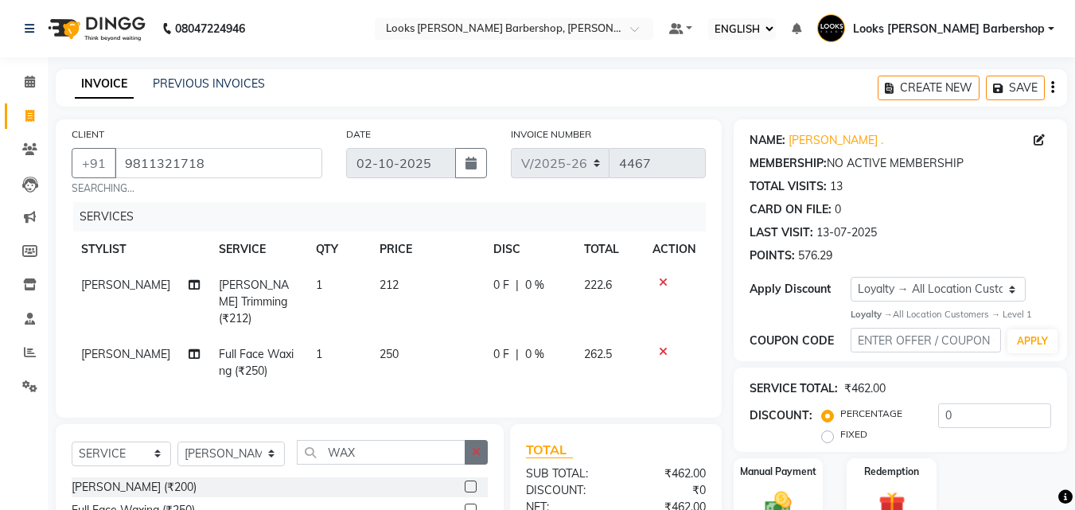
click at [478, 447] on icon "button" at bounding box center [476, 452] width 9 height 11
click at [229, 446] on select "SELECT STYLIST [PERSON_NAME] [PERSON_NAME] Amazon_Kart [PERSON_NAME] Counter Sa…" at bounding box center [230, 454] width 107 height 25
select select "23413"
click at [177, 442] on select "SELECT STYLIST [PERSON_NAME] [PERSON_NAME] Amazon_Kart [PERSON_NAME] Counter Sa…" at bounding box center [230, 454] width 107 height 25
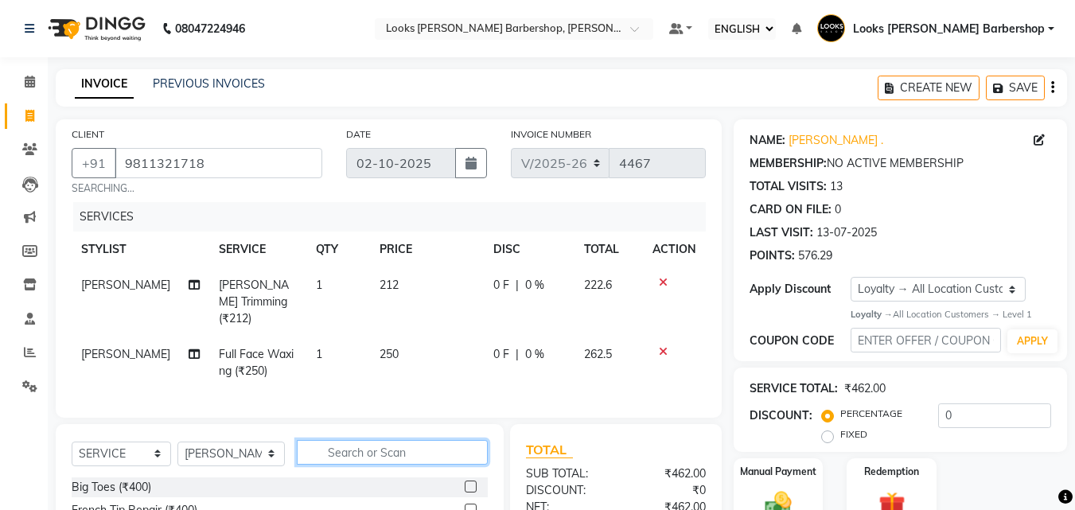
click at [391, 451] on input "text" at bounding box center [393, 452] width 192 height 25
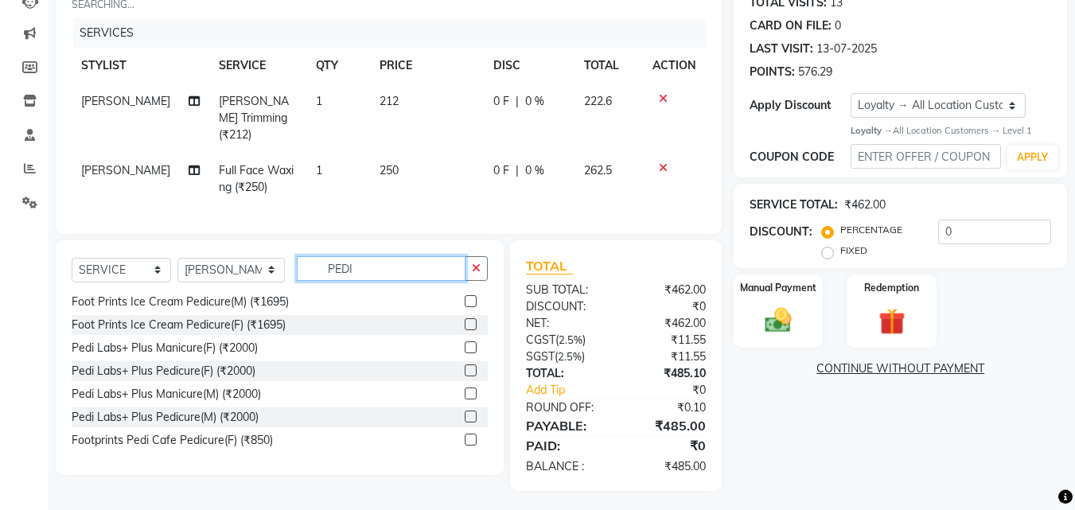
scroll to position [207, 0]
type input "PEDI"
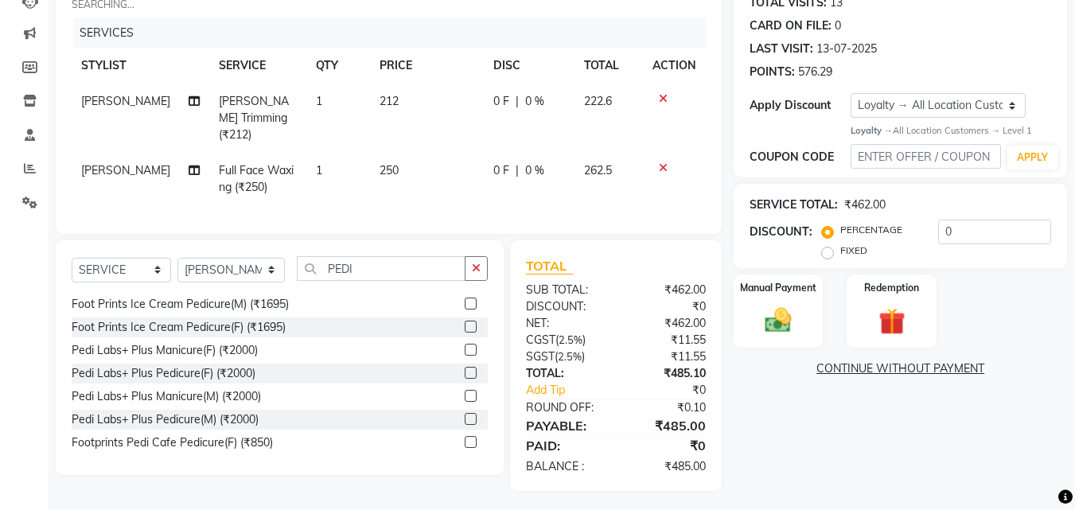
click at [465, 390] on label at bounding box center [471, 396] width 12 height 12
click at [465, 392] on input "checkbox" at bounding box center [470, 397] width 10 height 10
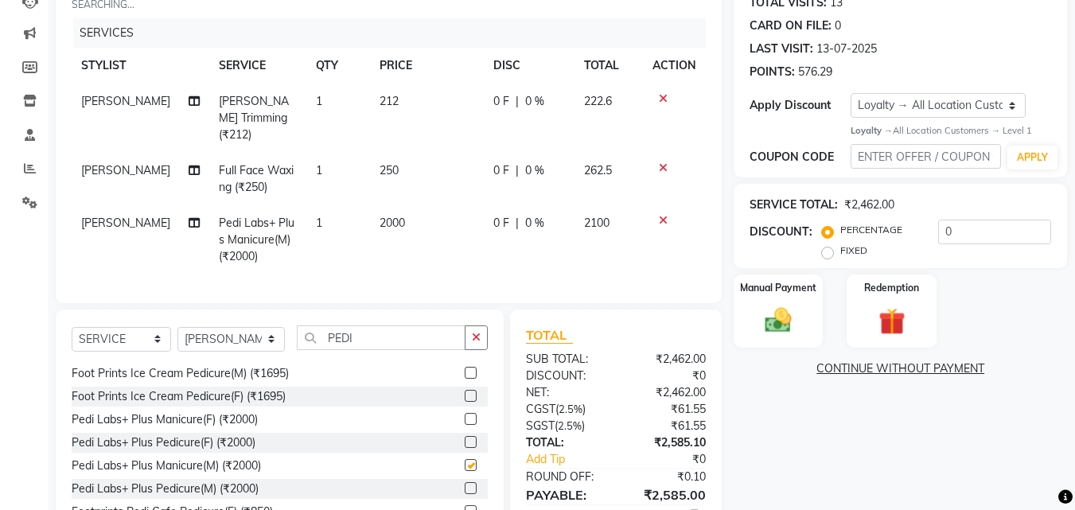
checkbox input "false"
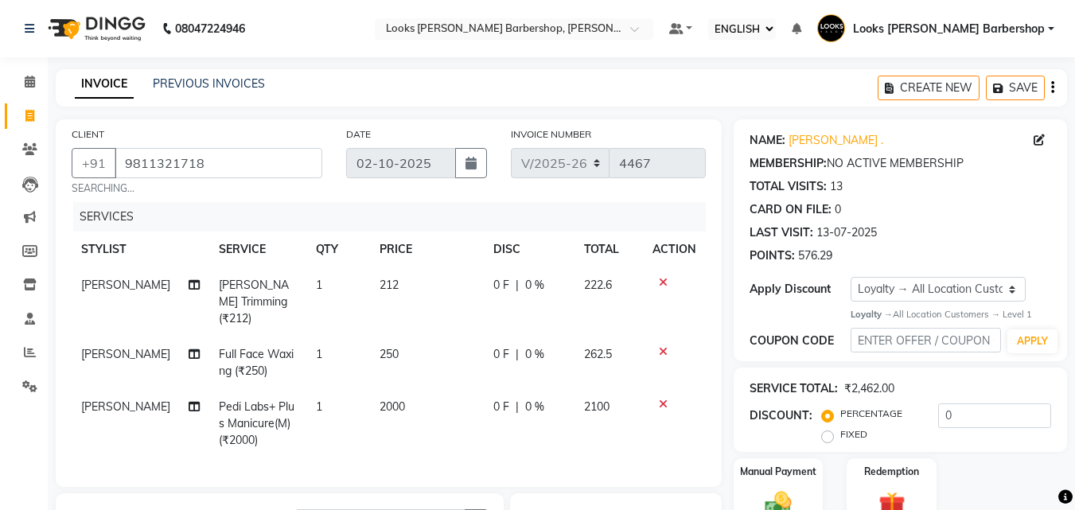
scroll to position [253, 0]
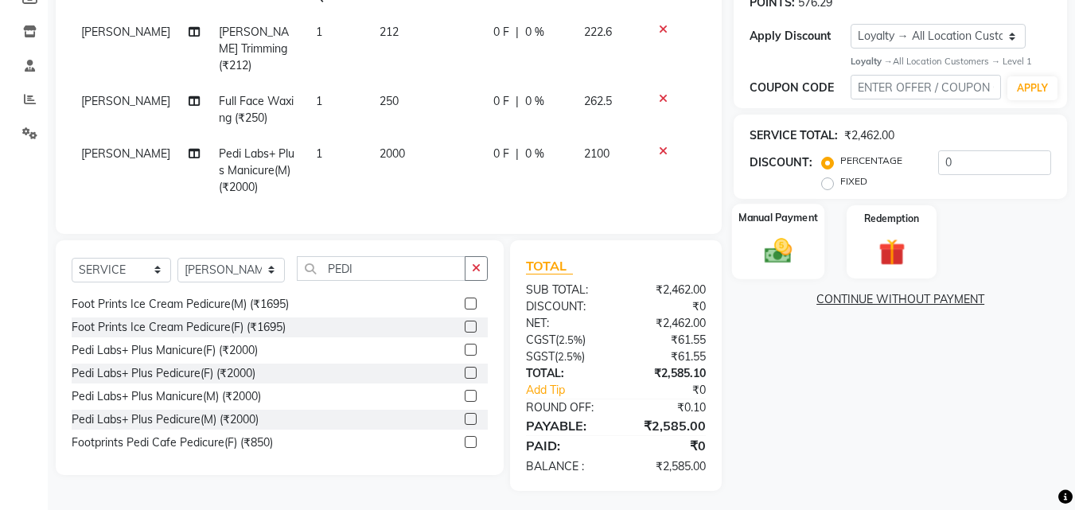
click at [756, 268] on div "Manual Payment" at bounding box center [778, 242] width 93 height 76
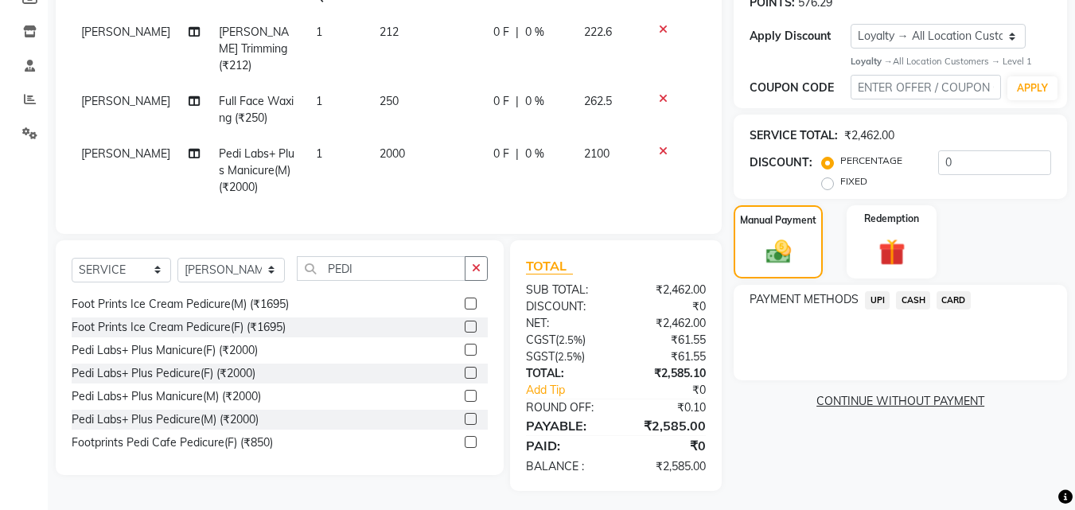
click at [920, 289] on div "PAYMENT METHODS UPI CASH CARD" at bounding box center [900, 333] width 333 height 96
click at [911, 296] on span "CASH" at bounding box center [913, 300] width 34 height 18
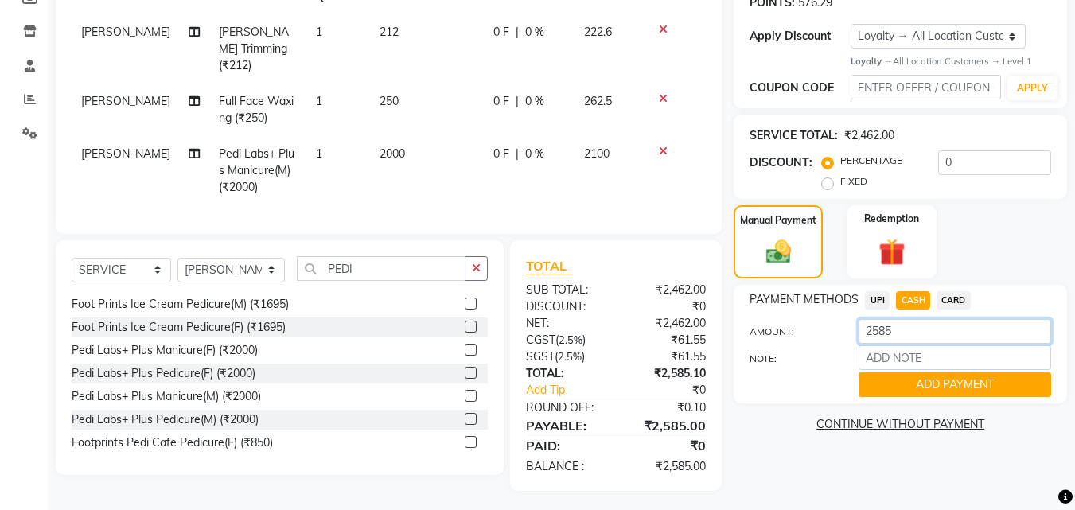
click at [899, 326] on input "2585" at bounding box center [955, 331] width 193 height 25
type input "2"
type input "3000"
click at [875, 380] on button "ADD PAYMENT" at bounding box center [955, 384] width 193 height 25
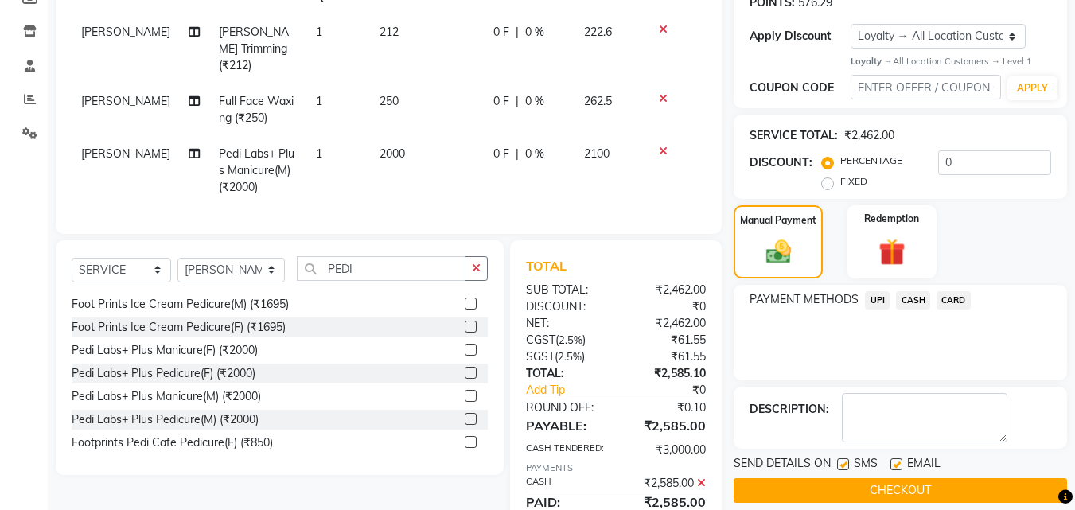
scroll to position [439, 0]
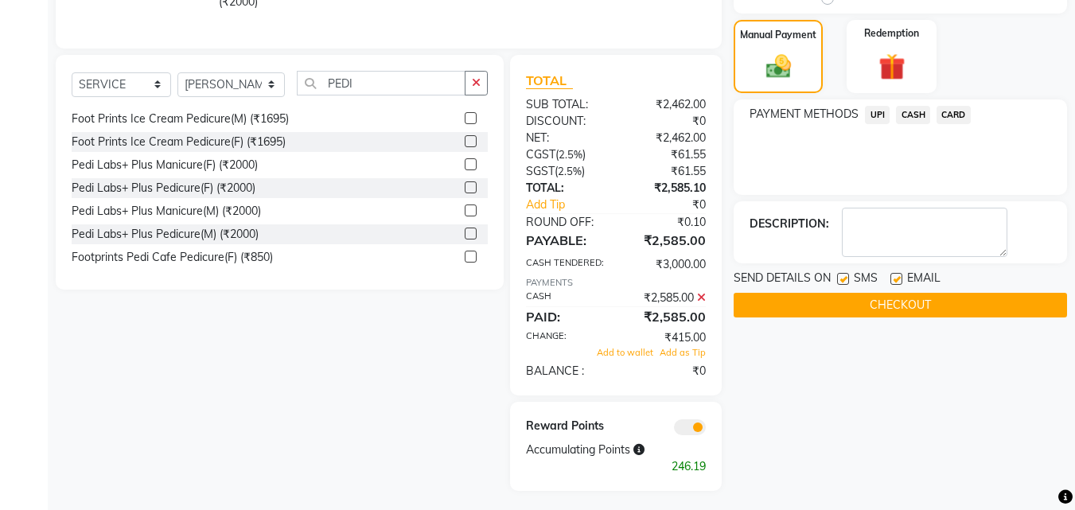
click at [885, 311] on button "CHECKOUT" at bounding box center [900, 305] width 333 height 25
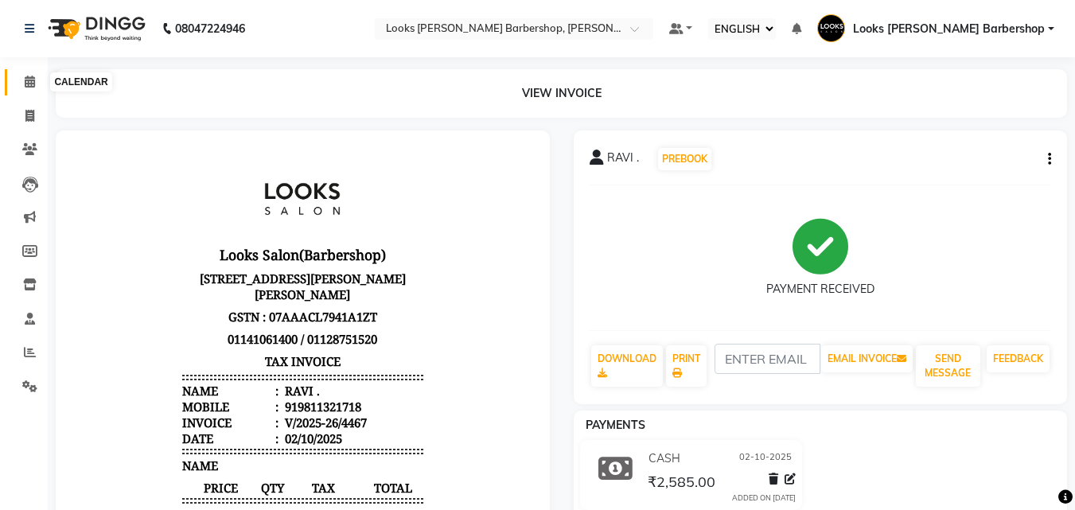
click at [23, 82] on span at bounding box center [30, 82] width 28 height 18
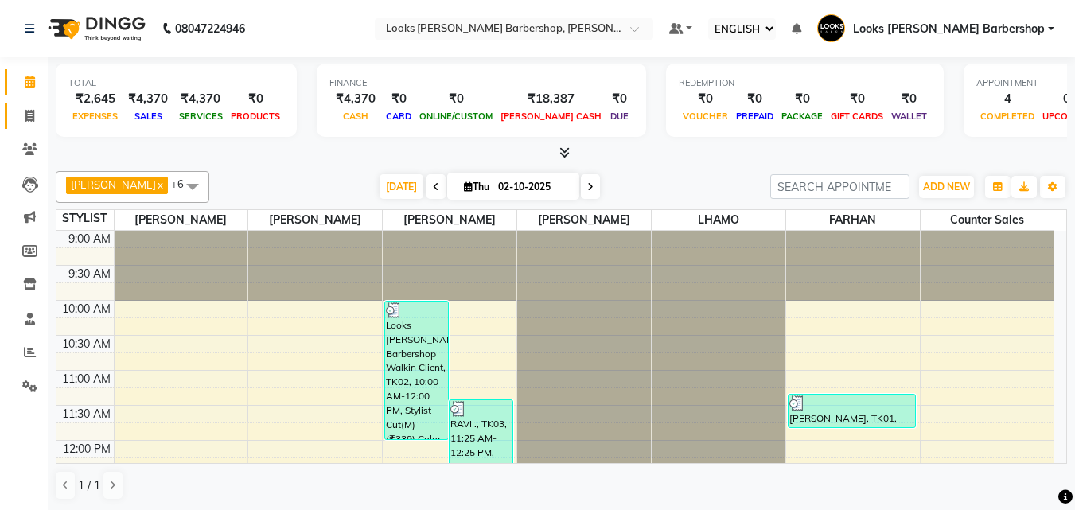
click at [28, 106] on link "INVOICE" at bounding box center [24, 116] width 38 height 26
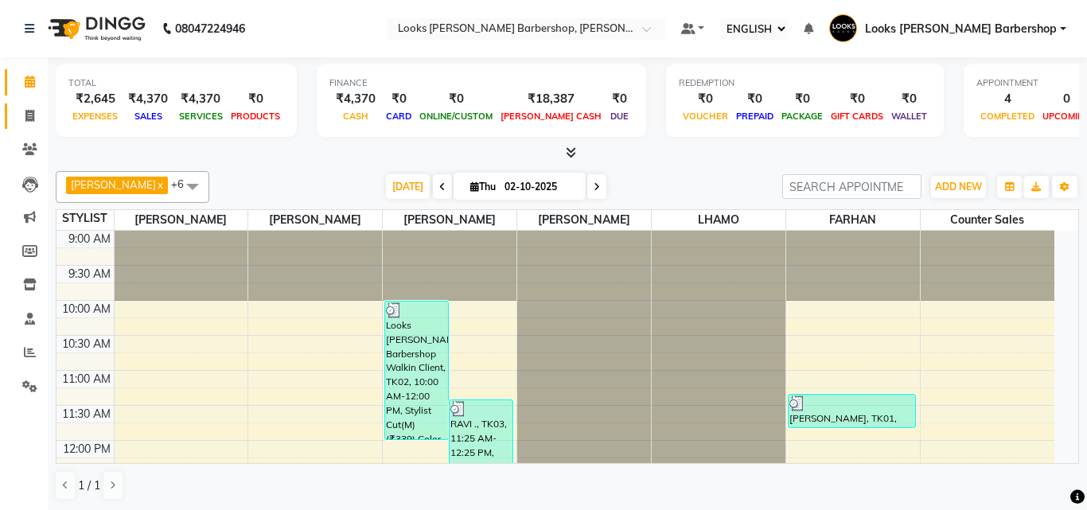
select select "4323"
select select "service"
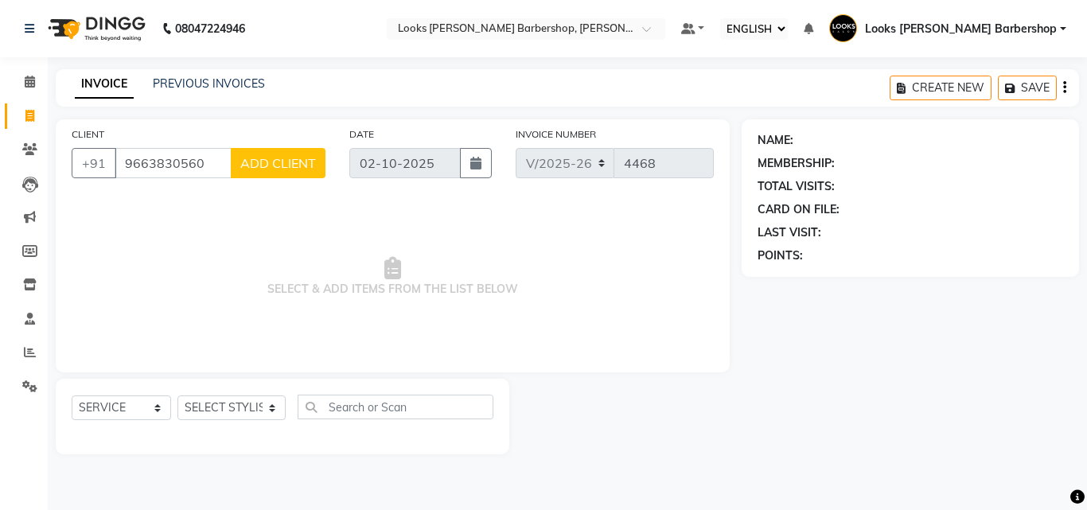
type input "9663830560"
click at [302, 171] on button "ADD CLIENT" at bounding box center [278, 163] width 95 height 30
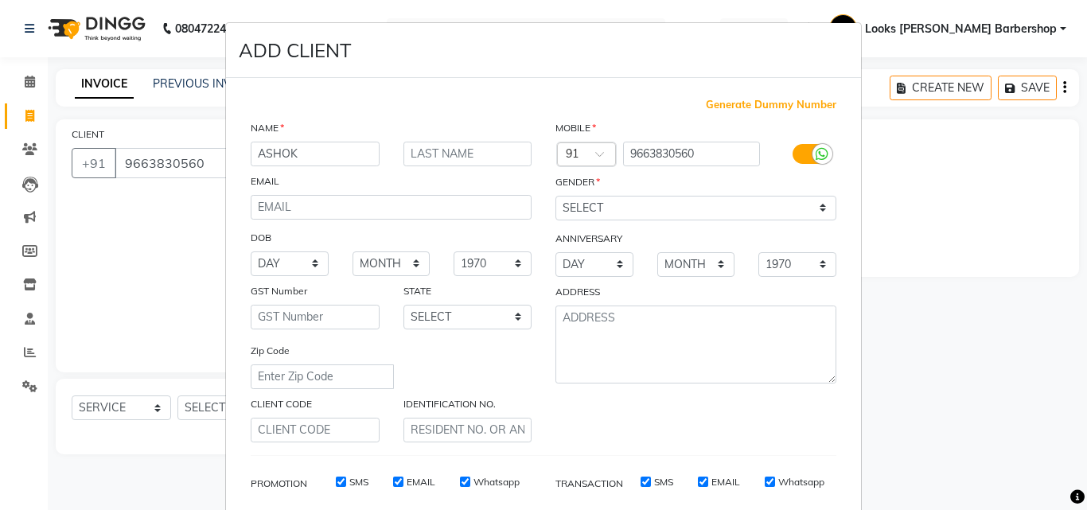
type input "ASHOK"
click at [447, 147] on input "text" at bounding box center [468, 154] width 129 height 25
type input "K"
click at [630, 204] on select "SELECT MALE FEMALE OTHER PREFER NOT TO SAY" at bounding box center [696, 208] width 281 height 25
select select "male"
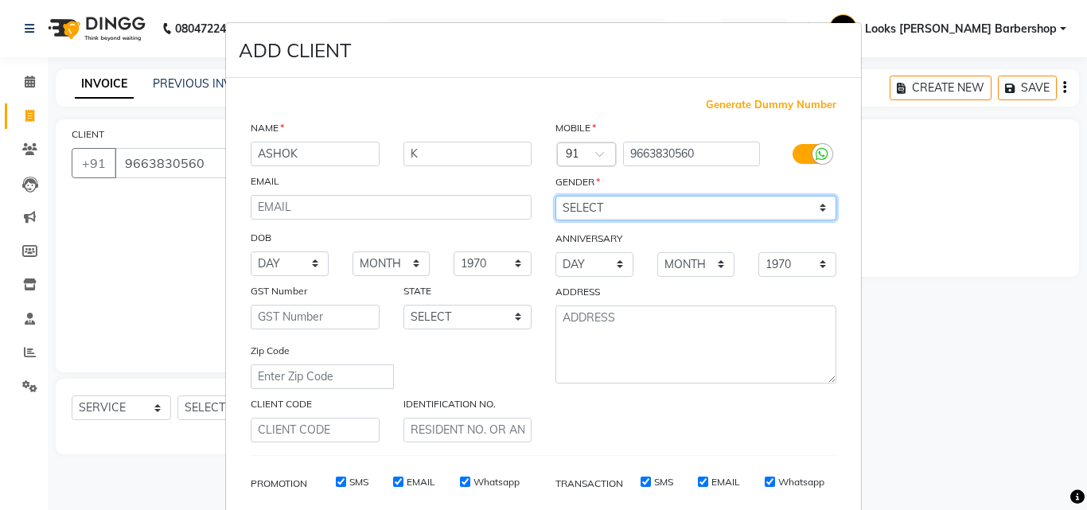
click at [556, 196] on select "SELECT MALE FEMALE OTHER PREFER NOT TO SAY" at bounding box center [696, 208] width 281 height 25
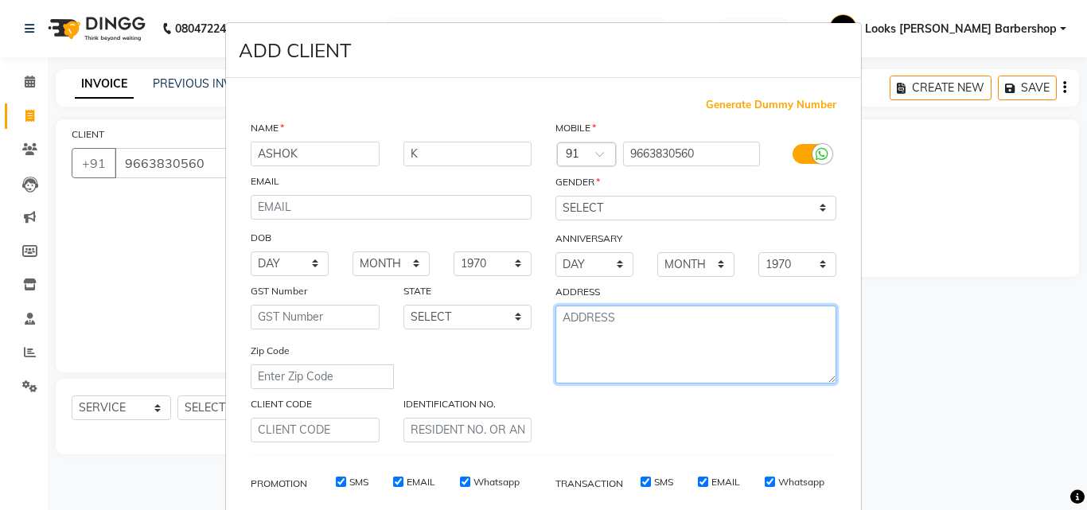
click at [605, 342] on textarea at bounding box center [696, 345] width 281 height 78
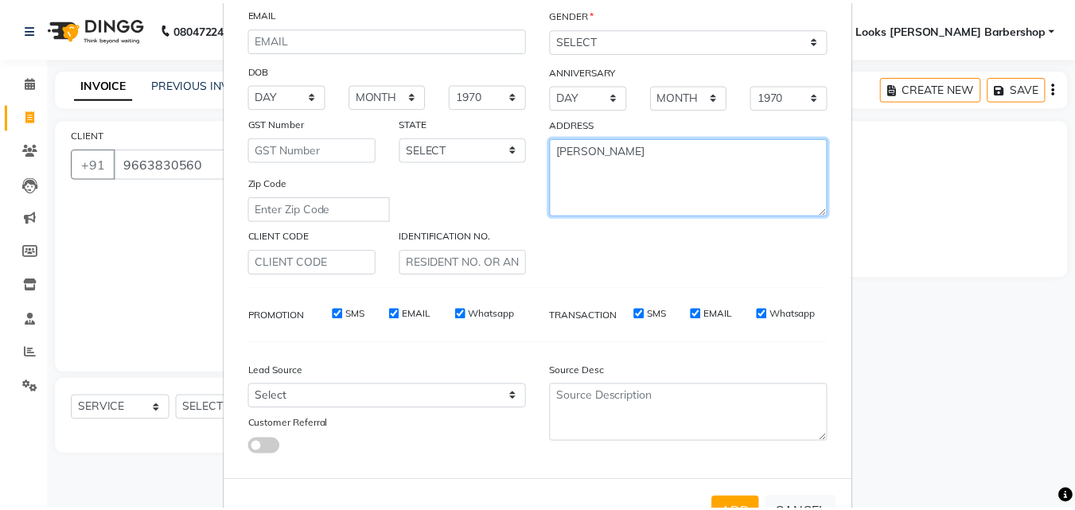
scroll to position [224, 0]
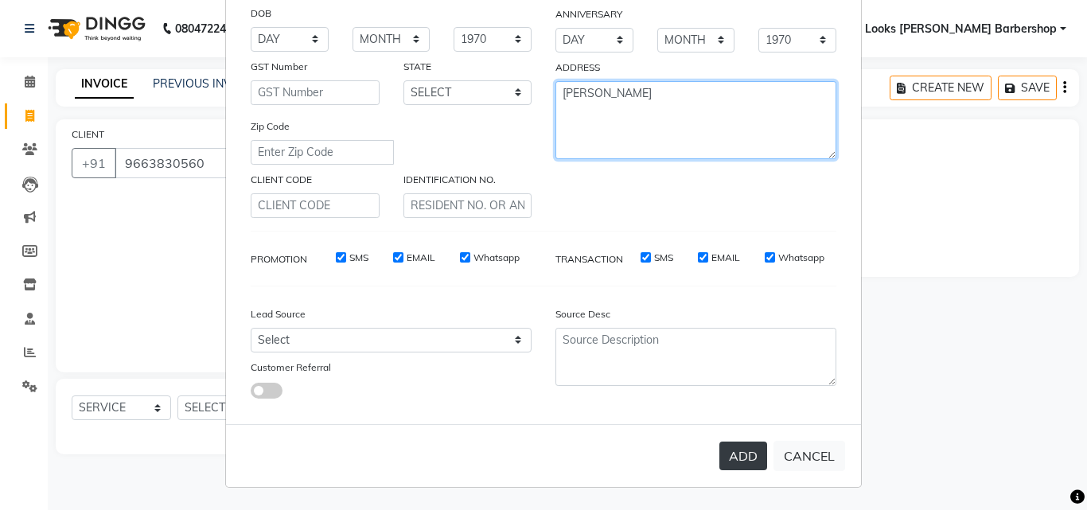
type textarea "[PERSON_NAME]"
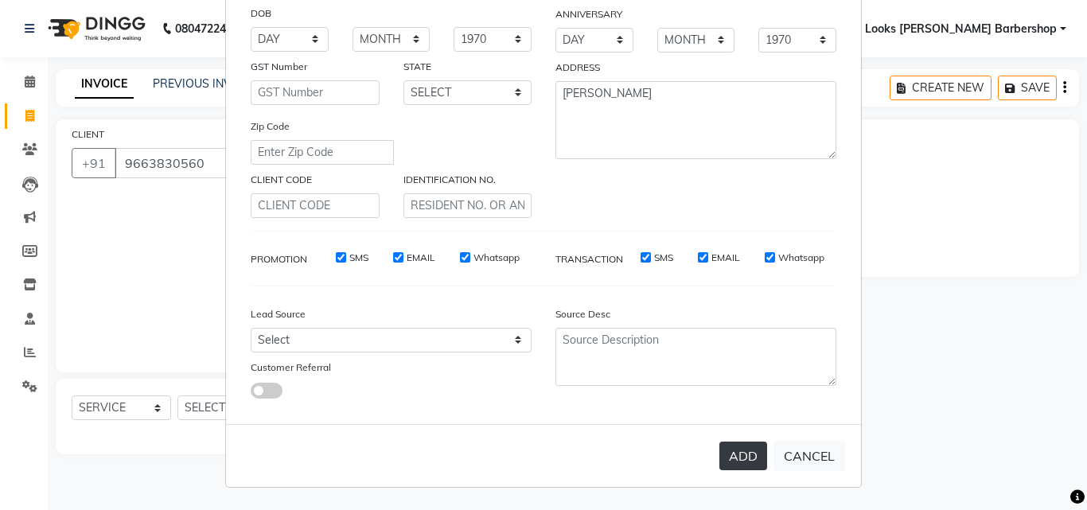
click at [721, 463] on button "ADD" at bounding box center [744, 456] width 48 height 29
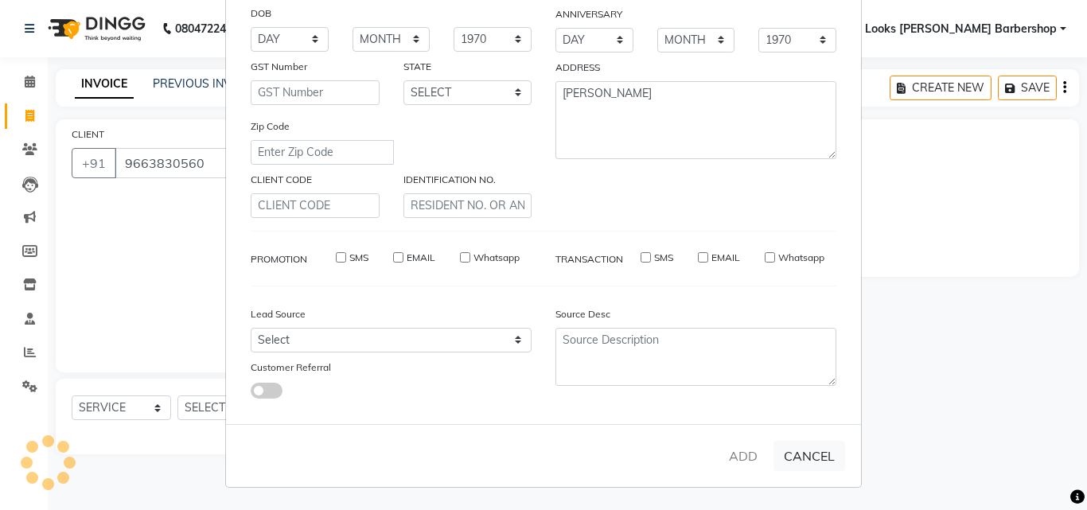
select select
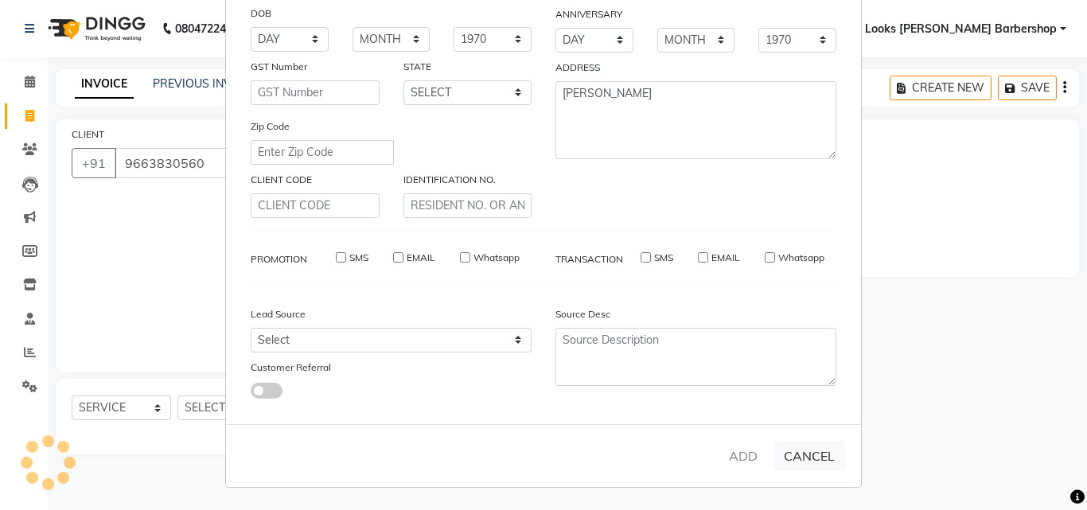
select select
checkbox input "false"
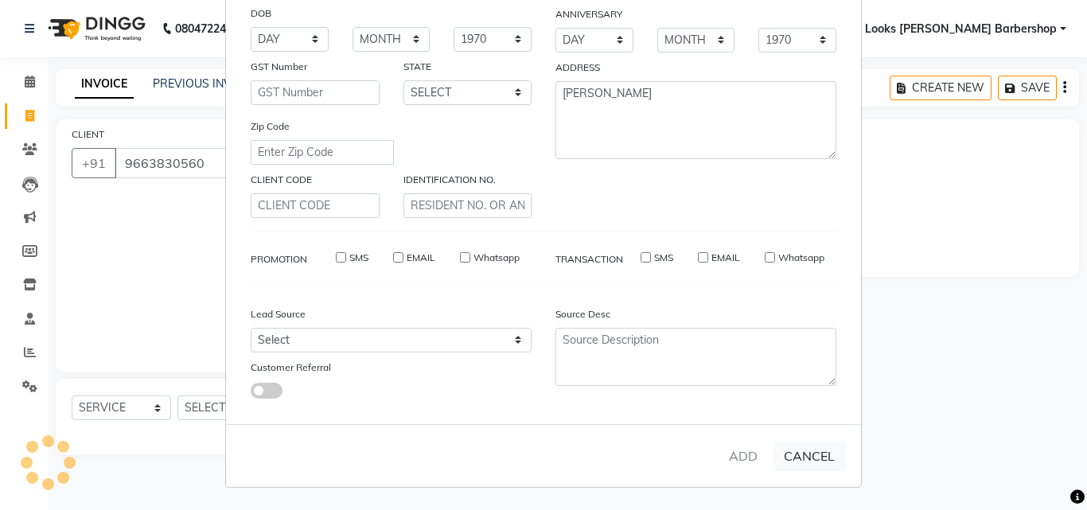
checkbox input "false"
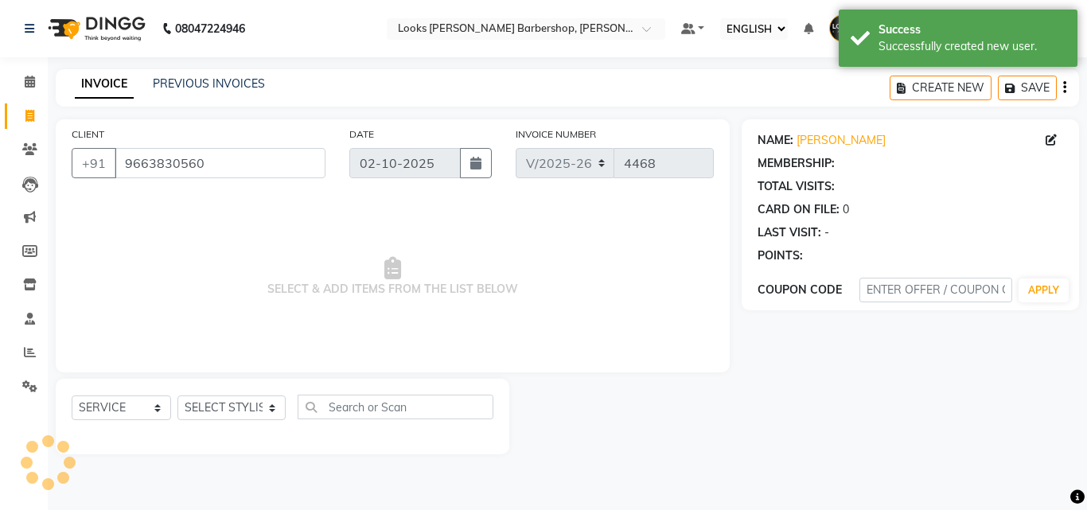
select select "1: Object"
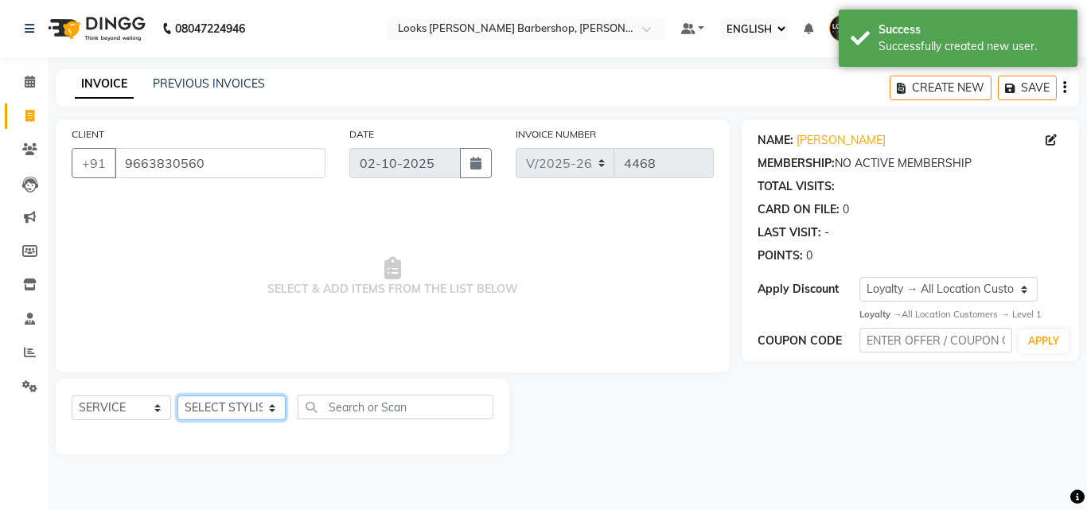
click at [272, 396] on select "SELECT STYLIST [PERSON_NAME] [PERSON_NAME] Amazon_Kart [PERSON_NAME] Counter Sa…" at bounding box center [231, 408] width 108 height 25
select select "23406"
click at [177, 396] on select "SELECT STYLIST [PERSON_NAME] [PERSON_NAME] Amazon_Kart [PERSON_NAME] Counter Sa…" at bounding box center [231, 408] width 108 height 25
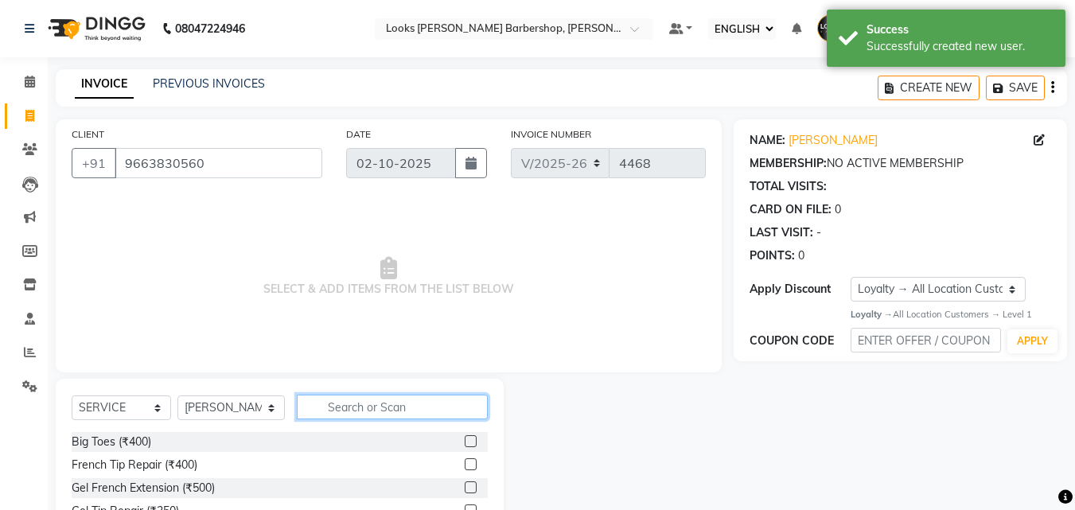
click at [432, 415] on input "text" at bounding box center [393, 407] width 192 height 25
type input "BEARD"
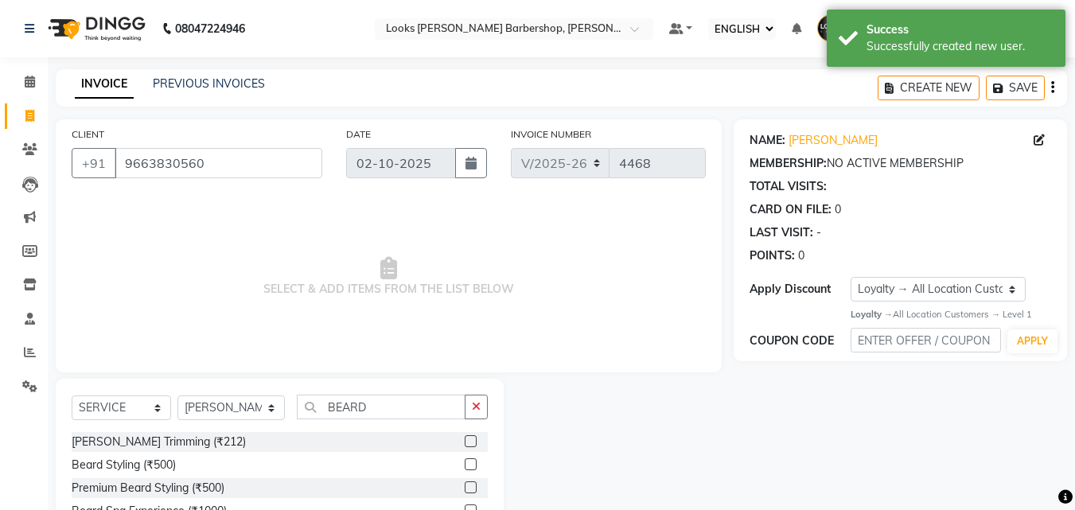
click at [474, 442] on label at bounding box center [471, 441] width 12 height 12
click at [474, 442] on input "checkbox" at bounding box center [470, 442] width 10 height 10
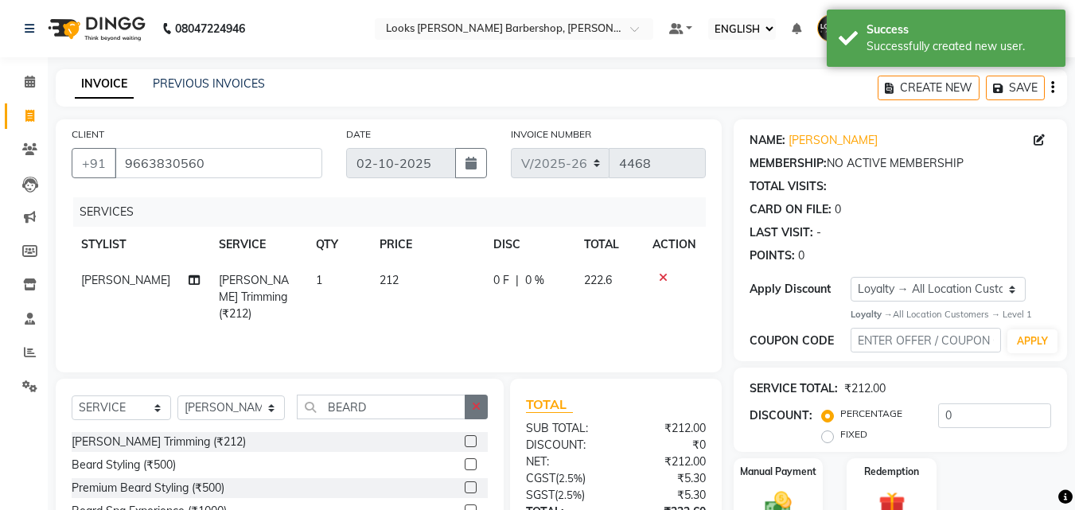
checkbox input "false"
click at [478, 410] on icon "button" at bounding box center [476, 406] width 9 height 11
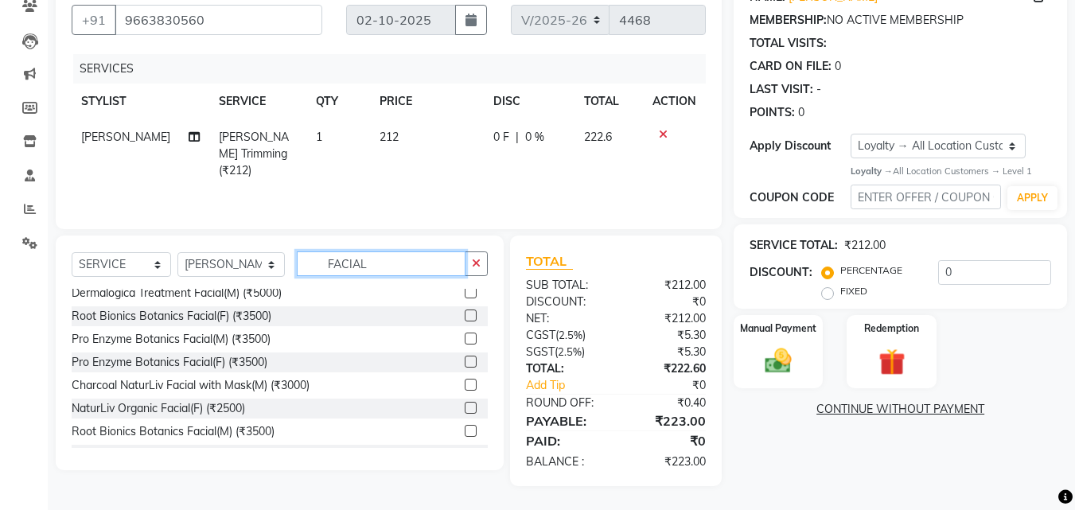
scroll to position [252, 0]
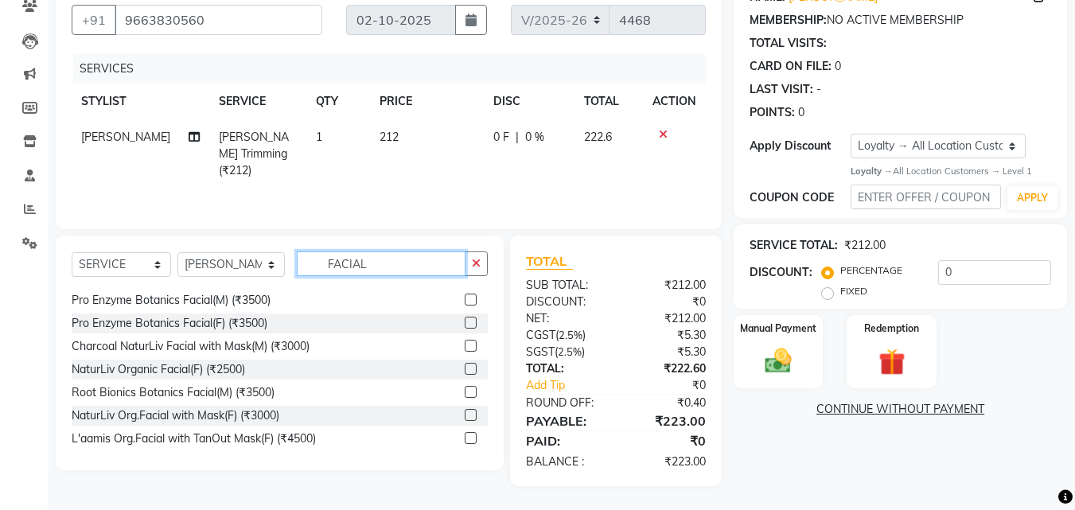
type input "FACIAL"
click at [465, 436] on label at bounding box center [471, 438] width 12 height 12
click at [465, 436] on input "checkbox" at bounding box center [470, 439] width 10 height 10
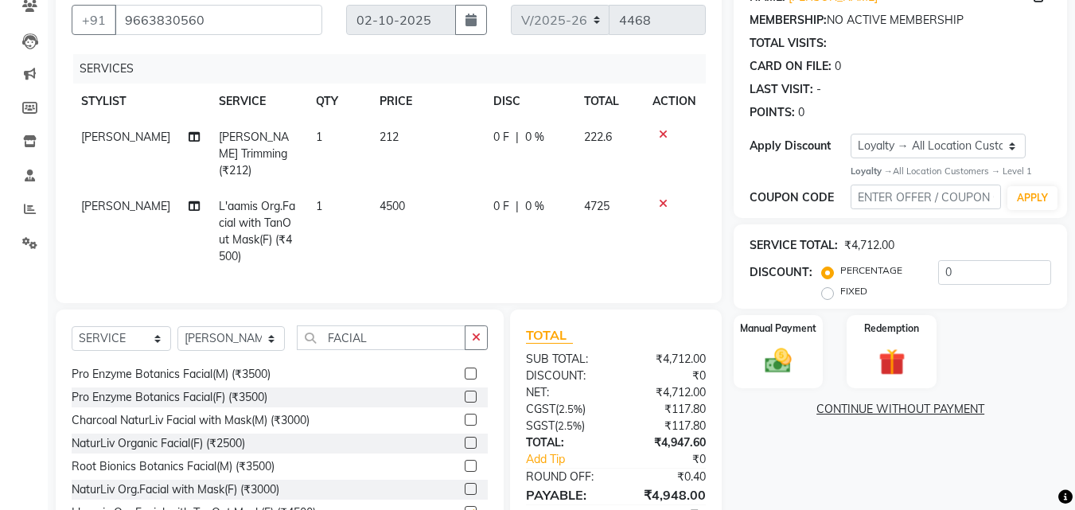
checkbox input "false"
click at [474, 347] on div "SELECT SERVICE PRODUCT MEMBERSHIP PACKAGE VOUCHER PREPAID GIFT CARD SELECT STYL…" at bounding box center [280, 344] width 416 height 37
click at [476, 345] on button "button" at bounding box center [476, 338] width 23 height 25
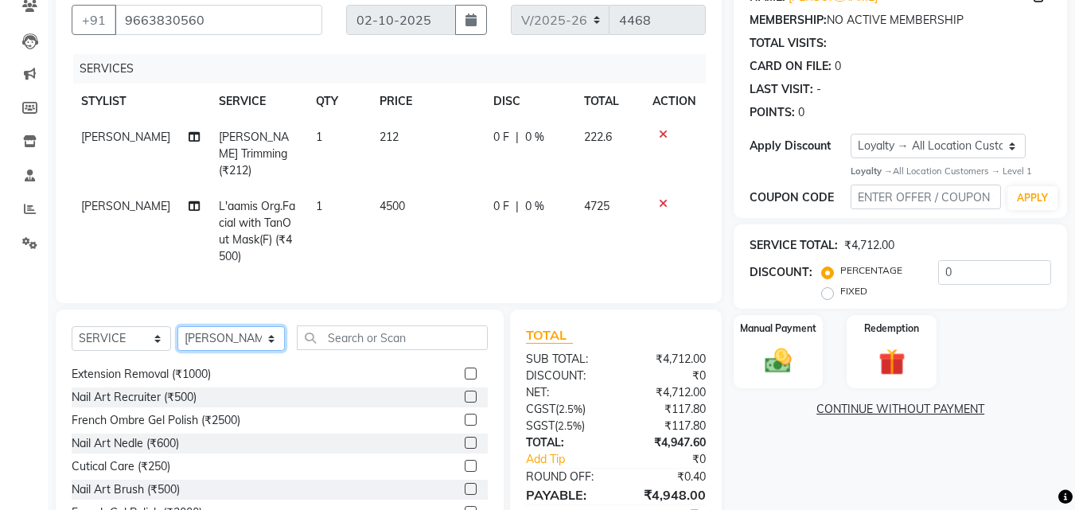
click at [216, 341] on select "SELECT STYLIST [PERSON_NAME] [PERSON_NAME] Amazon_Kart [PERSON_NAME] Counter Sa…" at bounding box center [230, 338] width 107 height 25
select select "27358"
click at [177, 326] on select "SELECT STYLIST [PERSON_NAME] [PERSON_NAME] Amazon_Kart [PERSON_NAME] Counter Sa…" at bounding box center [230, 338] width 107 height 25
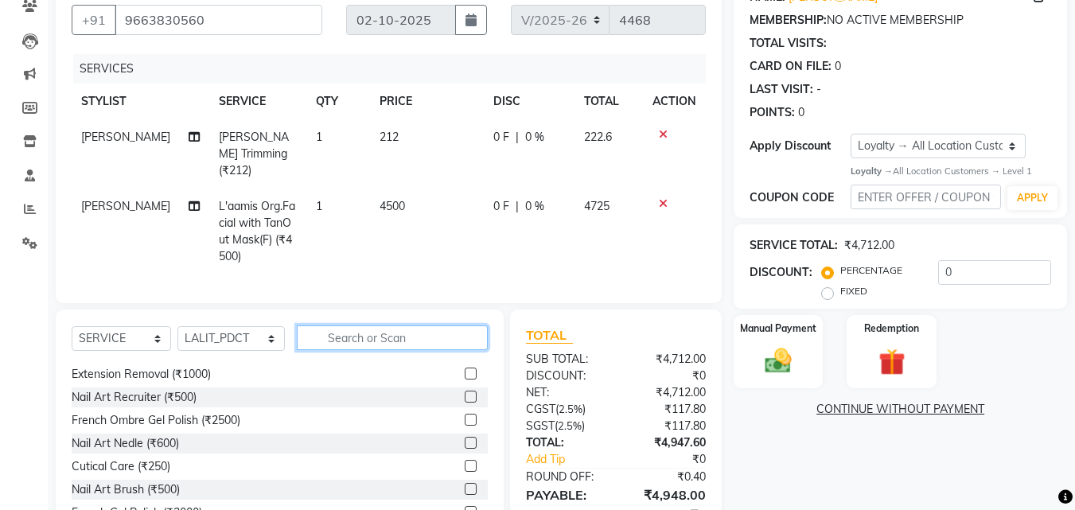
click at [392, 334] on input "text" at bounding box center [393, 338] width 192 height 25
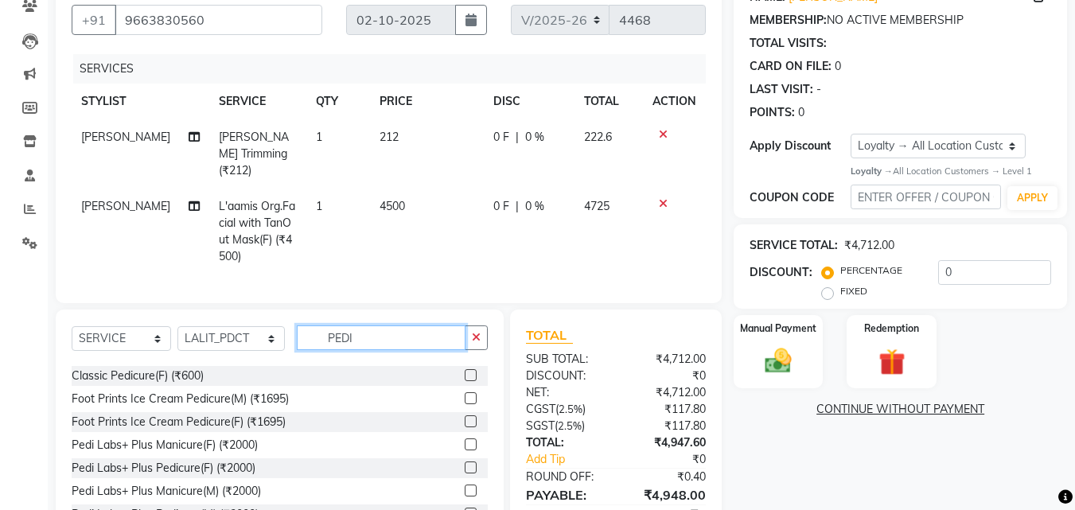
scroll to position [233, 0]
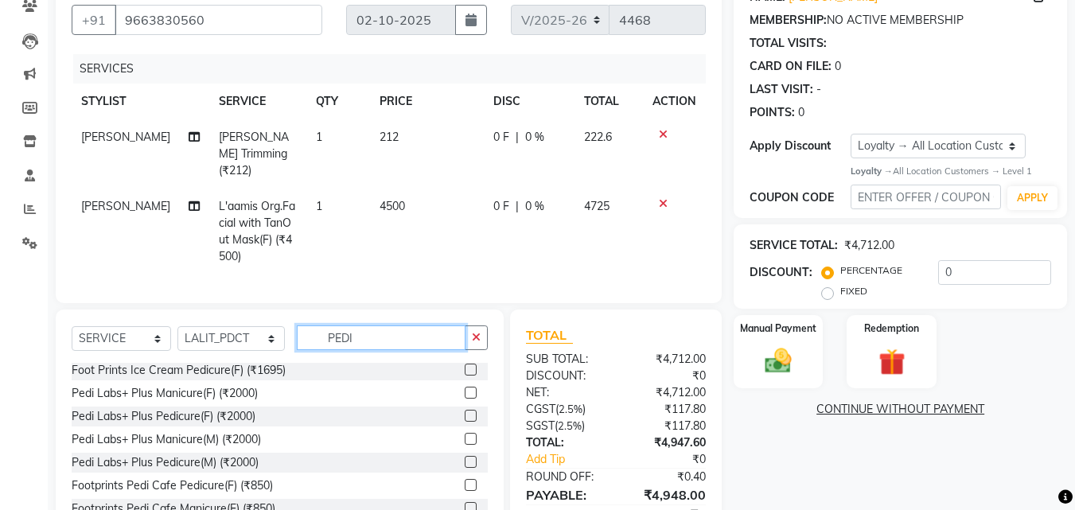
type input "PEDI"
click at [465, 433] on label at bounding box center [471, 439] width 12 height 12
click at [465, 435] on input "checkbox" at bounding box center [470, 440] width 10 height 10
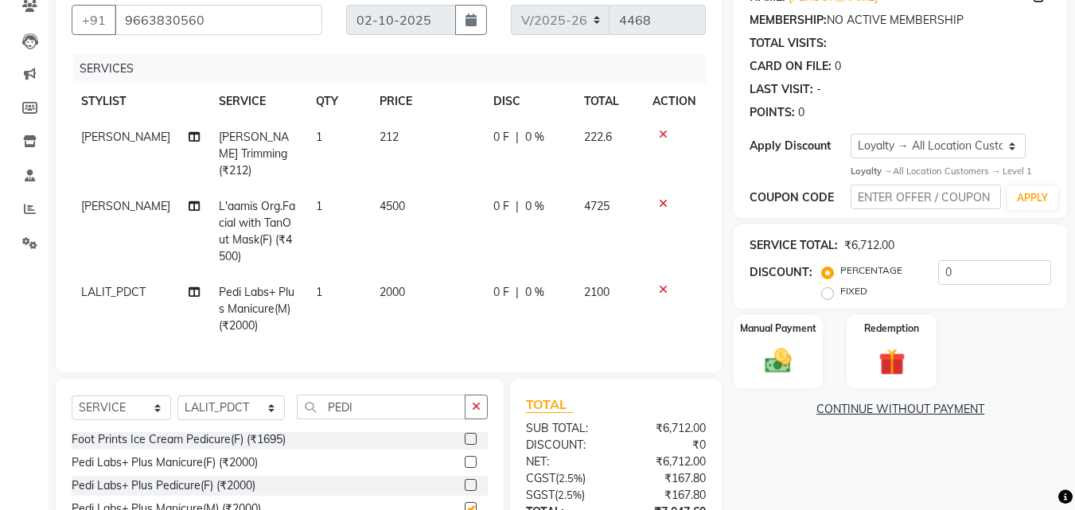
checkbox input "false"
click at [484, 407] on button "button" at bounding box center [476, 407] width 23 height 25
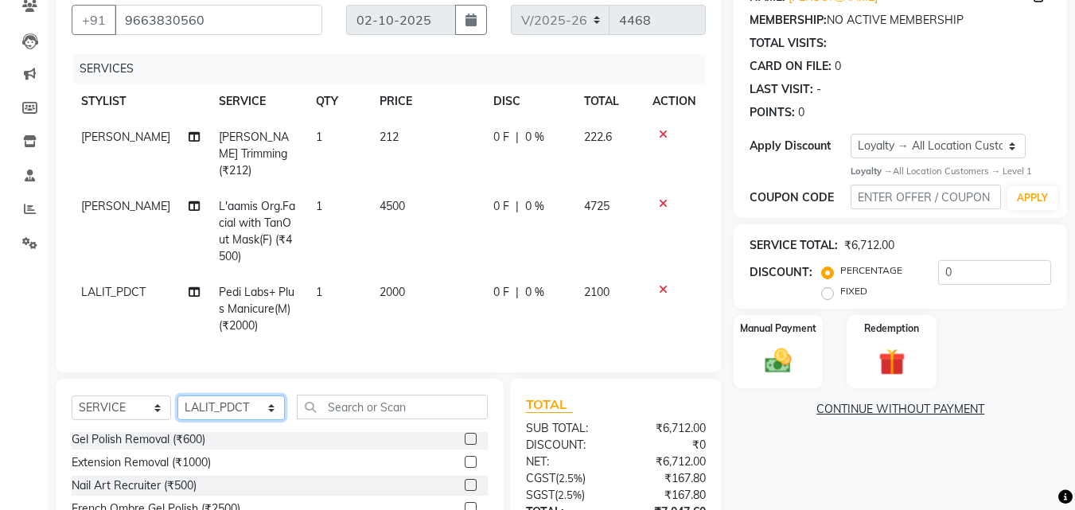
click at [211, 410] on select "SELECT STYLIST [PERSON_NAME] [PERSON_NAME] Amazon_Kart [PERSON_NAME] Counter Sa…" at bounding box center [230, 408] width 107 height 25
select select "23413"
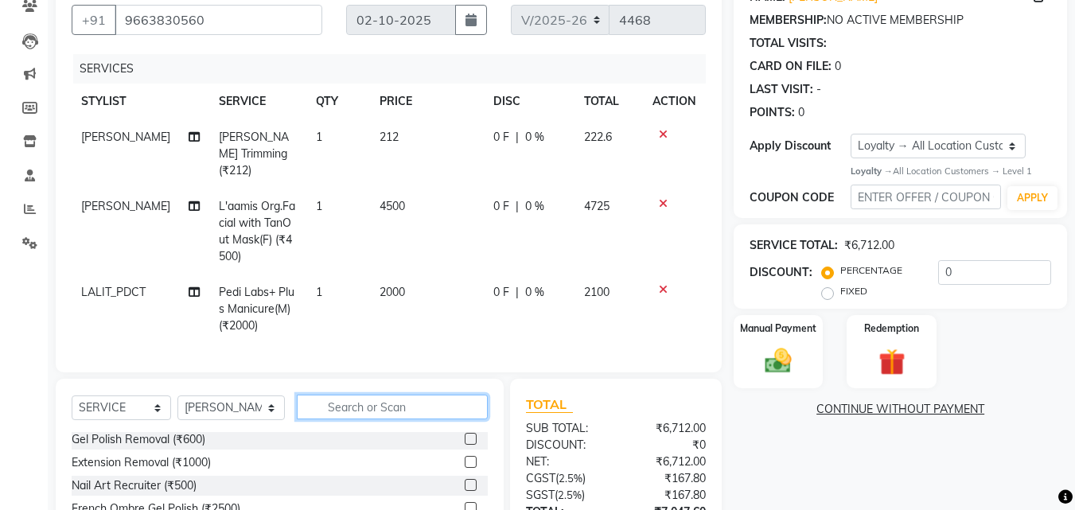
click at [314, 403] on input "text" at bounding box center [393, 407] width 192 height 25
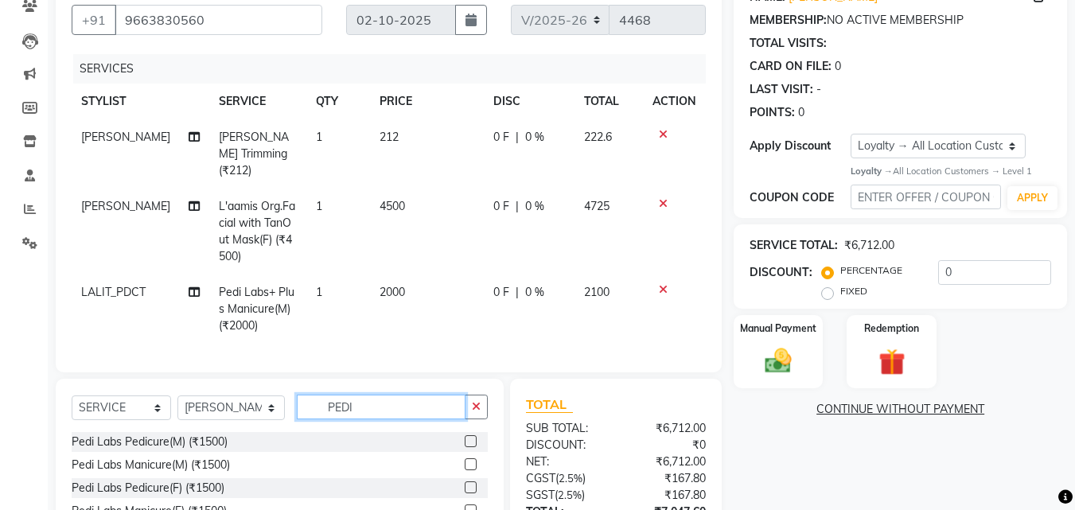
scroll to position [282, 0]
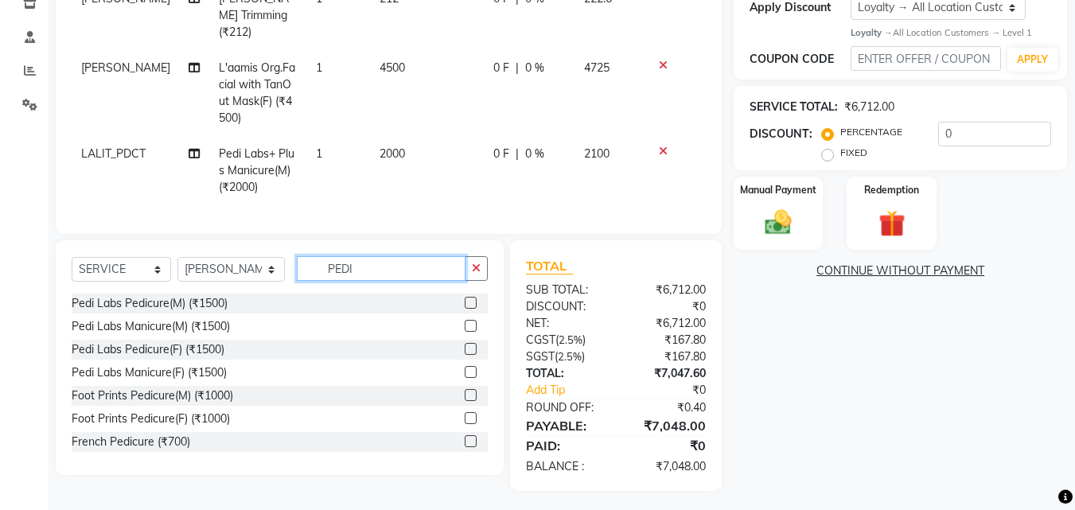
type input "PEDI"
click at [465, 415] on label at bounding box center [471, 418] width 12 height 12
click at [465, 415] on input "checkbox" at bounding box center [470, 419] width 10 height 10
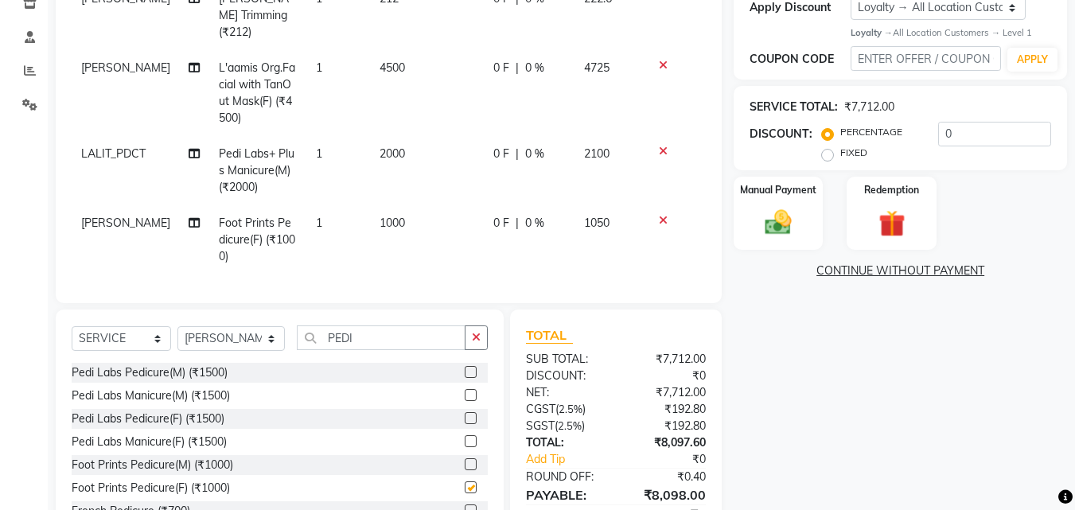
checkbox input "false"
click at [470, 331] on button "button" at bounding box center [476, 338] width 23 height 25
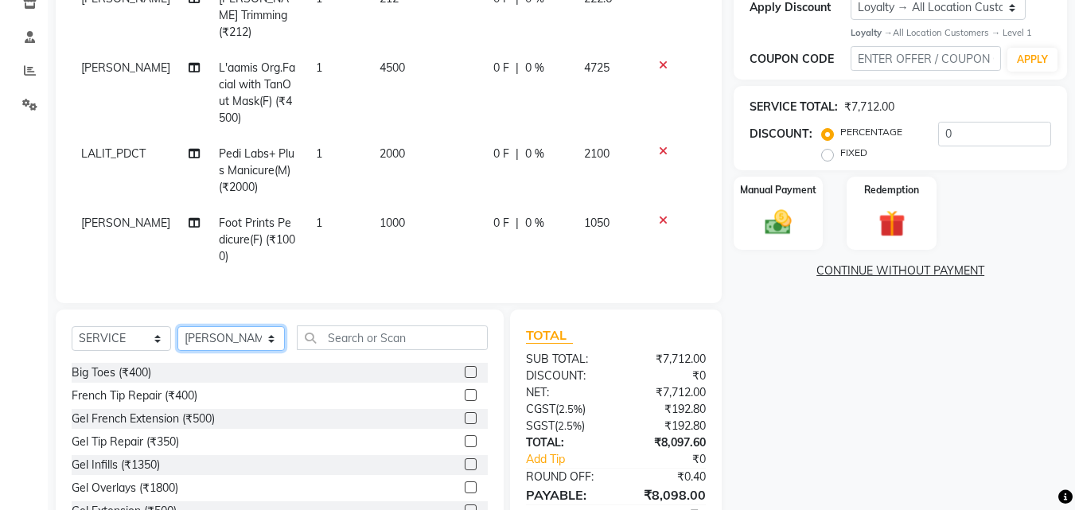
click at [239, 328] on select "SELECT STYLIST [PERSON_NAME] [PERSON_NAME] Amazon_Kart [PERSON_NAME] Counter Sa…" at bounding box center [230, 338] width 107 height 25
select select "23409"
click at [177, 326] on select "SELECT STYLIST [PERSON_NAME] [PERSON_NAME] Amazon_Kart [PERSON_NAME] Counter Sa…" at bounding box center [230, 338] width 107 height 25
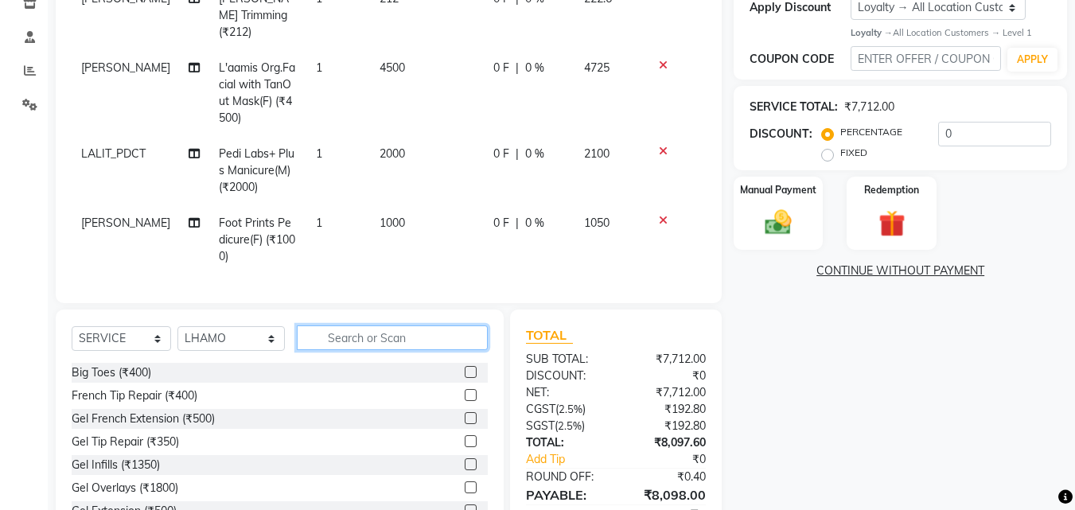
click at [333, 332] on input "text" at bounding box center [393, 338] width 192 height 25
type input "CUT"
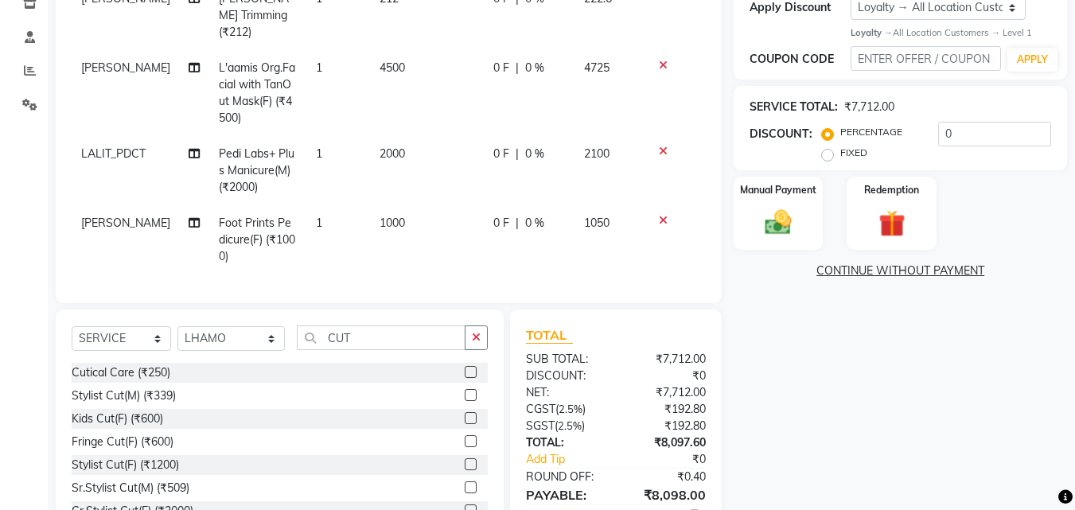
click at [465, 483] on label at bounding box center [471, 488] width 12 height 12
click at [465, 483] on input "checkbox" at bounding box center [470, 488] width 10 height 10
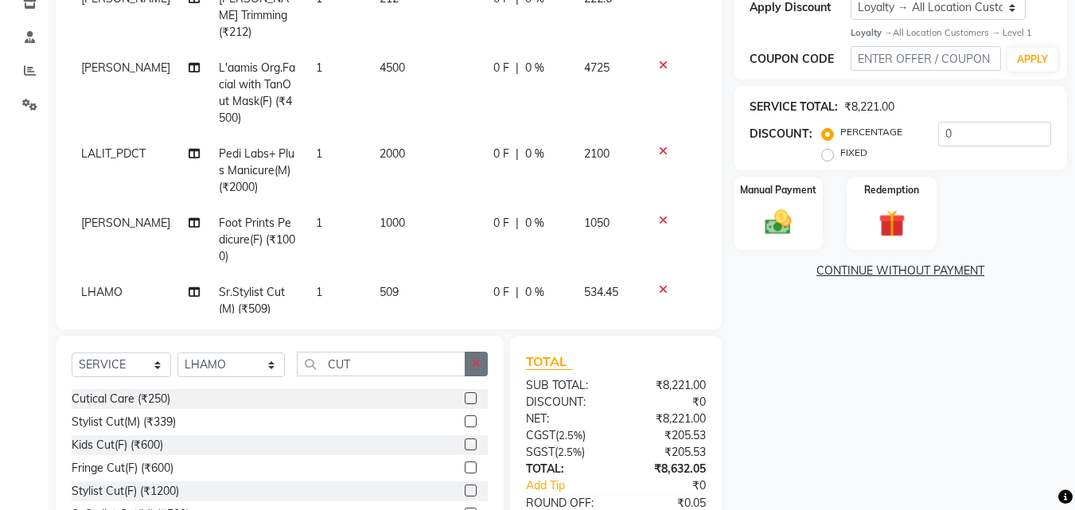
checkbox input "false"
click at [488, 348] on div "SELECT SERVICE PRODUCT MEMBERSHIP PACKAGE VOUCHER PREPAID GIFT CARD SELECT STYL…" at bounding box center [280, 453] width 448 height 235
click at [483, 369] on button "button" at bounding box center [476, 364] width 23 height 25
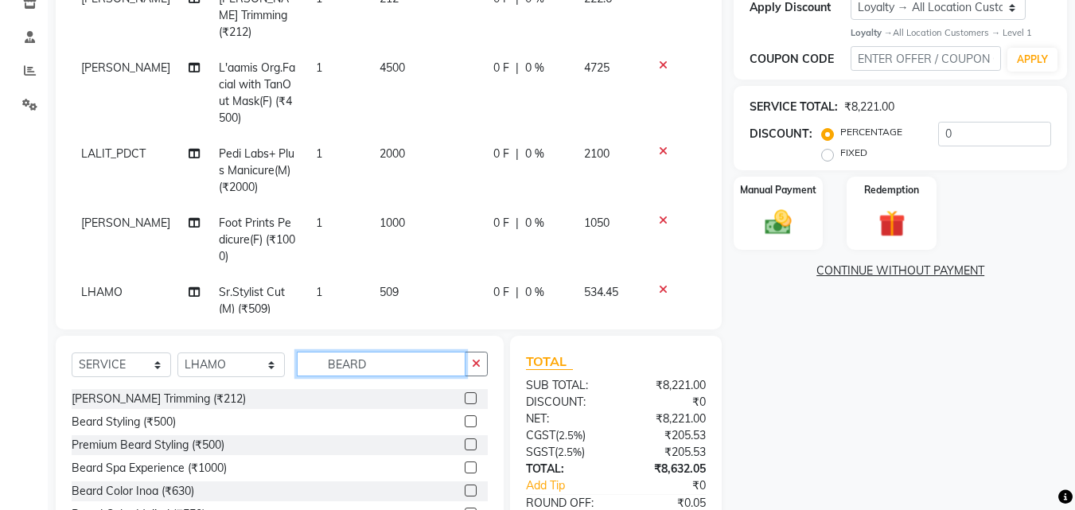
type input "BEARD"
drag, startPoint x: 469, startPoint y: 403, endPoint x: 468, endPoint y: 392, distance: 10.4
click at [469, 400] on label at bounding box center [471, 398] width 12 height 12
click at [469, 400] on input "checkbox" at bounding box center [470, 399] width 10 height 10
checkbox input "false"
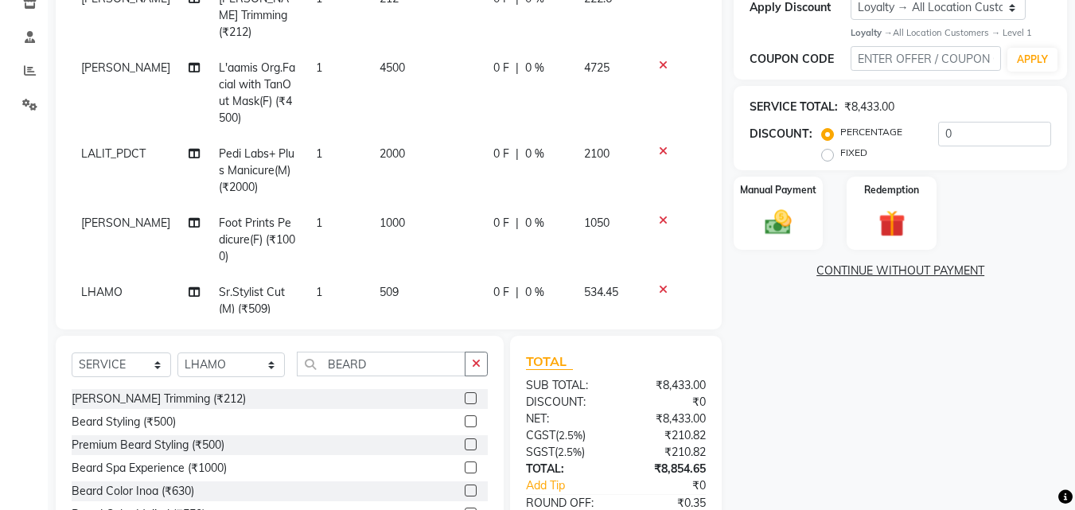
click at [476, 379] on div "SELECT SERVICE PRODUCT MEMBERSHIP PACKAGE VOUCHER PREPAID GIFT CARD SELECT STYL…" at bounding box center [280, 370] width 416 height 37
click at [484, 365] on button "button" at bounding box center [476, 364] width 23 height 25
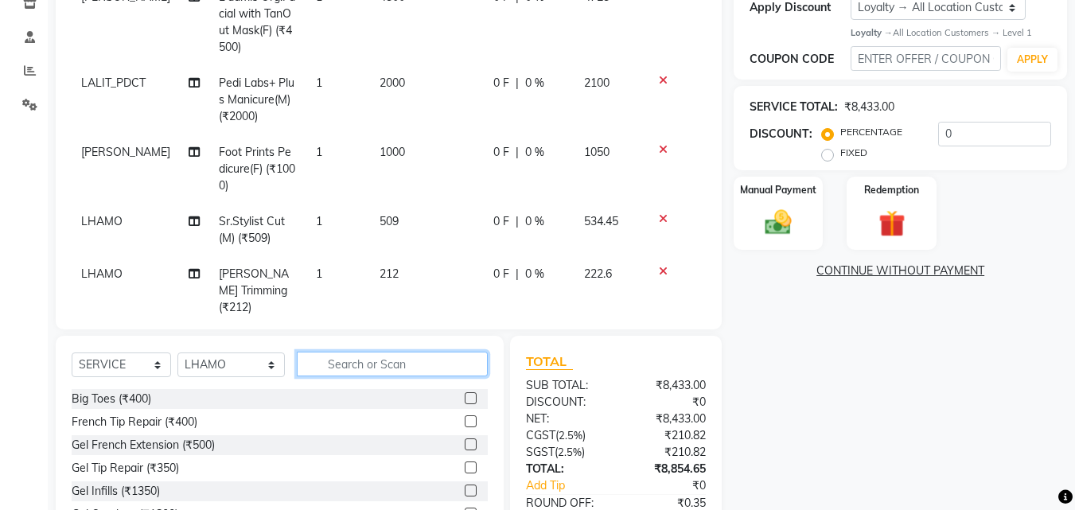
scroll to position [74, 0]
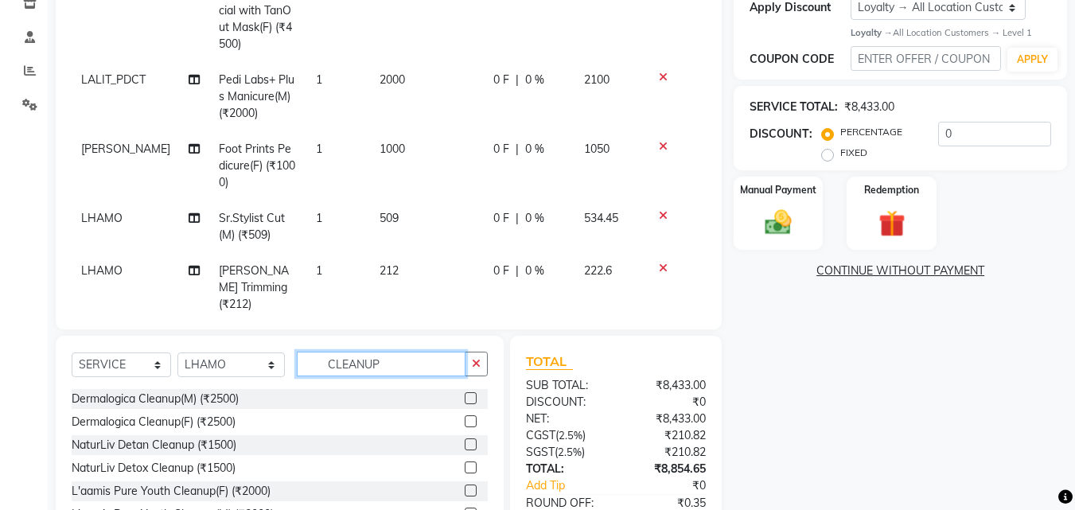
type input "CLEANUP"
click at [465, 397] on label at bounding box center [471, 398] width 12 height 12
click at [465, 397] on input "checkbox" at bounding box center [470, 399] width 10 height 10
checkbox input "false"
click at [479, 369] on button "button" at bounding box center [476, 364] width 23 height 25
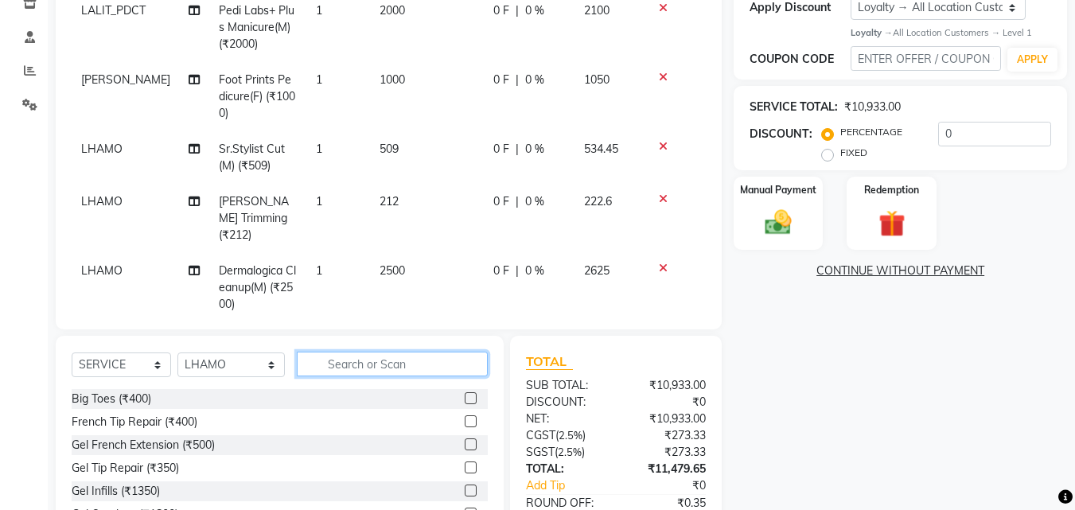
scroll to position [382, 0]
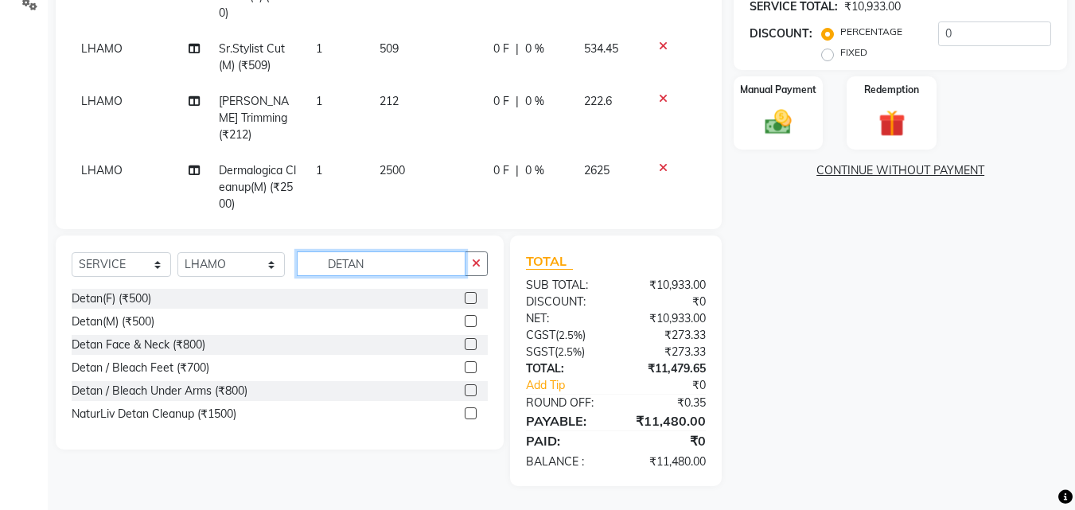
type input "DETAN"
click at [467, 369] on label at bounding box center [471, 367] width 12 height 12
click at [467, 369] on input "checkbox" at bounding box center [470, 368] width 10 height 10
checkbox input "false"
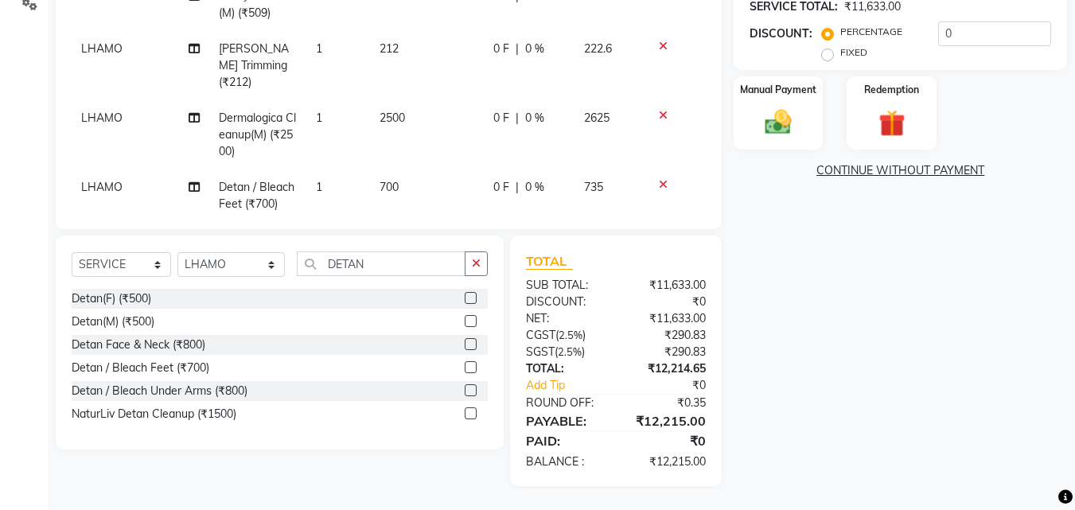
scroll to position [0, 0]
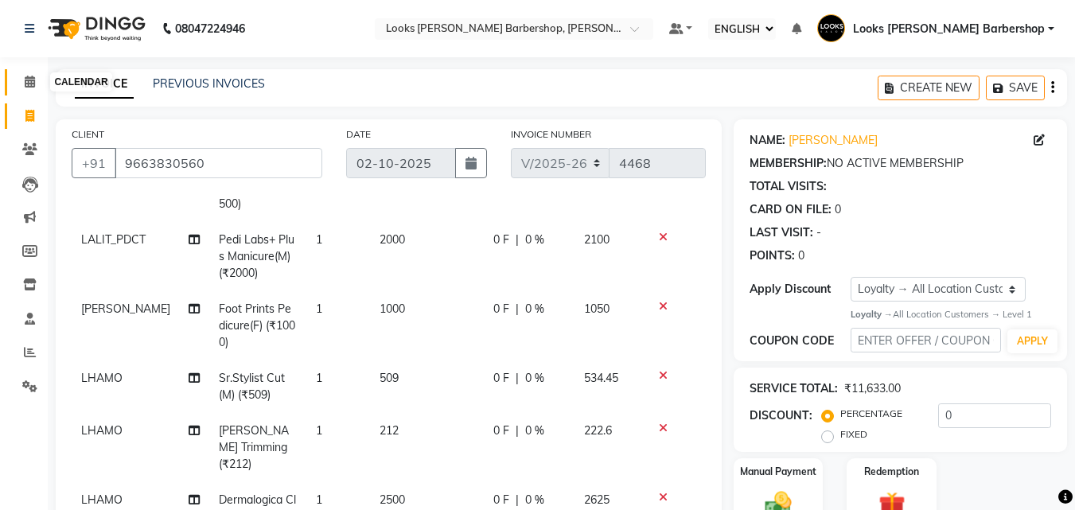
click at [29, 80] on icon at bounding box center [30, 82] width 10 height 12
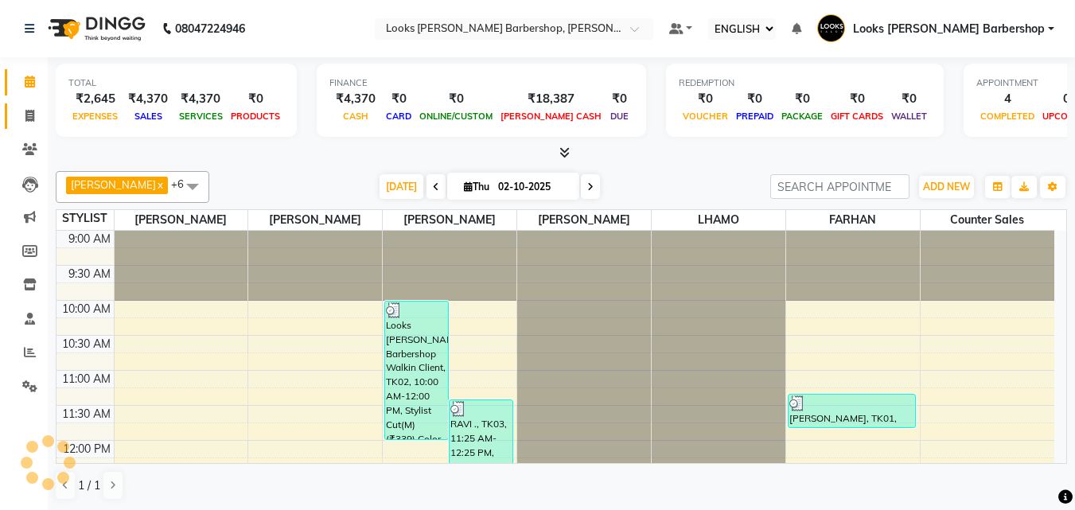
click at [15, 117] on link "INVOICE" at bounding box center [24, 116] width 38 height 26
select select "service"
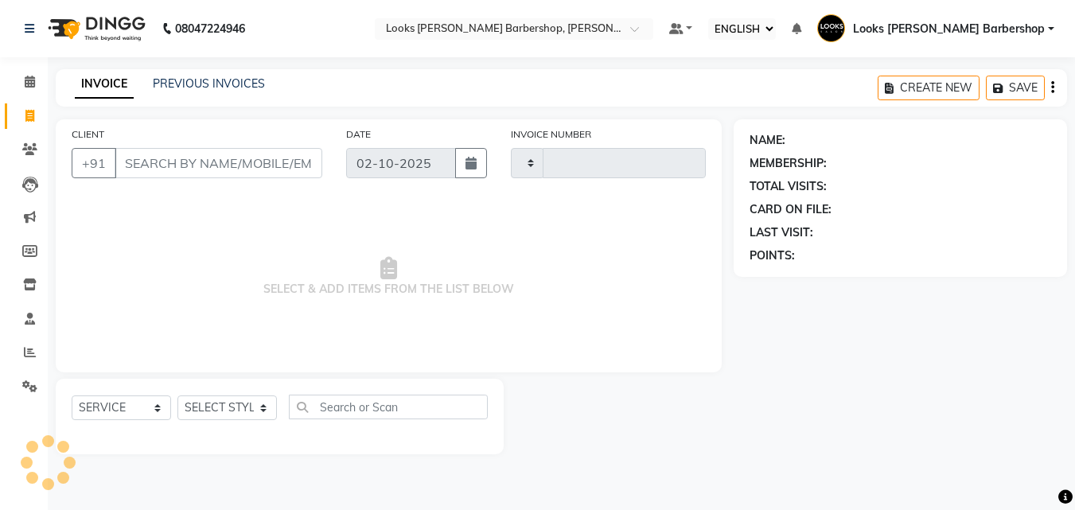
type input "4468"
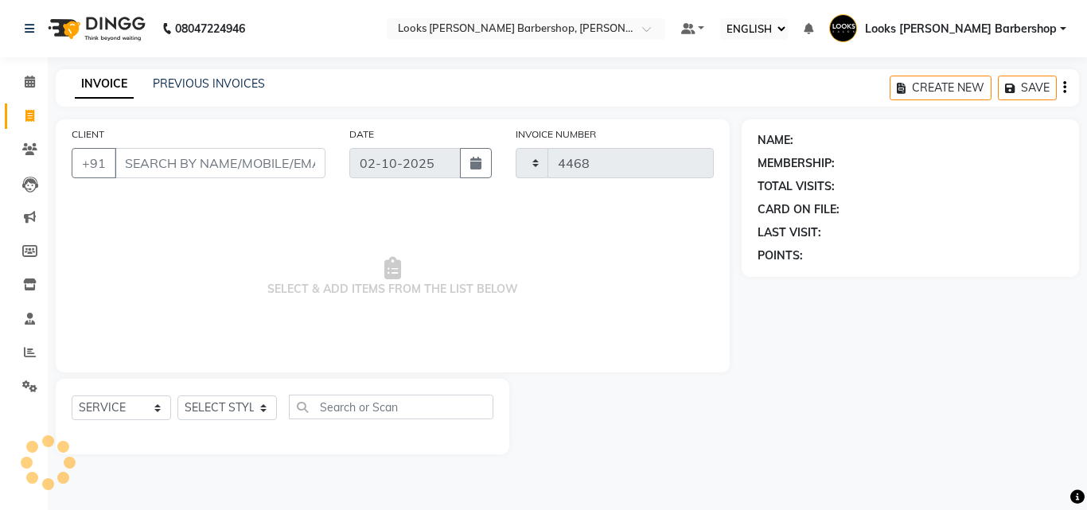
select select "4323"
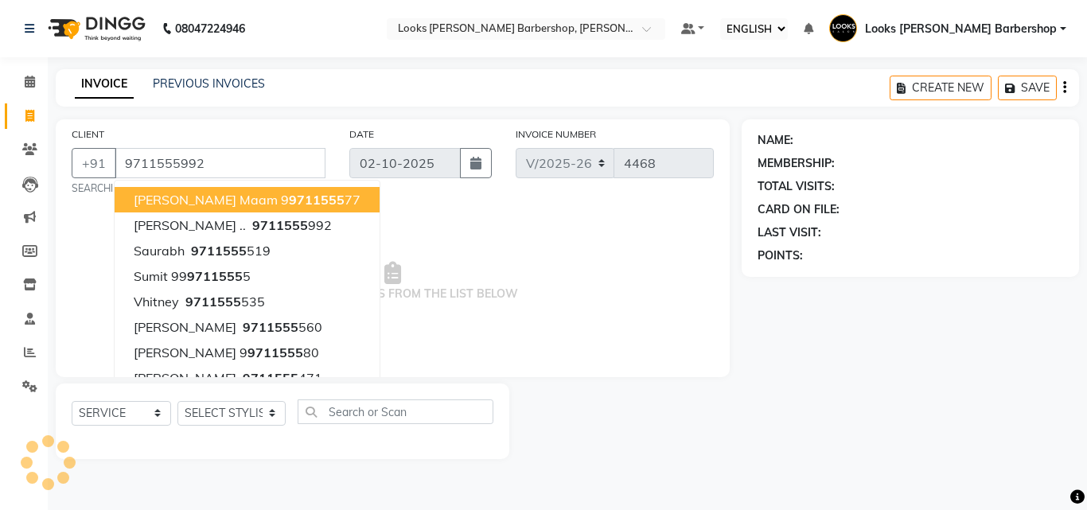
type input "9711555992"
select select "1: Object"
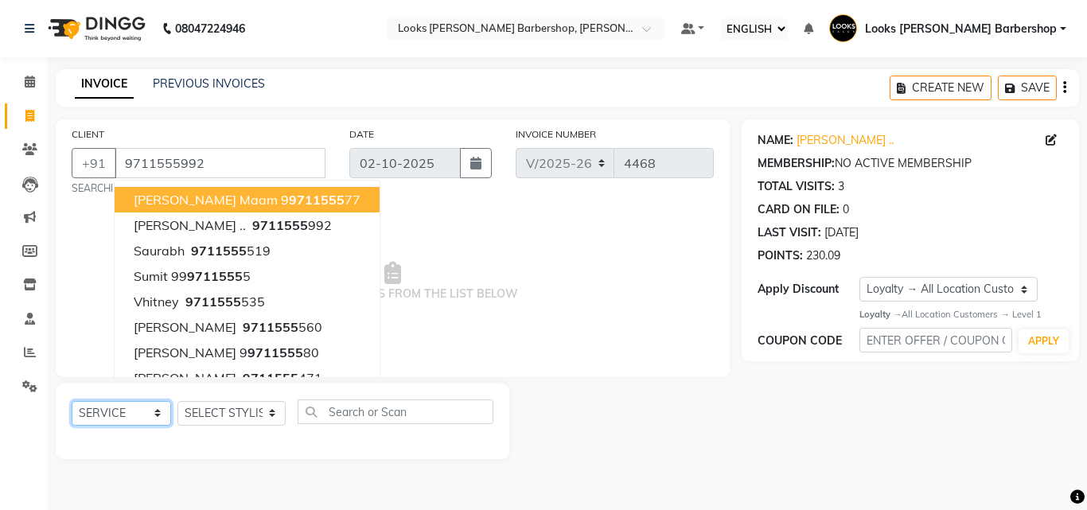
click at [120, 415] on select "SELECT SERVICE PRODUCT MEMBERSHIP PACKAGE VOUCHER PREPAID GIFT CARD" at bounding box center [121, 413] width 99 height 25
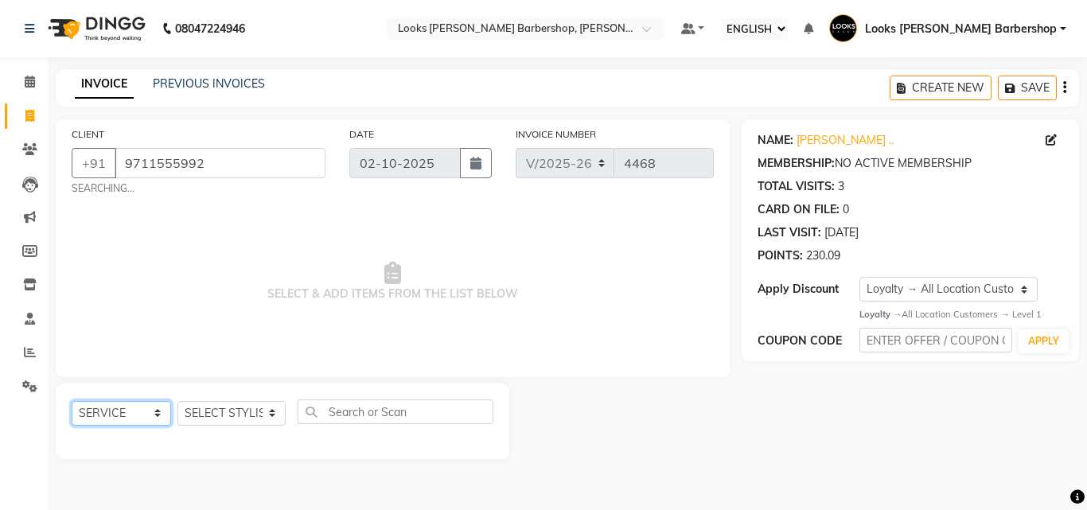
select select "P"
click at [72, 401] on select "SELECT SERVICE PRODUCT MEMBERSHIP PACKAGE VOUCHER PREPAID GIFT CARD" at bounding box center [121, 413] width 99 height 25
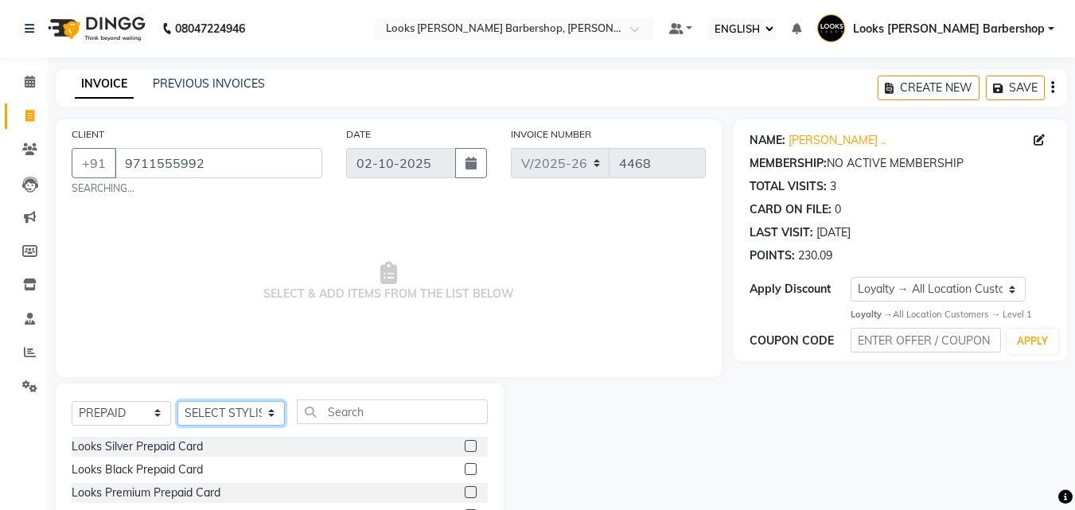
click at [224, 416] on select "SELECT STYLIST [PERSON_NAME] [PERSON_NAME] Amazon_Kart [PERSON_NAME] Counter Sa…" at bounding box center [230, 413] width 107 height 25
select select "23409"
click at [177, 401] on select "SELECT STYLIST [PERSON_NAME] [PERSON_NAME] Amazon_Kart [PERSON_NAME] Counter Sa…" at bounding box center [230, 413] width 107 height 25
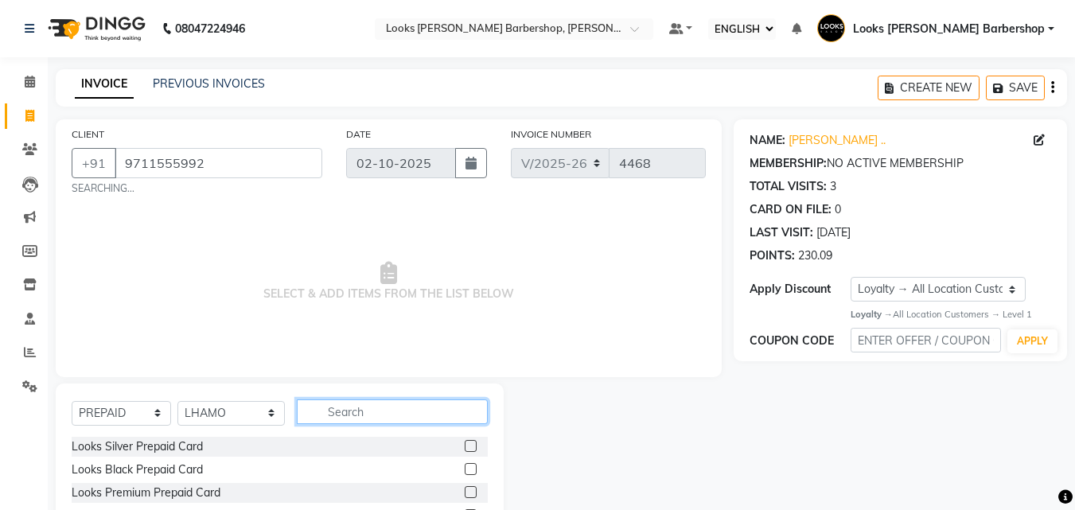
click at [402, 404] on input "text" at bounding box center [393, 412] width 192 height 25
click at [471, 468] on label at bounding box center [471, 469] width 12 height 12
click at [471, 468] on input "checkbox" at bounding box center [470, 470] width 10 height 10
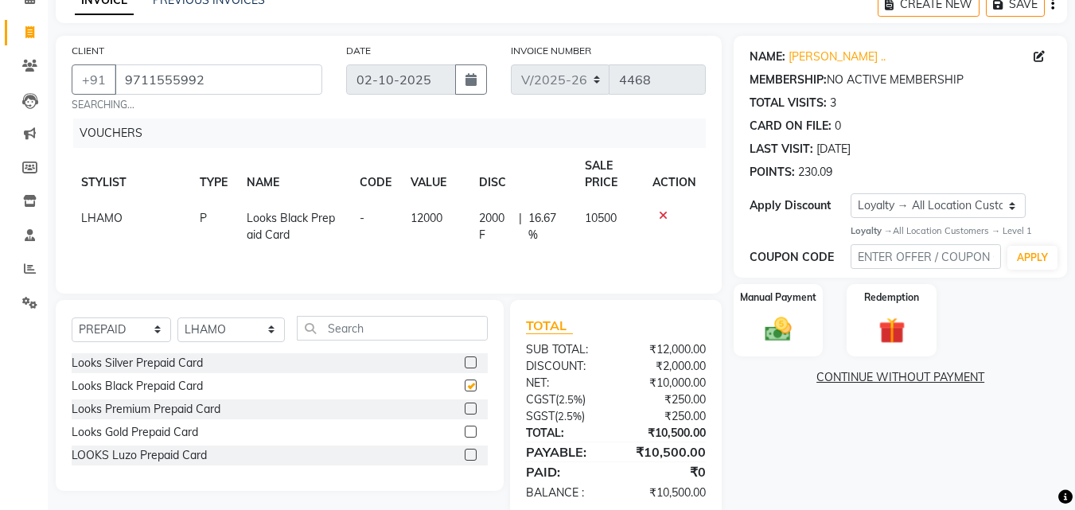
checkbox input "false"
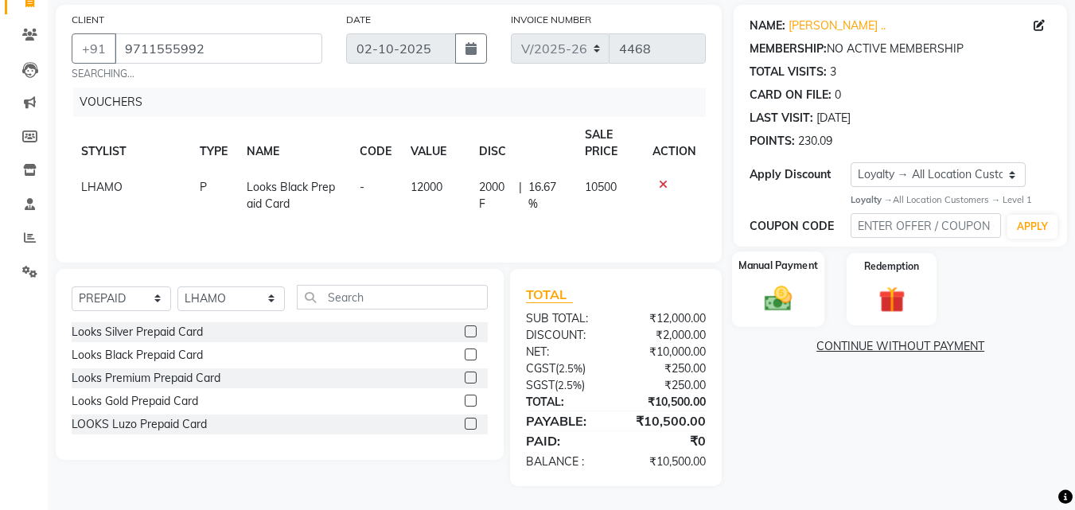
click at [782, 311] on img at bounding box center [778, 299] width 45 height 32
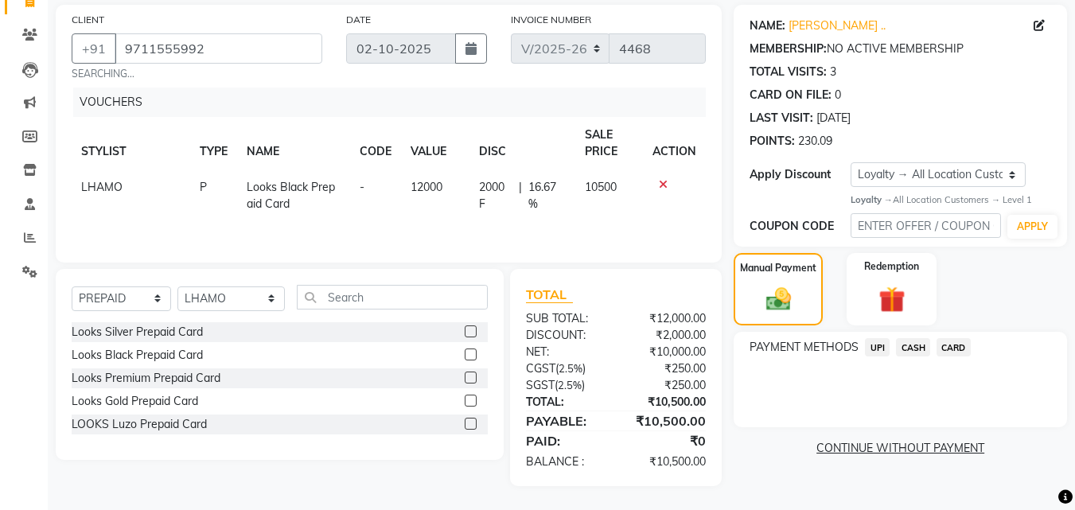
click at [961, 352] on span "CARD" at bounding box center [954, 347] width 34 height 18
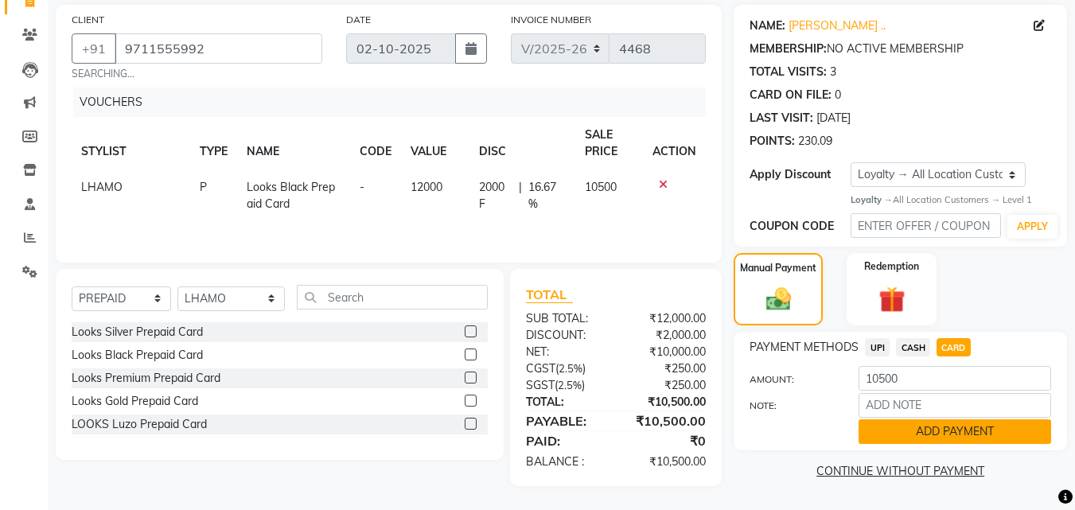
click at [944, 431] on button "ADD PAYMENT" at bounding box center [955, 431] width 193 height 25
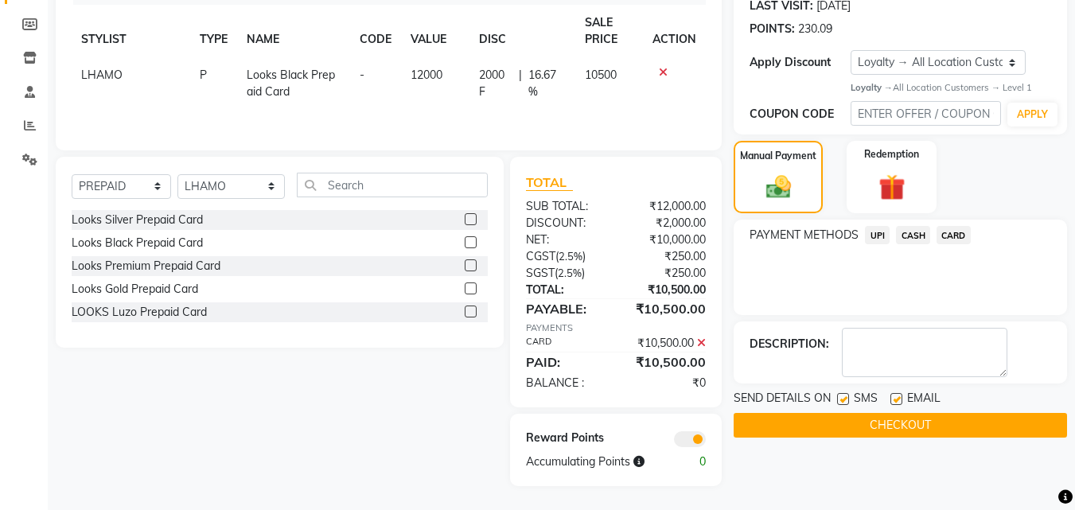
scroll to position [0, 0]
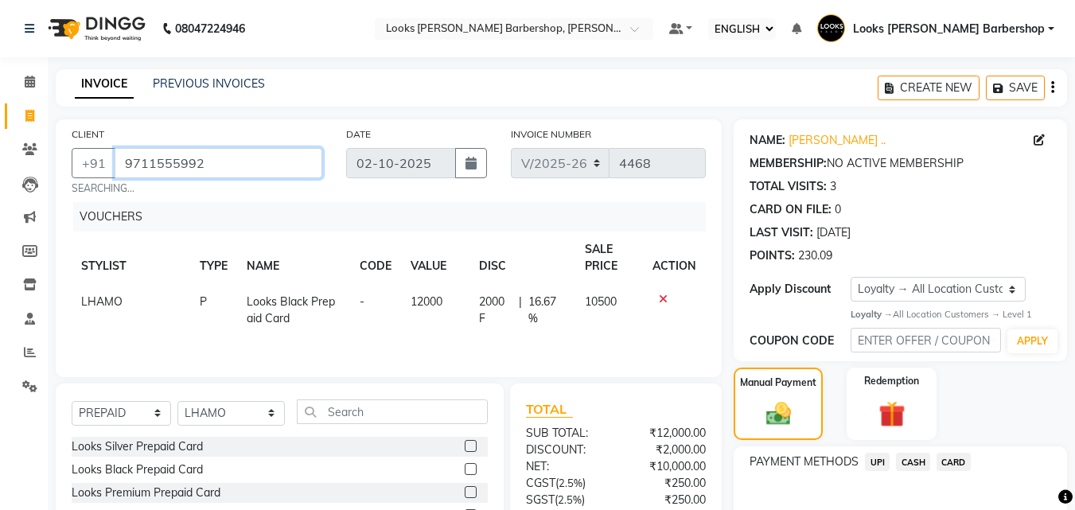
click at [255, 163] on input "9711555992" at bounding box center [219, 163] width 208 height 30
drag, startPoint x: 232, startPoint y: 200, endPoint x: 411, endPoint y: 271, distance: 191.8
click at [236, 199] on div "CLIENT +91 9711555992 SEARCHING... DATE 02-10-2025 INVOICE NUMBER V/2025 V/2025…" at bounding box center [389, 248] width 666 height 258
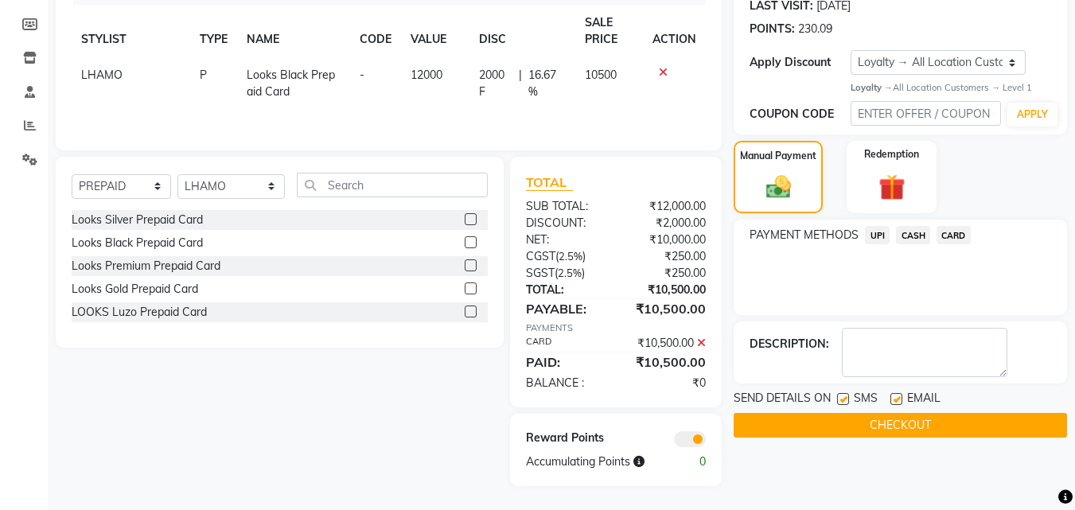
click at [862, 421] on button "CHECKOUT" at bounding box center [900, 425] width 333 height 25
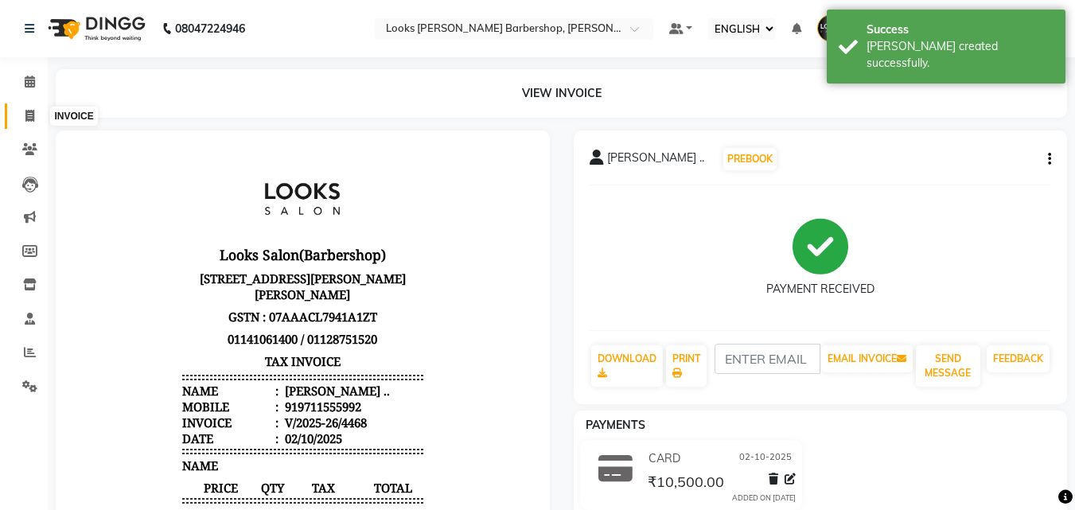
click at [24, 115] on span at bounding box center [30, 116] width 28 height 18
select select "4323"
select select "service"
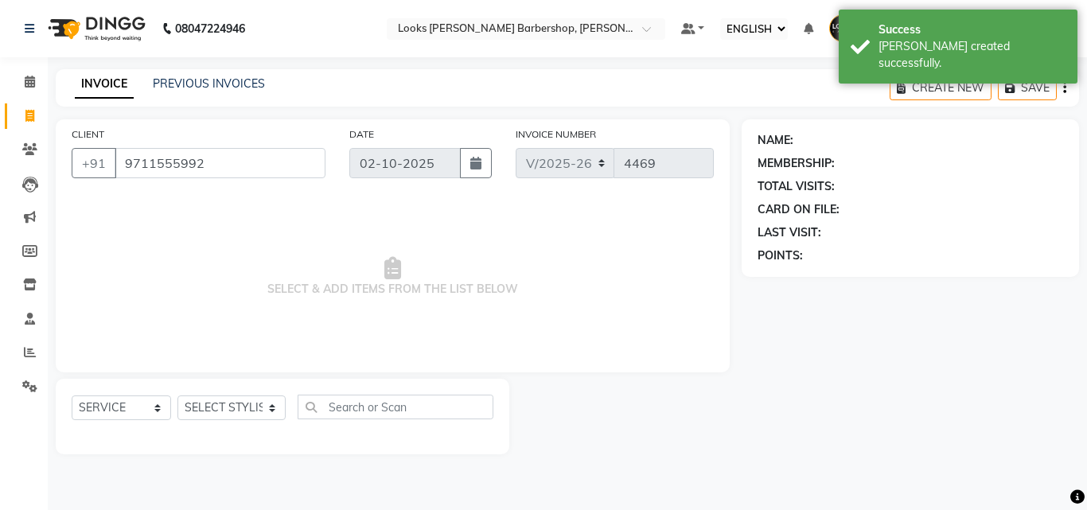
type input "9711555992"
select select "1: Object"
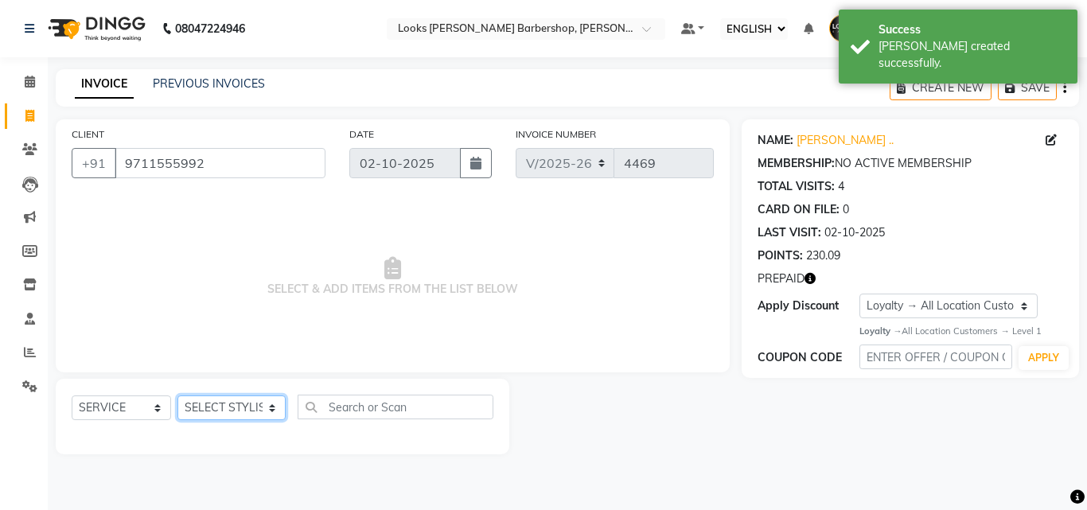
drag, startPoint x: 195, startPoint y: 408, endPoint x: 209, endPoint y: 400, distance: 16.0
click at [196, 408] on select "SELECT STYLIST [PERSON_NAME] [PERSON_NAME] Amazon_Kart [PERSON_NAME] Counter Sa…" at bounding box center [231, 408] width 108 height 25
select select "23409"
click at [177, 396] on select "SELECT STYLIST [PERSON_NAME] [PERSON_NAME] Amazon_Kart [PERSON_NAME] Counter Sa…" at bounding box center [231, 408] width 108 height 25
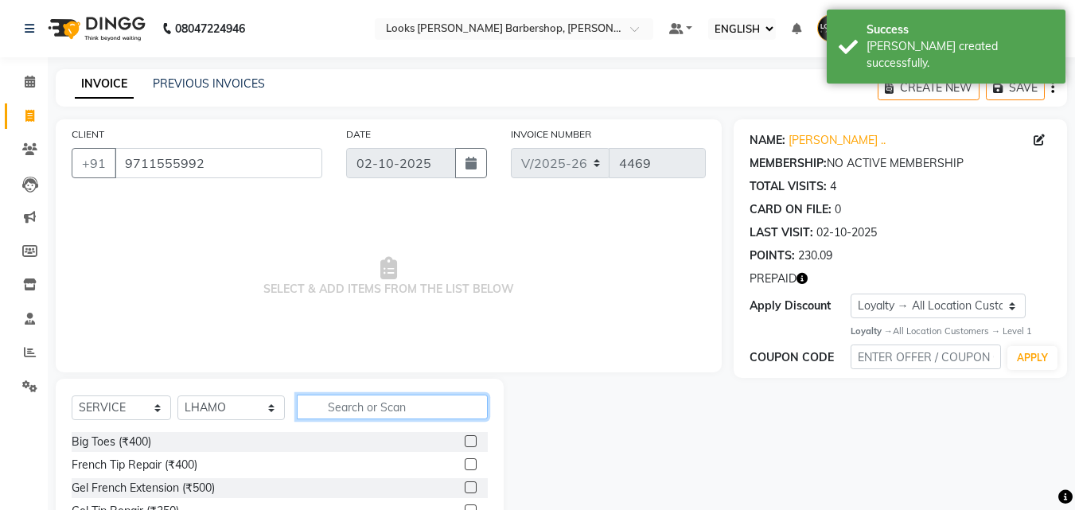
drag, startPoint x: 350, startPoint y: 409, endPoint x: 356, endPoint y: 401, distance: 9.7
click at [354, 404] on input "text" at bounding box center [393, 407] width 192 height 25
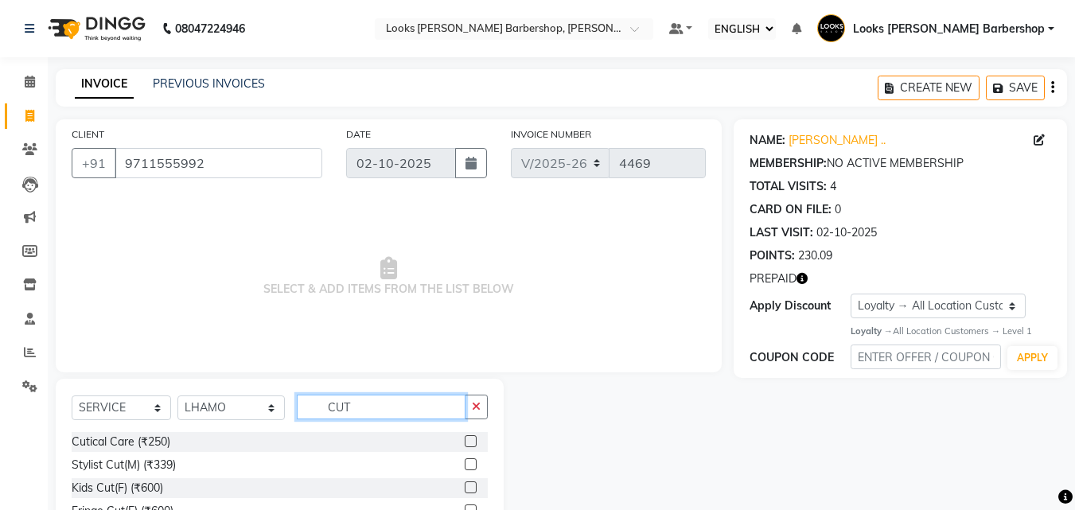
scroll to position [127, 0]
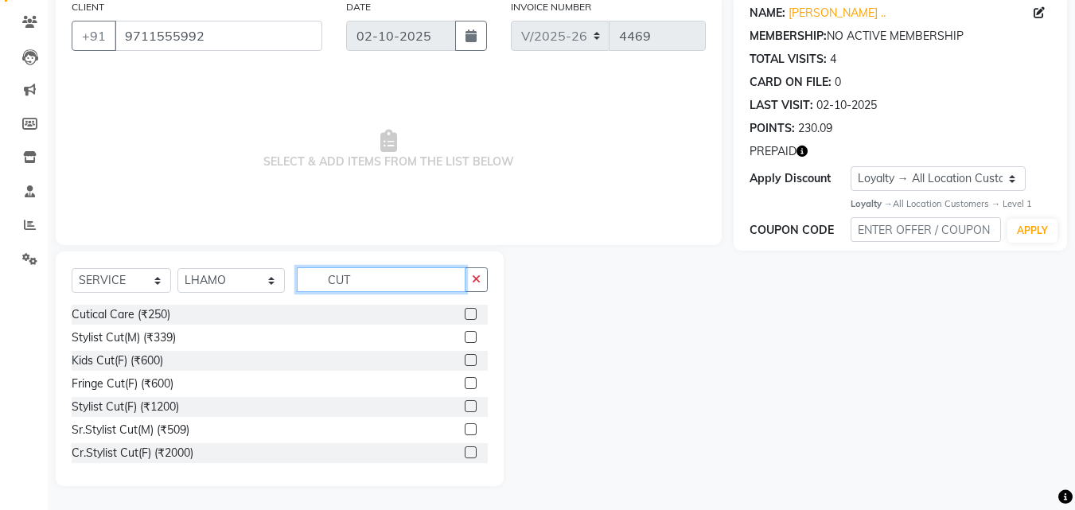
type input "CUT"
click at [465, 431] on label at bounding box center [471, 429] width 12 height 12
click at [465, 431] on input "checkbox" at bounding box center [470, 430] width 10 height 10
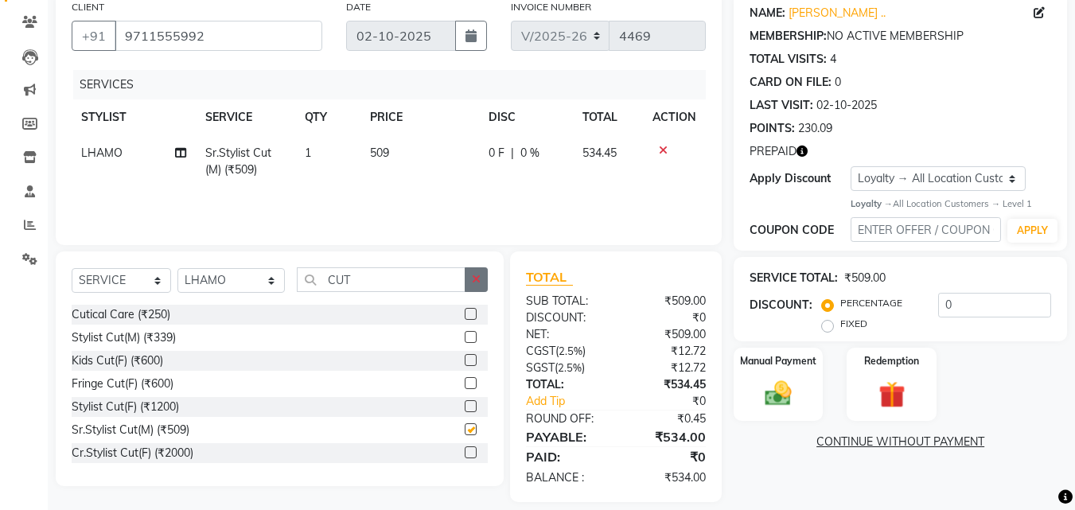
checkbox input "false"
click at [477, 283] on icon "button" at bounding box center [476, 279] width 9 height 11
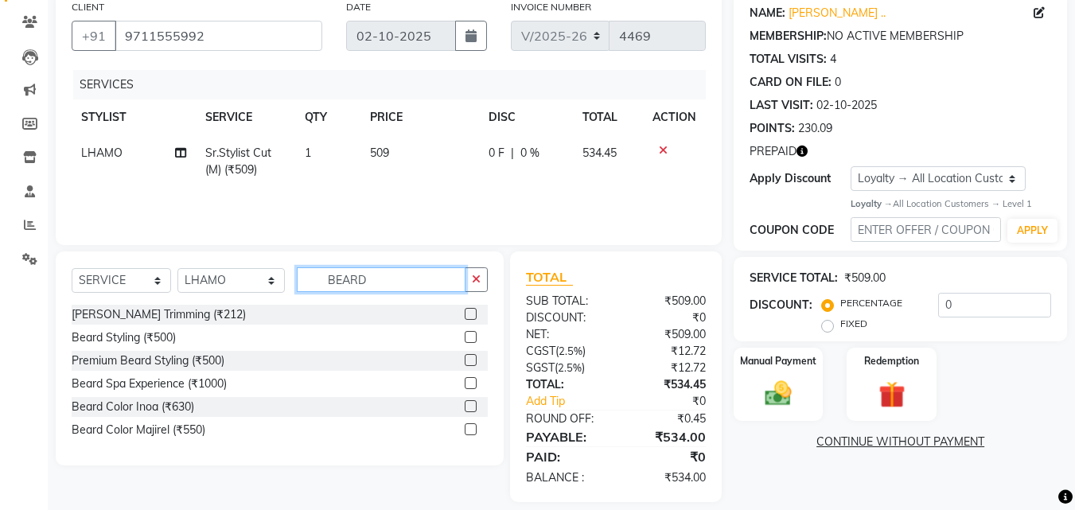
type input "BEARD"
click at [469, 312] on label at bounding box center [471, 314] width 12 height 12
click at [469, 312] on input "checkbox" at bounding box center [470, 315] width 10 height 10
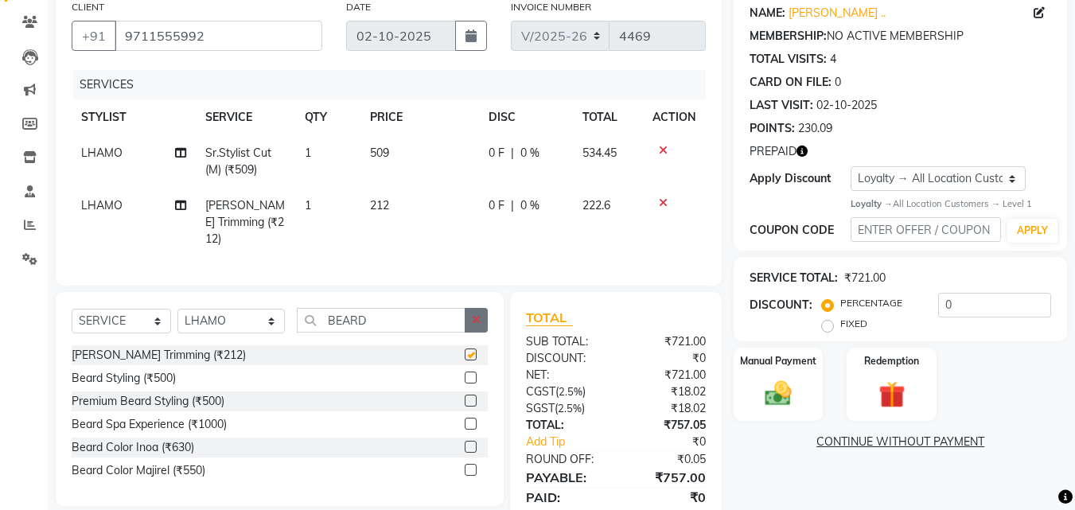
checkbox input "false"
click at [481, 308] on button "button" at bounding box center [476, 320] width 23 height 25
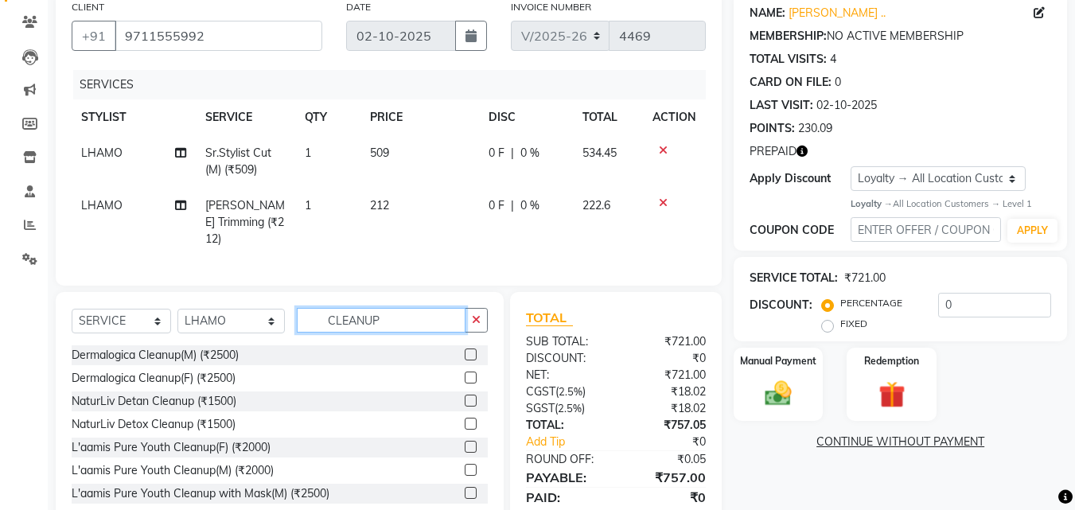
type input "CLEANUP"
drag, startPoint x: 458, startPoint y: 352, endPoint x: 465, endPoint y: 339, distance: 14.2
click at [465, 349] on label at bounding box center [471, 355] width 12 height 12
click at [465, 350] on input "checkbox" at bounding box center [470, 355] width 10 height 10
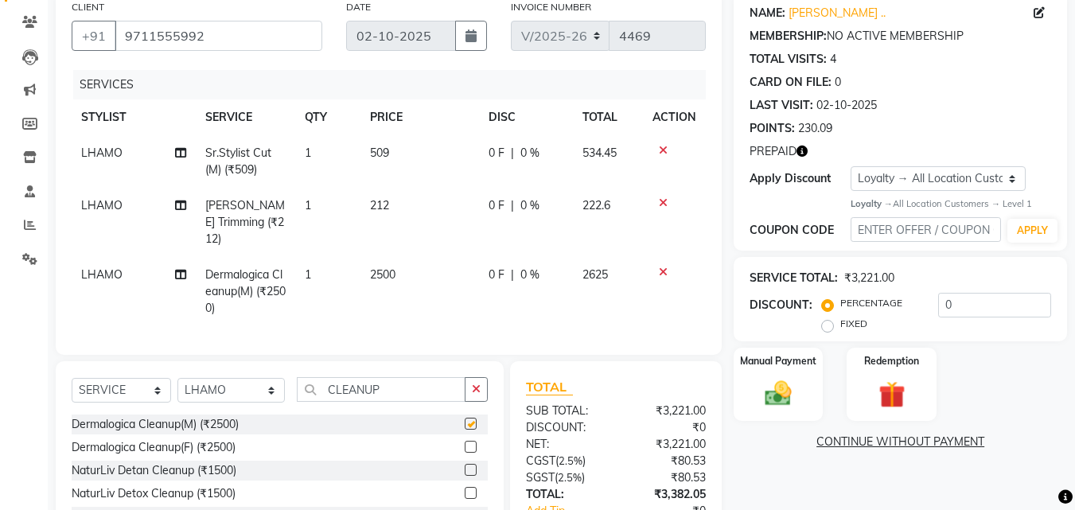
checkbox input "false"
click at [474, 384] on icon "button" at bounding box center [476, 389] width 9 height 11
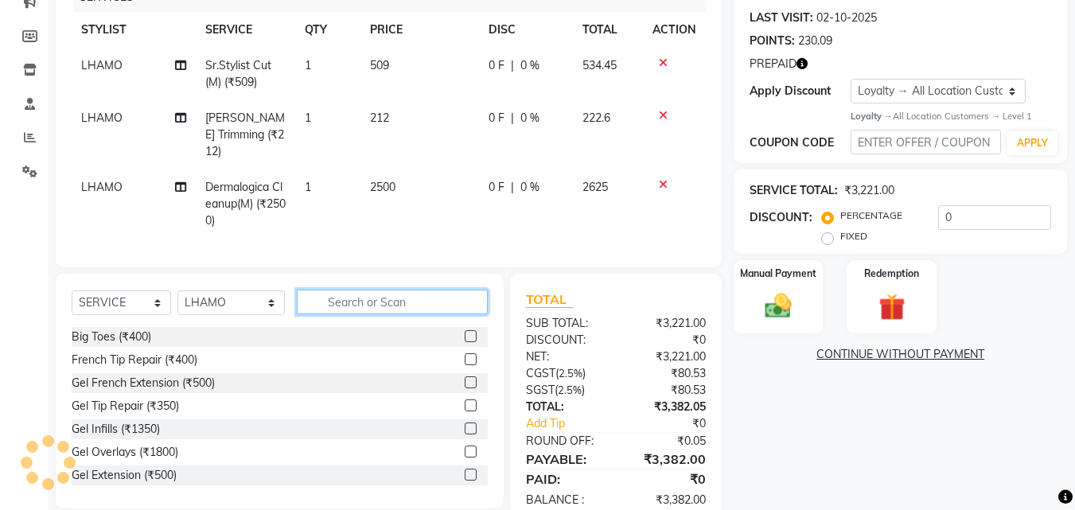
scroll to position [248, 0]
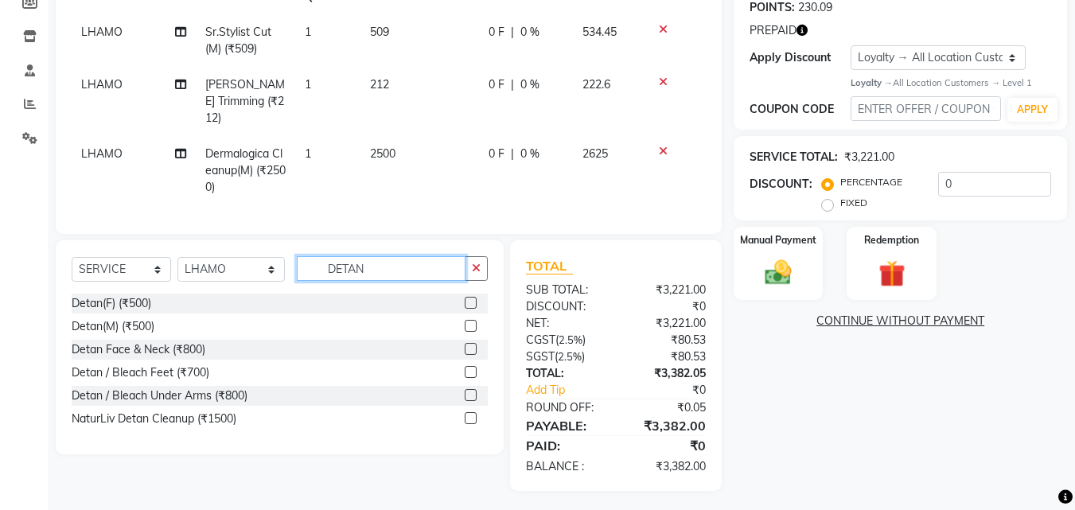
type input "DETAN"
click at [472, 368] on label at bounding box center [471, 372] width 12 height 12
click at [472, 368] on input "checkbox" at bounding box center [470, 373] width 10 height 10
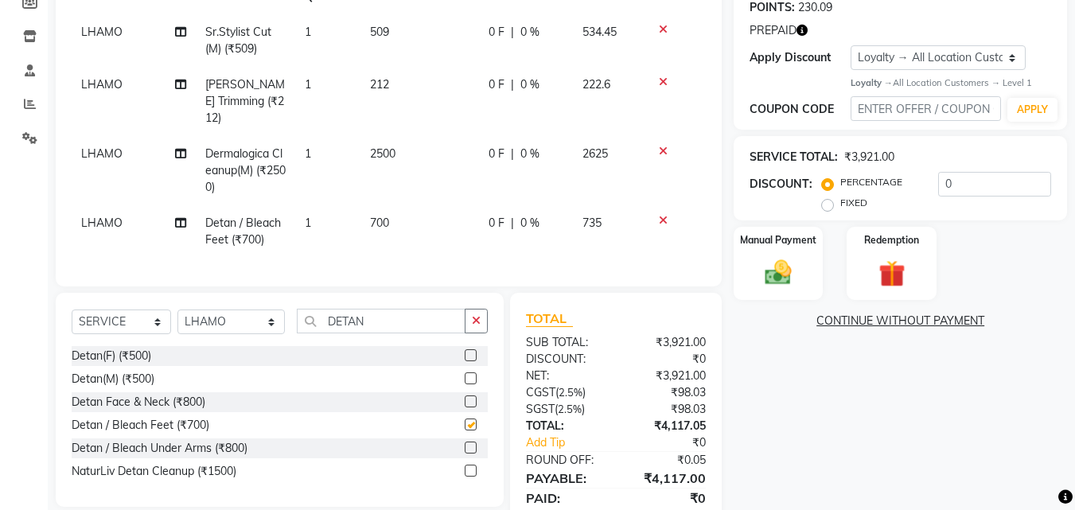
checkbox input "false"
click at [482, 329] on div "SELECT SERVICE PRODUCT MEMBERSHIP PACKAGE VOUCHER PREPAID GIFT CARD SELECT STYL…" at bounding box center [280, 327] width 416 height 37
click at [478, 315] on icon "button" at bounding box center [476, 320] width 9 height 11
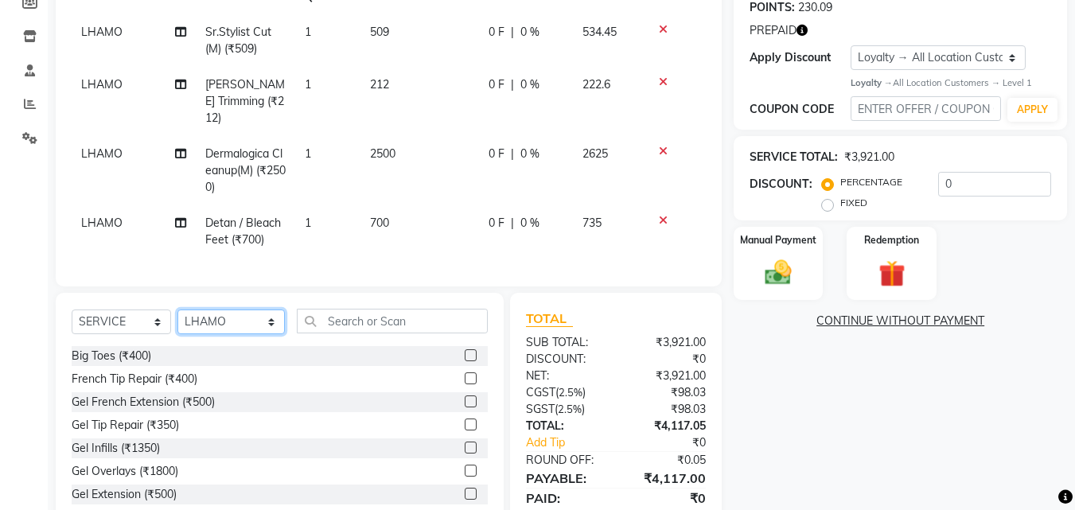
click at [254, 310] on select "SELECT STYLIST [PERSON_NAME] [PERSON_NAME] Amazon_Kart [PERSON_NAME] Counter Sa…" at bounding box center [230, 322] width 107 height 25
select select "23406"
click at [177, 310] on select "SELECT STYLIST [PERSON_NAME] [PERSON_NAME] Amazon_Kart [PERSON_NAME] Counter Sa…" at bounding box center [230, 322] width 107 height 25
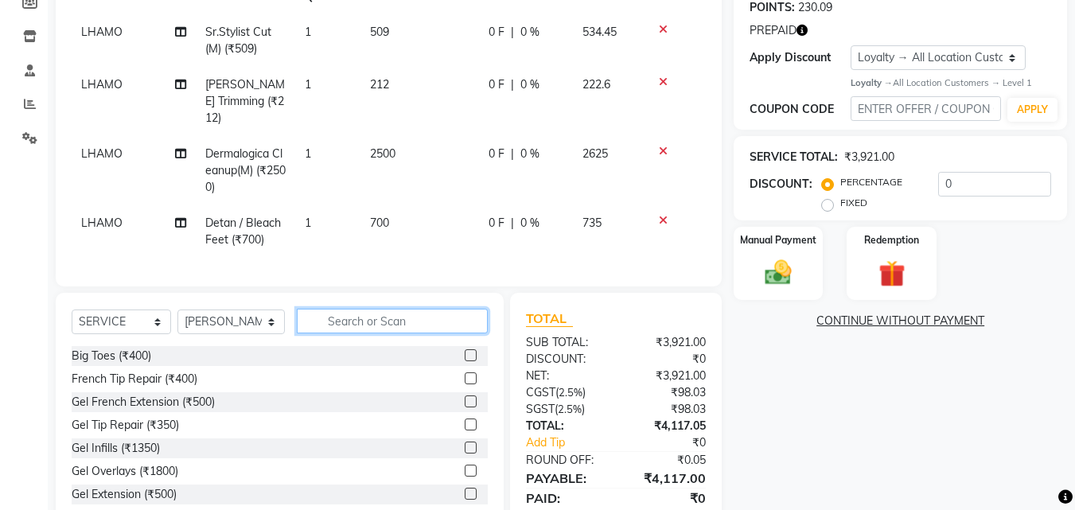
click at [344, 311] on input "text" at bounding box center [393, 321] width 192 height 25
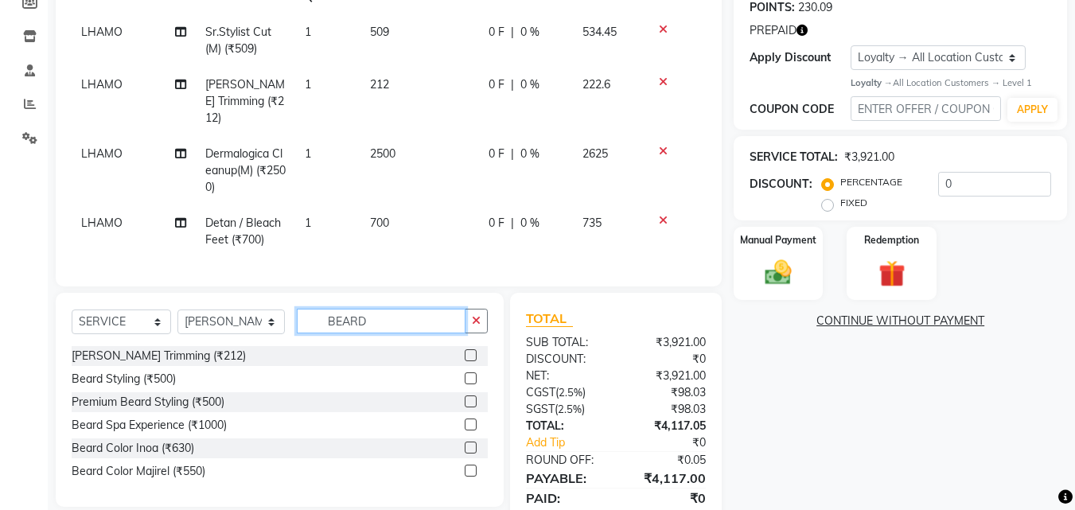
type input "BEARD"
drag, startPoint x: 468, startPoint y: 351, endPoint x: 467, endPoint y: 340, distance: 11.2
click at [467, 350] on label at bounding box center [471, 355] width 12 height 12
click at [467, 351] on input "checkbox" at bounding box center [470, 356] width 10 height 10
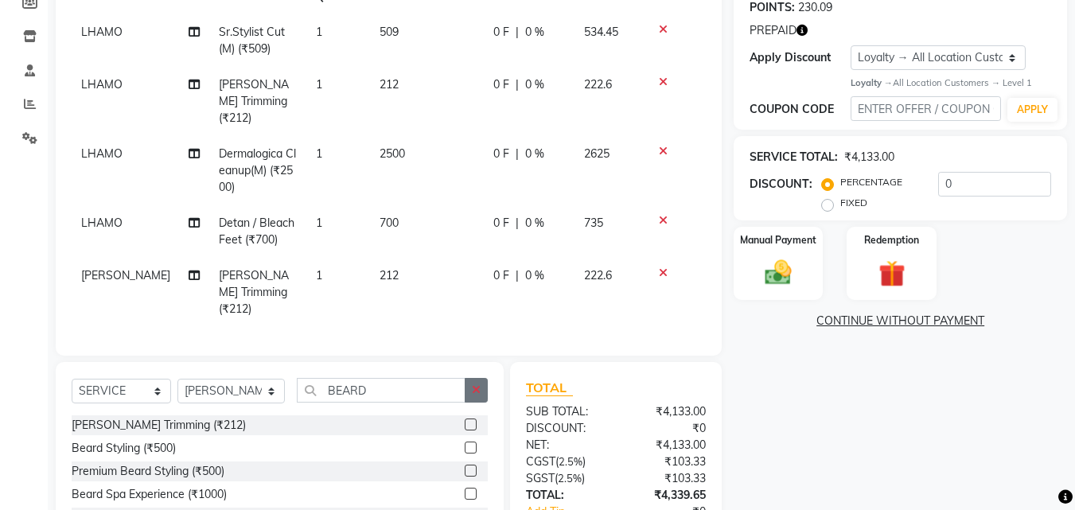
checkbox input "false"
click at [474, 384] on icon "button" at bounding box center [476, 389] width 9 height 11
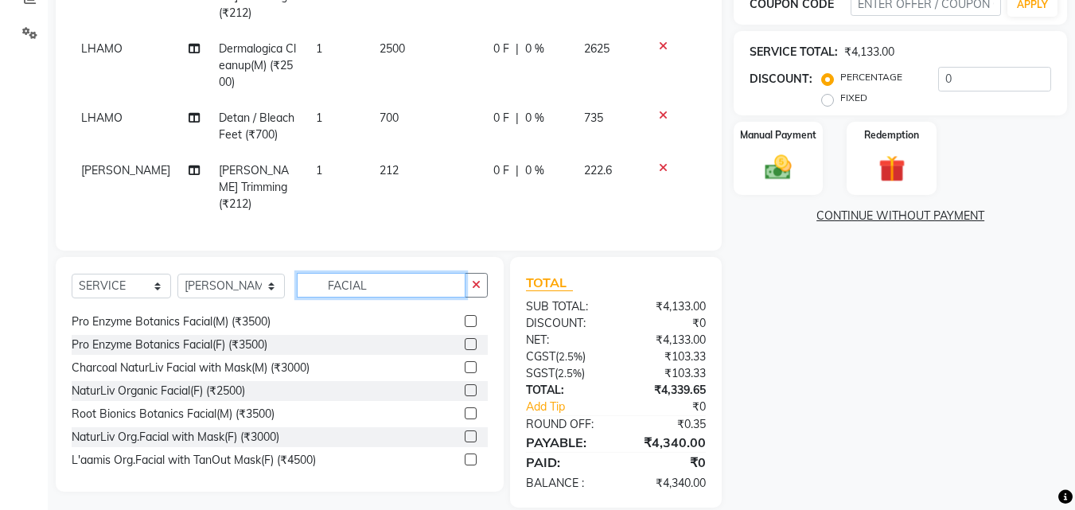
scroll to position [255, 0]
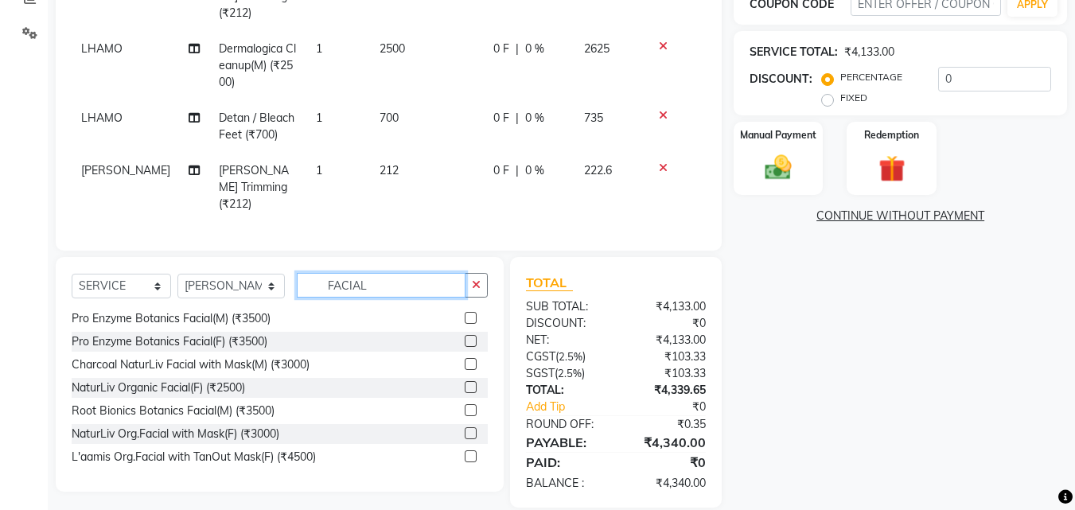
type input "FACIAL"
drag, startPoint x: 488, startPoint y: 388, endPoint x: 491, endPoint y: 398, distance: 10.8
click at [491, 398] on div "SELECT SERVICE PRODUCT MEMBERSHIP PACKAGE VOUCHER PREPAID GIFT CARD SELECT STYL…" at bounding box center [280, 374] width 448 height 235
click at [465, 450] on label at bounding box center [471, 456] width 12 height 12
click at [465, 452] on input "checkbox" at bounding box center [470, 457] width 10 height 10
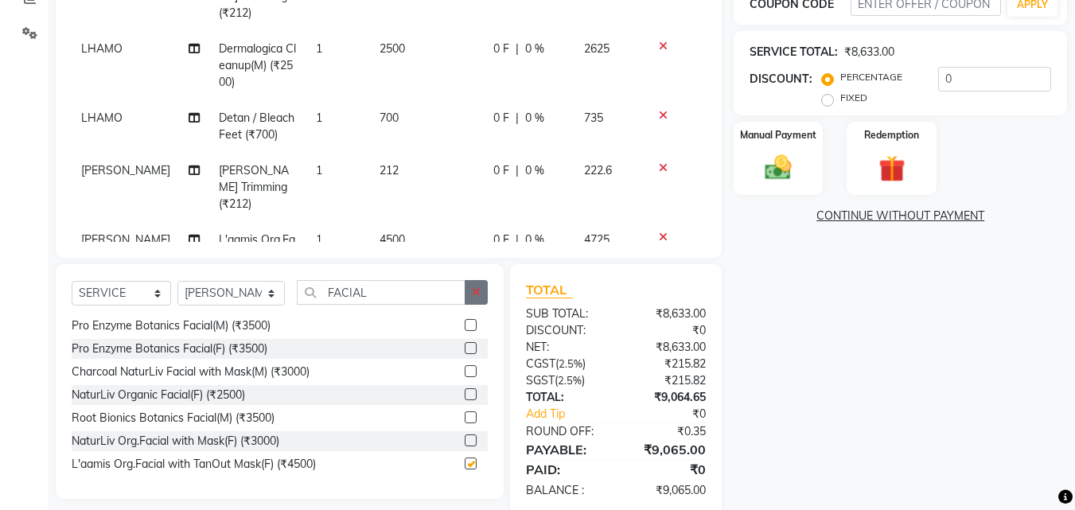
checkbox input "false"
click at [483, 294] on button "button" at bounding box center [476, 292] width 23 height 25
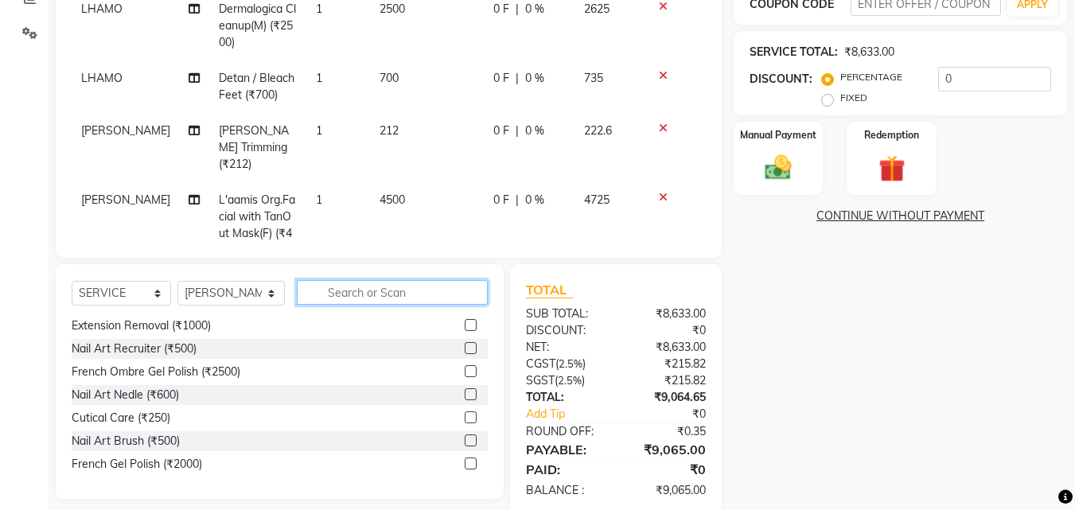
scroll to position [57, 0]
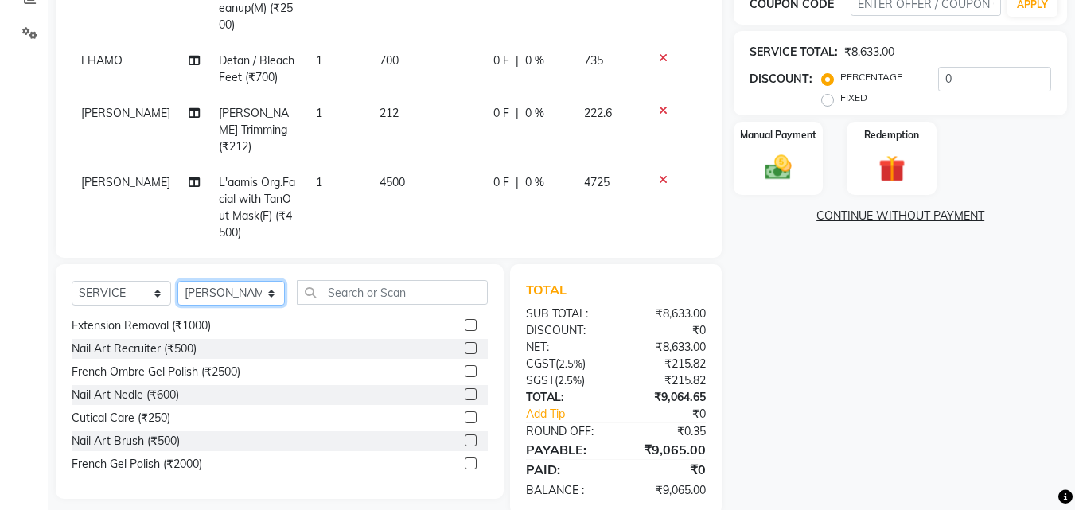
click at [248, 294] on select "SELECT STYLIST [PERSON_NAME] [PERSON_NAME] Amazon_Kart [PERSON_NAME] Counter Sa…" at bounding box center [230, 293] width 107 height 25
select select "23413"
click at [177, 281] on select "SELECT STYLIST [PERSON_NAME] [PERSON_NAME] Amazon_Kart [PERSON_NAME] Counter Sa…" at bounding box center [230, 293] width 107 height 25
click at [351, 300] on input "text" at bounding box center [393, 292] width 192 height 25
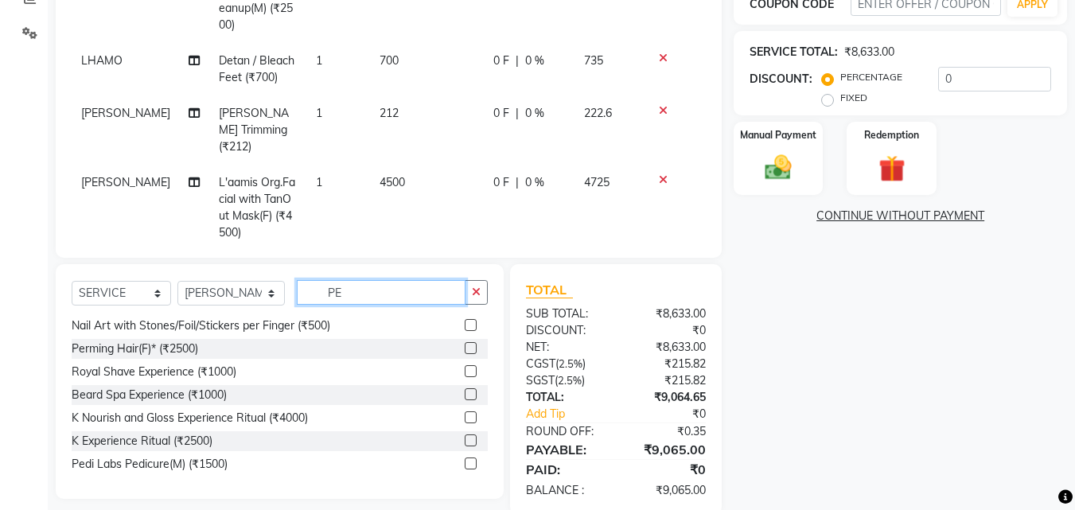
scroll to position [0, 0]
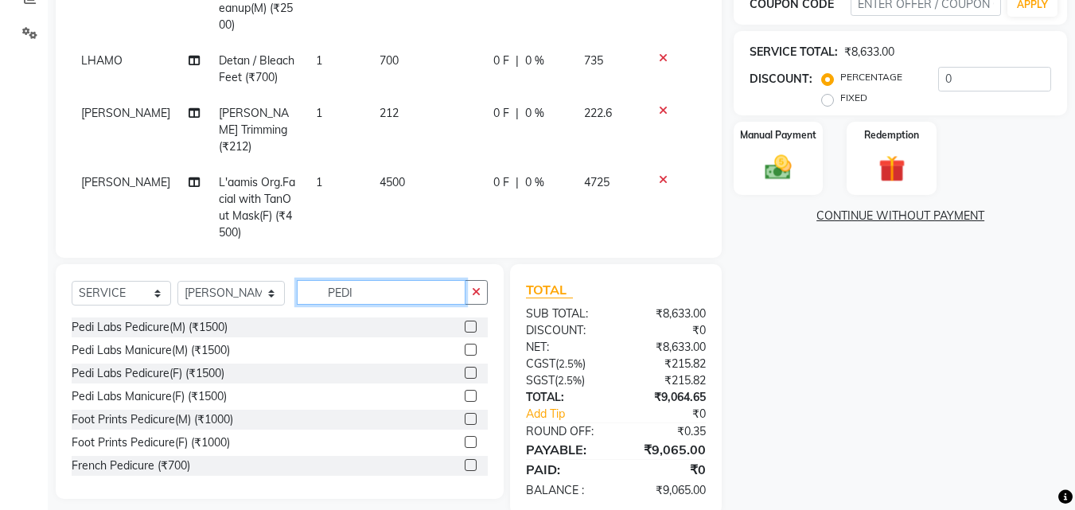
type input "PEDI"
click at [465, 439] on label at bounding box center [471, 442] width 12 height 12
click at [465, 439] on input "checkbox" at bounding box center [470, 443] width 10 height 10
checkbox input "false"
click at [478, 295] on icon "button" at bounding box center [476, 292] width 9 height 11
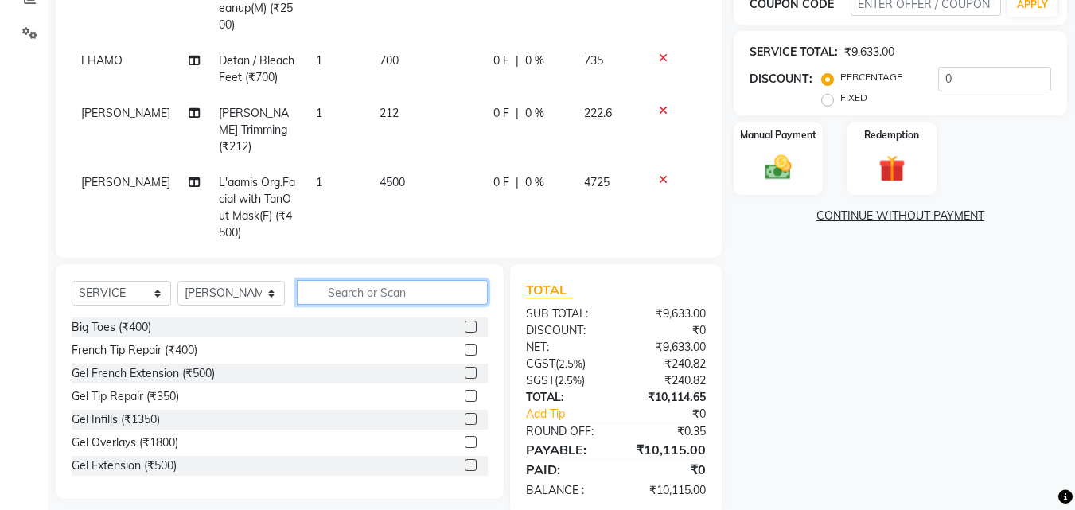
scroll to position [127, 0]
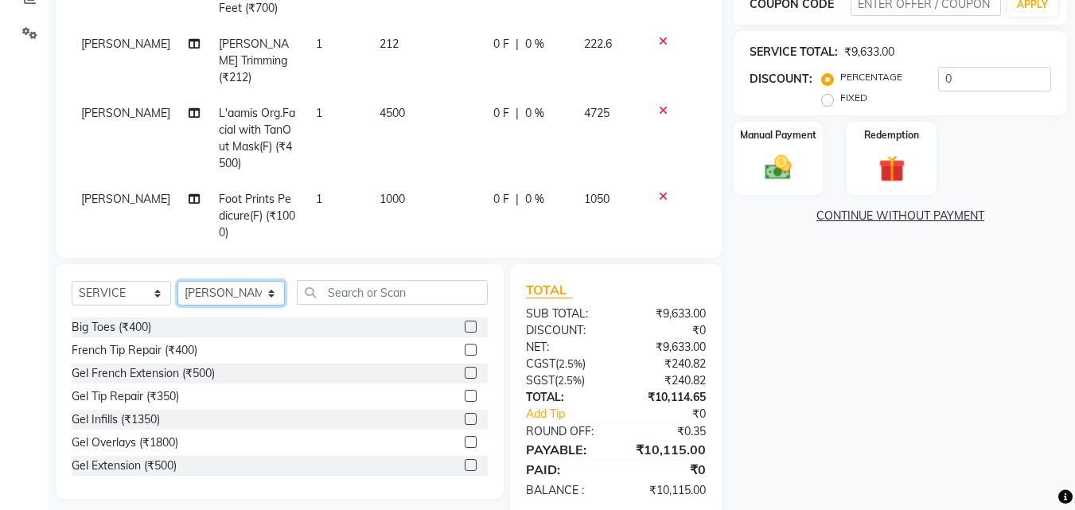
click at [244, 293] on select "SELECT STYLIST [PERSON_NAME] [PERSON_NAME] Amazon_Kart [PERSON_NAME] Counter Sa…" at bounding box center [230, 293] width 107 height 25
select select "27358"
click at [177, 281] on select "SELECT STYLIST [PERSON_NAME] [PERSON_NAME] Amazon_Kart [PERSON_NAME] Counter Sa…" at bounding box center [230, 293] width 107 height 25
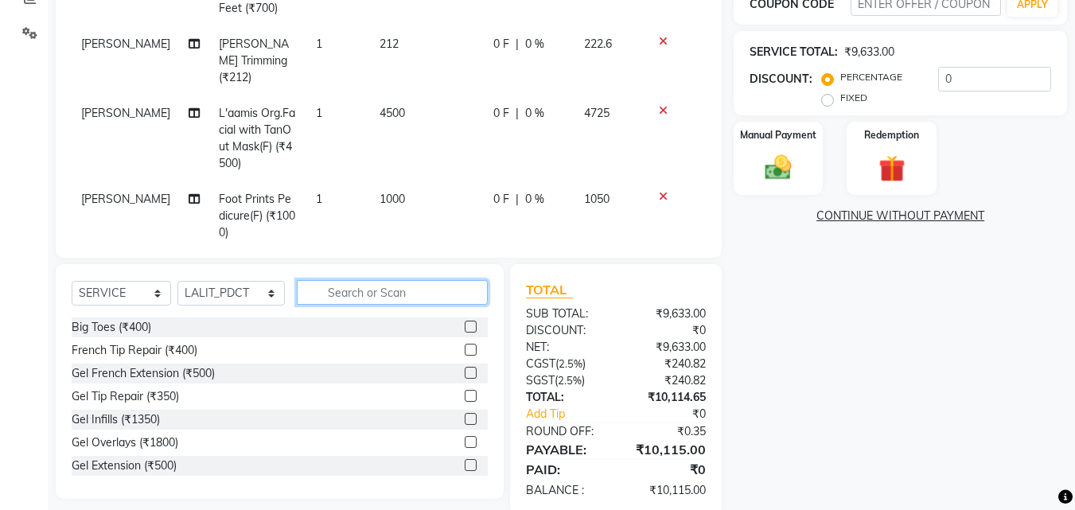
click at [396, 290] on input "text" at bounding box center [393, 292] width 192 height 25
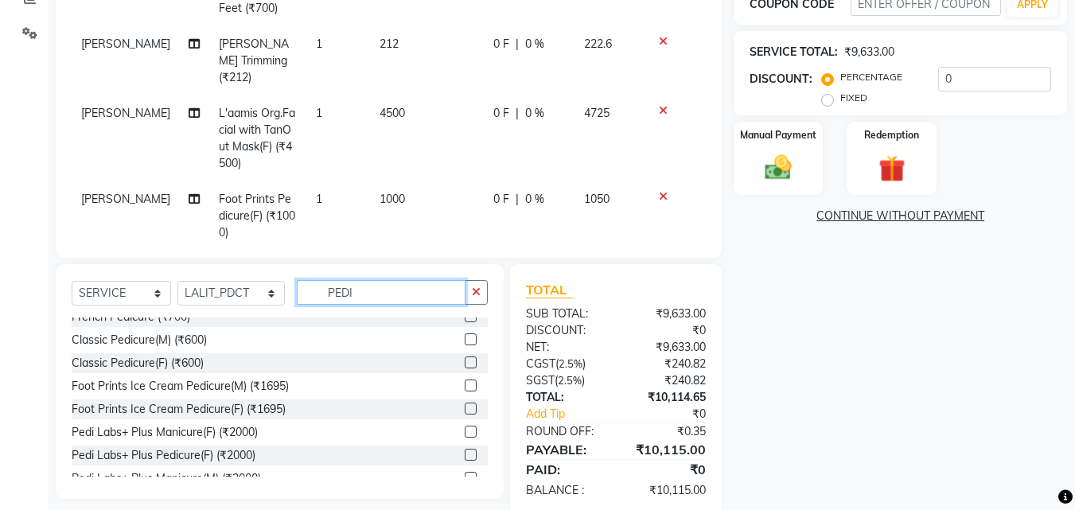
scroll to position [170, 0]
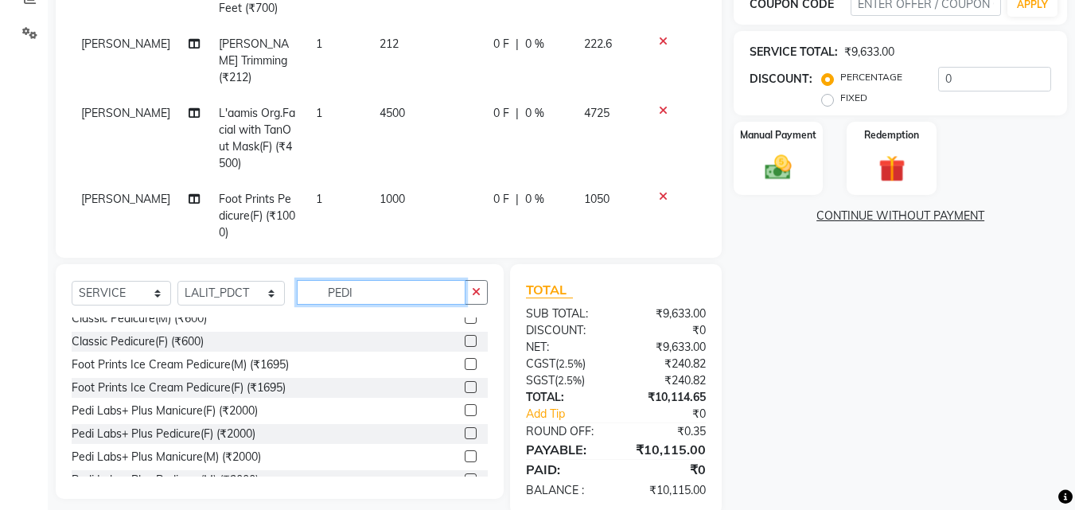
type input "PEDI"
click at [465, 435] on label at bounding box center [471, 433] width 12 height 12
click at [465, 435] on input "checkbox" at bounding box center [470, 434] width 10 height 10
checkbox input "false"
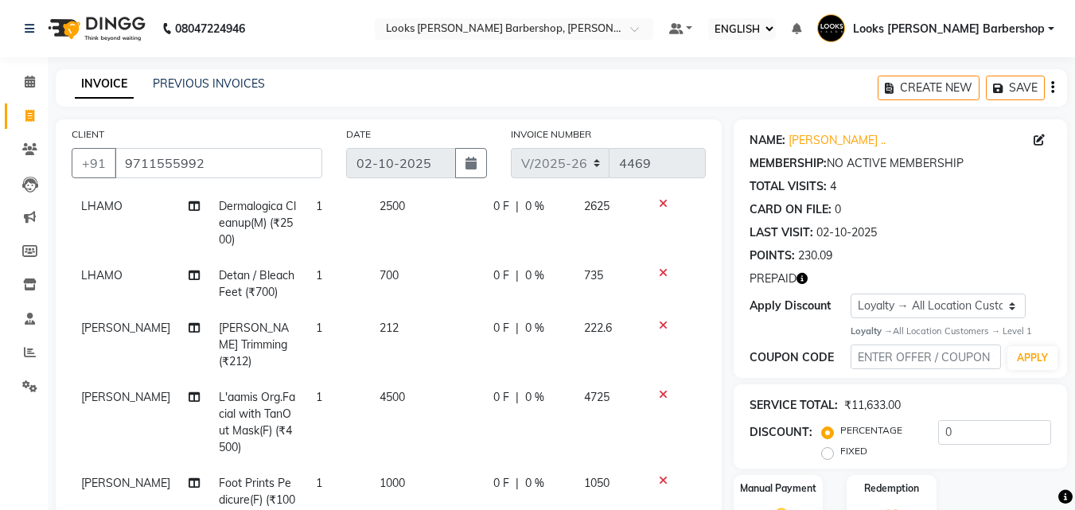
scroll to position [382, 0]
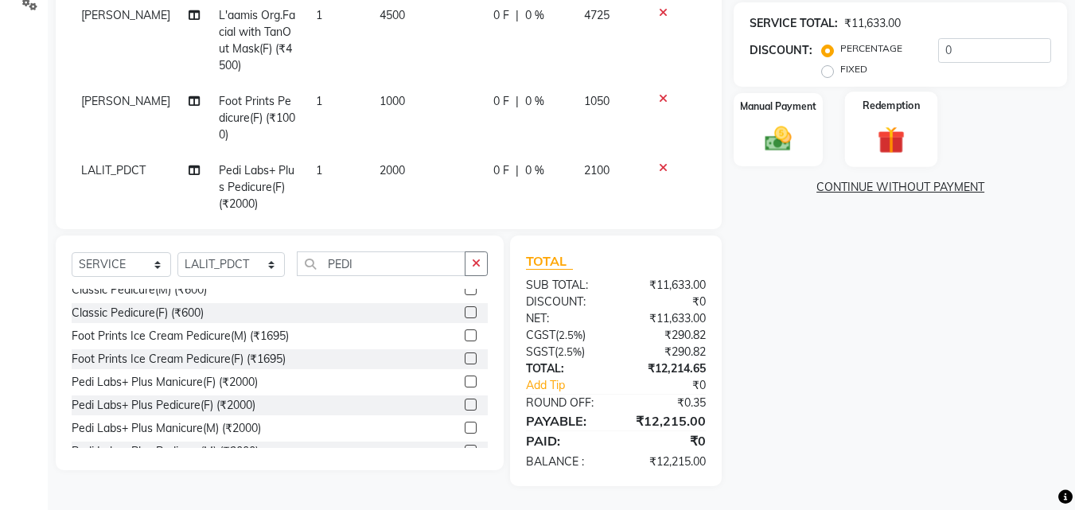
click at [894, 136] on img at bounding box center [891, 140] width 45 height 34
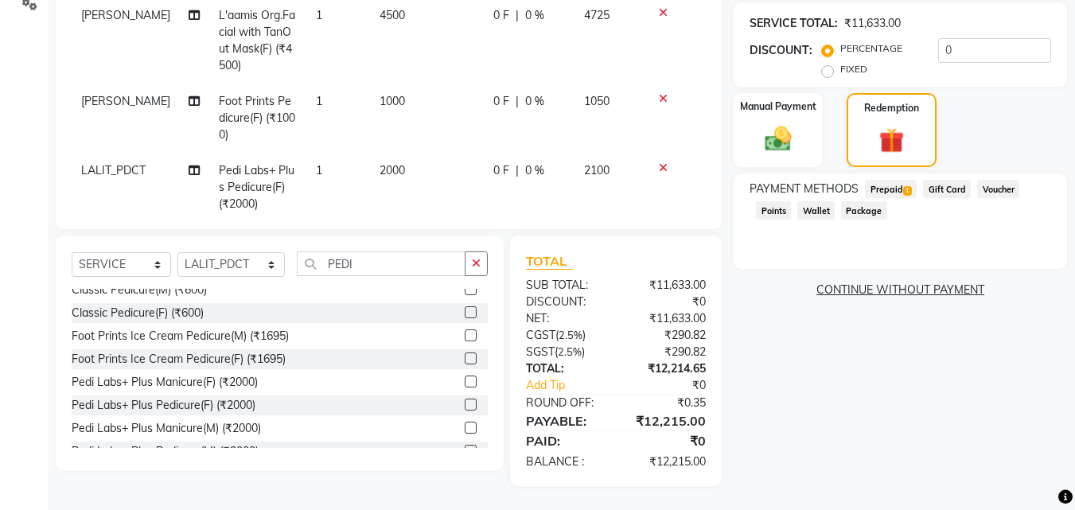
click at [898, 194] on span "Prepaid 1" at bounding box center [891, 189] width 52 height 18
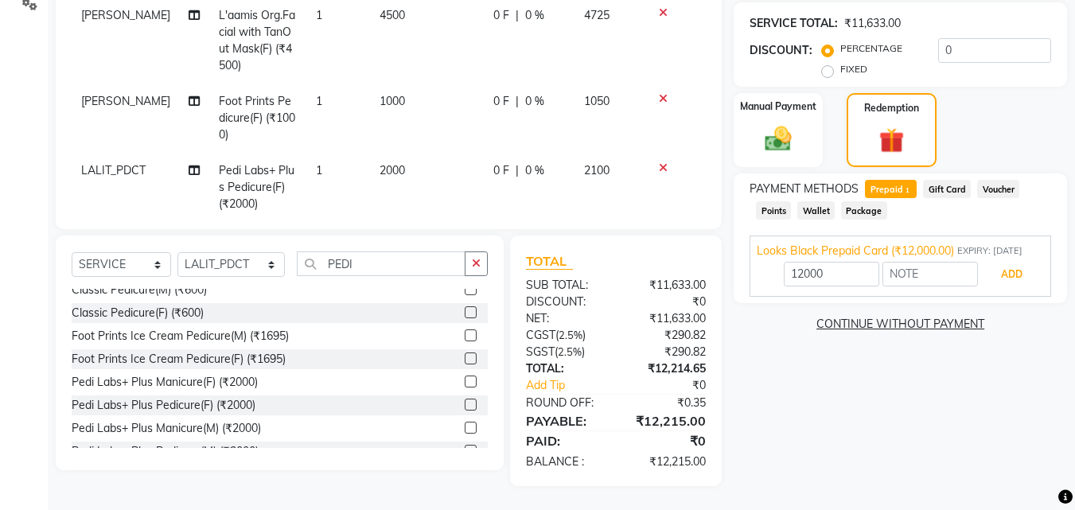
click at [1002, 288] on button "ADD" at bounding box center [1011, 274] width 61 height 27
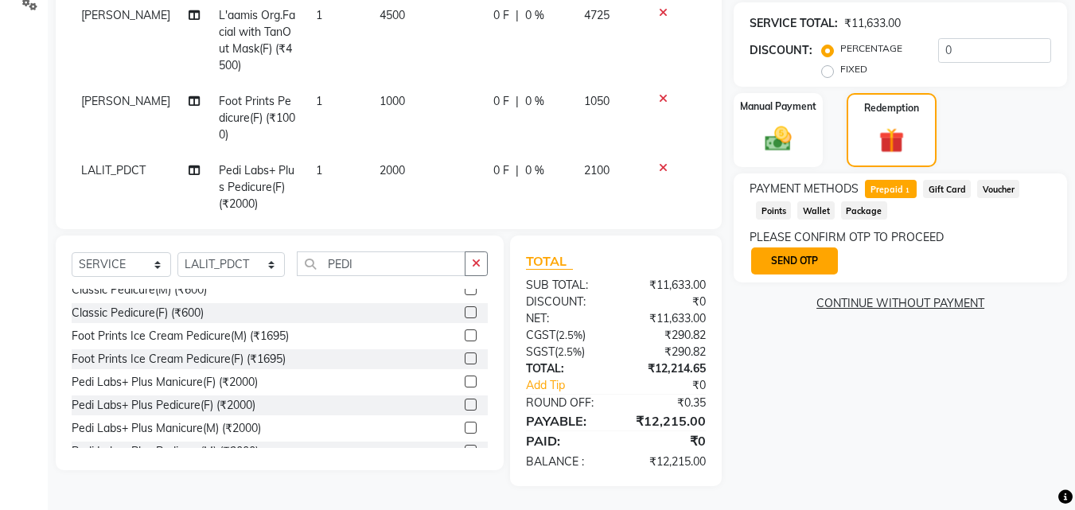
click at [800, 257] on button "SEND OTP" at bounding box center [794, 261] width 87 height 27
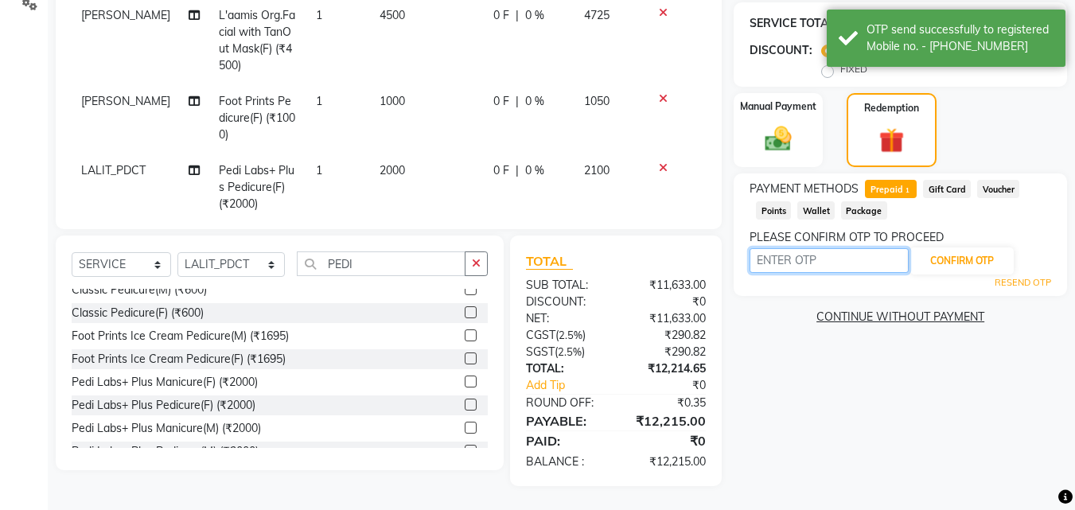
drag, startPoint x: 810, startPoint y: 259, endPoint x: 809, endPoint y: 267, distance: 8.0
click at [809, 267] on input "text" at bounding box center [829, 260] width 159 height 25
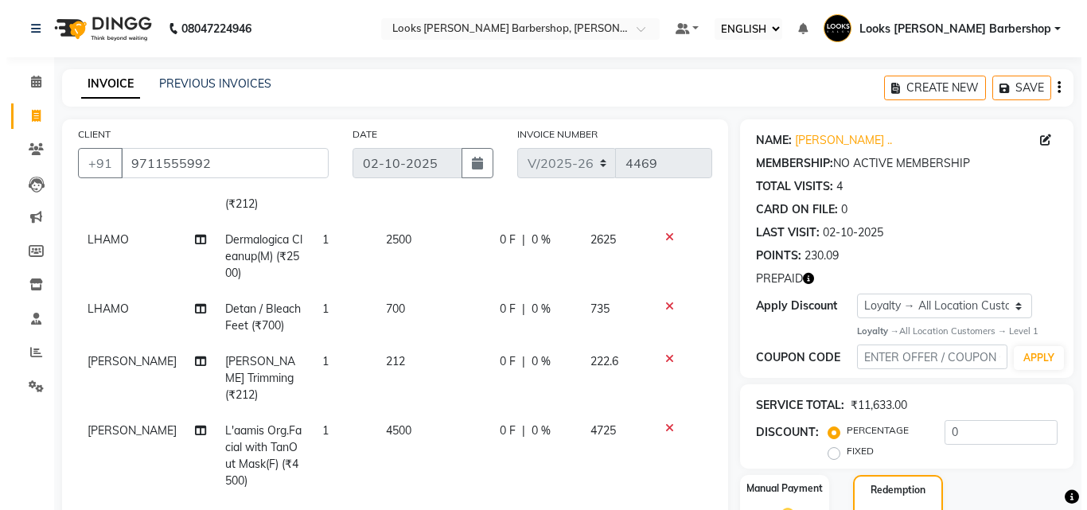
scroll to position [196, 0]
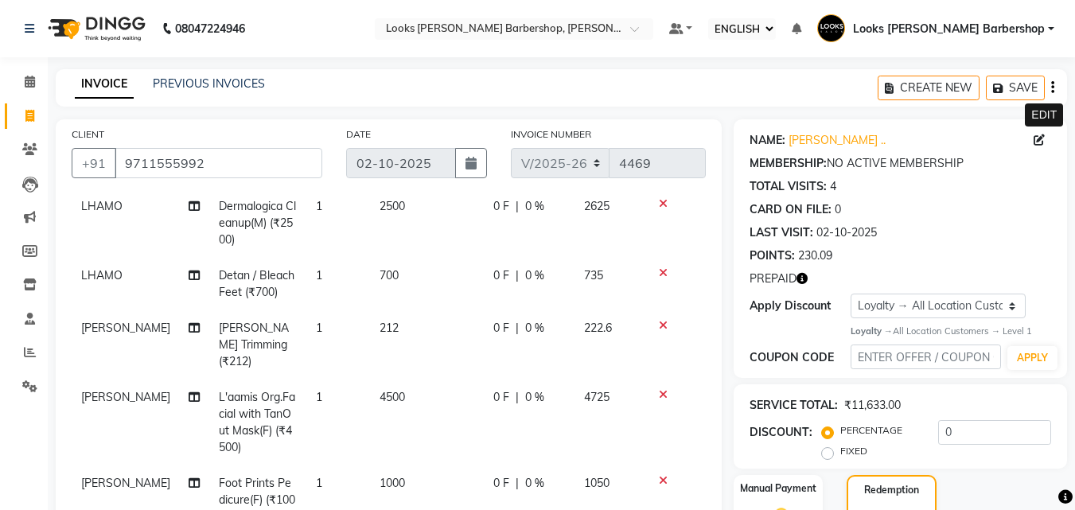
click at [1035, 142] on icon at bounding box center [1039, 140] width 11 height 11
select select "male"
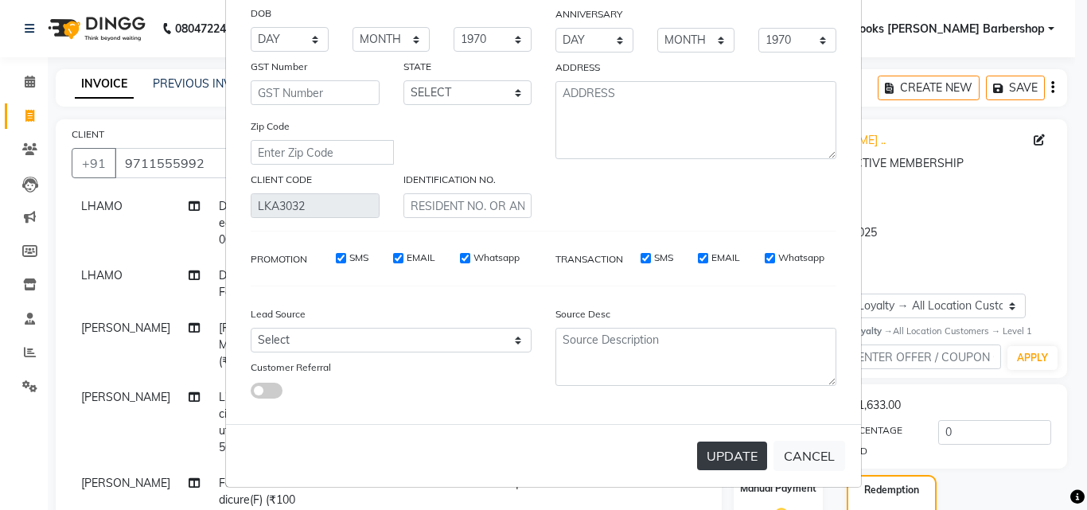
click at [709, 458] on button "UPDATE" at bounding box center [732, 456] width 70 height 29
select select
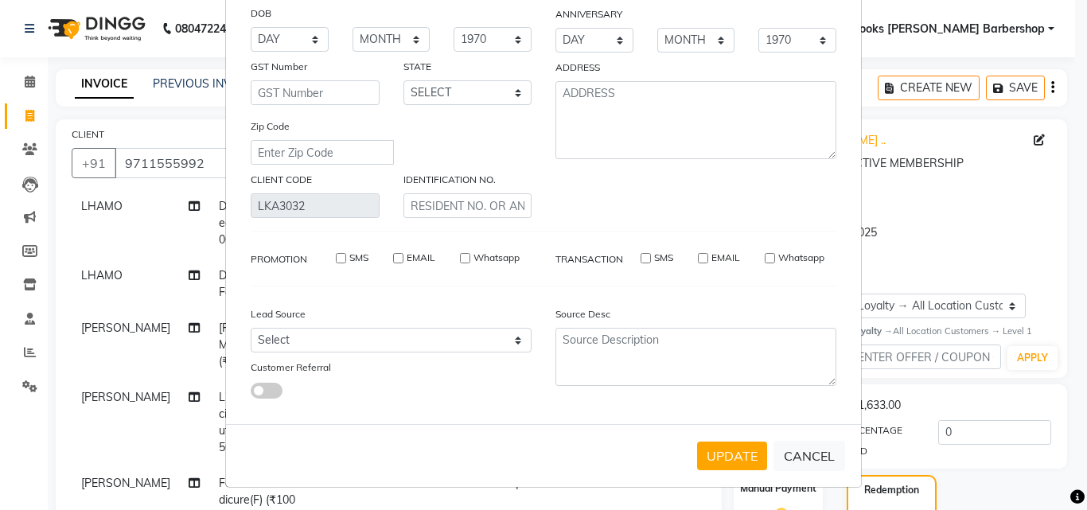
select select
checkbox input "false"
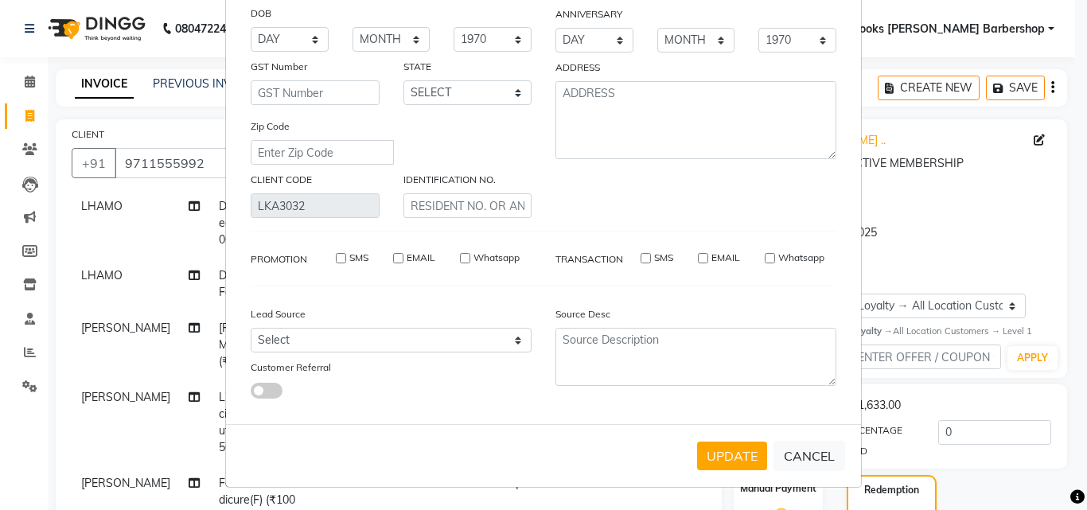
checkbox input "false"
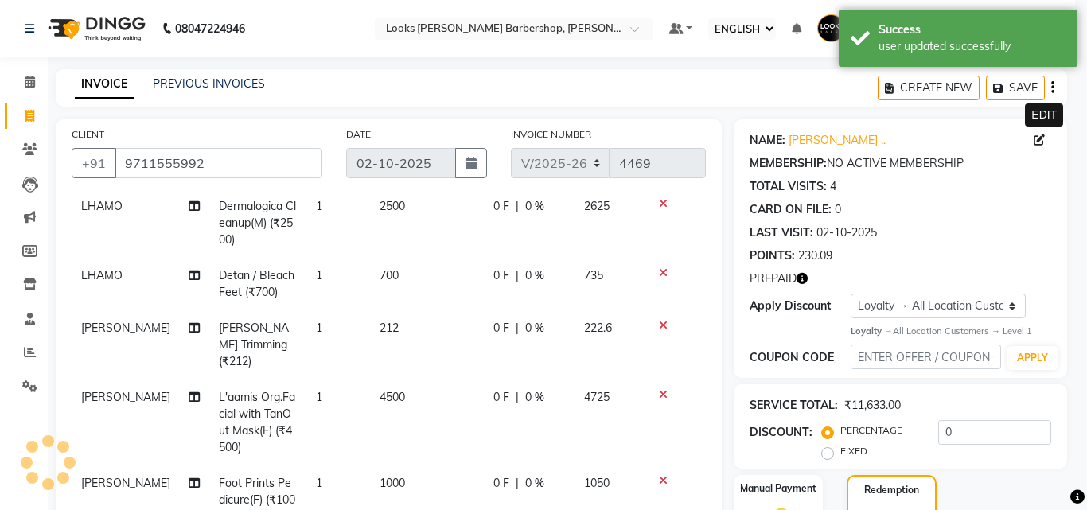
select select "1: Object"
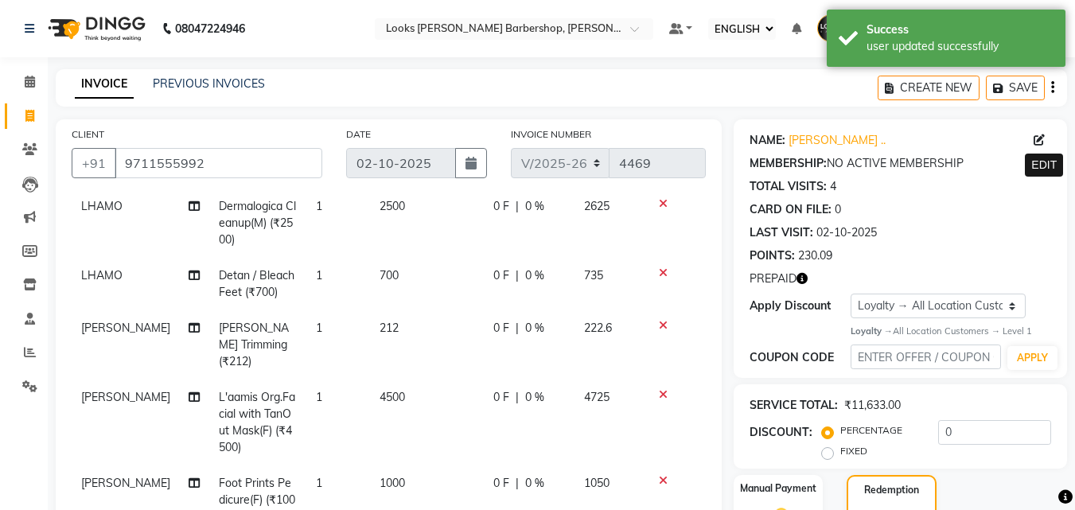
scroll to position [382, 0]
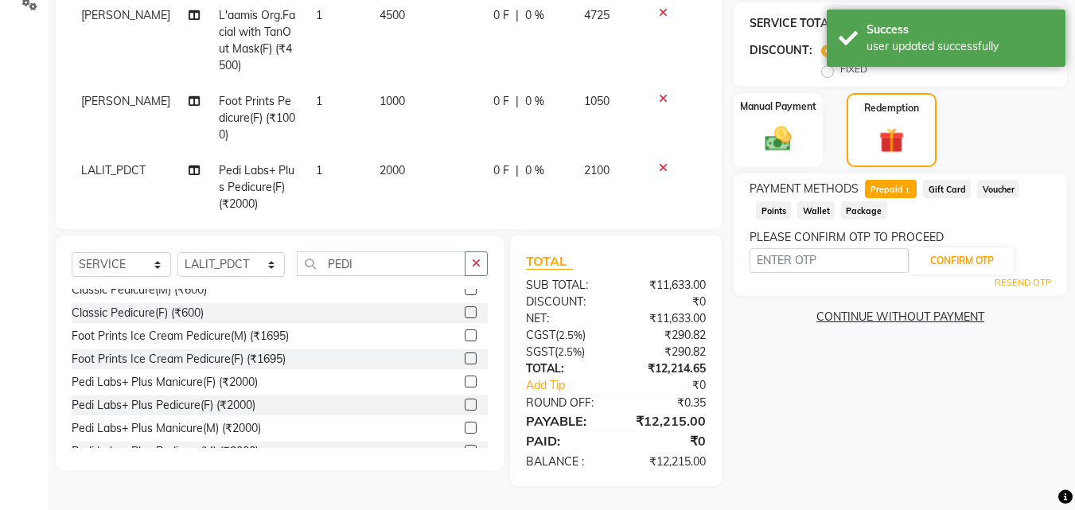
click at [1020, 282] on link "RESEND OTP" at bounding box center [1023, 283] width 57 height 14
click at [749, 252] on div "PAYMENT METHODS Prepaid 1 Gift Card Voucher Points Wallet Package PLEASE CONFIR…" at bounding box center [900, 235] width 333 height 123
drag, startPoint x: 755, startPoint y: 260, endPoint x: 776, endPoint y: 255, distance: 21.2
click at [758, 261] on input "text" at bounding box center [829, 260] width 159 height 25
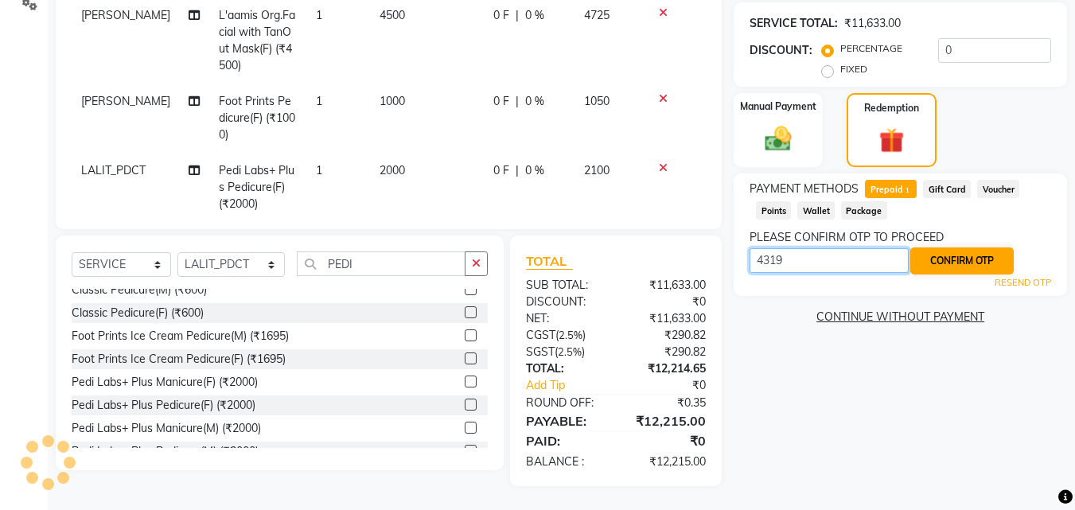
type input "4319"
click at [994, 252] on button "CONFIRM OTP" at bounding box center [962, 261] width 103 height 27
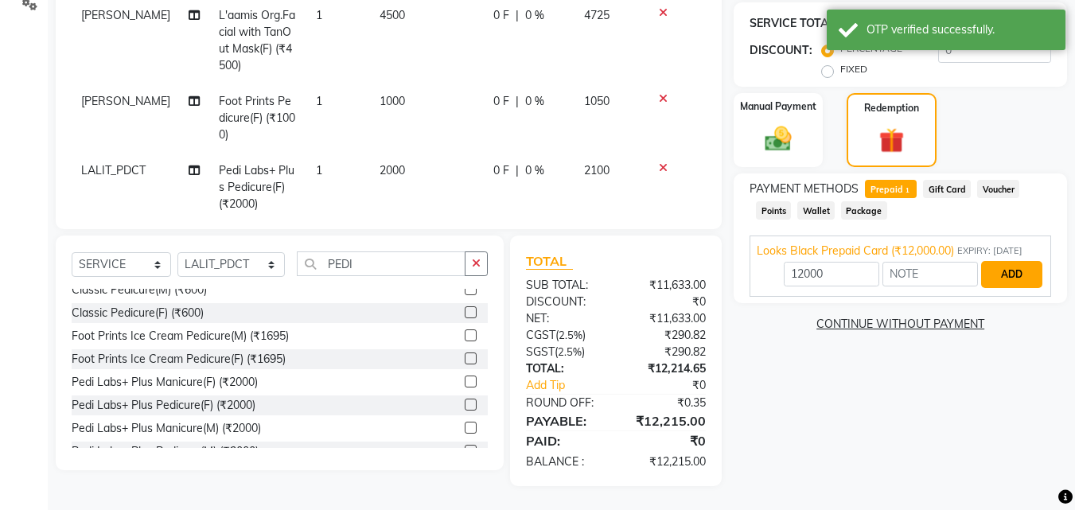
click at [1013, 288] on button "ADD" at bounding box center [1011, 274] width 61 height 27
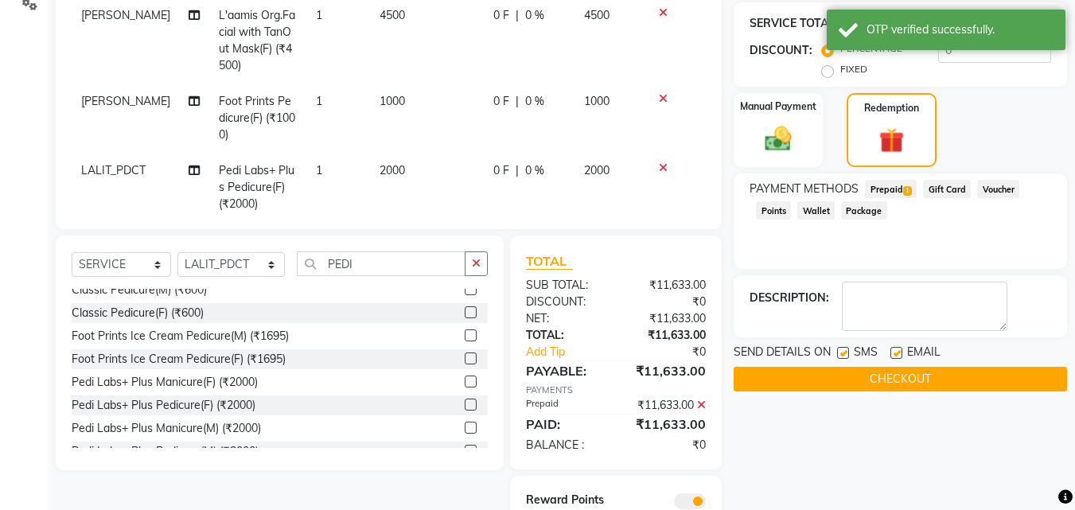
scroll to position [444, 0]
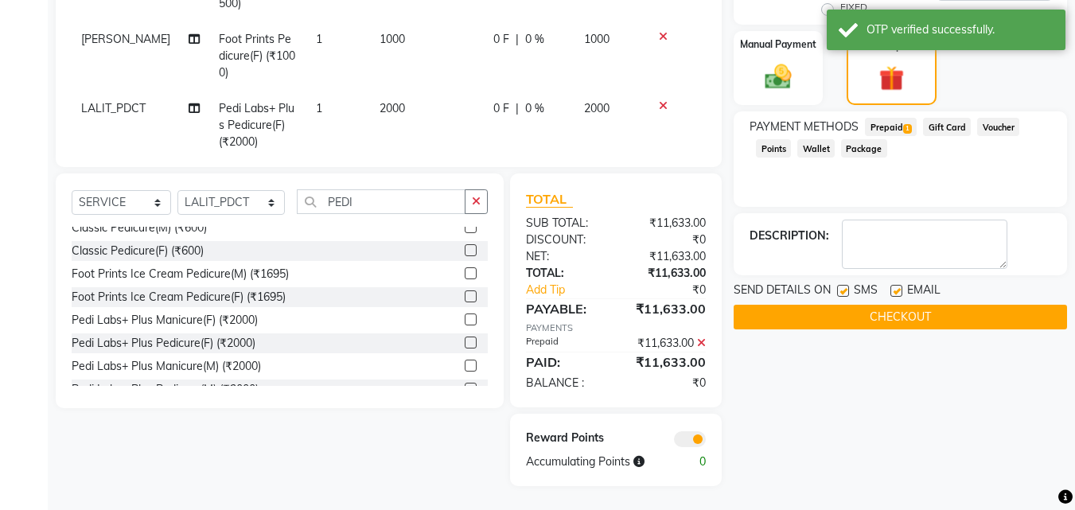
click at [759, 313] on button "CHECKOUT" at bounding box center [900, 317] width 333 height 25
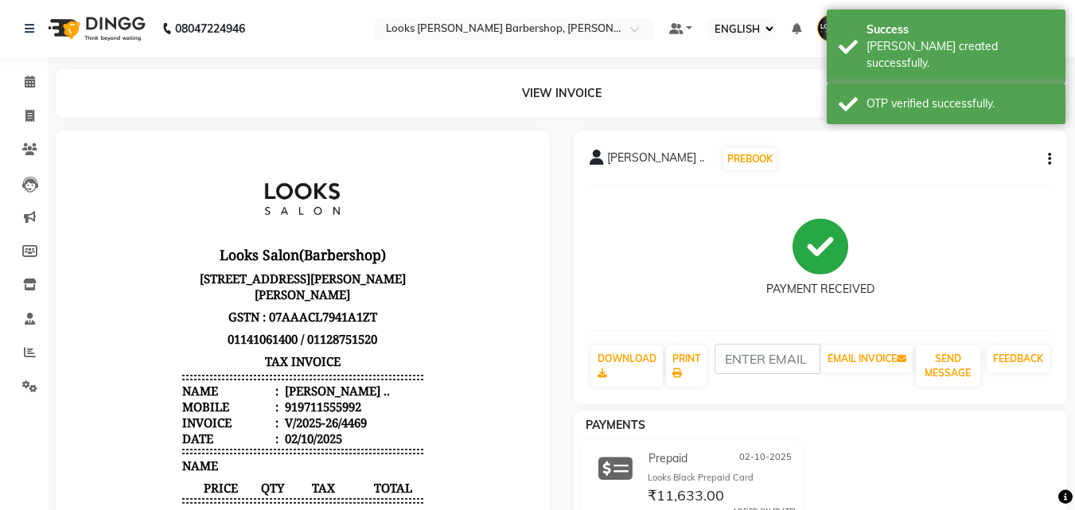
click at [291, 415] on div "919711555992" at bounding box center [322, 407] width 80 height 16
click at [293, 415] on div "919711555992" at bounding box center [322, 407] width 80 height 16
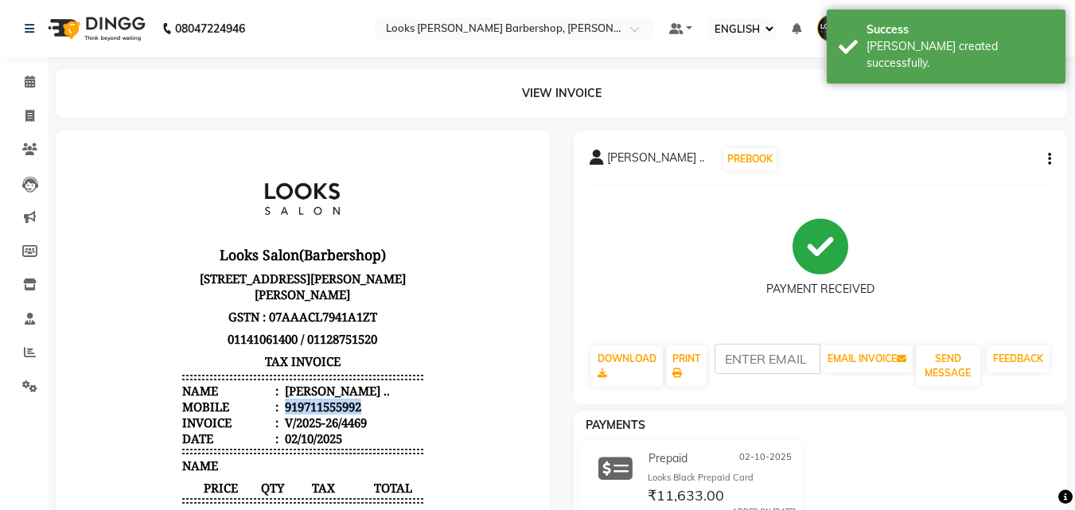
copy div "919711555992"
click at [33, 116] on icon at bounding box center [29, 116] width 9 height 12
select select "service"
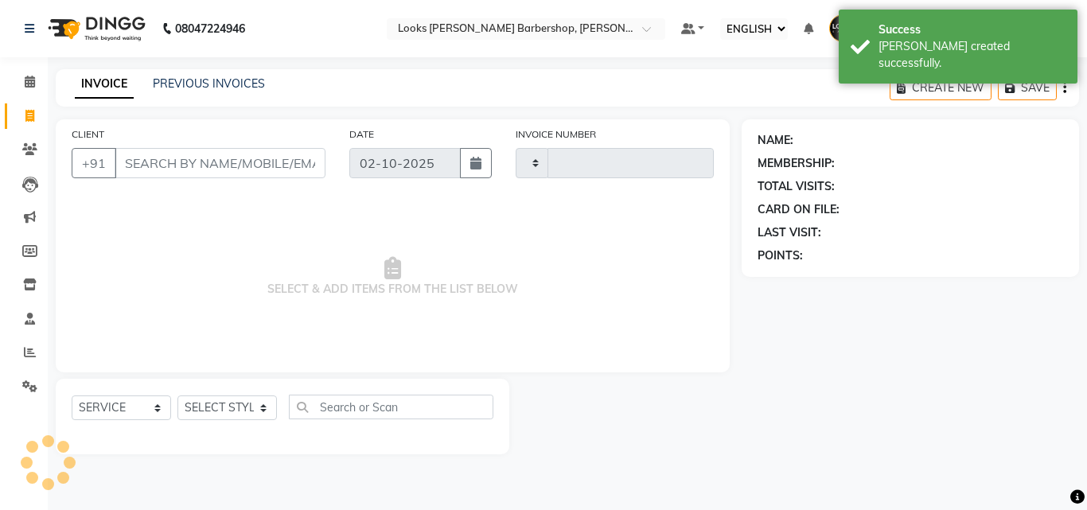
type input "4470"
select select "4323"
drag, startPoint x: 189, startPoint y: 181, endPoint x: 203, endPoint y: 170, distance: 17.5
click at [203, 170] on div "CLIENT +91" at bounding box center [199, 158] width 278 height 65
click at [203, 170] on input "CLIENT" at bounding box center [220, 163] width 211 height 30
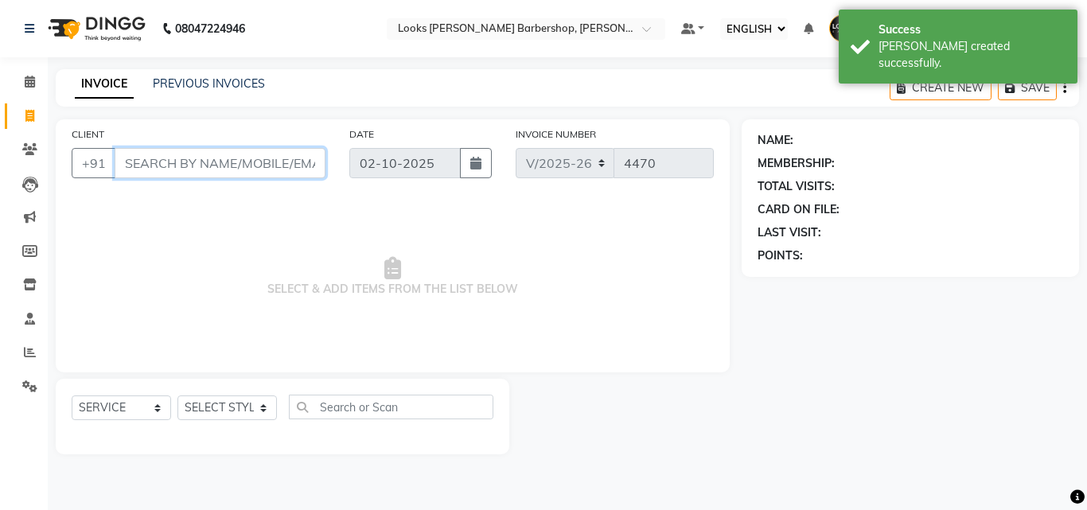
paste input "919711555992"
type input "919711555992"
select select "1: Object"
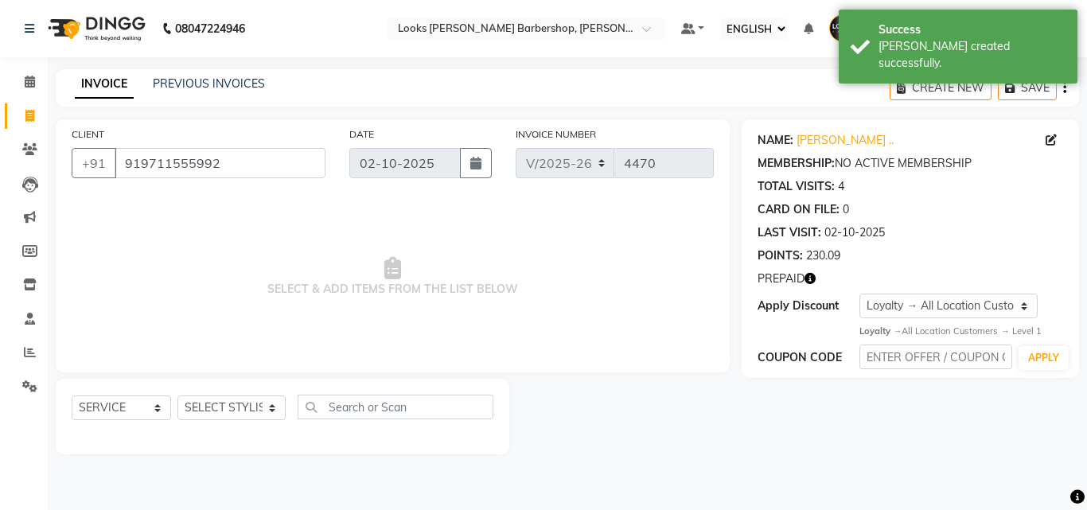
click at [812, 280] on icon "button" at bounding box center [810, 278] width 11 height 11
click at [652, 198] on span "SELECT & ADD ITEMS FROM THE LIST BELOW" at bounding box center [393, 276] width 642 height 159
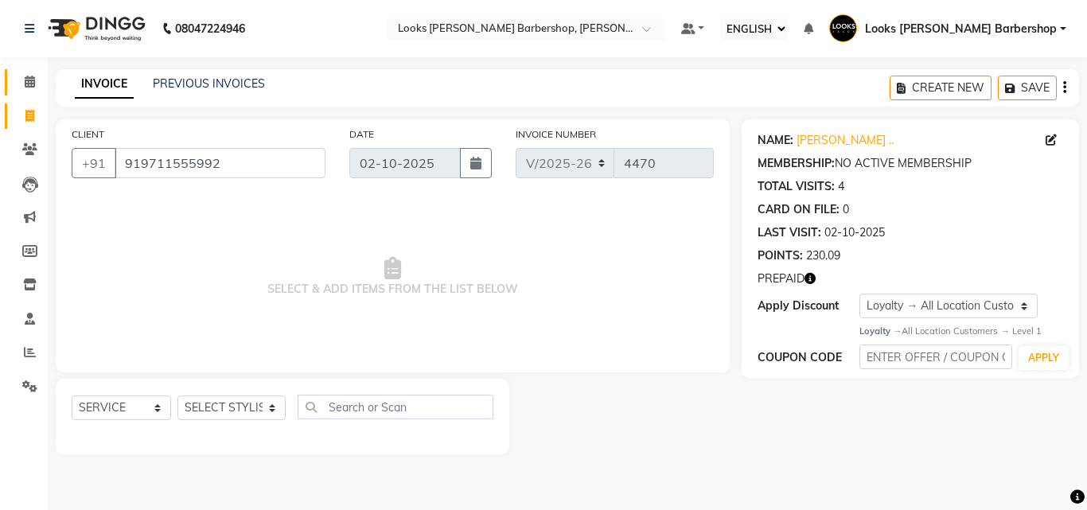
click at [29, 71] on link "CALENDAR" at bounding box center [24, 82] width 38 height 26
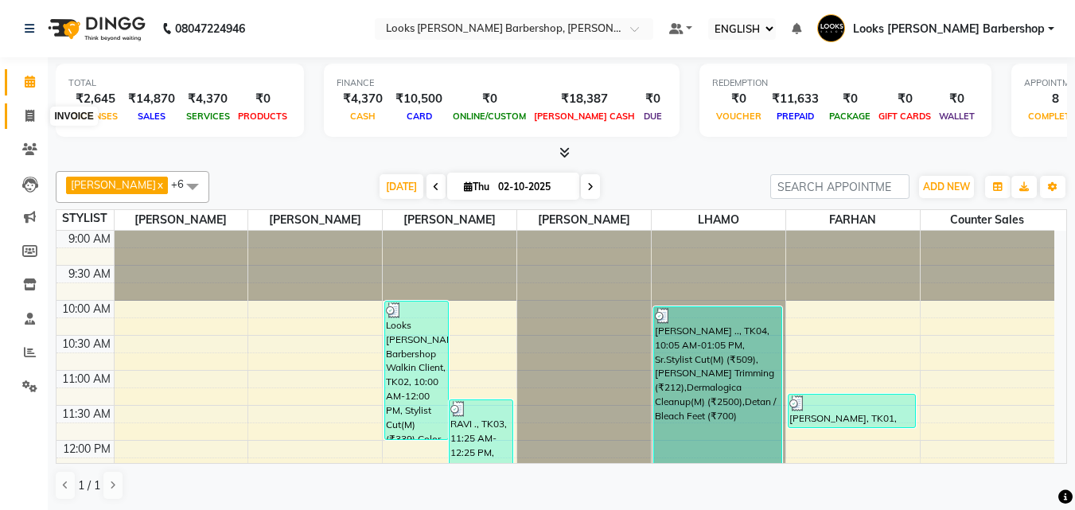
click at [27, 114] on icon at bounding box center [29, 116] width 9 height 12
select select "service"
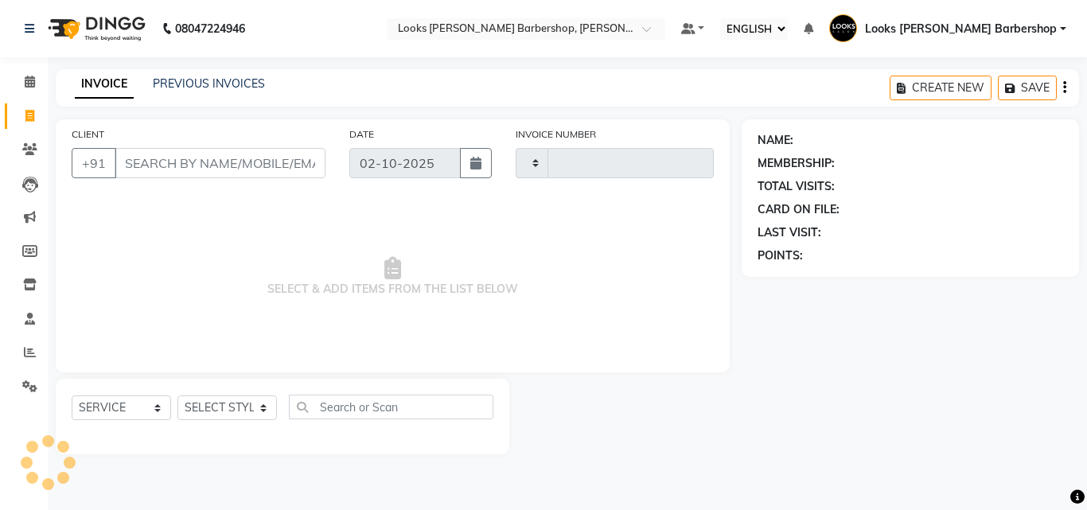
type input "4470"
select select "4323"
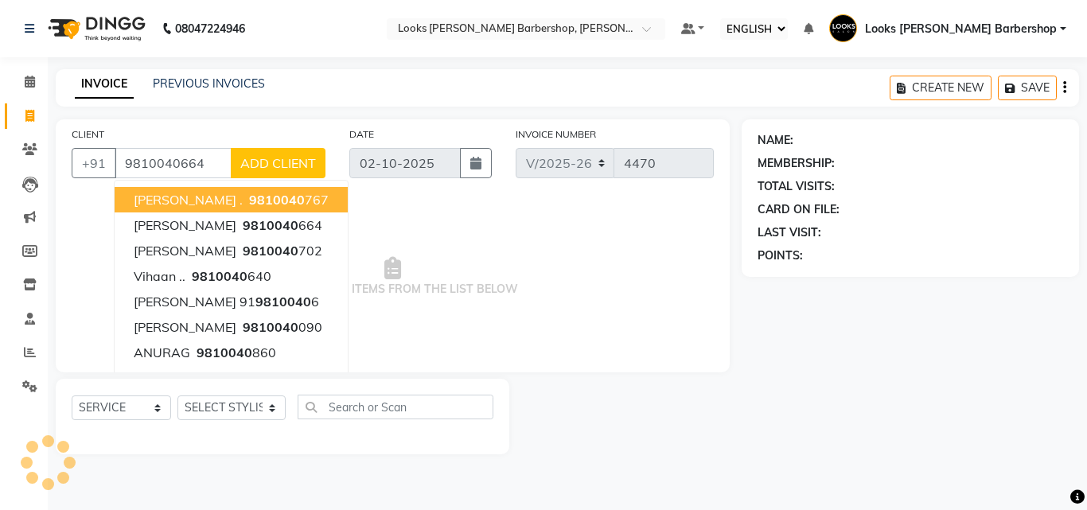
type input "9810040664"
select select "1: Object"
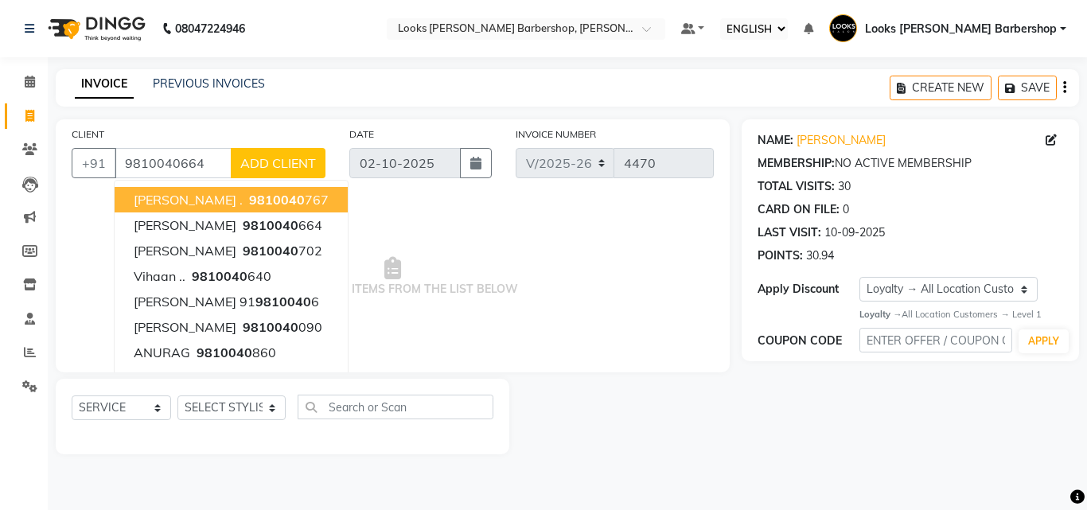
click at [459, 304] on span "SELECT & ADD ITEMS FROM THE LIST BELOW" at bounding box center [393, 276] width 642 height 159
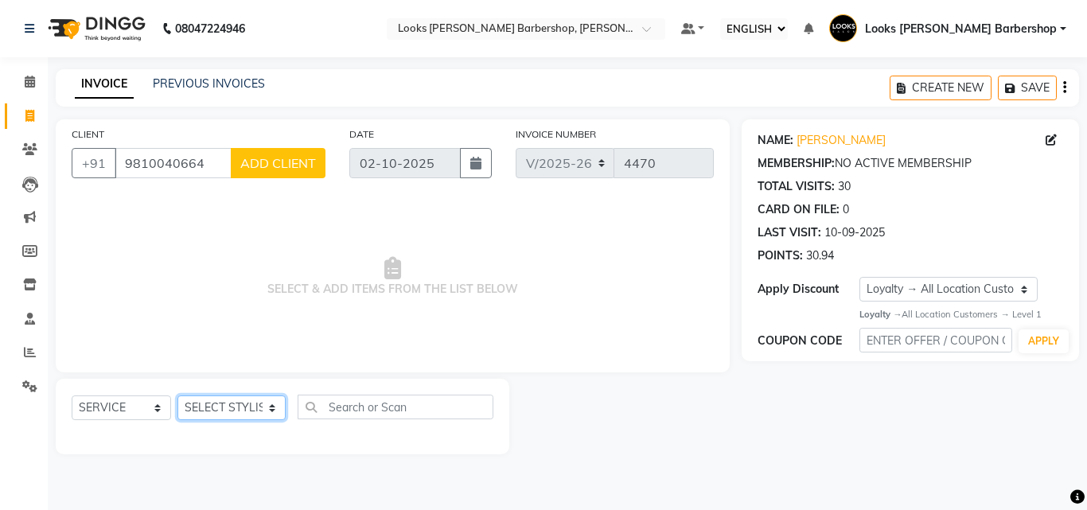
click at [250, 415] on select "SELECT STYLIST [PERSON_NAME] [PERSON_NAME] Amazon_Kart [PERSON_NAME] Counter Sa…" at bounding box center [231, 408] width 108 height 25
select select "23405"
click at [177, 396] on select "SELECT STYLIST [PERSON_NAME] [PERSON_NAME] Amazon_Kart [PERSON_NAME] Counter Sa…" at bounding box center [231, 408] width 108 height 25
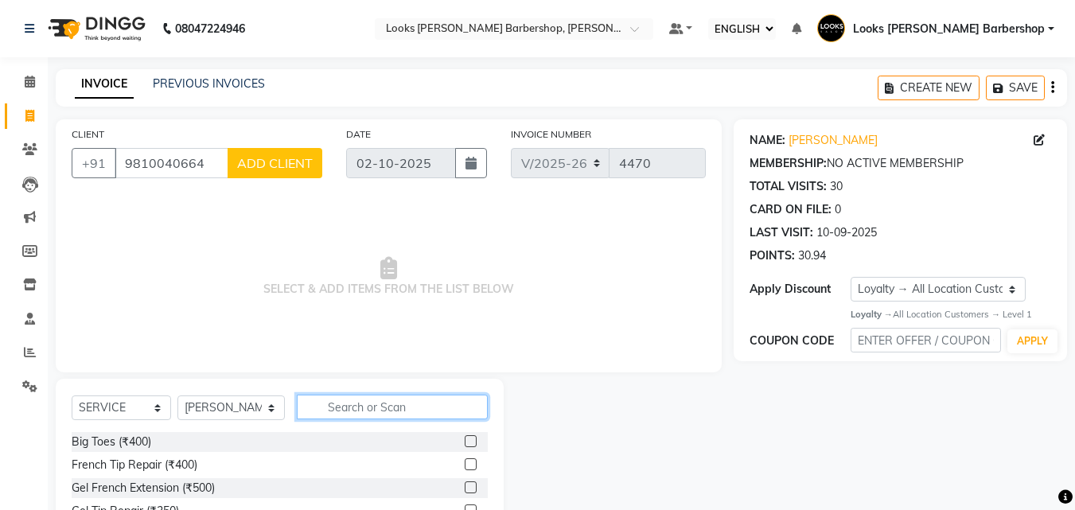
click at [330, 396] on input "text" at bounding box center [393, 407] width 192 height 25
type input "N"
type input "BEARD"
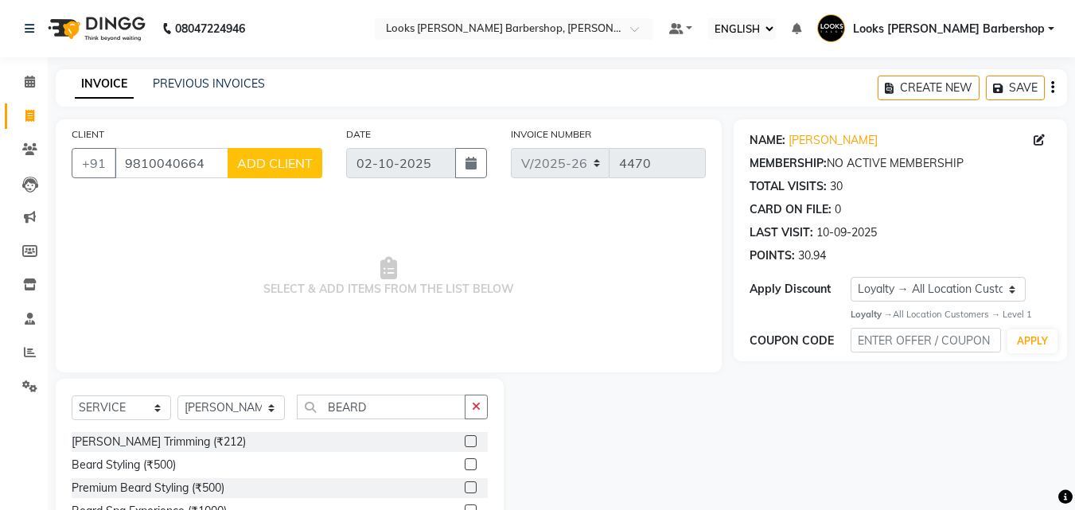
drag, startPoint x: 470, startPoint y: 442, endPoint x: 501, endPoint y: 422, distance: 36.9
click at [470, 440] on label at bounding box center [471, 441] width 12 height 12
click at [470, 440] on input "checkbox" at bounding box center [470, 442] width 10 height 10
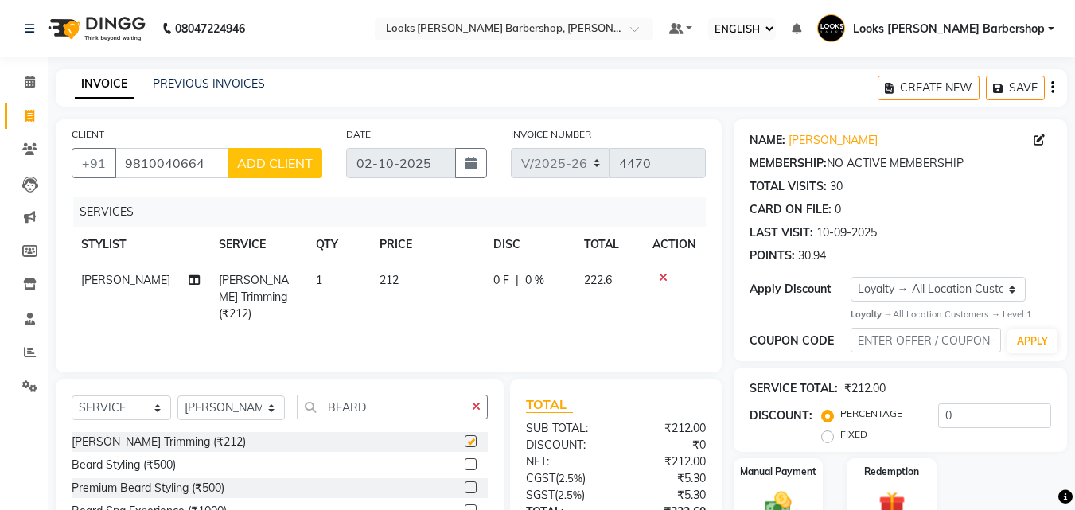
scroll to position [143, 0]
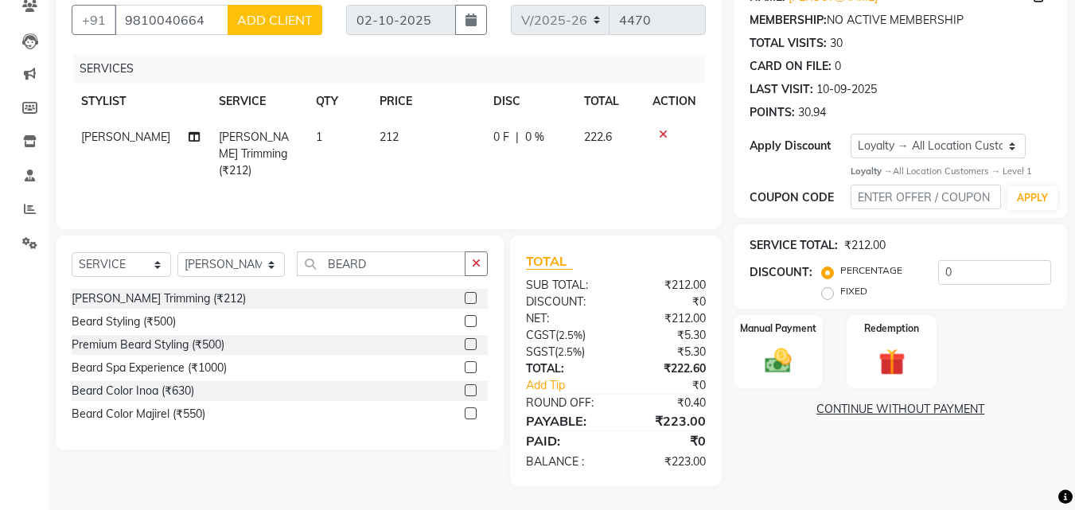
checkbox input "false"
click at [782, 365] on img at bounding box center [778, 361] width 45 height 32
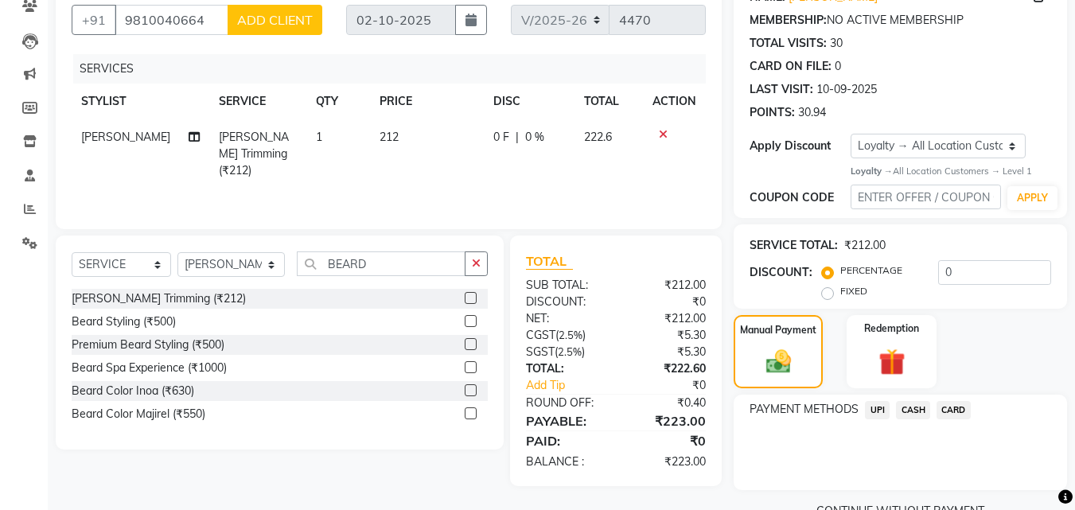
click at [923, 411] on span "CASH" at bounding box center [913, 410] width 34 height 18
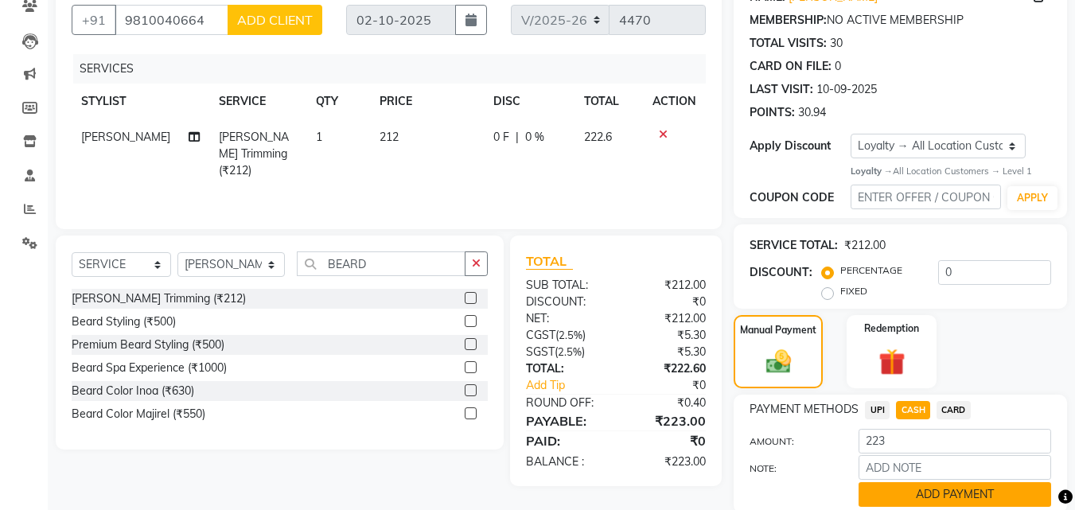
click at [911, 493] on button "ADD PAYMENT" at bounding box center [955, 494] width 193 height 25
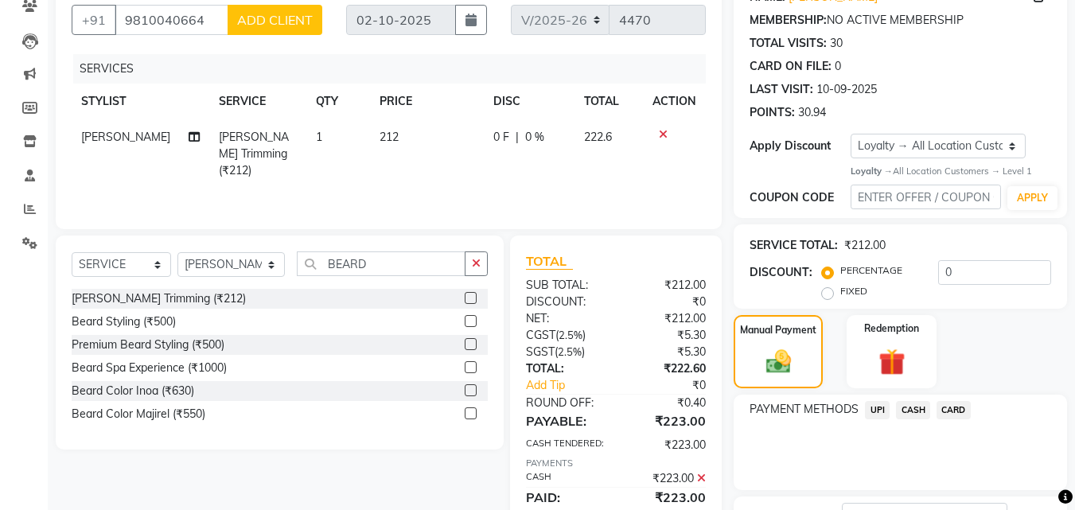
scroll to position [279, 0]
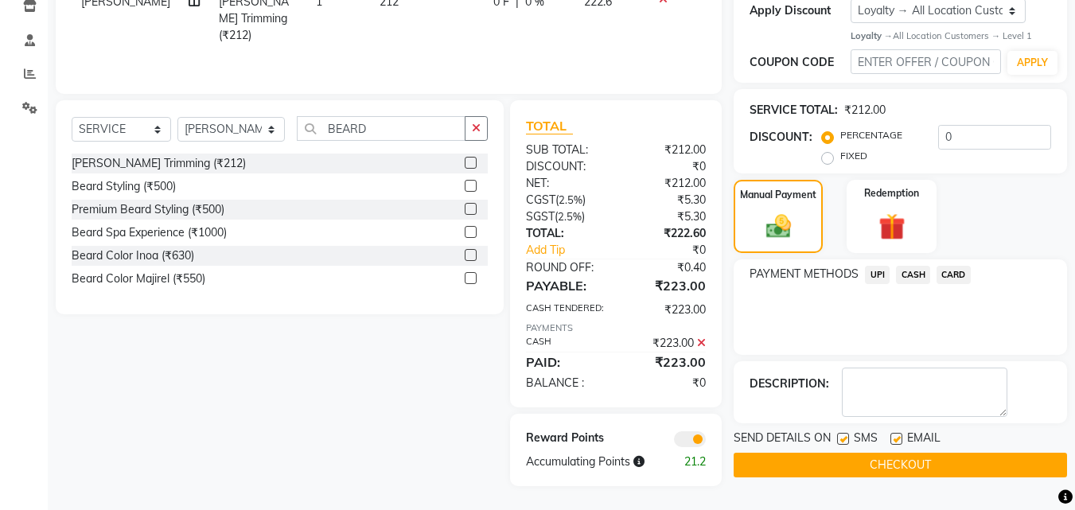
click at [864, 464] on button "CHECKOUT" at bounding box center [900, 465] width 333 height 25
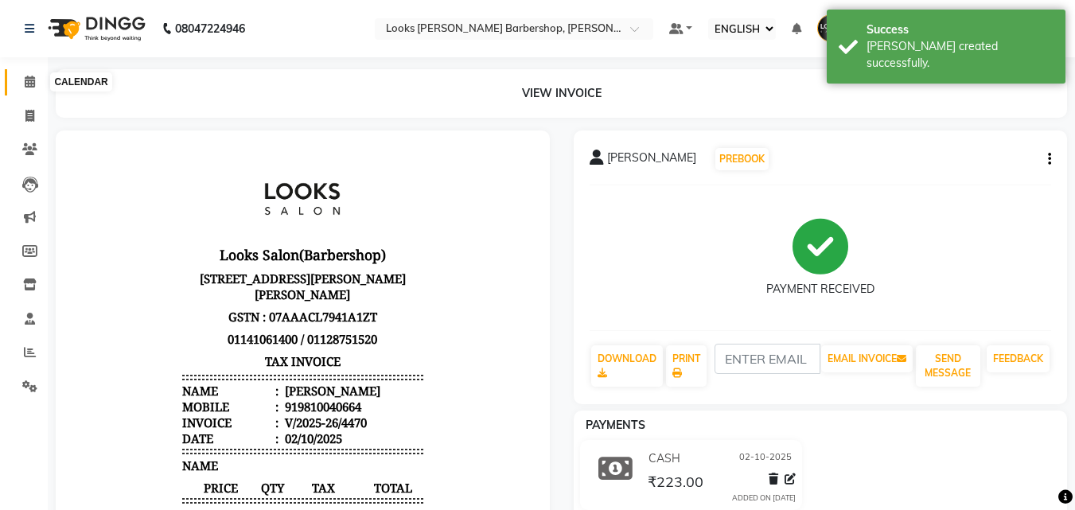
click at [19, 82] on span at bounding box center [30, 82] width 28 height 18
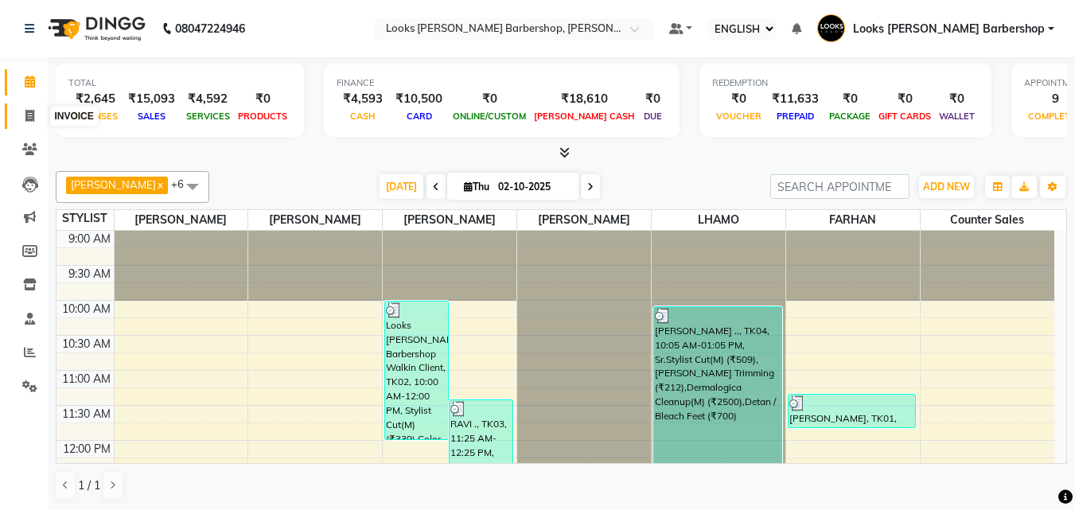
click at [21, 123] on span at bounding box center [30, 116] width 28 height 18
select select "service"
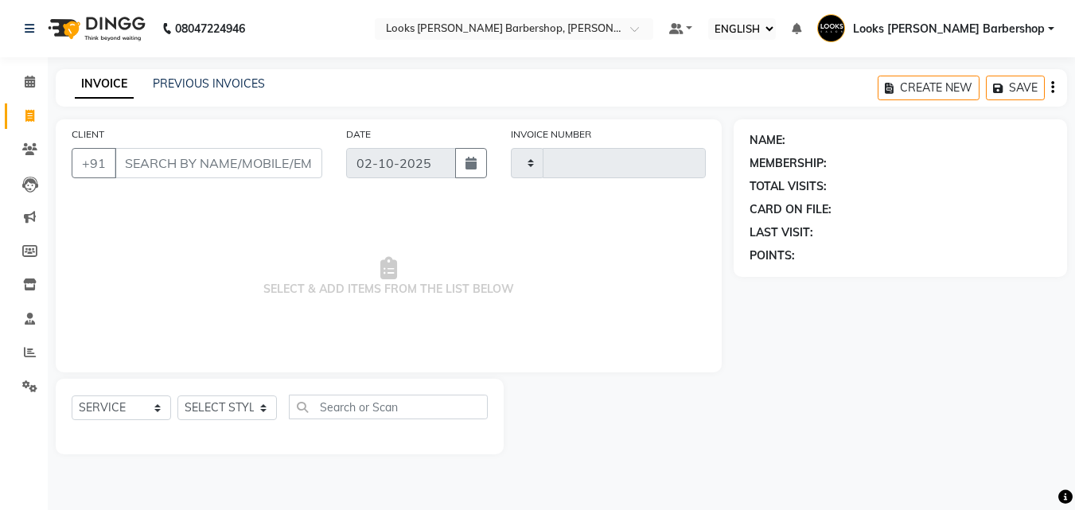
type input "4471"
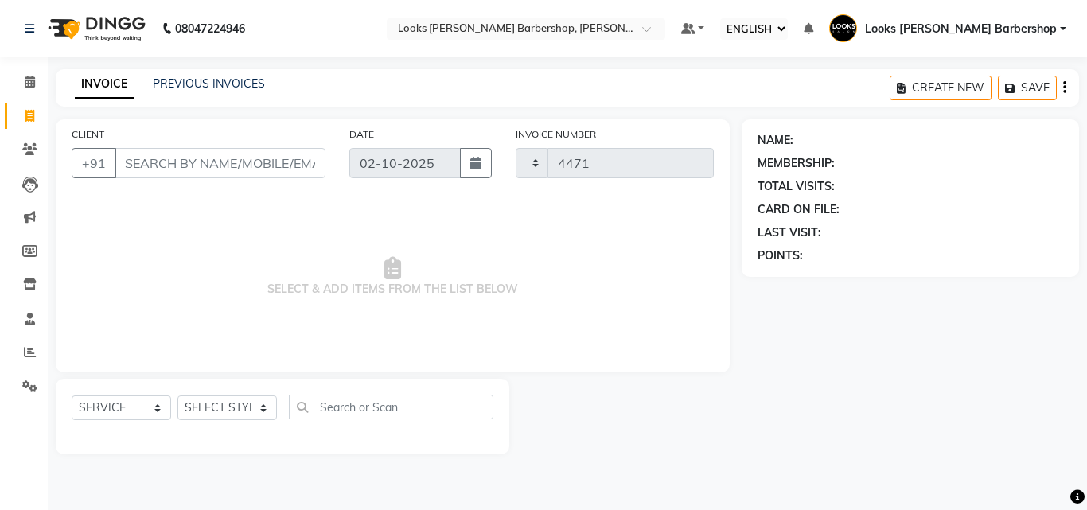
select select "4323"
click at [17, 69] on link "CALENDAR" at bounding box center [24, 82] width 38 height 26
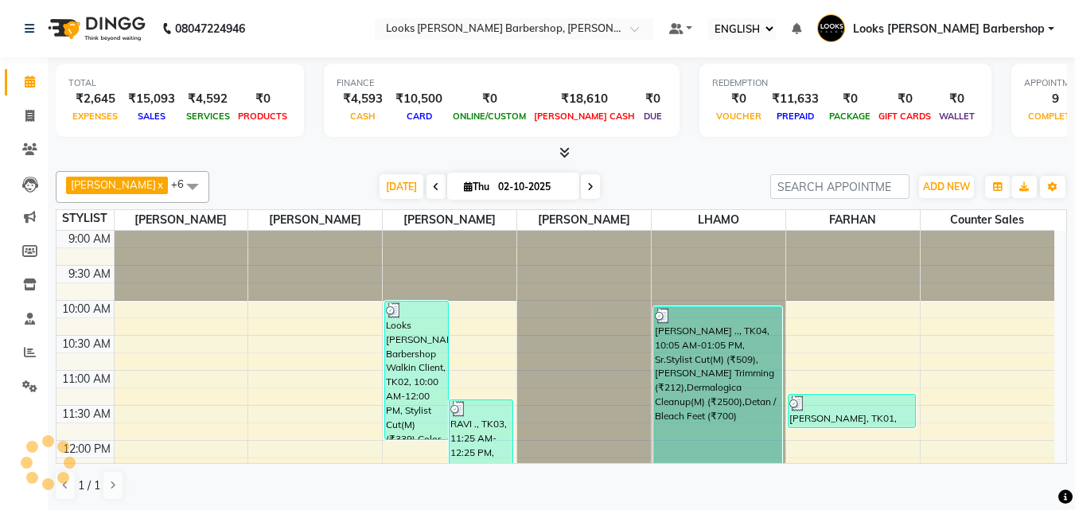
scroll to position [281, 0]
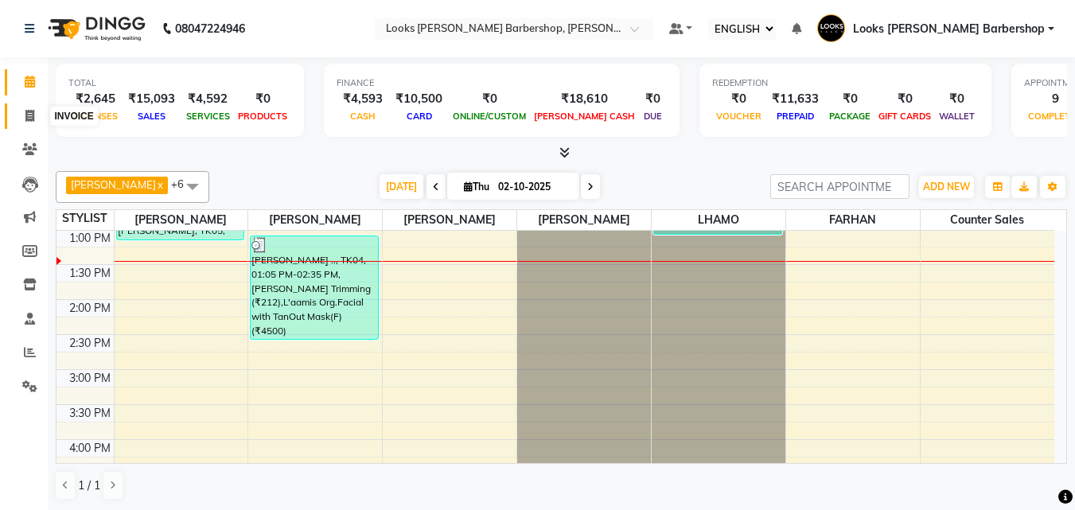
click at [30, 111] on icon at bounding box center [29, 116] width 9 height 12
select select "service"
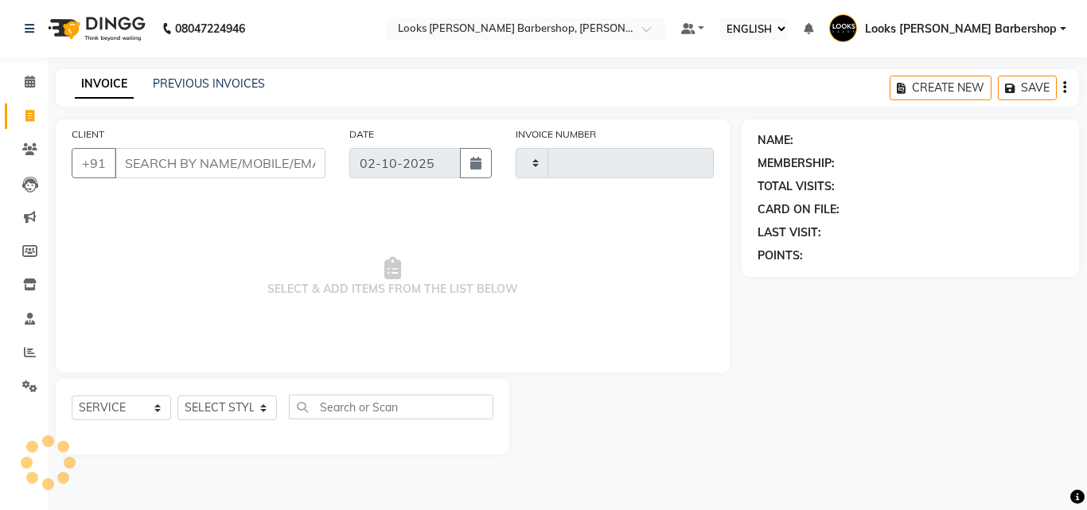
type input "4471"
select select "4323"
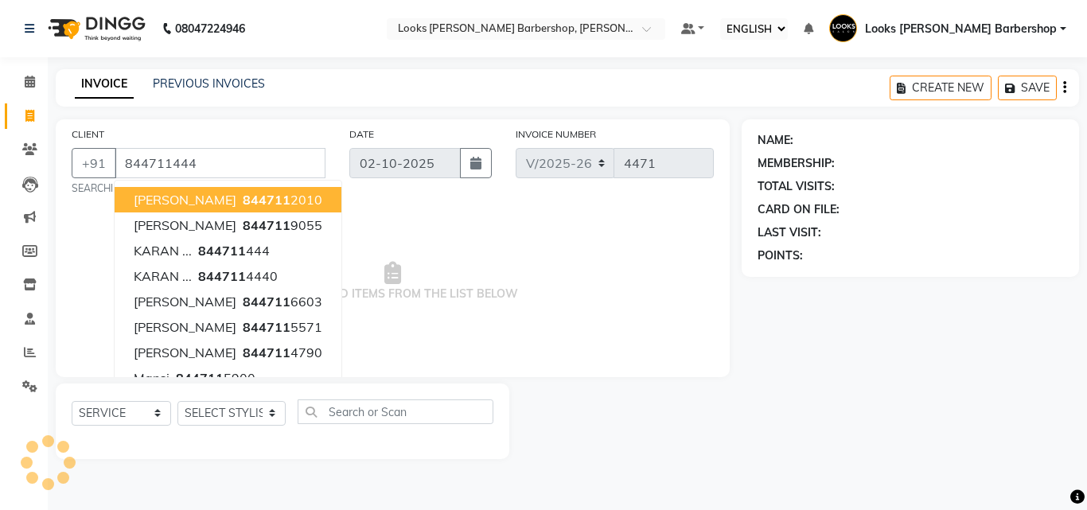
type input "844711444"
select select "1: Object"
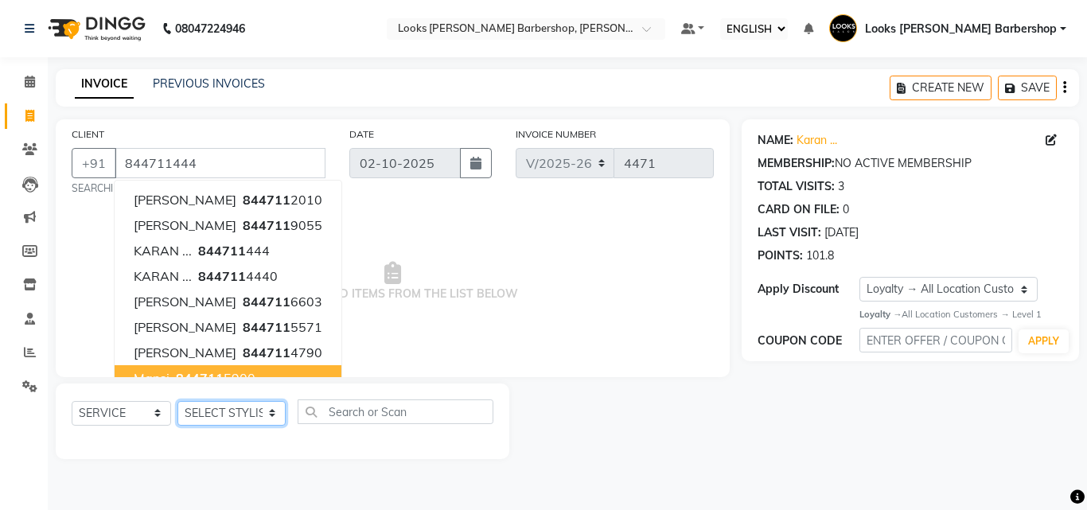
click at [243, 403] on select "SELECT STYLIST [PERSON_NAME] [PERSON_NAME] Amazon_Kart [PERSON_NAME] Counter Sa…" at bounding box center [231, 413] width 108 height 25
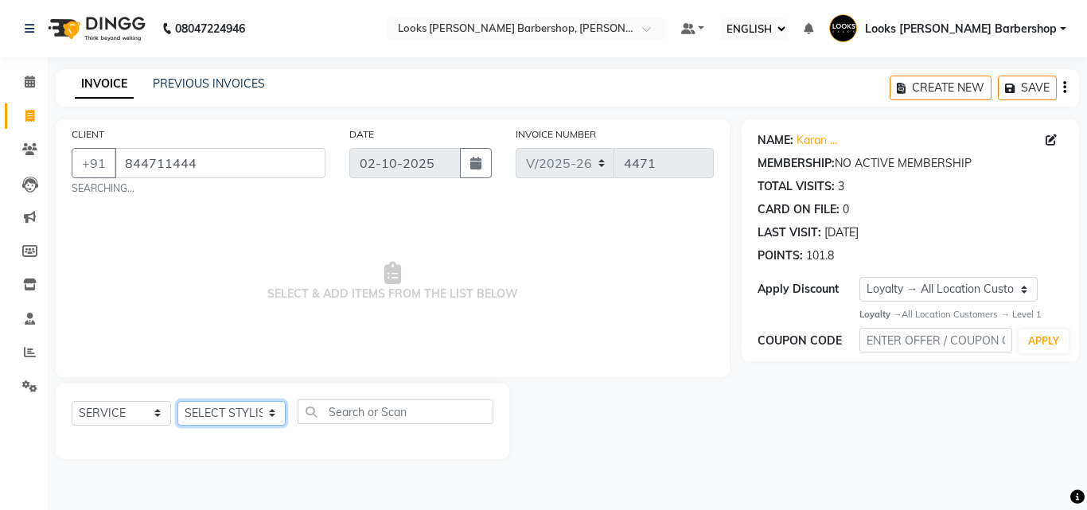
select select "23410"
click at [177, 401] on select "SELECT STYLIST [PERSON_NAME] [PERSON_NAME] Amazon_Kart [PERSON_NAME] Counter Sa…" at bounding box center [231, 413] width 108 height 25
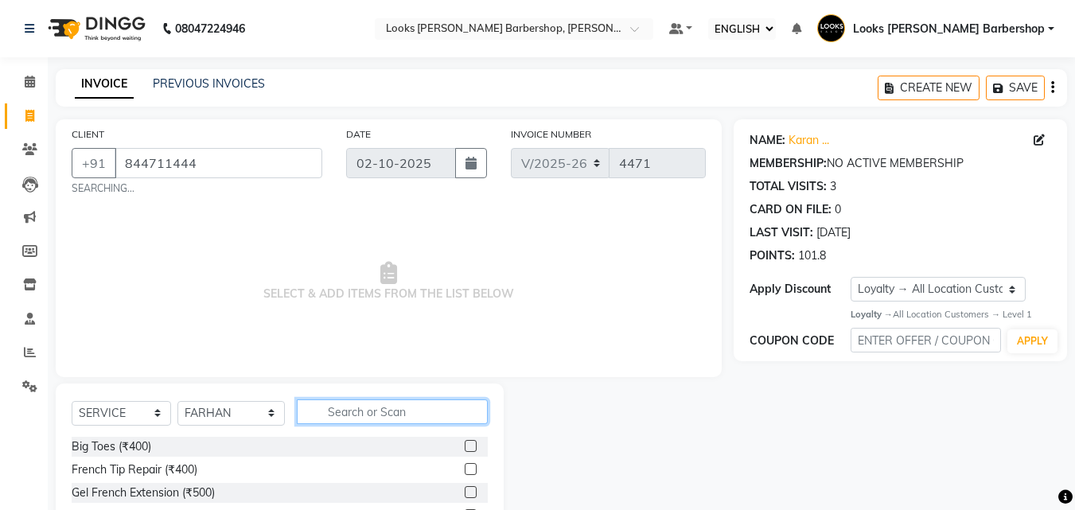
click at [339, 409] on input "text" at bounding box center [393, 412] width 192 height 25
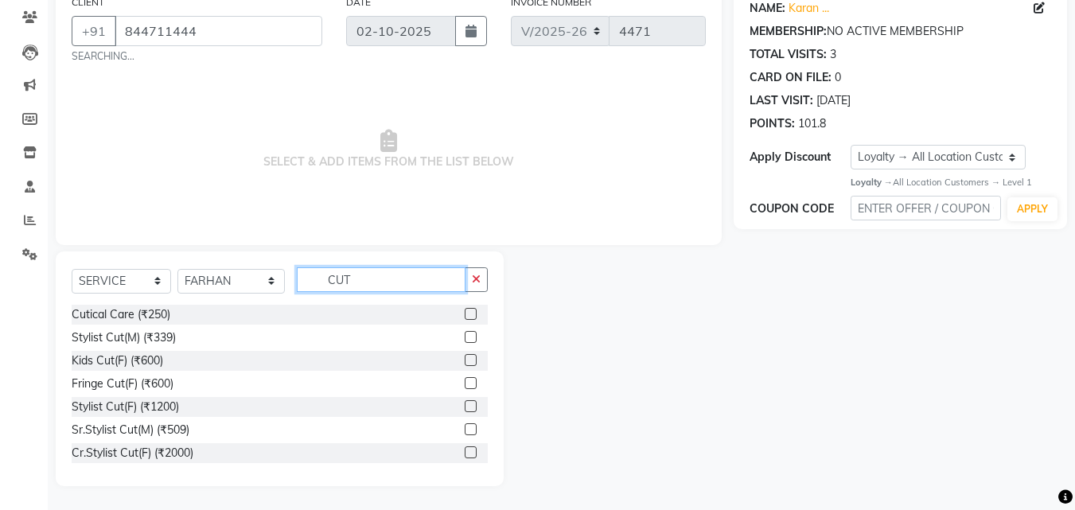
type input "CUT"
click at [465, 427] on label at bounding box center [471, 429] width 12 height 12
click at [465, 427] on input "checkbox" at bounding box center [470, 430] width 10 height 10
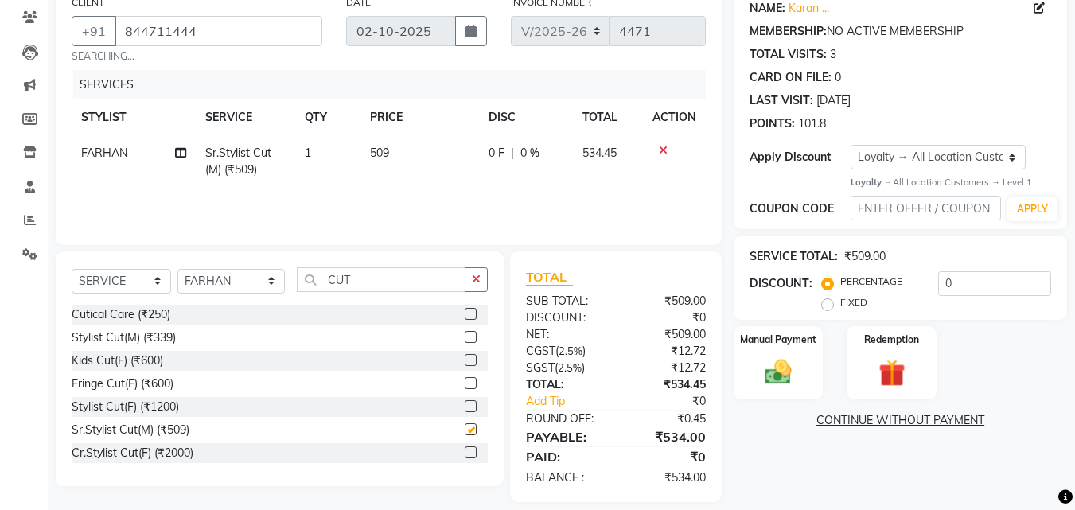
checkbox input "false"
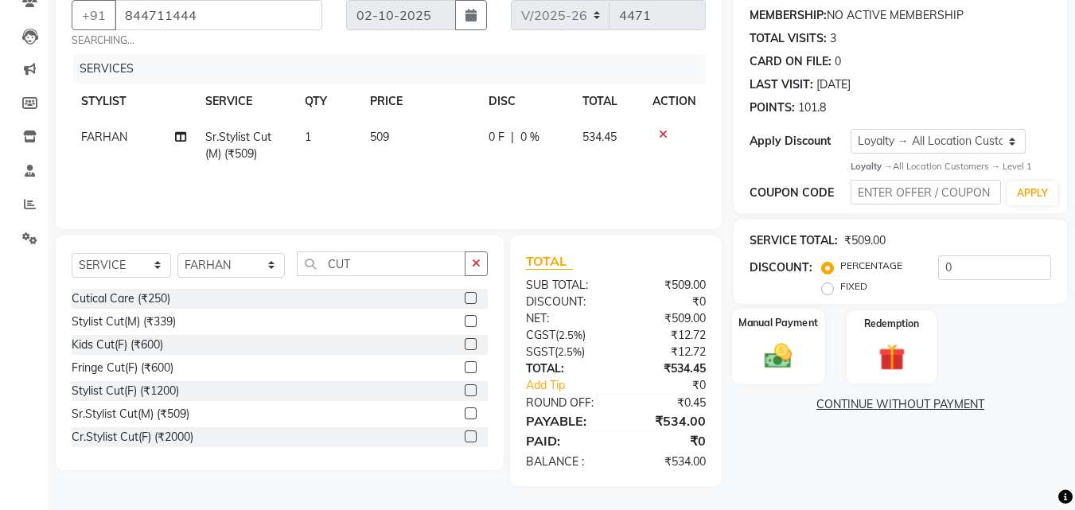
drag, startPoint x: 774, startPoint y: 363, endPoint x: 796, endPoint y: 363, distance: 21.5
click at [777, 363] on img at bounding box center [778, 357] width 45 height 32
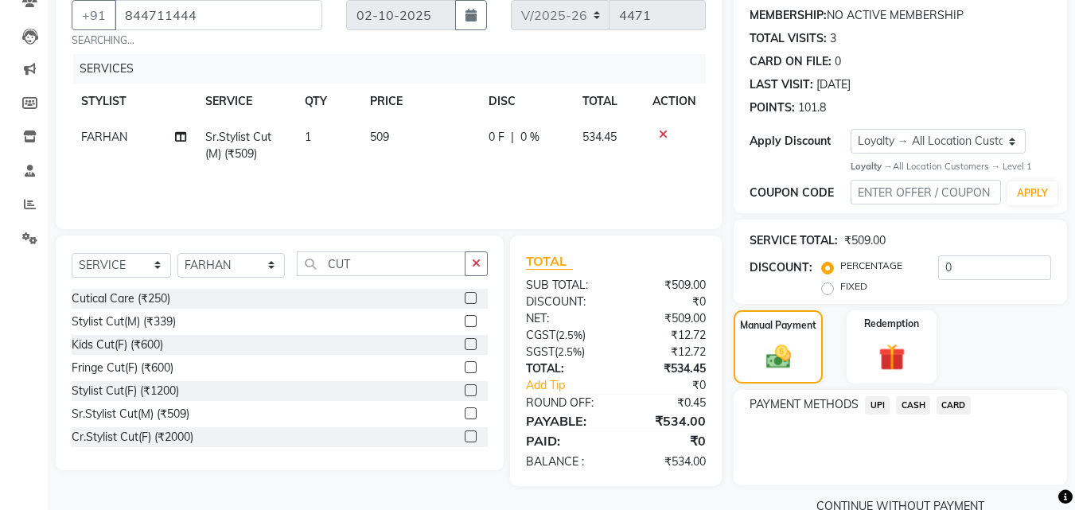
click at [906, 396] on span "CASH" at bounding box center [913, 405] width 34 height 18
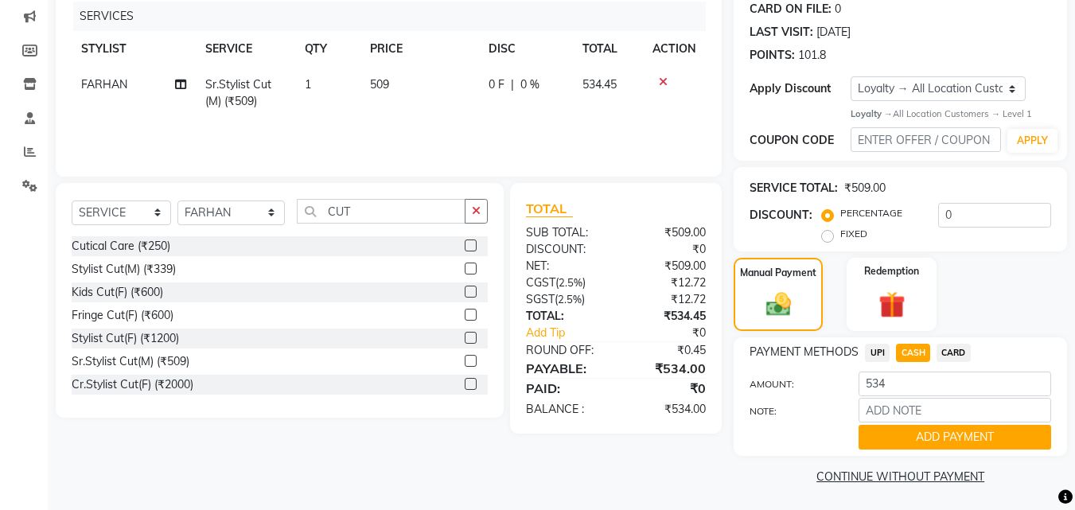
scroll to position [203, 0]
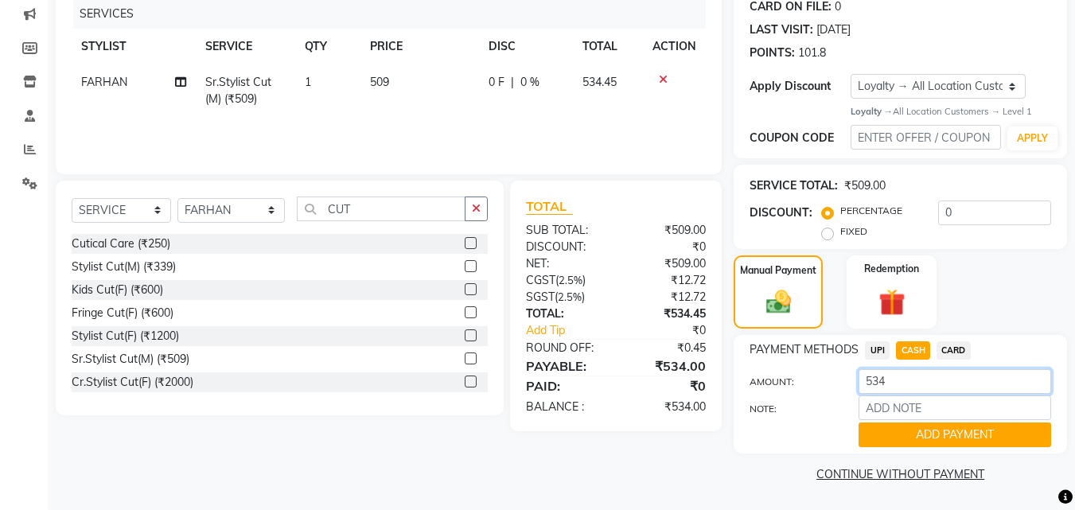
click at [935, 381] on input "534" at bounding box center [955, 381] width 193 height 25
type input "5"
type input "700"
click at [881, 439] on button "ADD PAYMENT" at bounding box center [955, 435] width 193 height 25
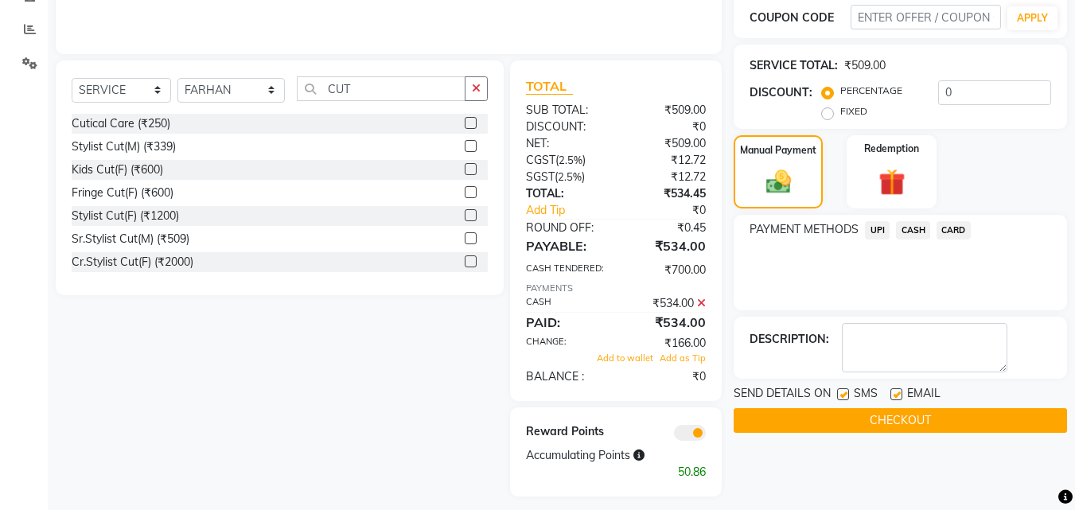
scroll to position [333, 0]
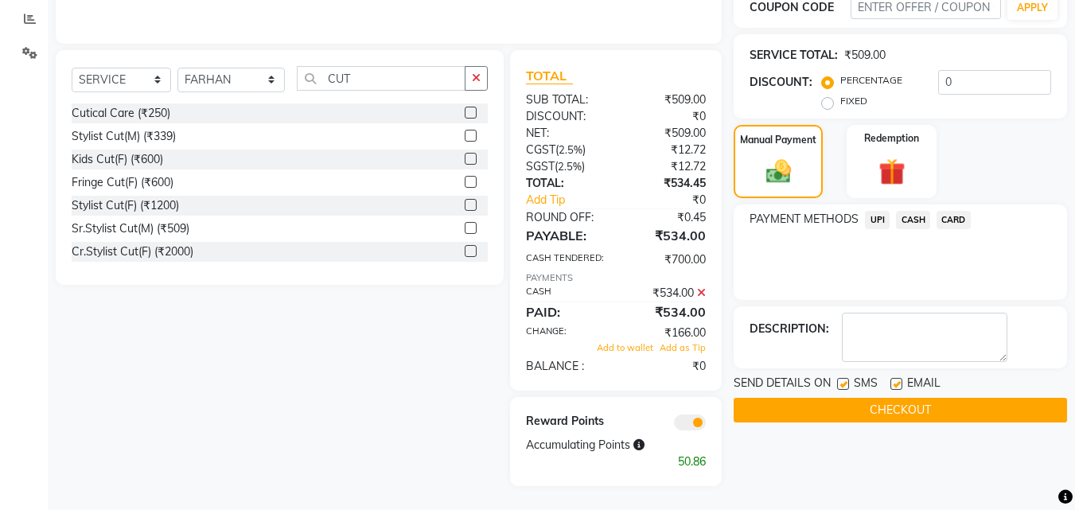
click at [922, 384] on span "EMAIL" at bounding box center [923, 385] width 33 height 20
click at [869, 404] on button "CHECKOUT" at bounding box center [900, 410] width 333 height 25
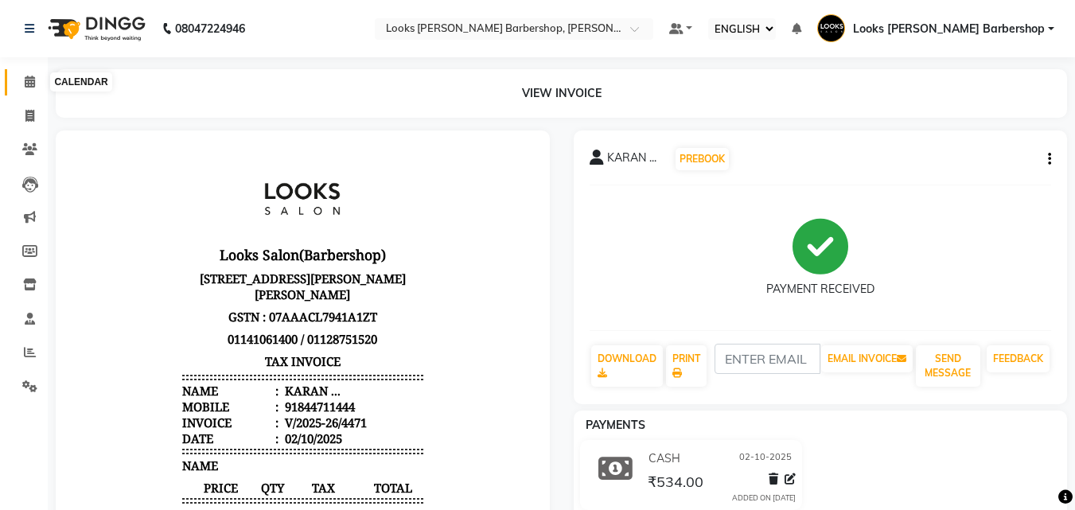
click at [32, 74] on span at bounding box center [30, 82] width 28 height 18
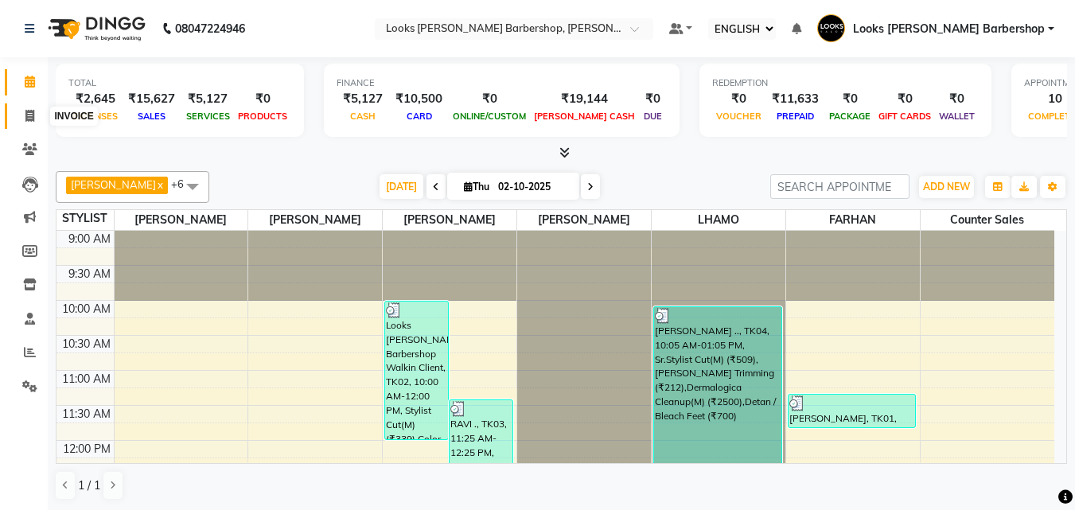
click at [19, 114] on span at bounding box center [30, 116] width 28 height 18
select select "service"
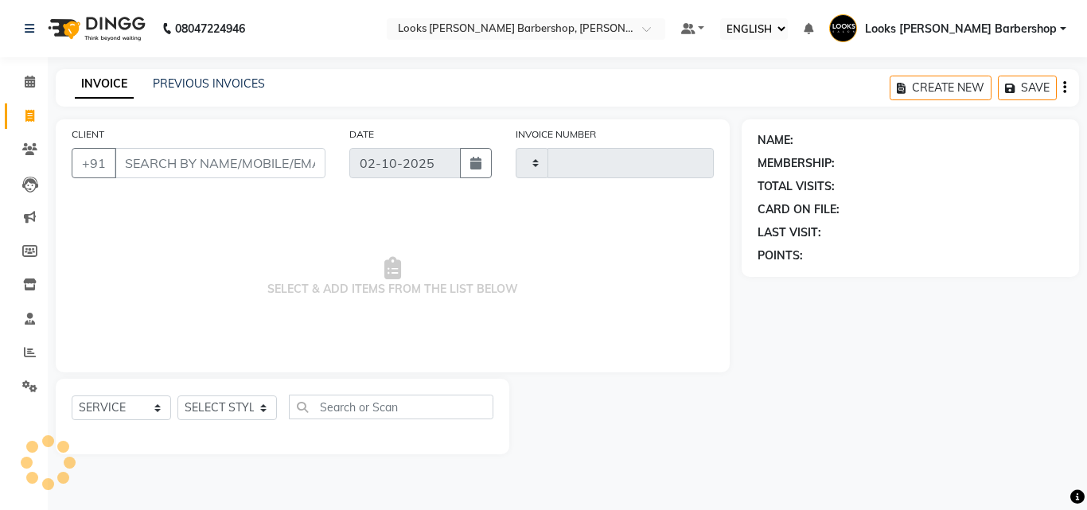
type input "4472"
select select "4323"
click at [217, 410] on select "SELECT STYLIST" at bounding box center [226, 408] width 99 height 25
click at [217, 409] on select "SELECT STYLIST" at bounding box center [226, 408] width 99 height 25
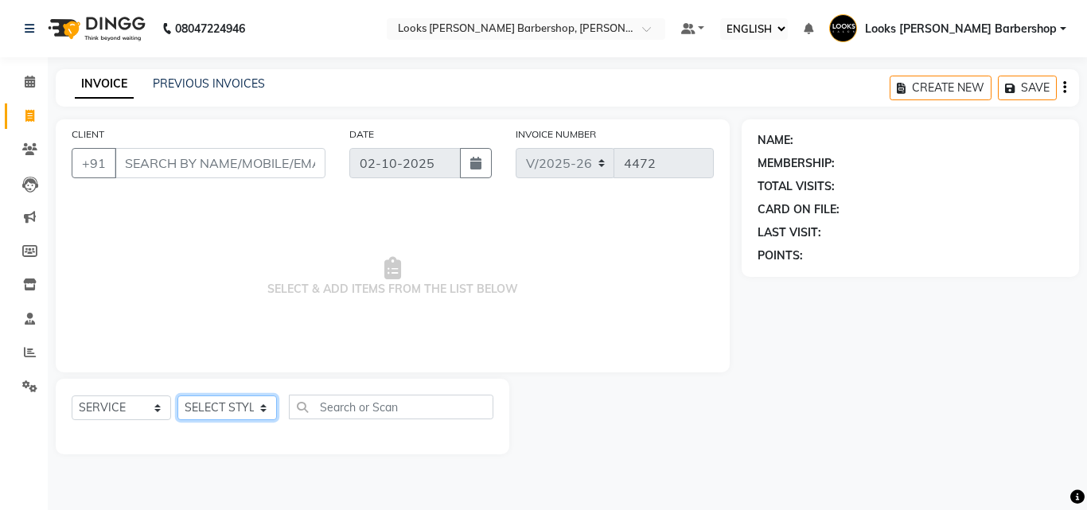
click at [217, 408] on select "SELECT STYLIST" at bounding box center [226, 408] width 99 height 25
click at [217, 408] on select "SELECT STYLIST [PERSON_NAME] [PERSON_NAME] Amazon_Kart [PERSON_NAME] Counter Sa…" at bounding box center [231, 408] width 108 height 25
click at [177, 396] on select "SELECT STYLIST [PERSON_NAME] [PERSON_NAME] Amazon_Kart [PERSON_NAME] Counter Sa…" at bounding box center [231, 408] width 108 height 25
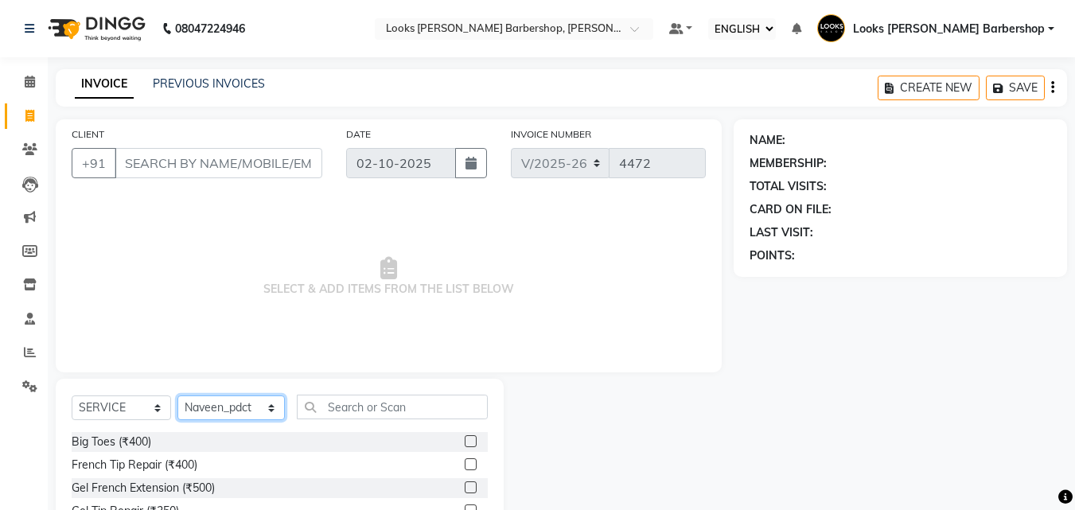
click at [213, 407] on select "SELECT STYLIST [PERSON_NAME] [PERSON_NAME] Amazon_Kart [PERSON_NAME] Counter Sa…" at bounding box center [230, 408] width 107 height 25
select select "23413"
click at [177, 396] on select "SELECT STYLIST [PERSON_NAME] [PERSON_NAME] Amazon_Kart [PERSON_NAME] Counter Sa…" at bounding box center [230, 408] width 107 height 25
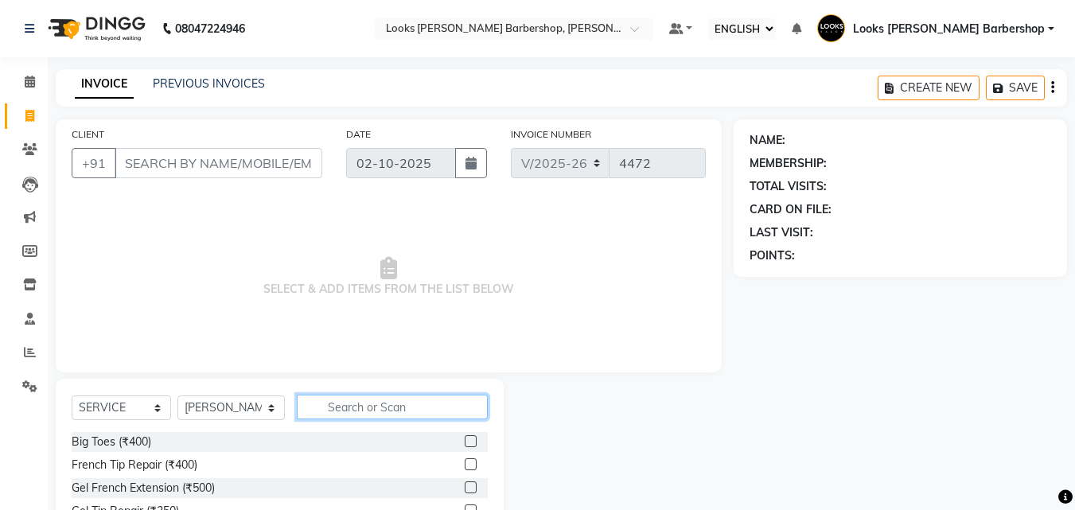
click at [371, 416] on input "text" at bounding box center [393, 407] width 192 height 25
type input "FOOT"
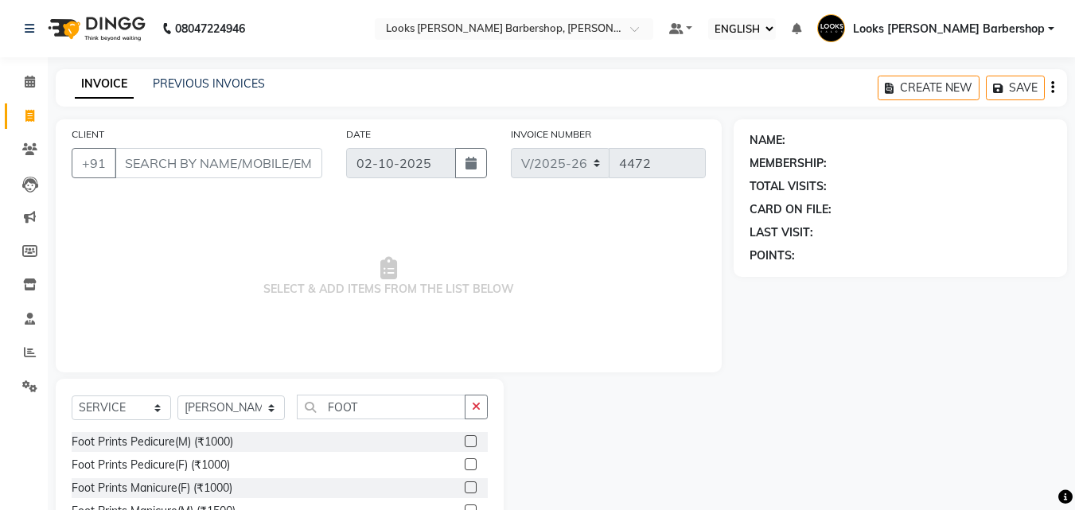
click at [465, 442] on label at bounding box center [471, 441] width 12 height 12
click at [465, 442] on input "checkbox" at bounding box center [470, 442] width 10 height 10
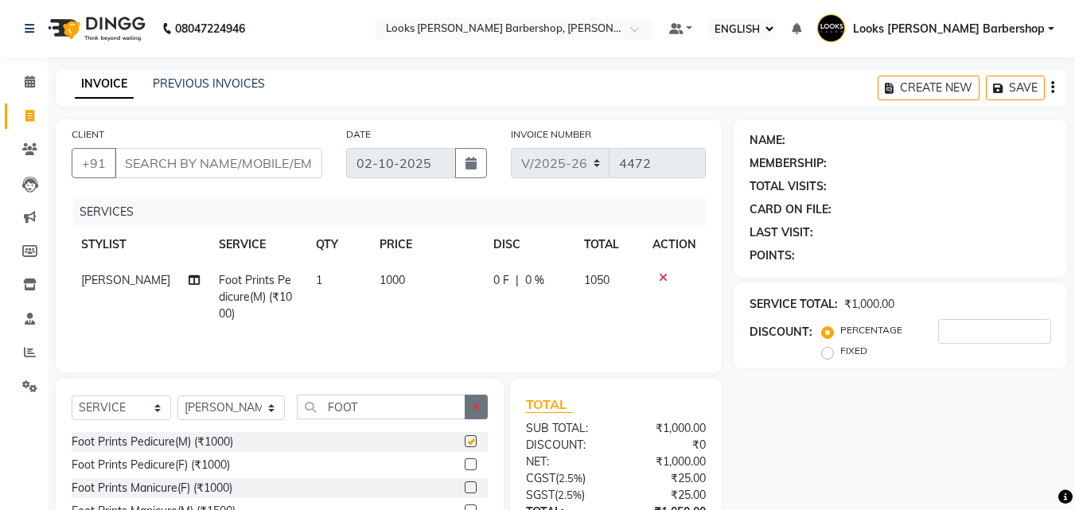
checkbox input "false"
click at [476, 412] on button "button" at bounding box center [476, 407] width 23 height 25
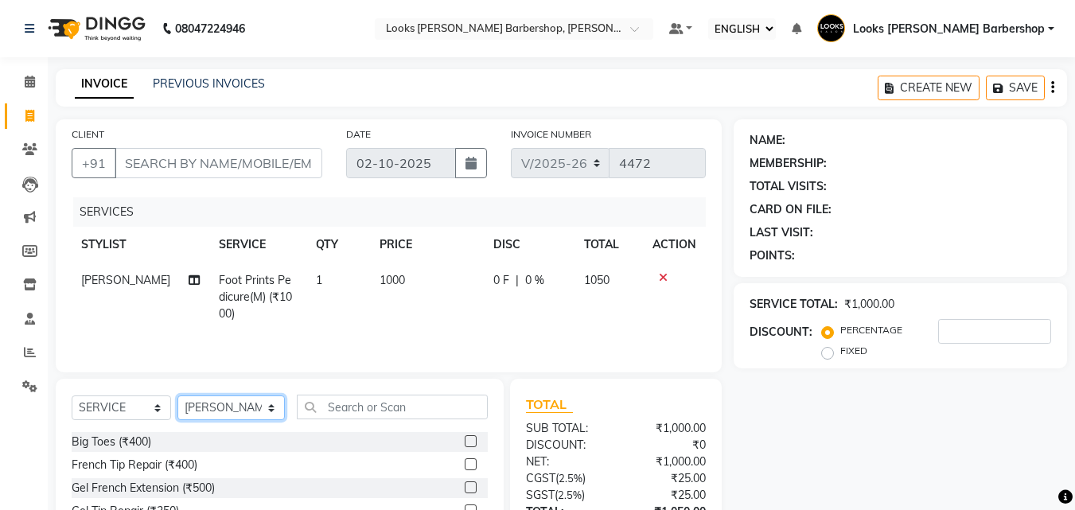
click at [248, 413] on select "SELECT STYLIST [PERSON_NAME] [PERSON_NAME] Amazon_Kart [PERSON_NAME] Counter Sa…" at bounding box center [230, 408] width 107 height 25
select select "23406"
click at [177, 396] on select "SELECT STYLIST [PERSON_NAME] [PERSON_NAME] Amazon_Kart [PERSON_NAME] Counter Sa…" at bounding box center [230, 408] width 107 height 25
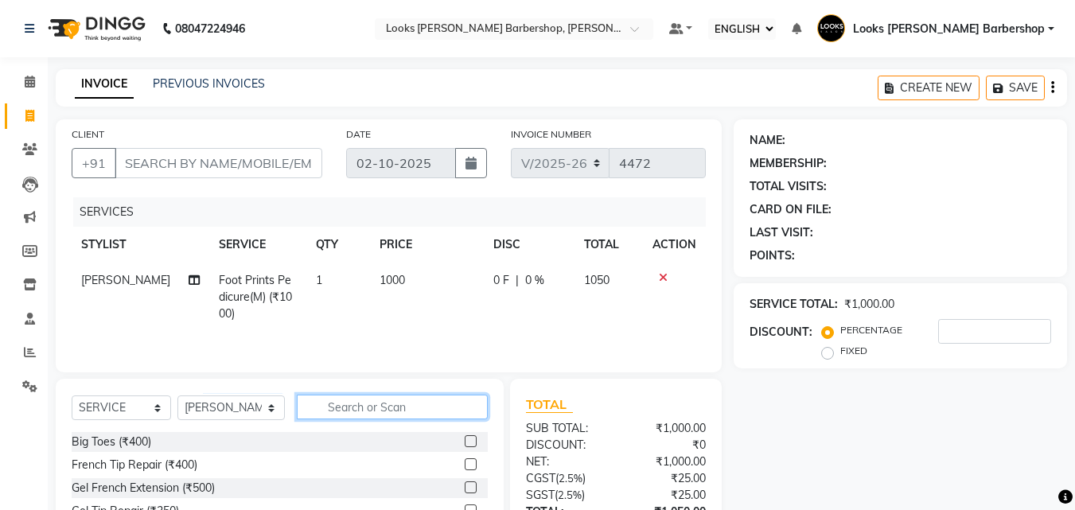
drag, startPoint x: 337, startPoint y: 404, endPoint x: 383, endPoint y: 396, distance: 45.9
click at [349, 401] on input "text" at bounding box center [393, 407] width 192 height 25
type input "INOA"
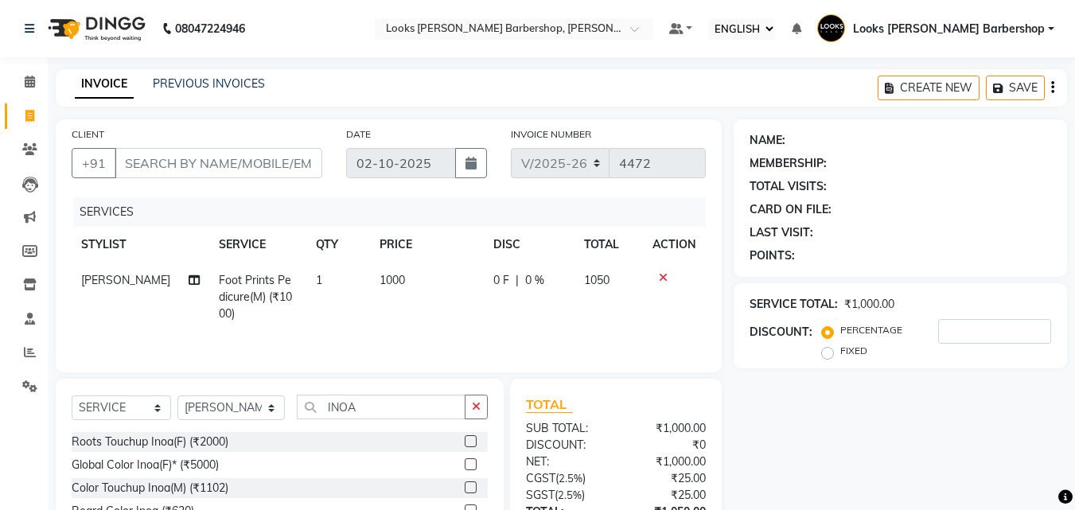
drag, startPoint x: 454, startPoint y: 479, endPoint x: 442, endPoint y: 474, distance: 13.2
click at [451, 478] on div "Color Touchup Inoa(M) (₹1102)" at bounding box center [280, 488] width 416 height 20
drag, startPoint x: 461, startPoint y: 492, endPoint x: 426, endPoint y: 454, distance: 51.2
click at [465, 492] on label at bounding box center [471, 488] width 12 height 12
click at [465, 492] on input "checkbox" at bounding box center [470, 488] width 10 height 10
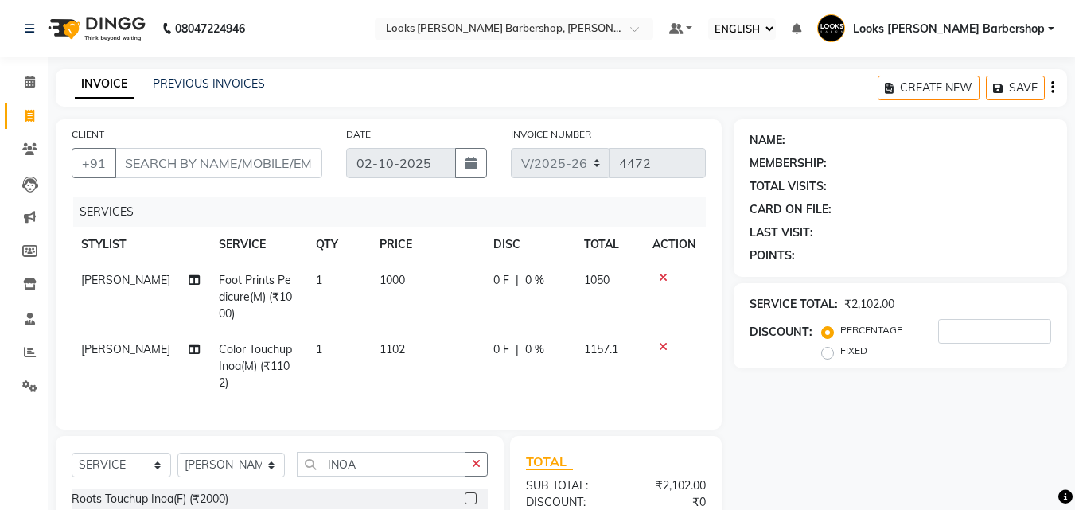
checkbox input "false"
click at [474, 477] on button "button" at bounding box center [476, 464] width 23 height 25
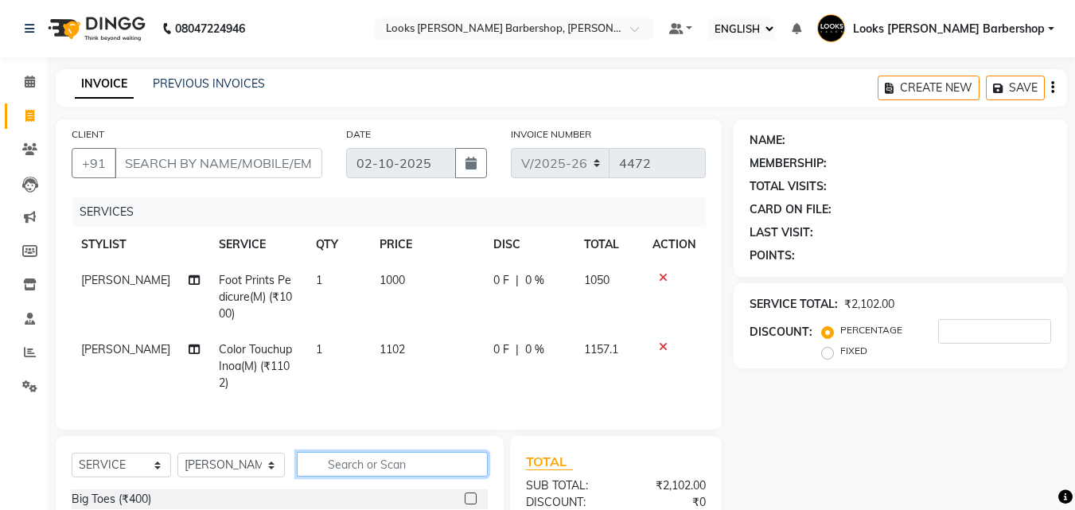
scroll to position [213, 0]
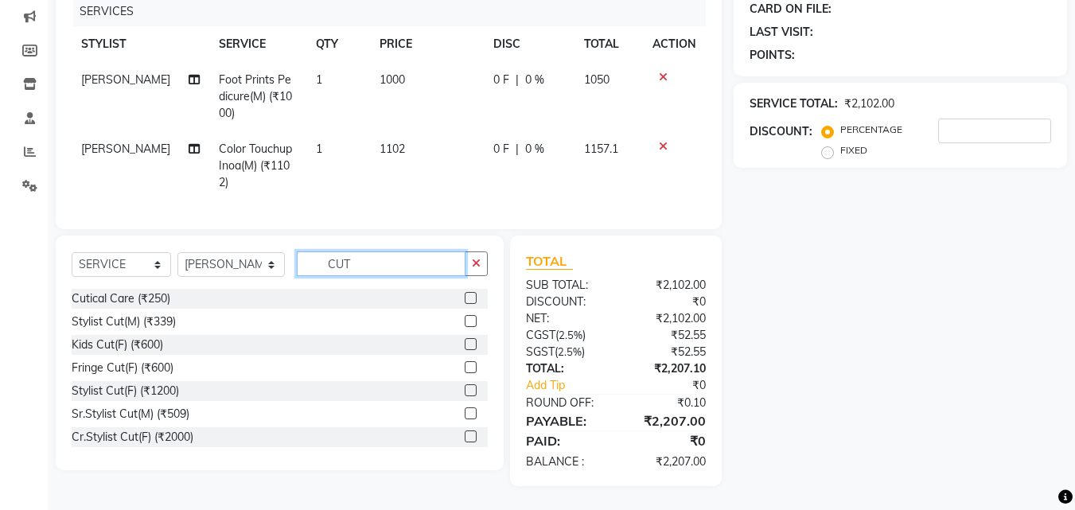
type input "CUT"
click at [465, 318] on label at bounding box center [471, 321] width 12 height 12
click at [465, 318] on input "checkbox" at bounding box center [470, 322] width 10 height 10
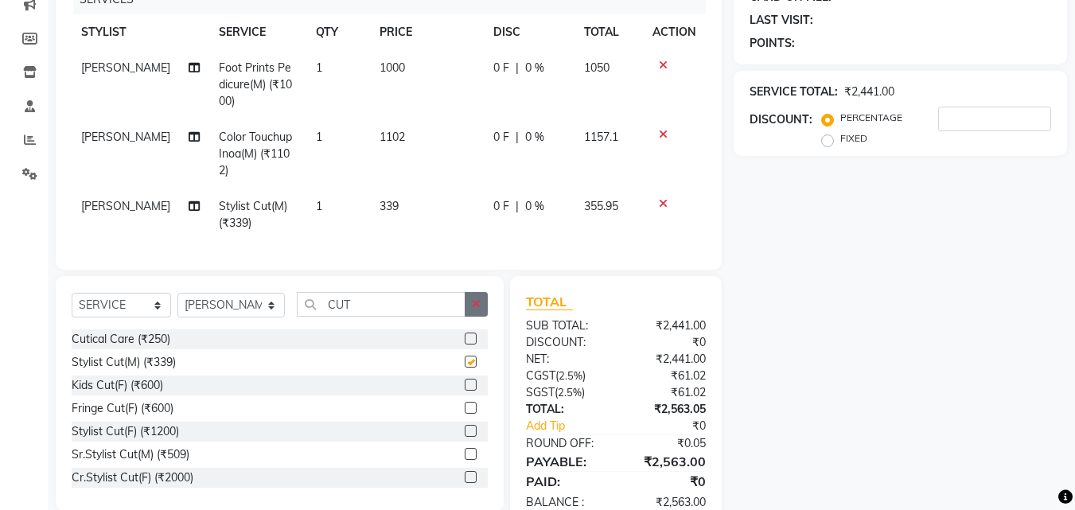
checkbox input "false"
click at [481, 310] on icon "button" at bounding box center [476, 303] width 9 height 11
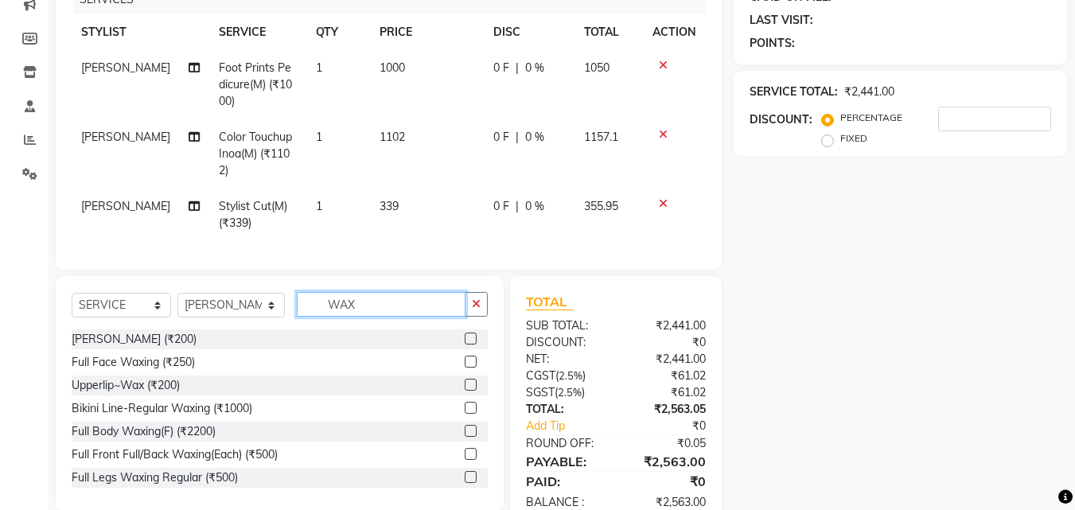
type input "WAX"
click at [465, 368] on label at bounding box center [471, 362] width 12 height 12
click at [465, 368] on input "checkbox" at bounding box center [470, 362] width 10 height 10
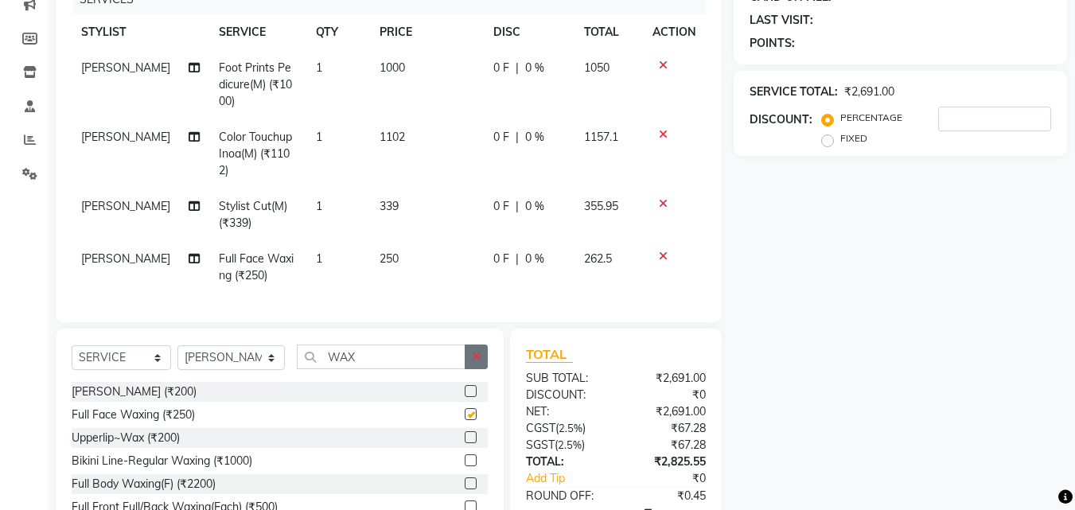
checkbox input "false"
drag, startPoint x: 477, startPoint y: 360, endPoint x: 486, endPoint y: 372, distance: 15.9
click at [482, 361] on button "button" at bounding box center [476, 357] width 23 height 25
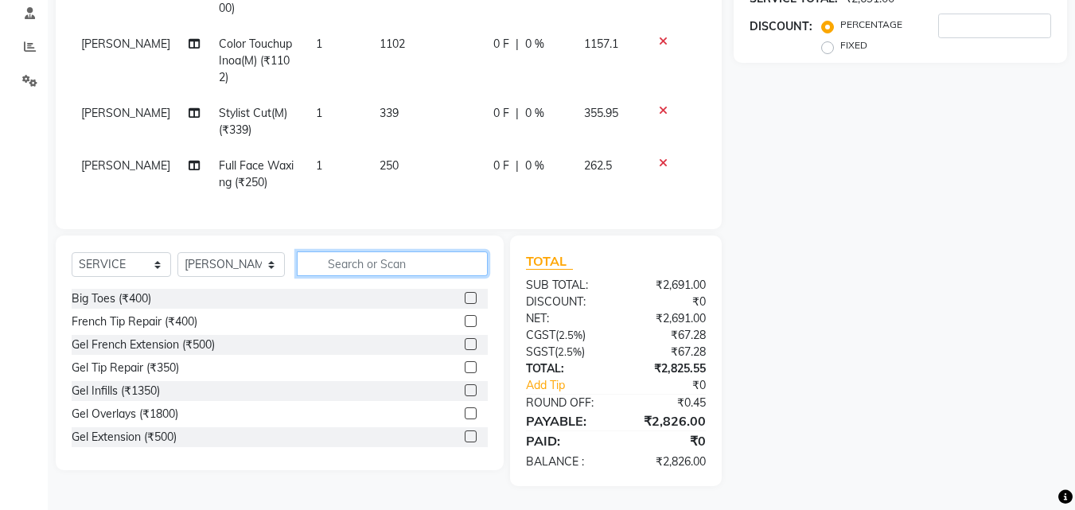
scroll to position [0, 0]
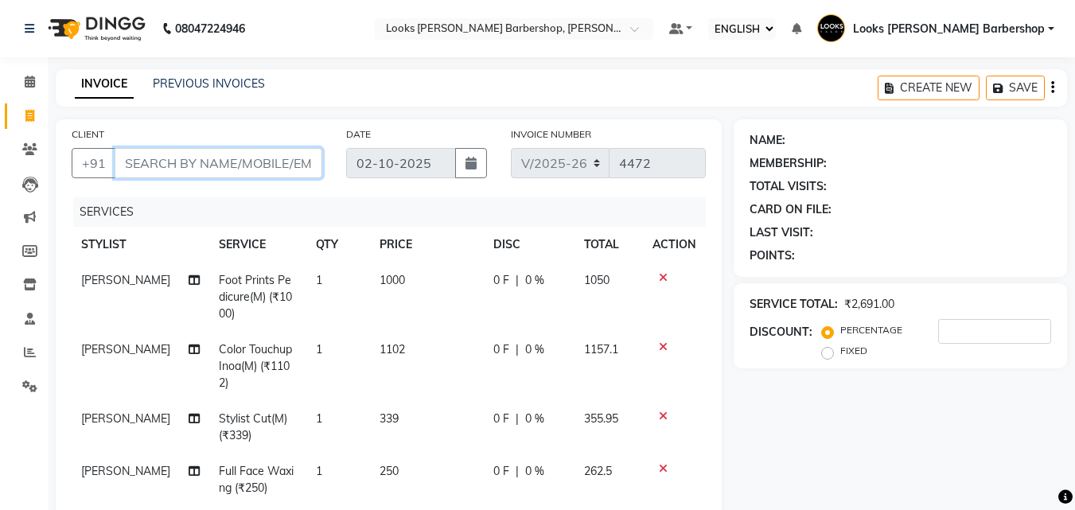
click at [227, 176] on input "CLIENT" at bounding box center [219, 163] width 208 height 30
type input "9"
type input "0"
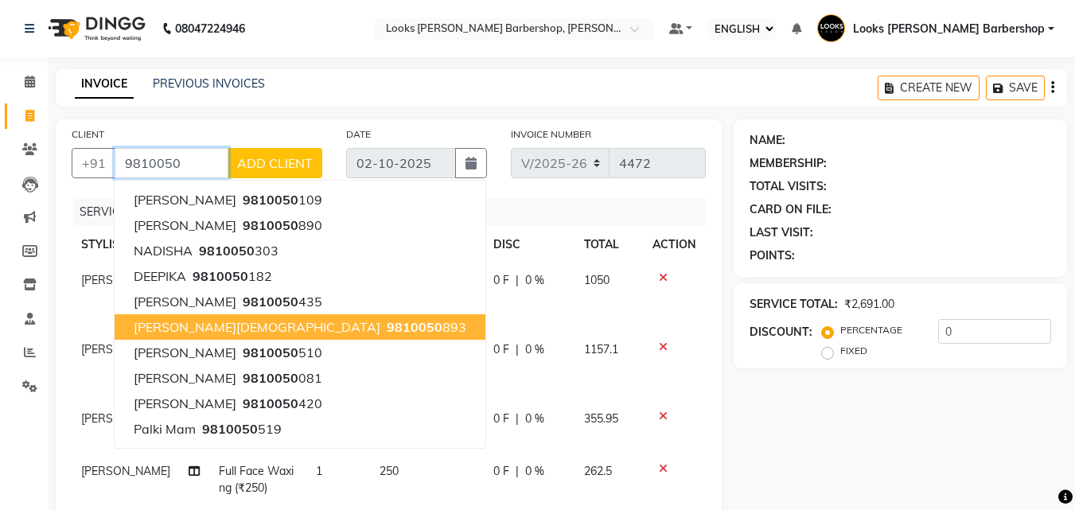
drag, startPoint x: 245, startPoint y: 320, endPoint x: 232, endPoint y: 321, distance: 12.8
click at [387, 321] on span "9810050" at bounding box center [415, 327] width 56 height 16
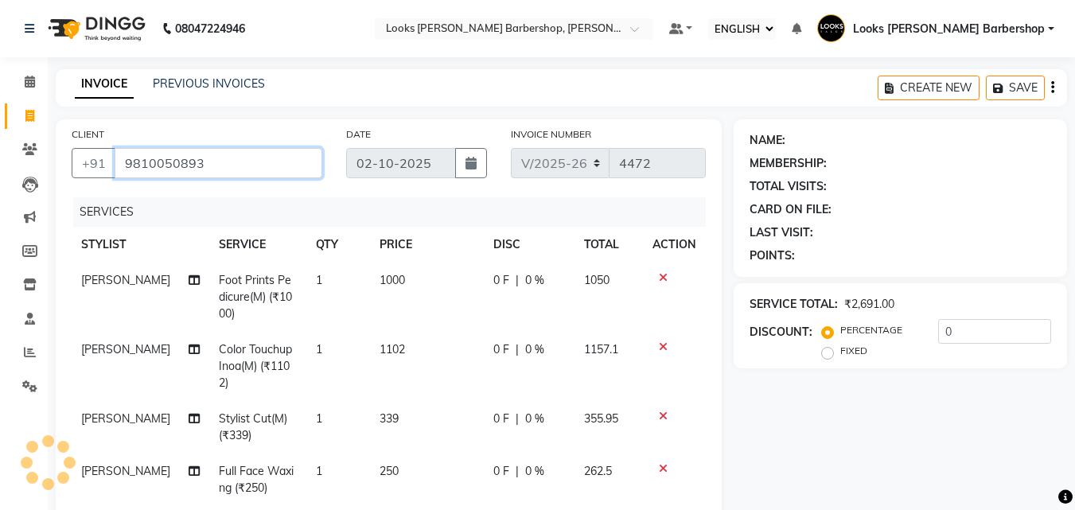
type input "9810050893"
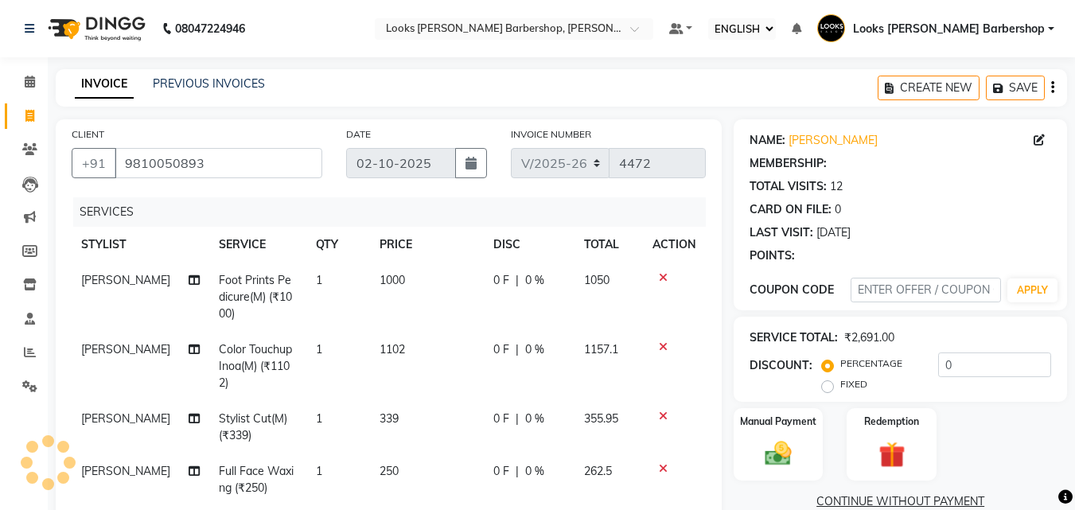
select select "1: Object"
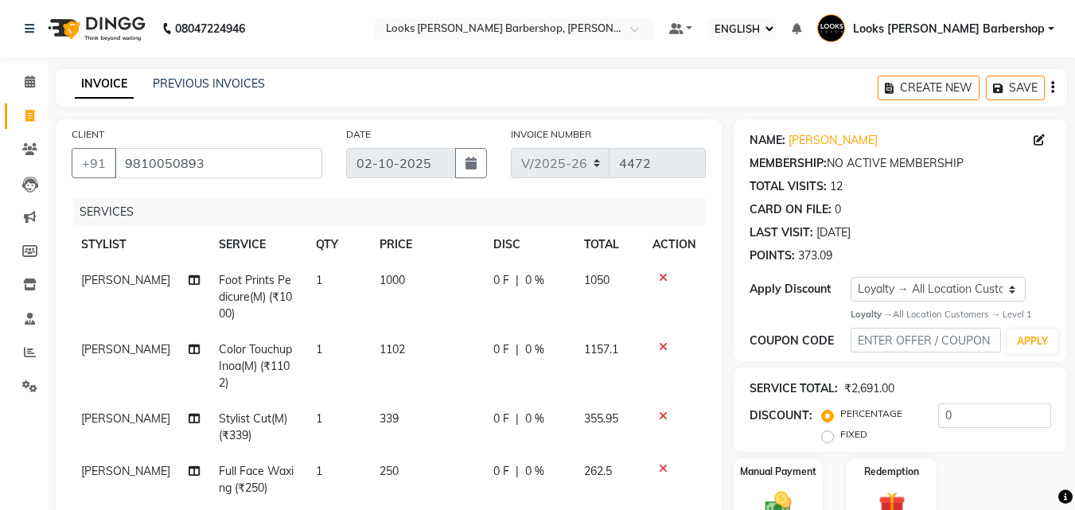
scroll to position [318, 0]
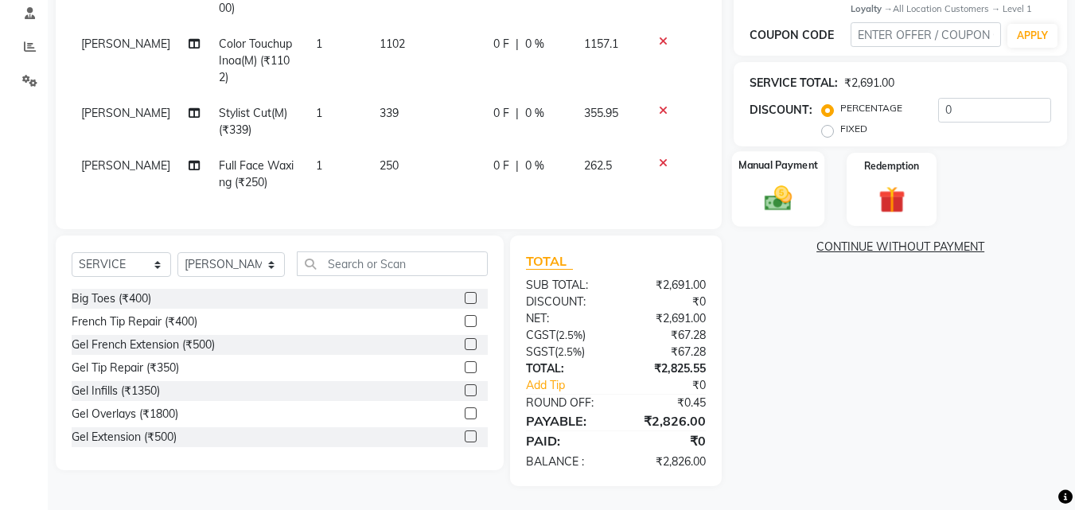
click at [770, 199] on img at bounding box center [778, 199] width 45 height 32
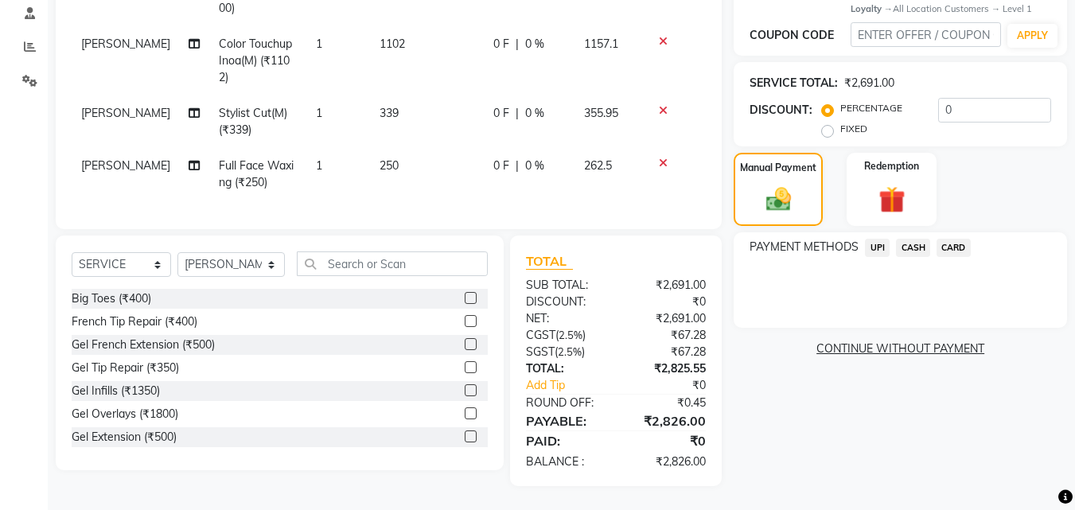
click at [907, 239] on span "CASH" at bounding box center [913, 248] width 34 height 18
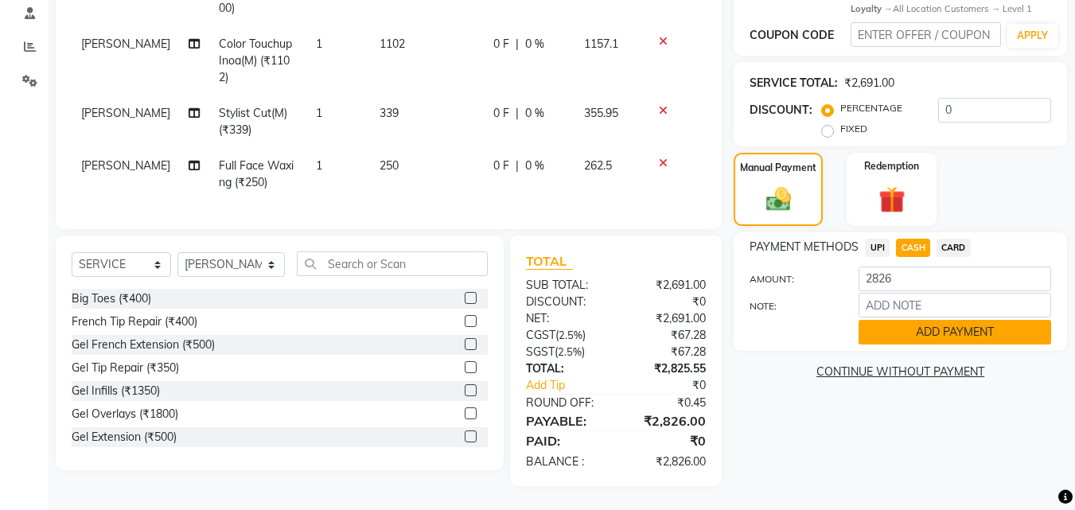
click at [946, 320] on button "ADD PAYMENT" at bounding box center [955, 332] width 193 height 25
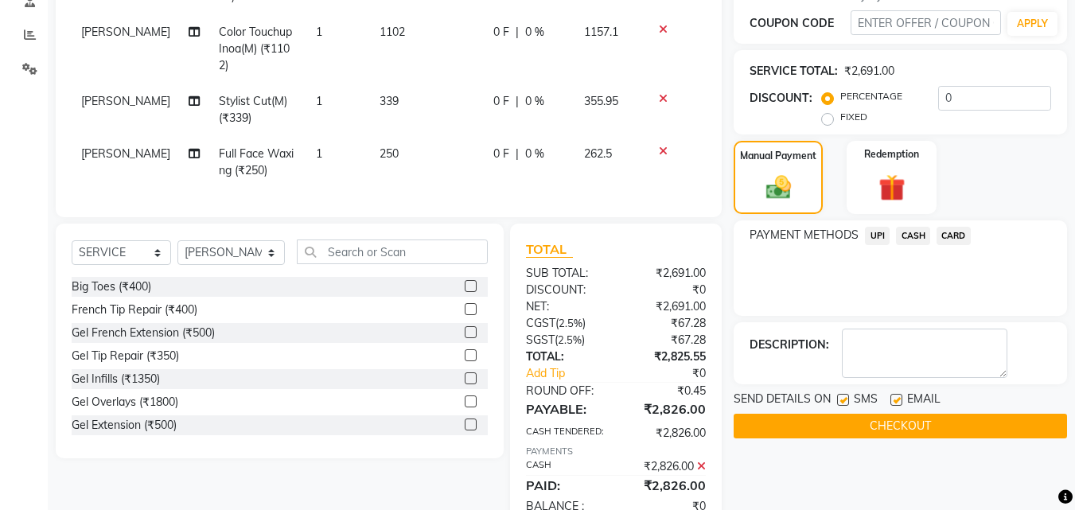
click at [914, 427] on button "CHECKOUT" at bounding box center [900, 426] width 333 height 25
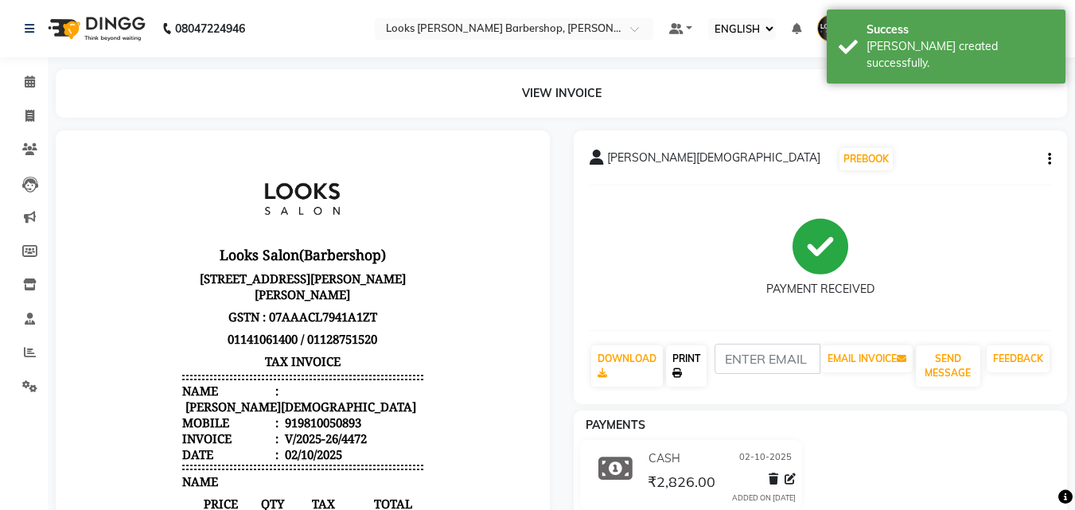
click at [692, 369] on link "PRINT" at bounding box center [686, 365] width 41 height 41
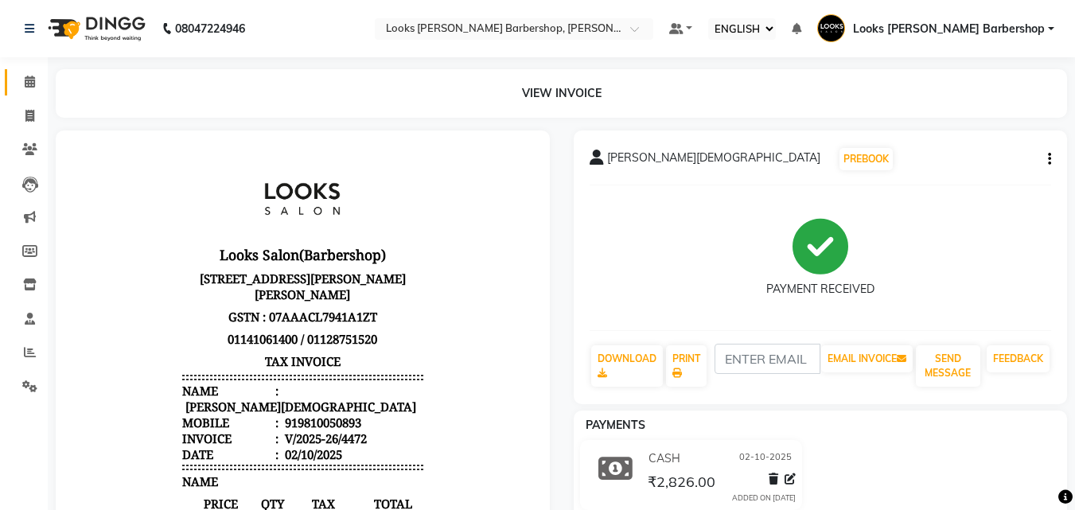
click at [13, 87] on link "CALENDAR" at bounding box center [24, 82] width 38 height 26
